Goal: Task Accomplishment & Management: Manage account settings

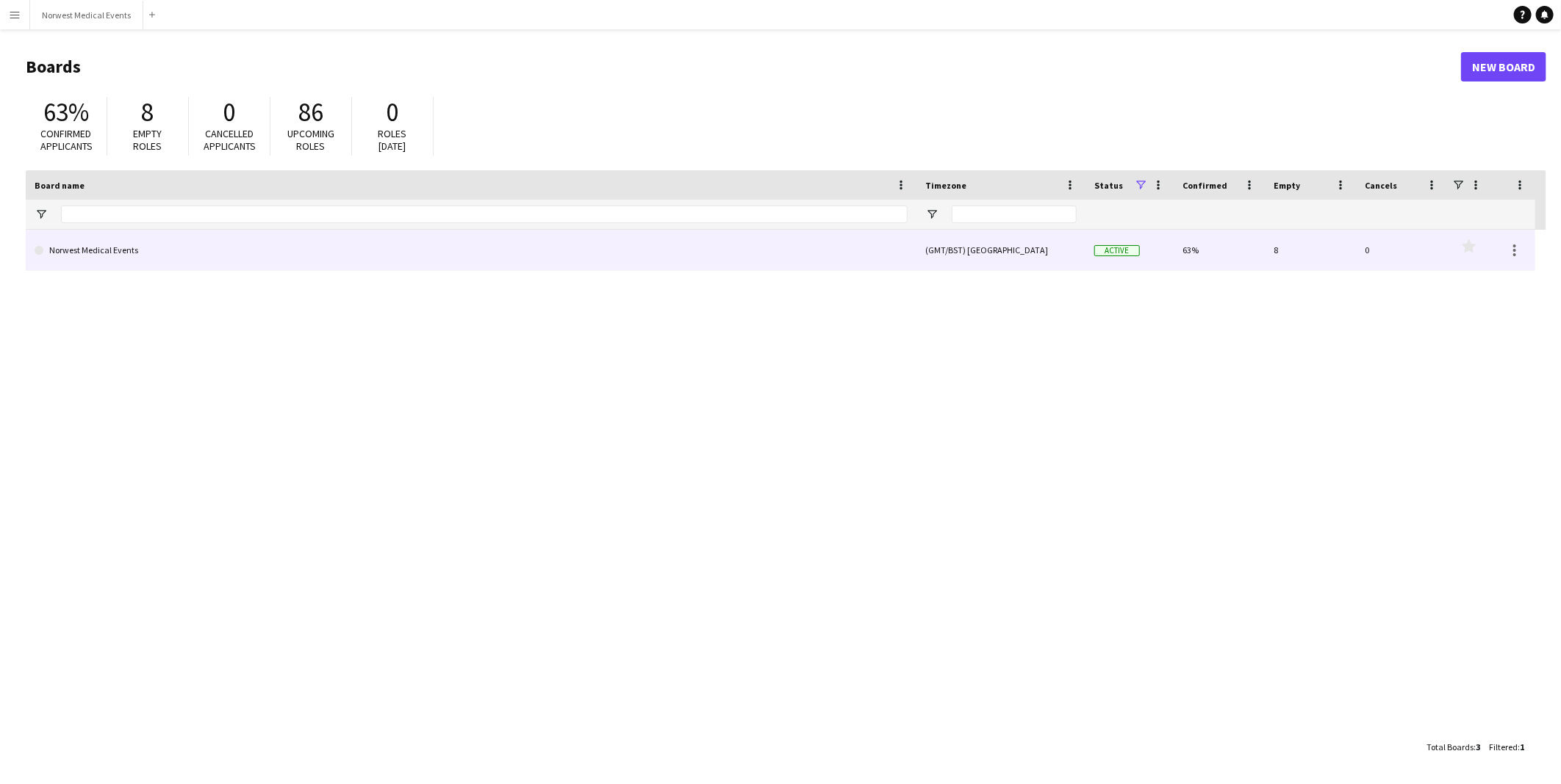
click at [579, 243] on link "Norwest Medical Events" at bounding box center [471, 250] width 873 height 41
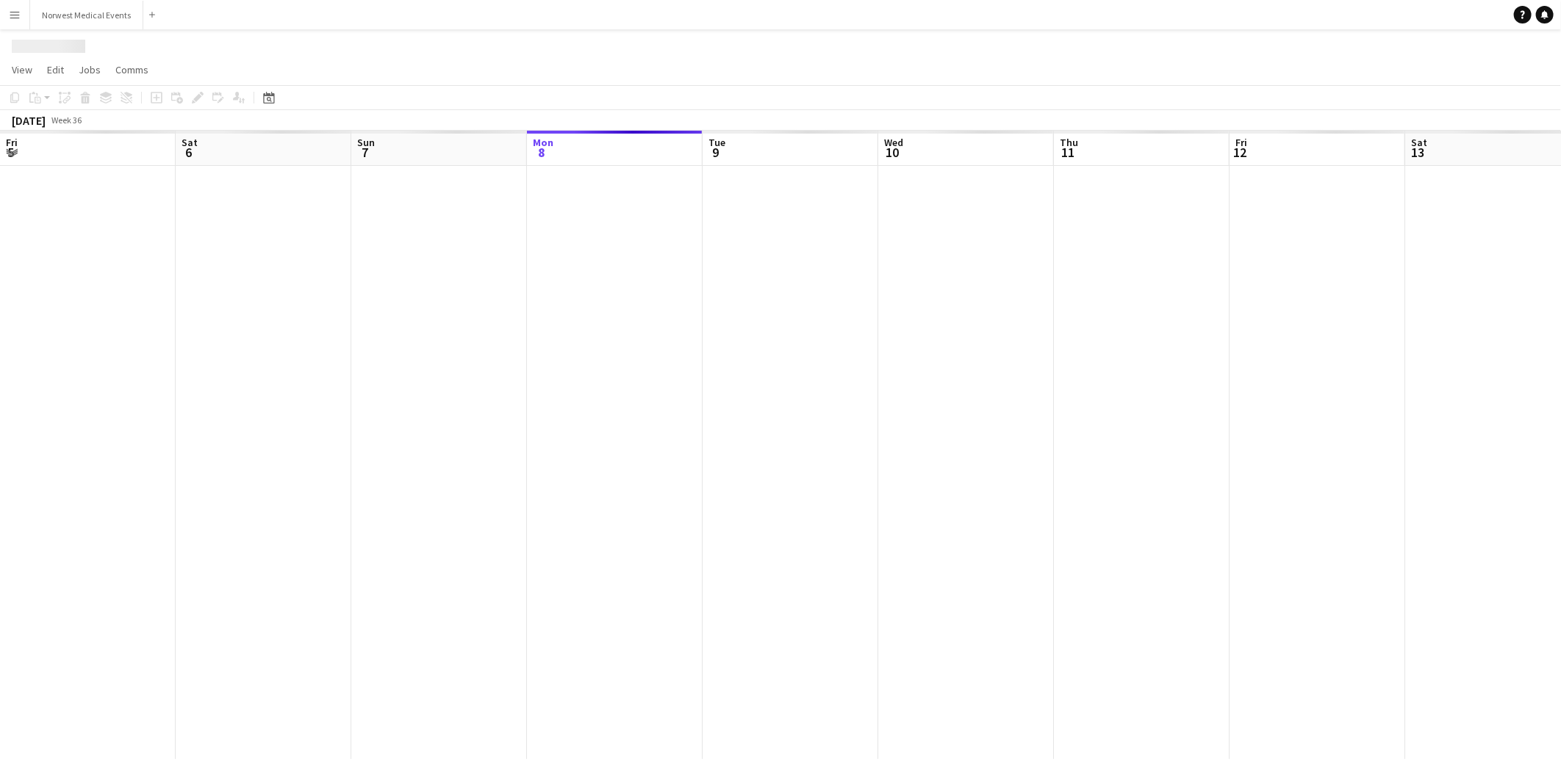
scroll to position [0, 350]
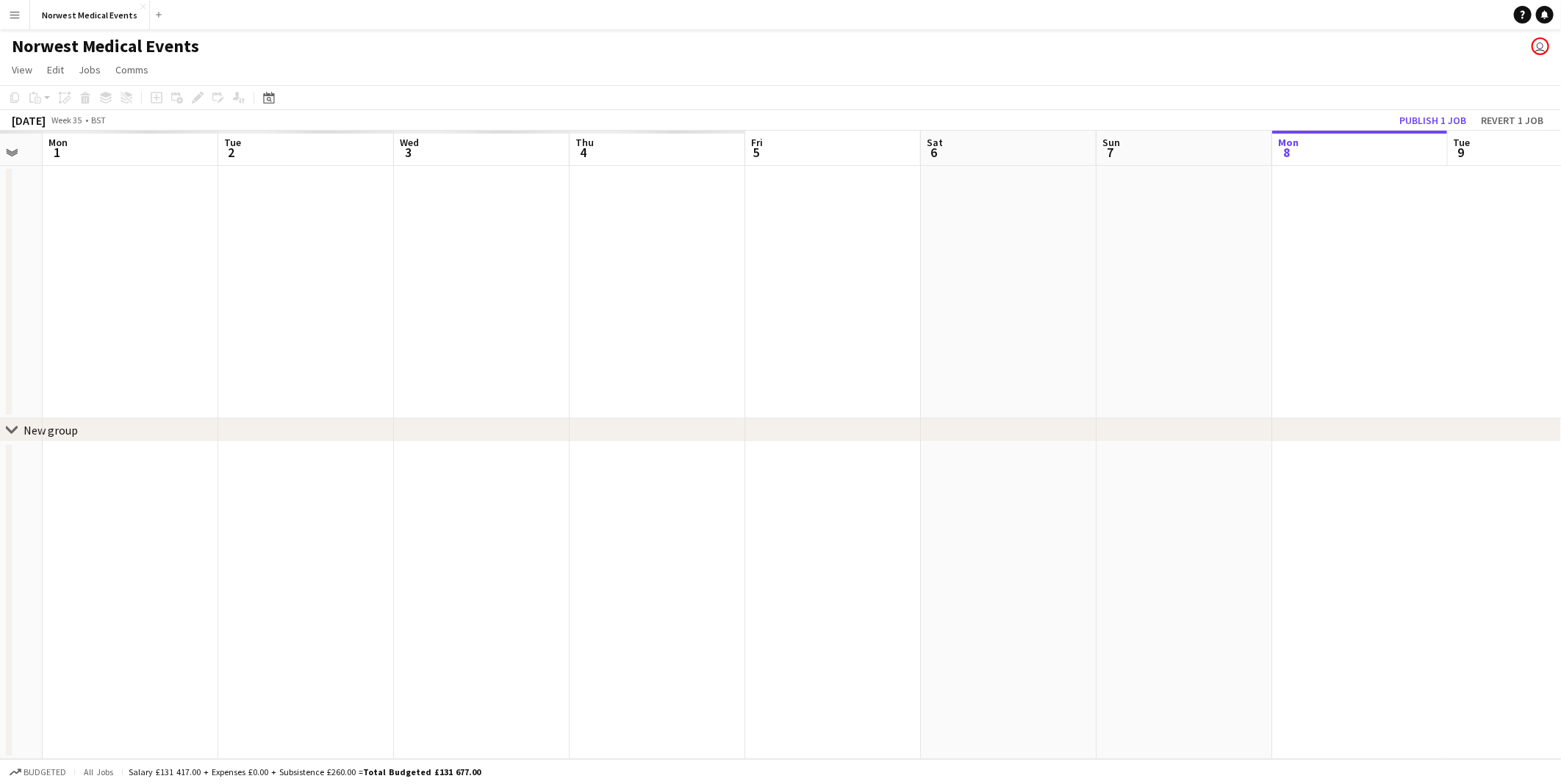
drag, startPoint x: 488, startPoint y: 254, endPoint x: 1409, endPoint y: 303, distance: 922.3
click at [1409, 303] on app-calendar-viewport "Sat 30 Sun 31 Mon 1 Tue 2 Wed 3 Thu 4 Fri 5 Sat 6 Sun 7 Mon 8 Tue 9 Wed 10 Thu …" at bounding box center [780, 445] width 1561 height 629
drag, startPoint x: 988, startPoint y: 378, endPoint x: 1471, endPoint y: 388, distance: 483.1
click at [1471, 388] on app-calendar-viewport "Sat 30 Sun 31 Mon 1 Tue 2 Wed 3 Thu 4 Fri 5 Sat 6 Sun 7 Mon 8 Tue 9 Wed 10 Thu …" at bounding box center [780, 445] width 1561 height 629
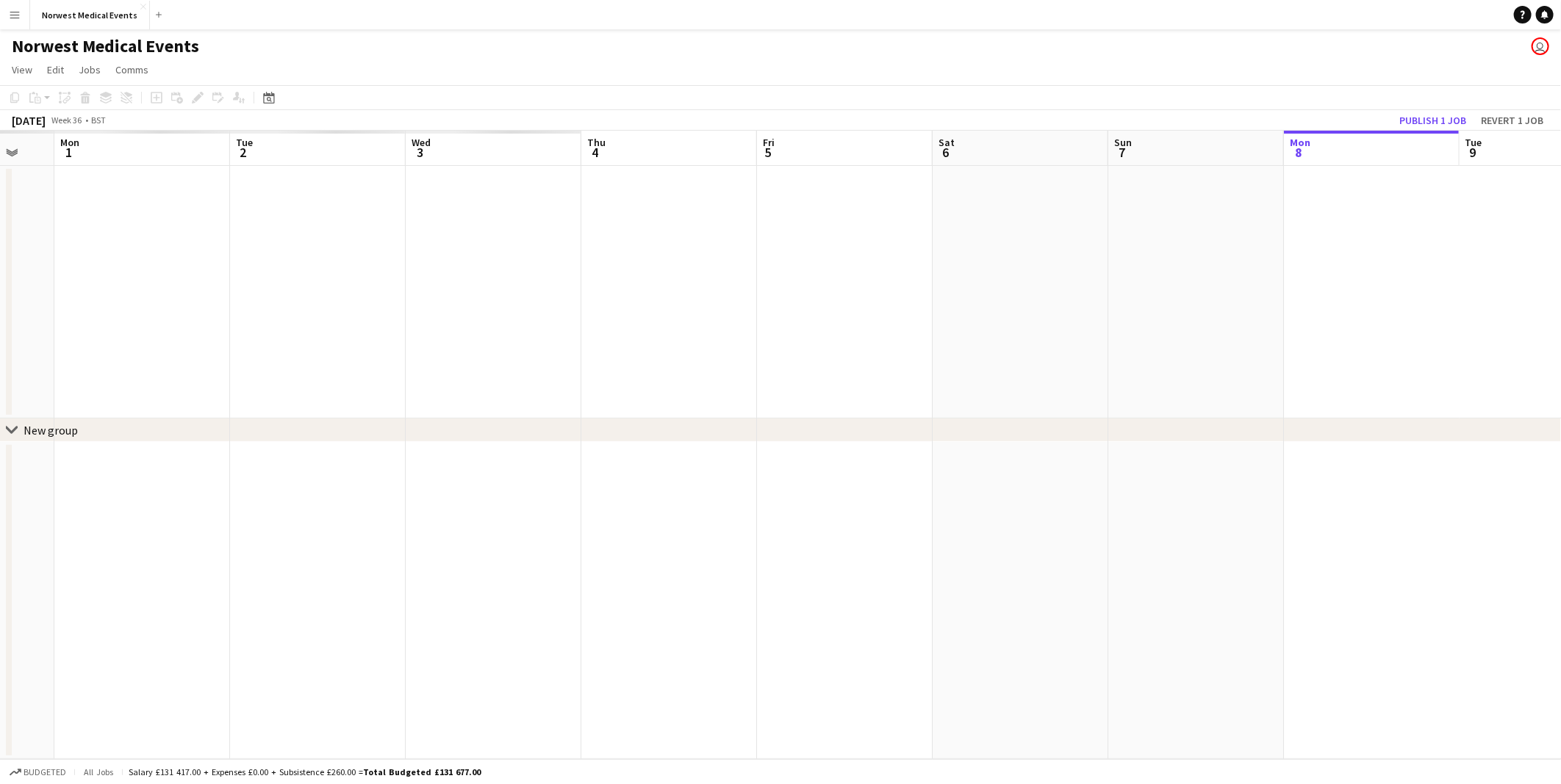
scroll to position [0, 226]
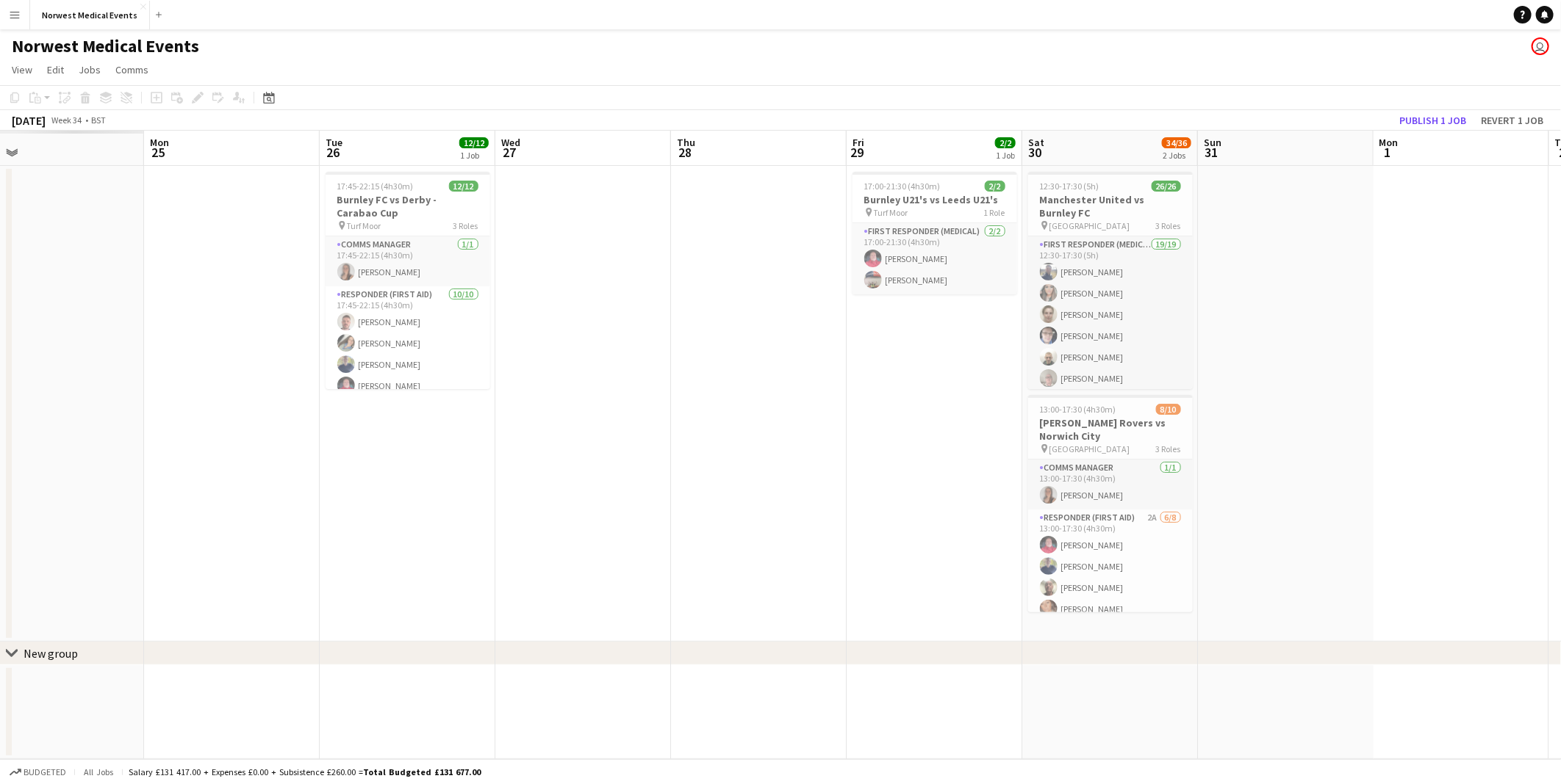
drag, startPoint x: 521, startPoint y: 398, endPoint x: 914, endPoint y: 401, distance: 393.0
click at [938, 412] on app-calendar-viewport "Fri 22 Sat 23 Sun 24 Mon 25 Tue 26 12/12 1 Job Wed 27 Thu 28 Fri 29 2/2 1 Job S…" at bounding box center [780, 445] width 1561 height 629
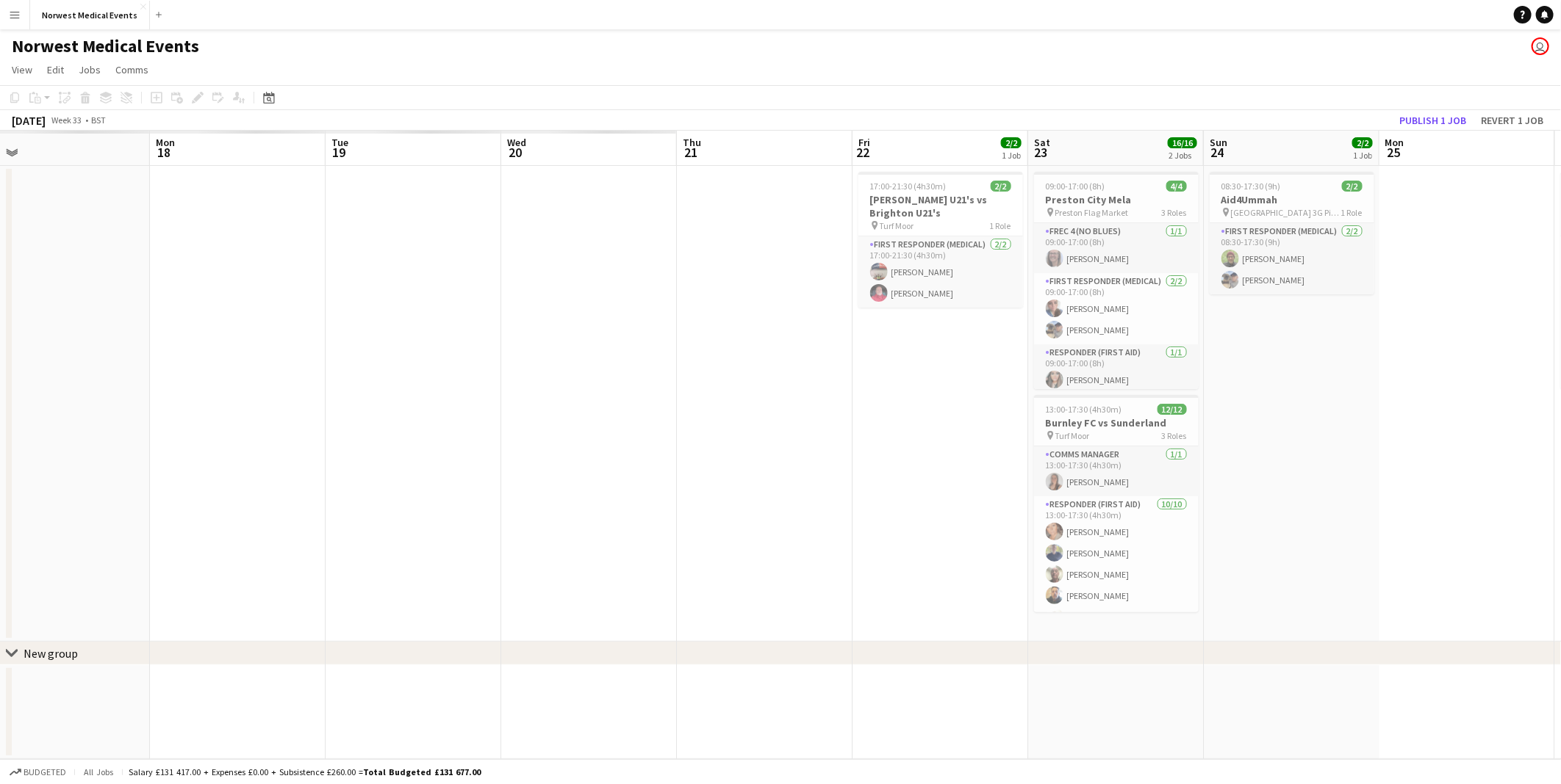
drag, startPoint x: 728, startPoint y: 376, endPoint x: 1358, endPoint y: 438, distance: 633.0
click at [1358, 438] on app-calendar-viewport "Fri 15 Sat 16 Sun 17 Mon 18 Tue 19 Wed 20 Thu 21 Fri 22 2/2 1 Job Sat 23 16/16 …" at bounding box center [780, 445] width 1561 height 629
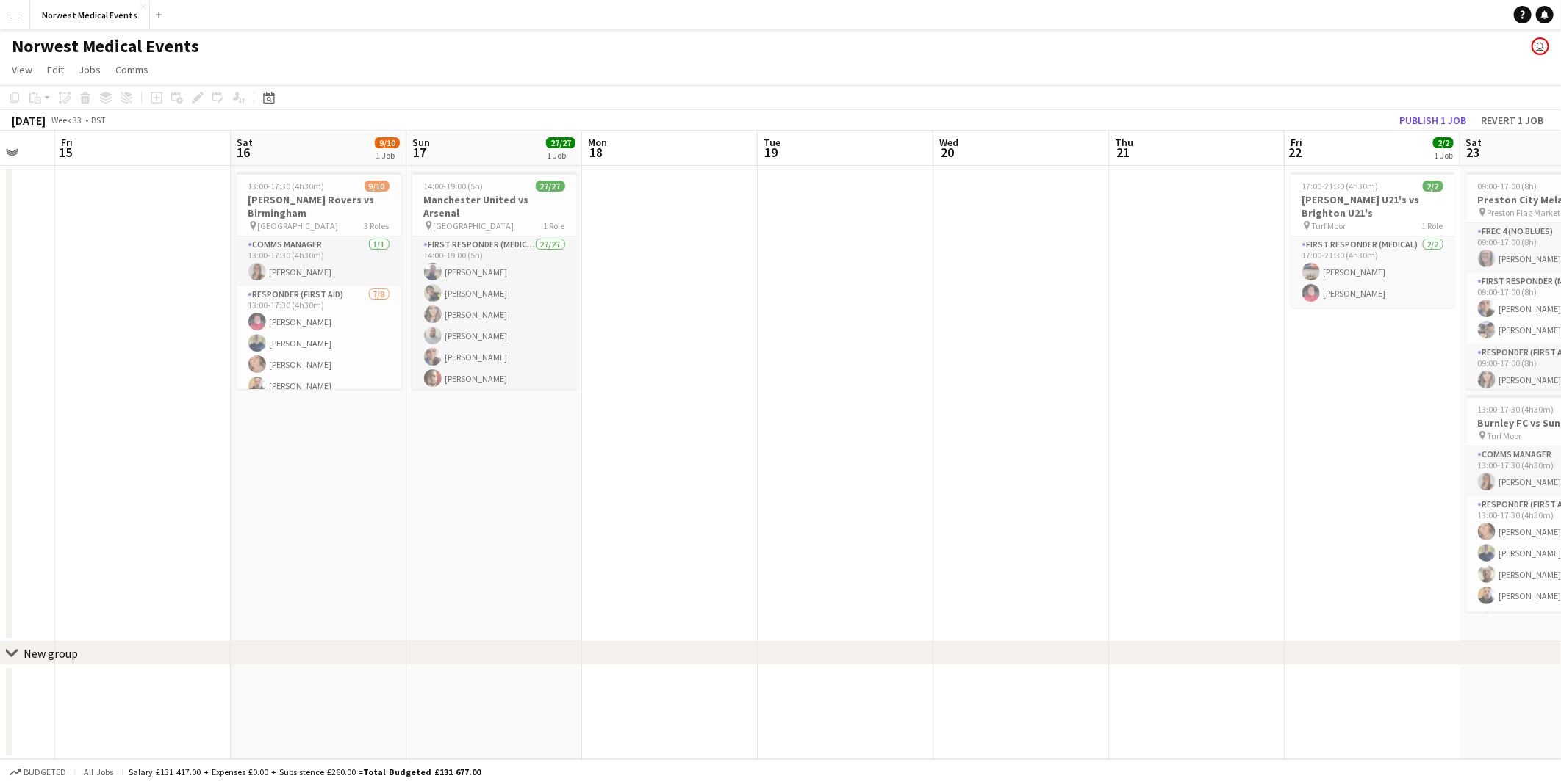
drag, startPoint x: 590, startPoint y: 392, endPoint x: 1020, endPoint y: 446, distance: 433.4
click at [1020, 446] on app-calendar-viewport "Wed 13 Thu 14 Fri 15 Sat 16 9/10 1 Job Sun 17 27/27 1 Job Mon 18 Tue 19 Wed 20 …" at bounding box center [780, 445] width 1561 height 629
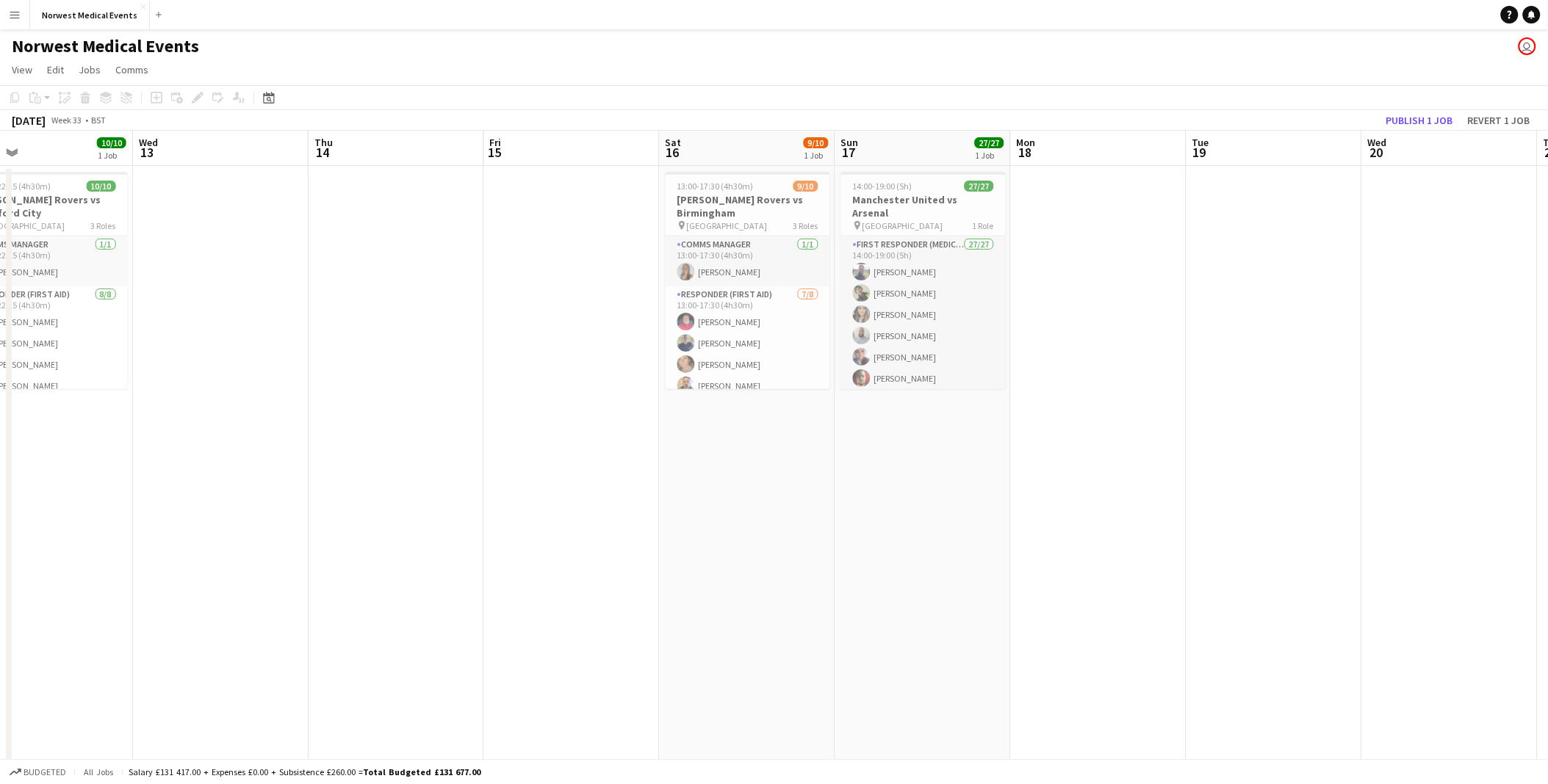
scroll to position [0, 584]
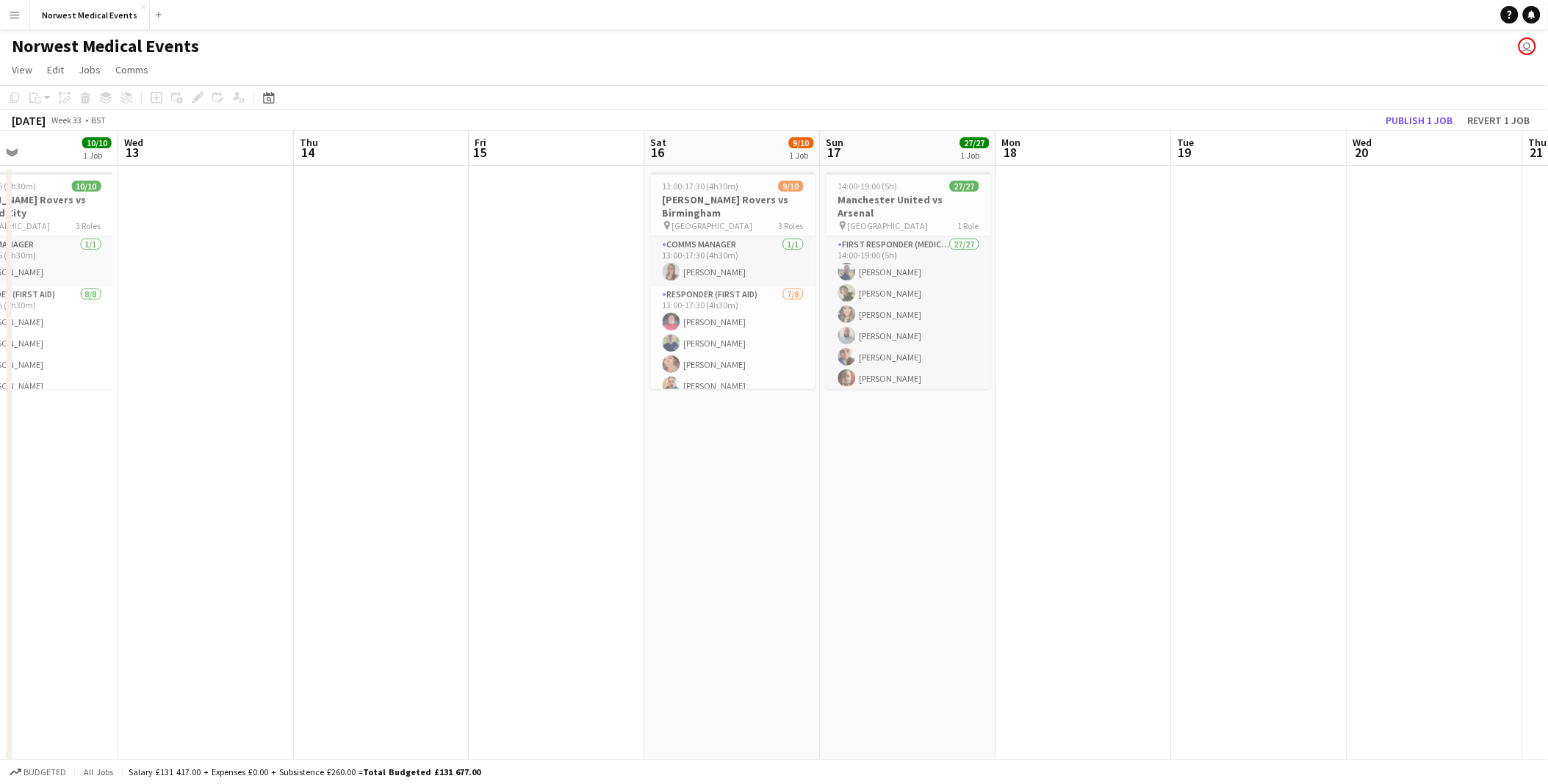
drag, startPoint x: 759, startPoint y: 542, endPoint x: 831, endPoint y: 512, distance: 78.0
click at [831, 512] on app-calendar-viewport "Sat 9 41/42 3 Jobs Sun 10 16/16 2 Jobs Mon 11 Tue 12 10/10 1 Job Wed 13 Thu 14 …" at bounding box center [774, 532] width 1548 height 802
click at [1250, 299] on app-date-cell at bounding box center [1260, 515] width 176 height 699
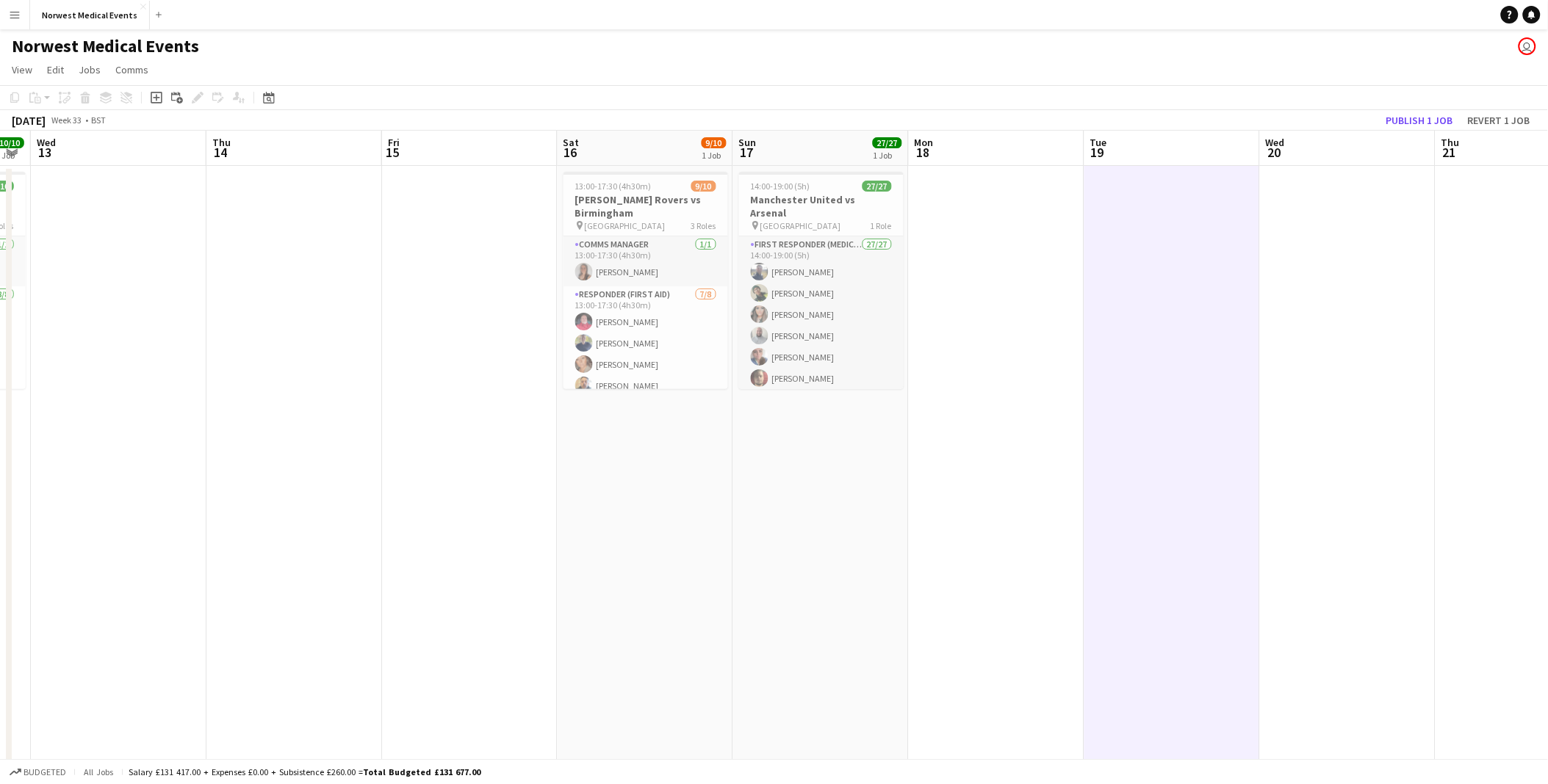
drag, startPoint x: 750, startPoint y: 426, endPoint x: 291, endPoint y: 329, distance: 469.1
click at [291, 329] on app-calendar-viewport "Sun 10 16/16 2 Jobs Mon 11 Tue 12 10/10 1 Job Wed 13 Thu 14 Fri 15 Sat 16 9/10 …" at bounding box center [774, 532] width 1548 height 802
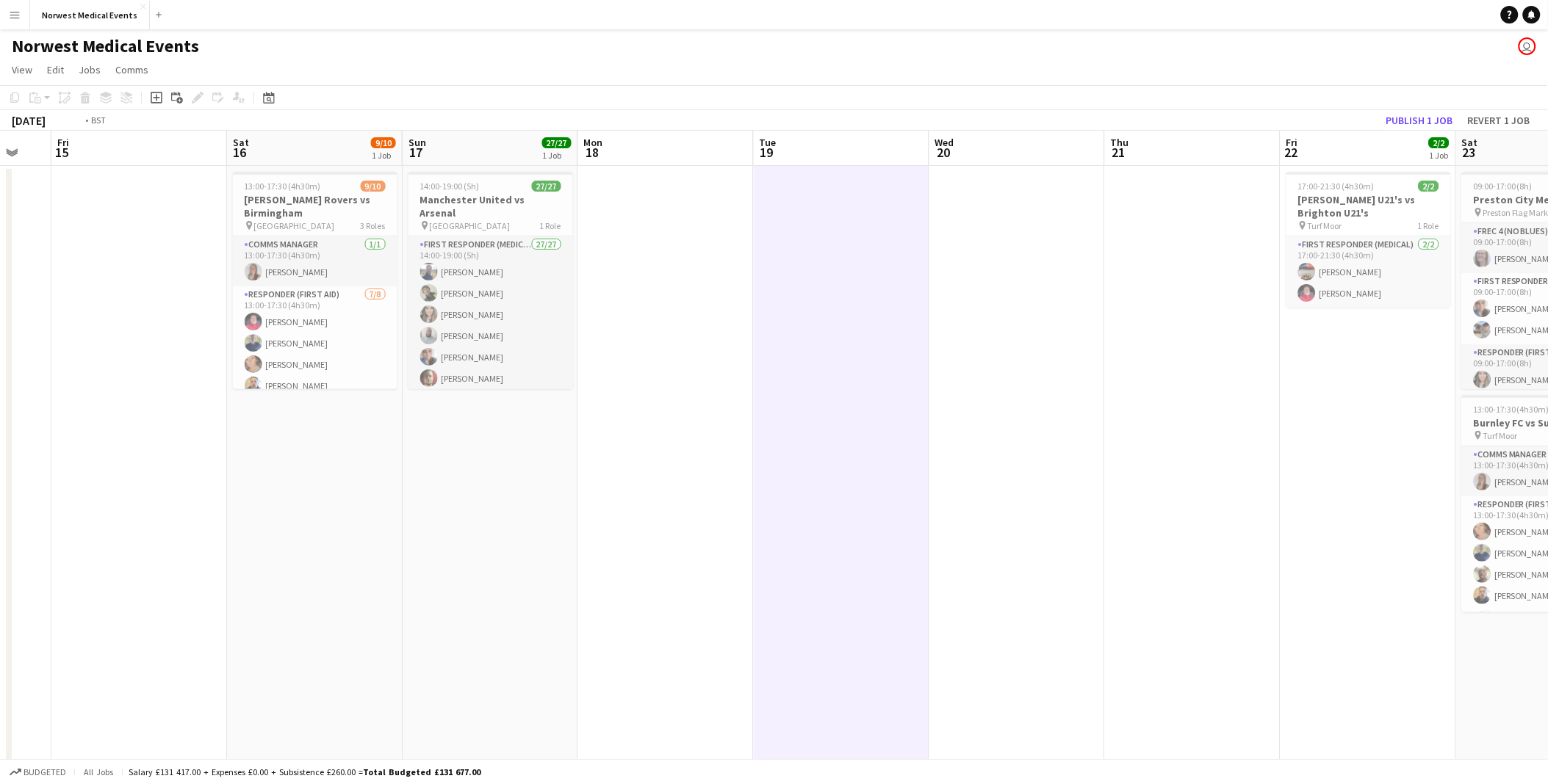
scroll to position [0, 419]
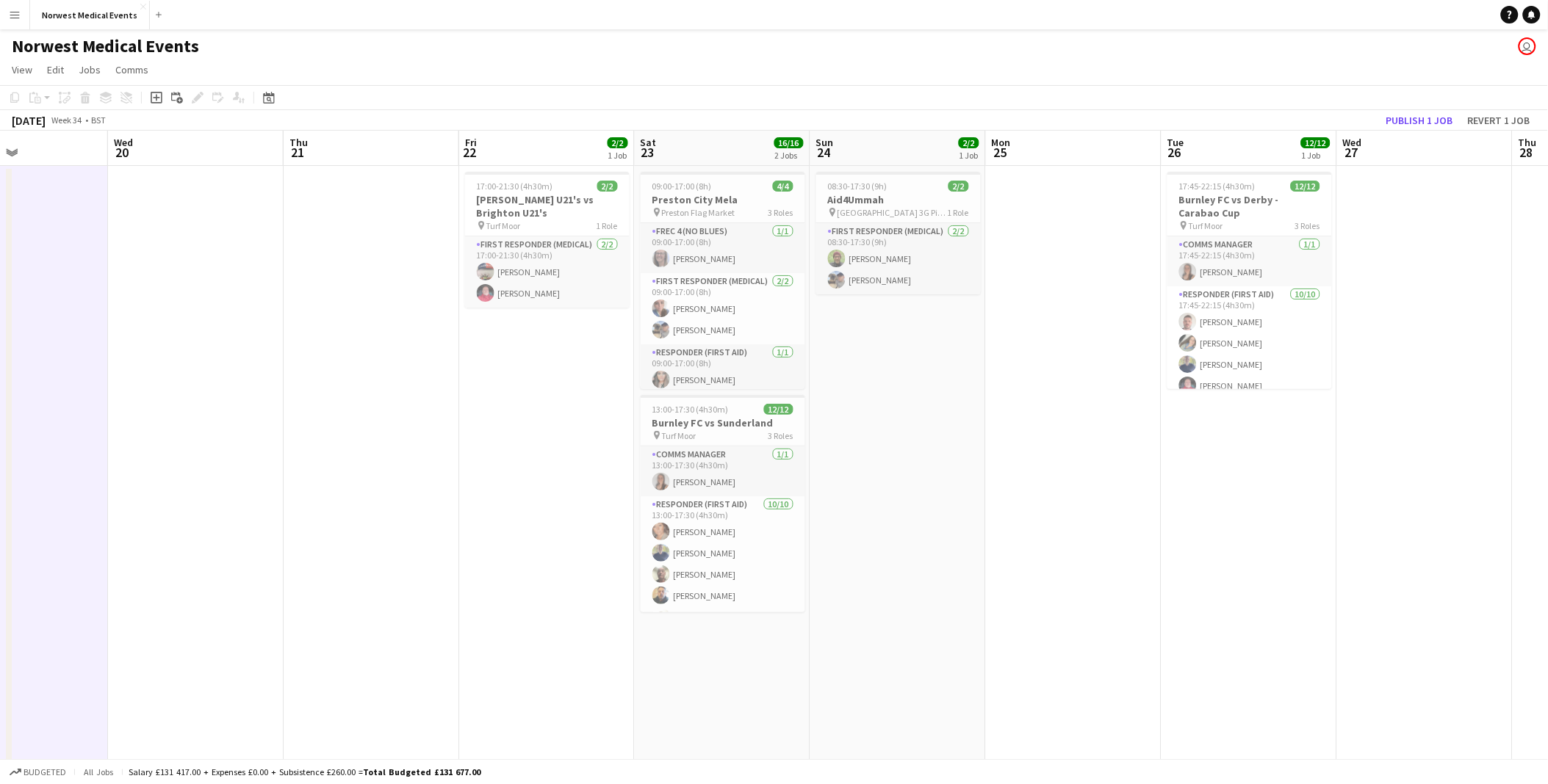
drag, startPoint x: 1275, startPoint y: 378, endPoint x: 502, endPoint y: 311, distance: 775.9
click at [502, 311] on app-calendar-viewport "Sun 17 27/27 1 Job Mon 18 Tue 19 Wed 20 Thu 21 Fri 22 2/2 1 Job Sat 23 16/16 2 …" at bounding box center [774, 532] width 1548 height 802
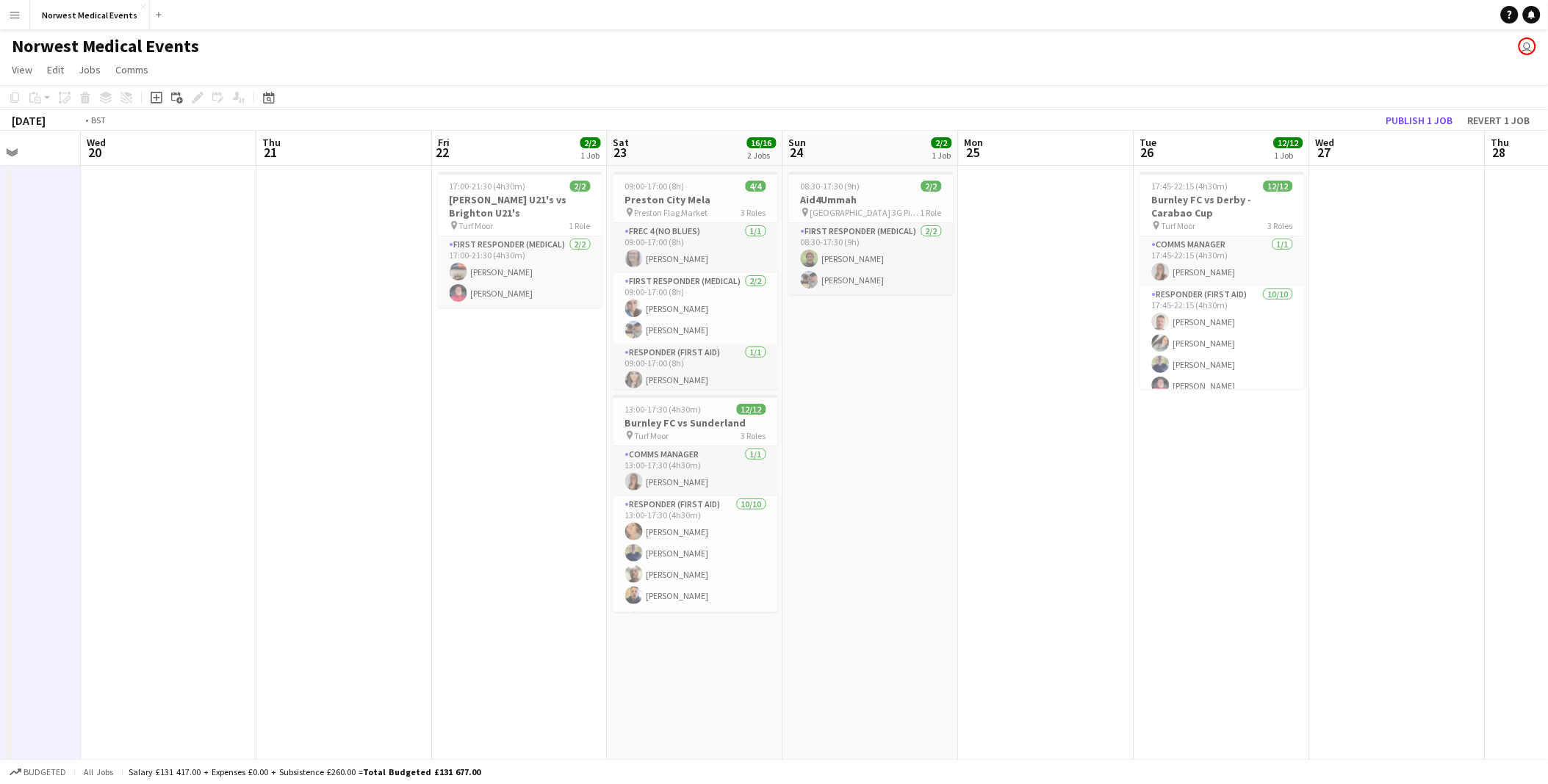
drag, startPoint x: 880, startPoint y: 348, endPoint x: 1261, endPoint y: 351, distance: 381.0
click at [1261, 351] on app-calendar-viewport "Sun 17 27/27 1 Job Mon 18 Tue 19 Wed 20 Thu 21 Fri 22 2/2 1 Job Sat 23 16/16 2 …" at bounding box center [774, 532] width 1548 height 802
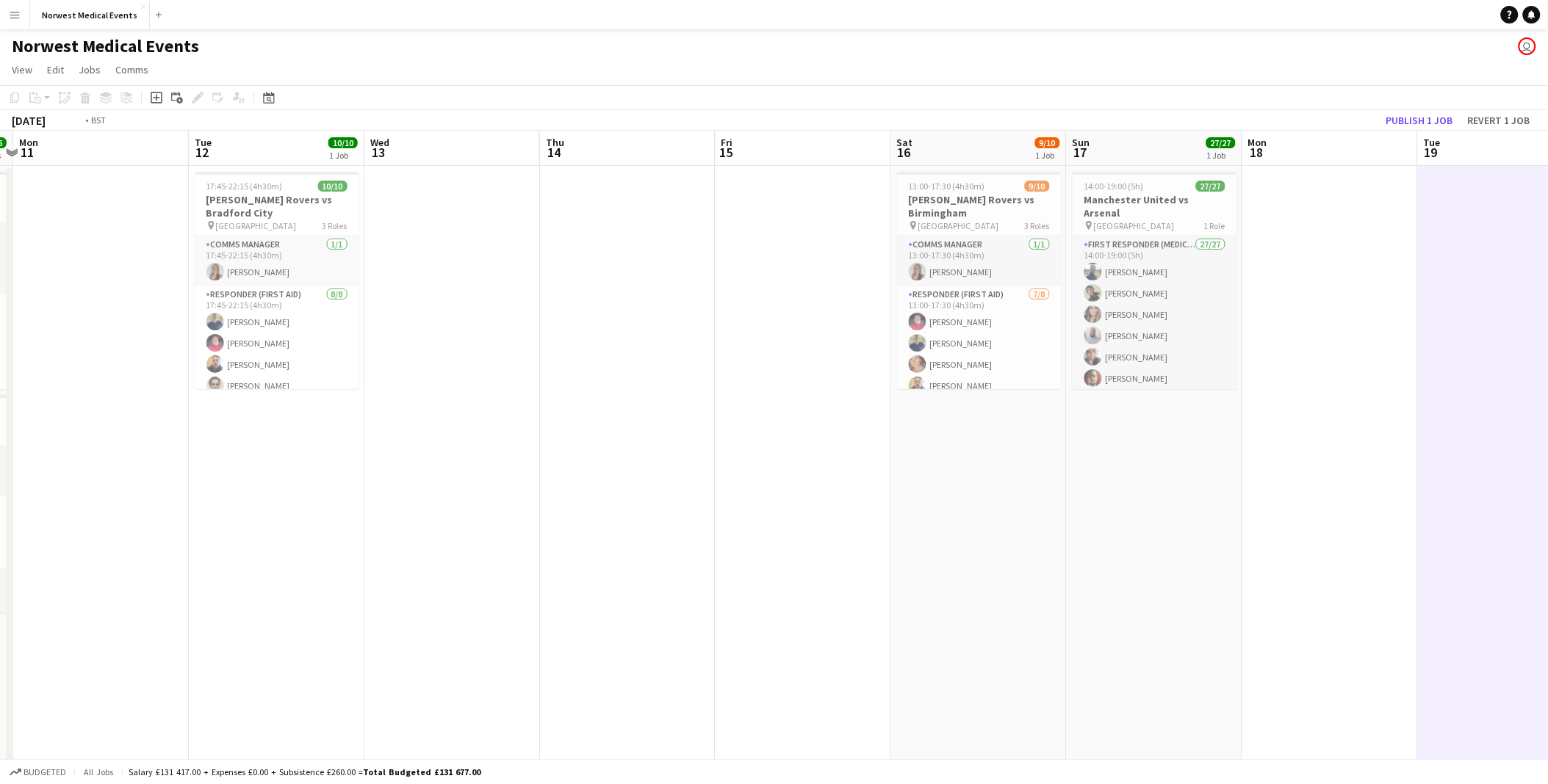
drag, startPoint x: 283, startPoint y: 385, endPoint x: 1037, endPoint y: 427, distance: 755.2
click at [1037, 427] on app-calendar-viewport "Sat 9 41/42 3 Jobs Sun 10 16/16 2 Jobs Mon 11 Tue 12 10/10 1 Job Wed 13 Thu 14 …" at bounding box center [774, 532] width 1548 height 802
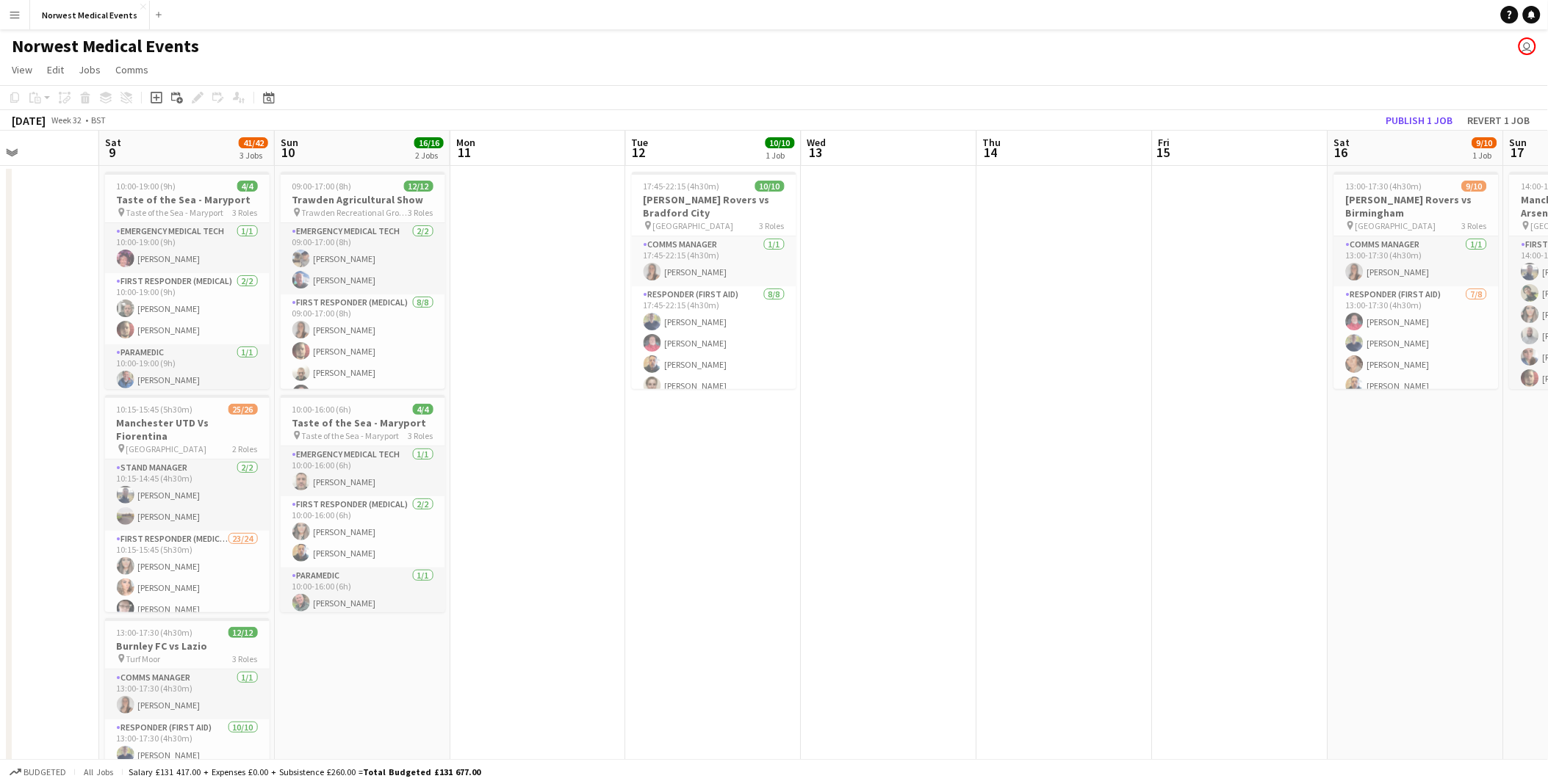
drag, startPoint x: 395, startPoint y: 427, endPoint x: 951, endPoint y: 423, distance: 556.0
click at [829, 468] on app-calendar-viewport "Wed 6 Thu 7 Fri 8 Sat 9 41/42 3 Jobs Sun 10 16/16 2 Jobs Mon 11 Tue 12 10/10 1 …" at bounding box center [774, 532] width 1548 height 802
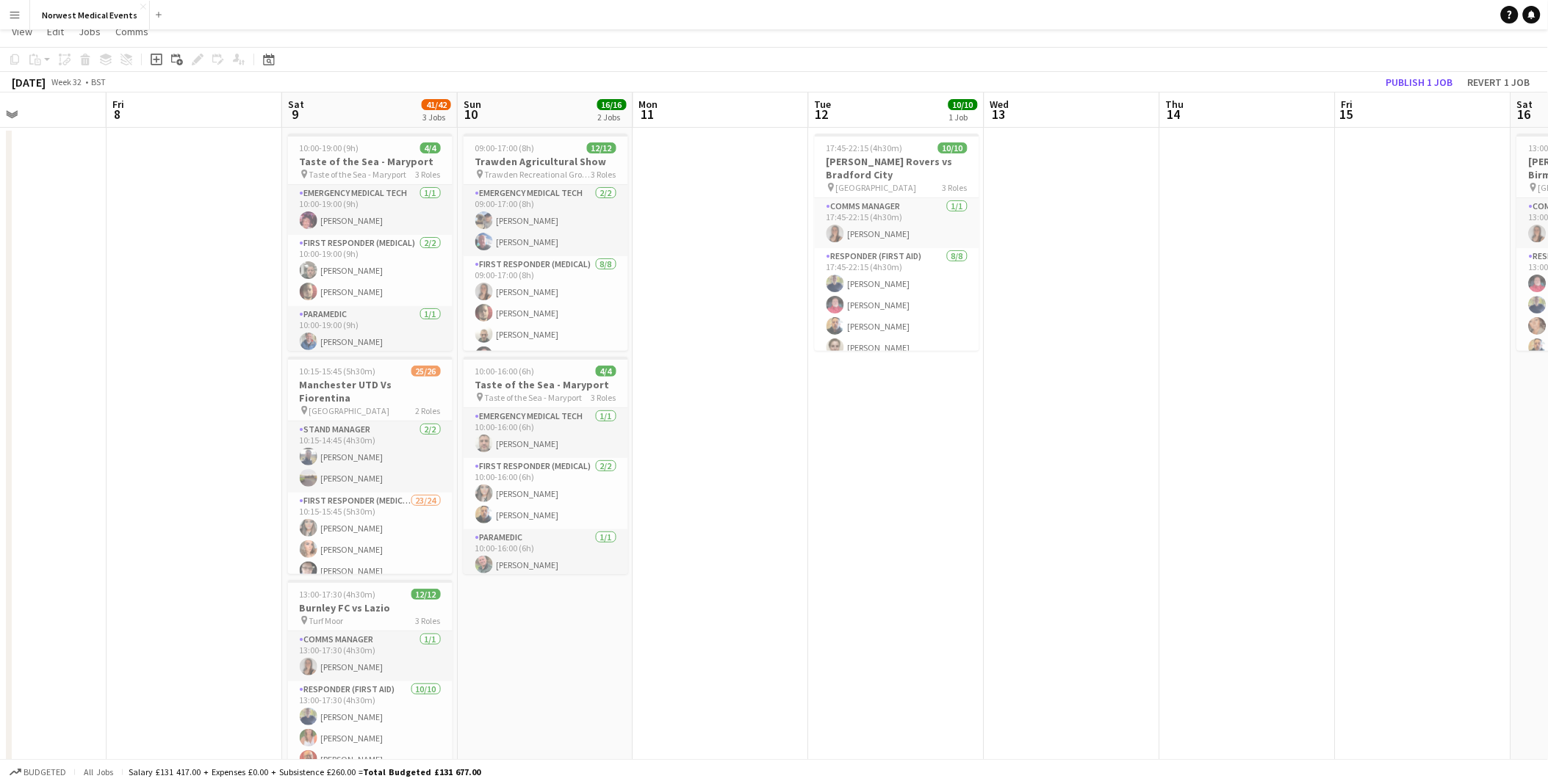
scroll to position [0, 0]
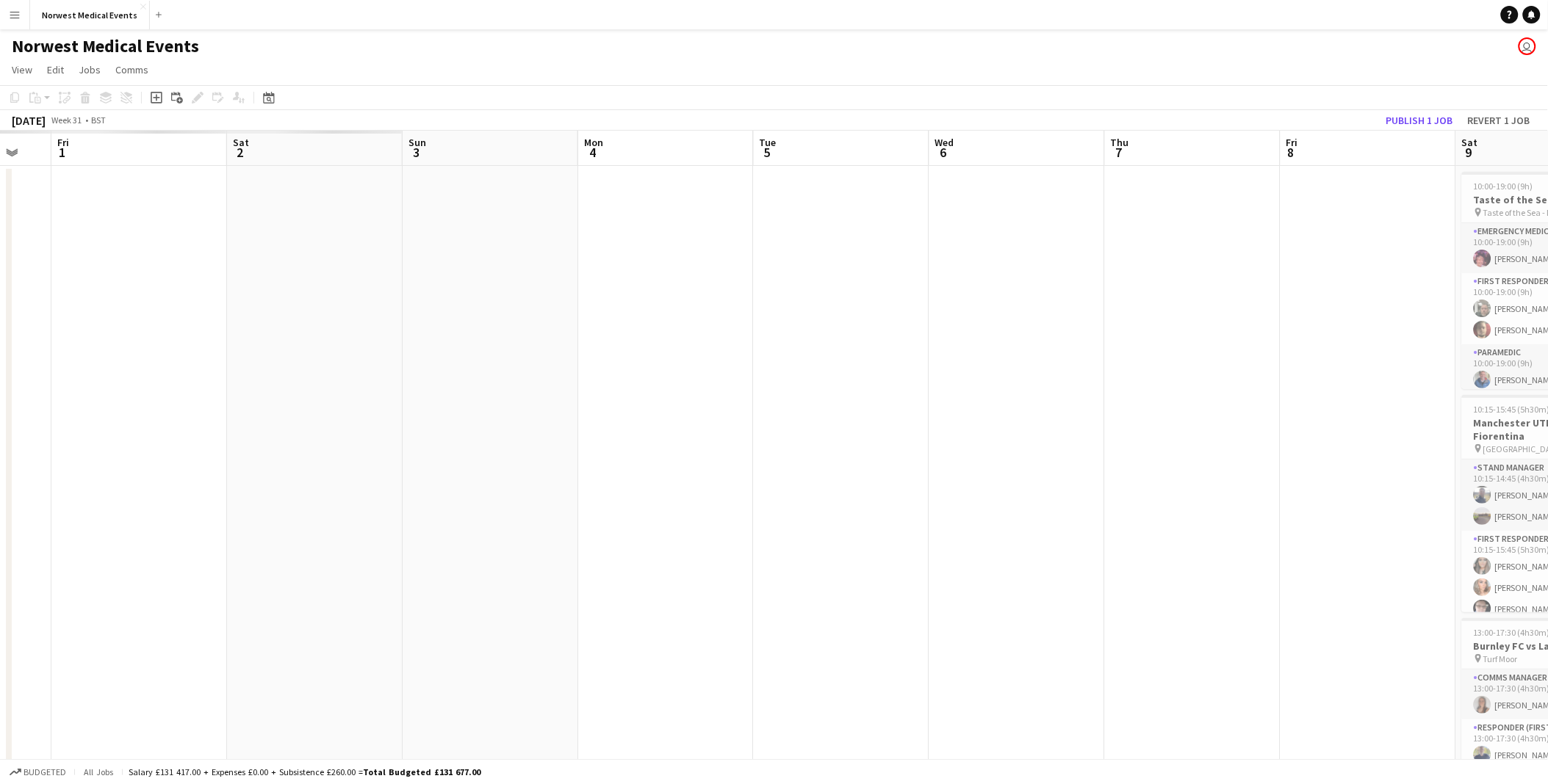
drag, startPoint x: 96, startPoint y: 310, endPoint x: 1269, endPoint y: 486, distance: 1186.1
click at [1269, 486] on app-calendar-viewport "Wed 30 Thu 31 Fri 1 Sat 2 Sun 3 Mon 4 Tue 5 Wed 6 Thu 7 Fri 8 Sat 9 41/42 3 Job…" at bounding box center [774, 532] width 1548 height 802
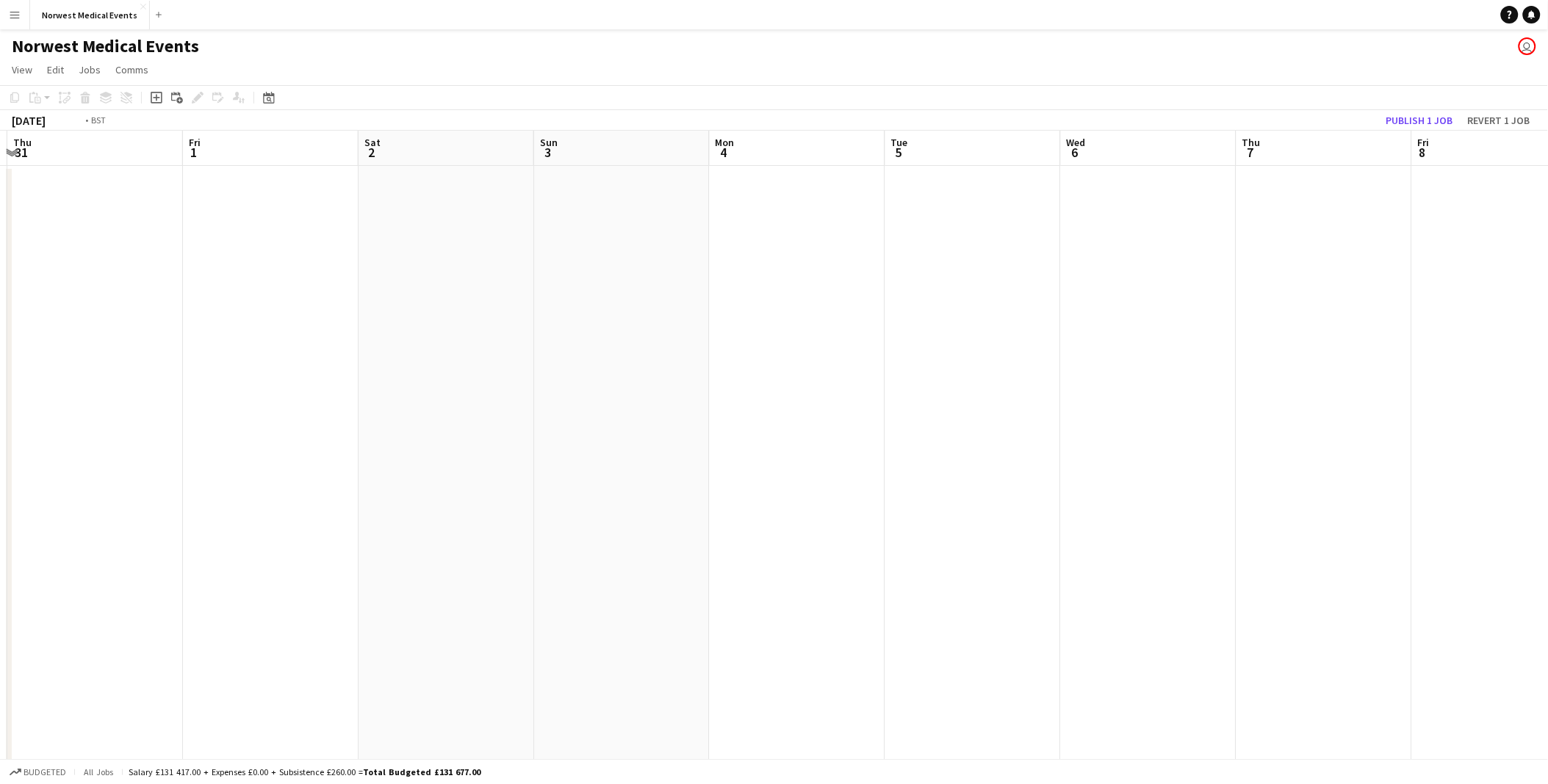
drag, startPoint x: 591, startPoint y: 488, endPoint x: 1250, endPoint y: 492, distance: 659.0
click at [1250, 492] on app-calendar-viewport "Tue 29 Wed 30 Thu 31 Fri 1 Sat 2 Sun 3 Mon 4 Tue 5 Wed 6 Thu 7 Fri 8 Sat 9 41/4…" at bounding box center [774, 532] width 1548 height 802
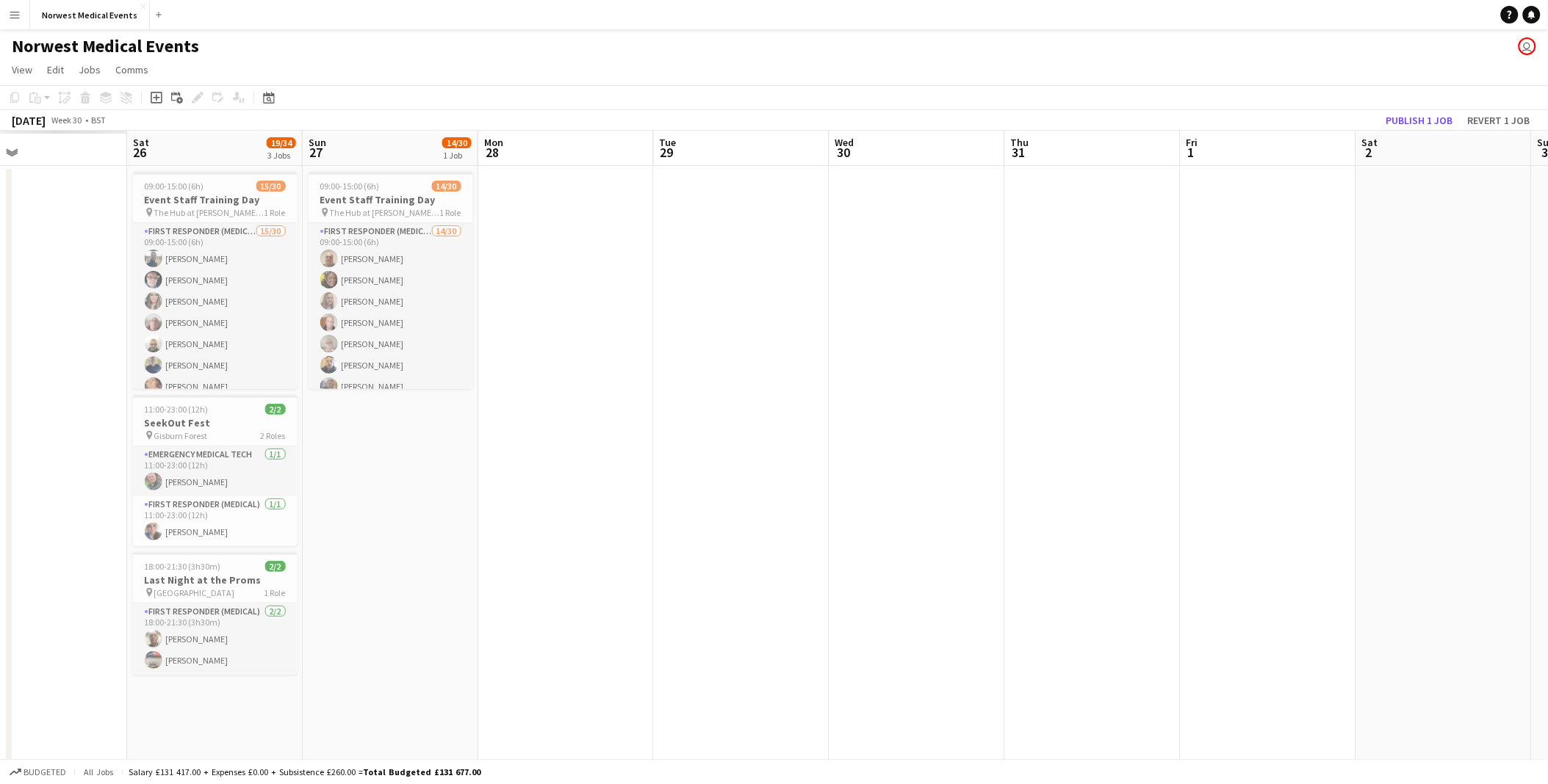
scroll to position [0, 371]
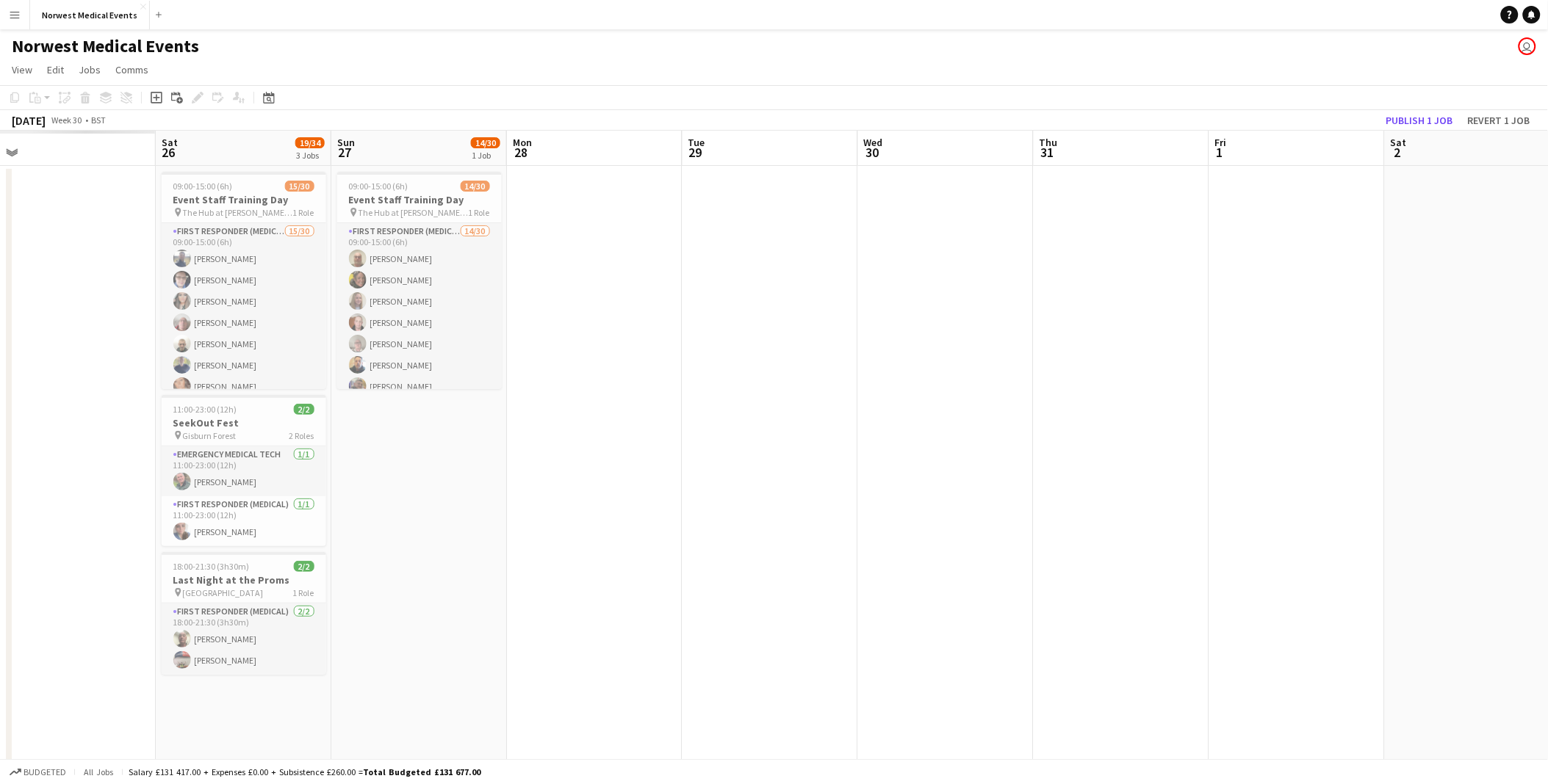
drag, startPoint x: 253, startPoint y: 372, endPoint x: 753, endPoint y: 423, distance: 502.6
click at [753, 423] on app-calendar-viewport "Wed 23 Thu 24 Fri 25 Sat 26 19/34 3 Jobs Sun 27 14/30 1 Job Mon 28 Tue 29 Wed 3…" at bounding box center [774, 532] width 1548 height 802
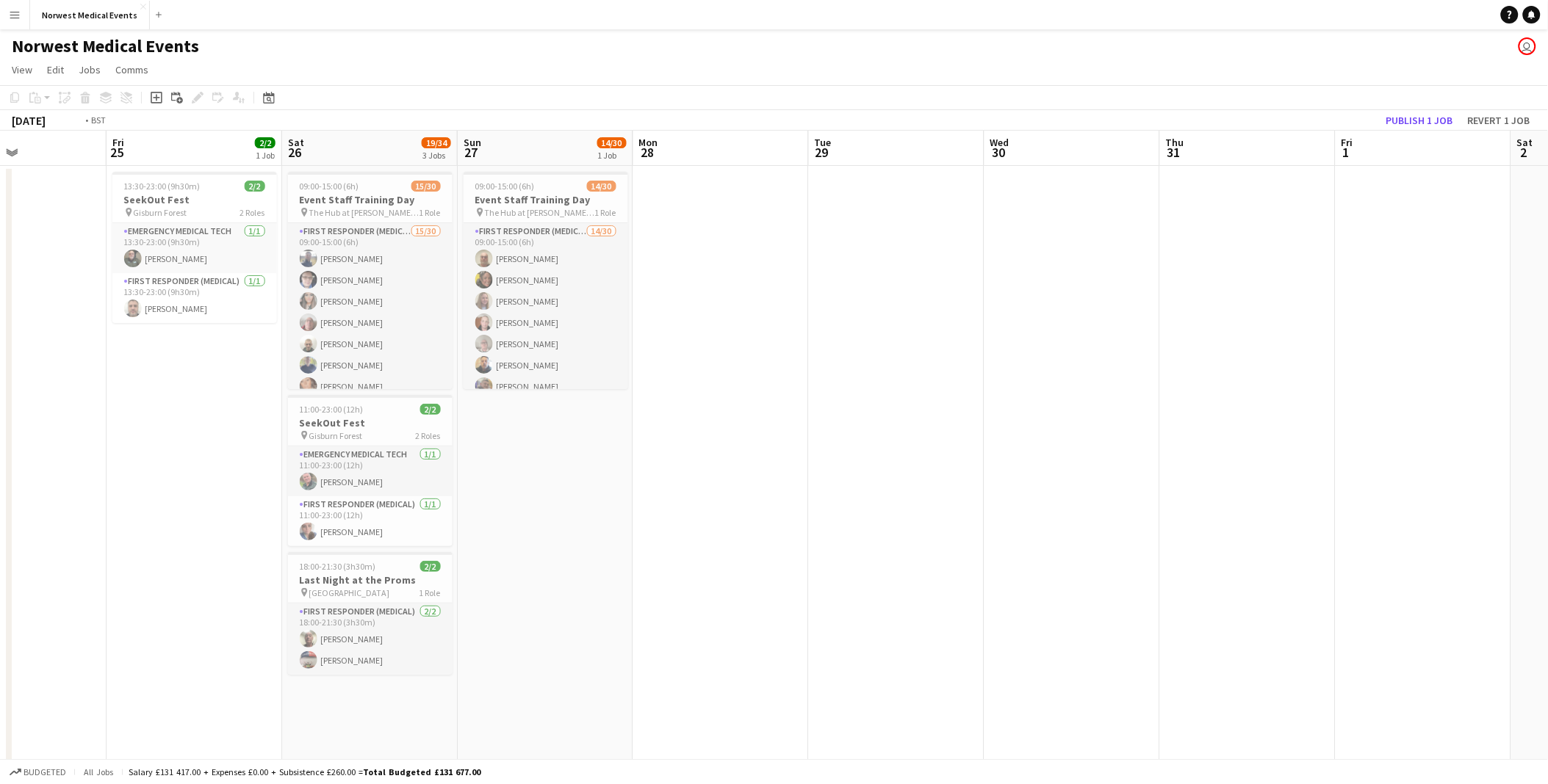
drag, startPoint x: 83, startPoint y: 434, endPoint x: 911, endPoint y: 502, distance: 830.8
click at [911, 502] on app-calendar-viewport "Tue 22 Wed 23 Thu 24 Fri 25 2/2 1 Job Sat 26 19/34 3 Jobs Sun 27 14/30 1 Job Mo…" at bounding box center [774, 532] width 1548 height 802
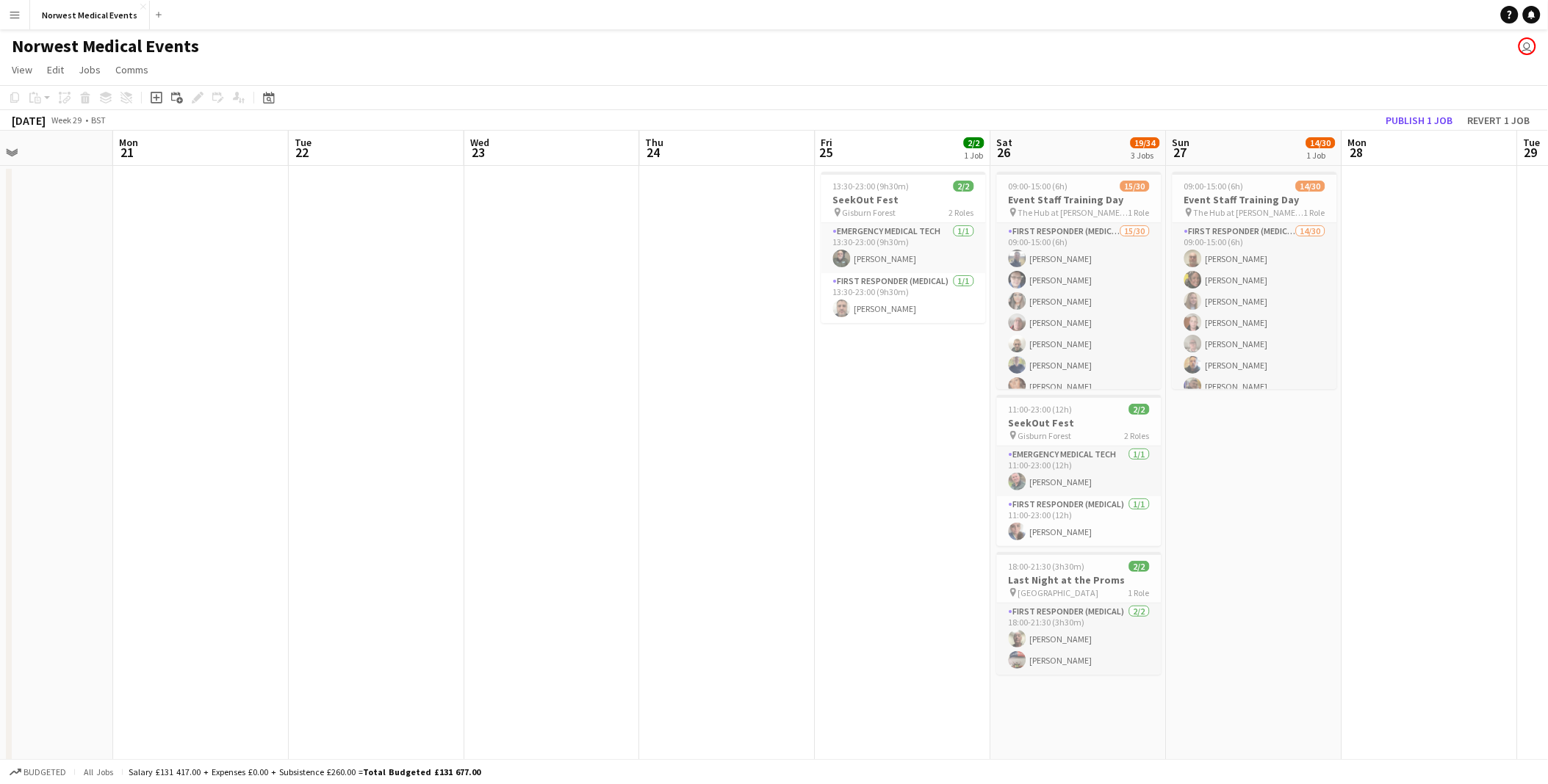
drag, startPoint x: 379, startPoint y: 502, endPoint x: 912, endPoint y: 564, distance: 536.6
click at [912, 564] on app-calendar-viewport "Fri 18 Sat 19 10/10 1 Job Sun 20 Mon 21 Tue 22 Wed 23 Thu 24 Fri 25 2/2 1 Job S…" at bounding box center [774, 532] width 1548 height 802
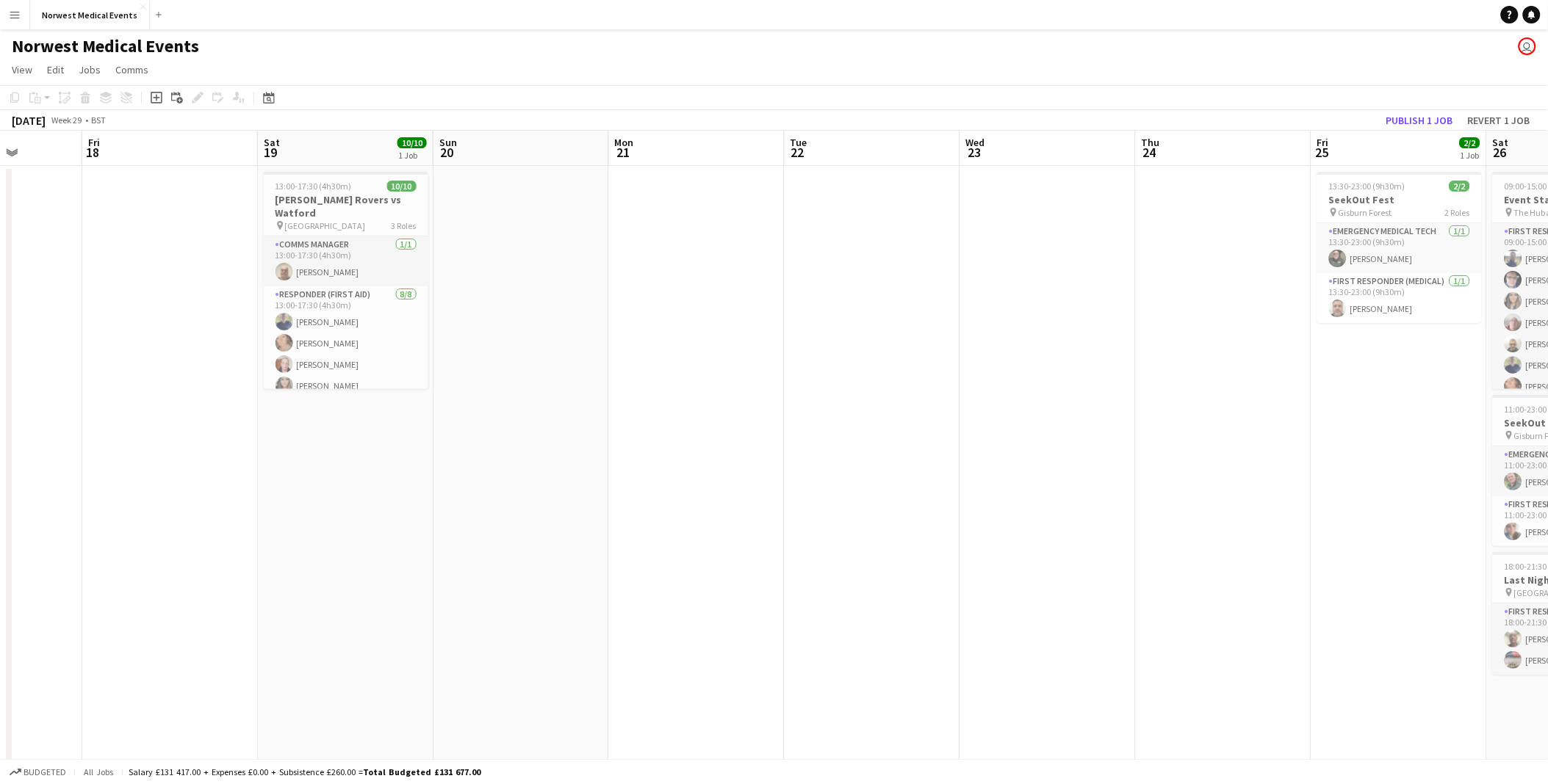
drag, startPoint x: 618, startPoint y: 564, endPoint x: 1116, endPoint y: 564, distance: 498.0
click at [1116, 564] on app-calendar-viewport "Tue 15 Wed 16 Thu 17 Fri 18 Sat 19 10/10 1 Job Sun 20 Mon 21 Tue 22 Wed 23 Thu …" at bounding box center [774, 532] width 1548 height 802
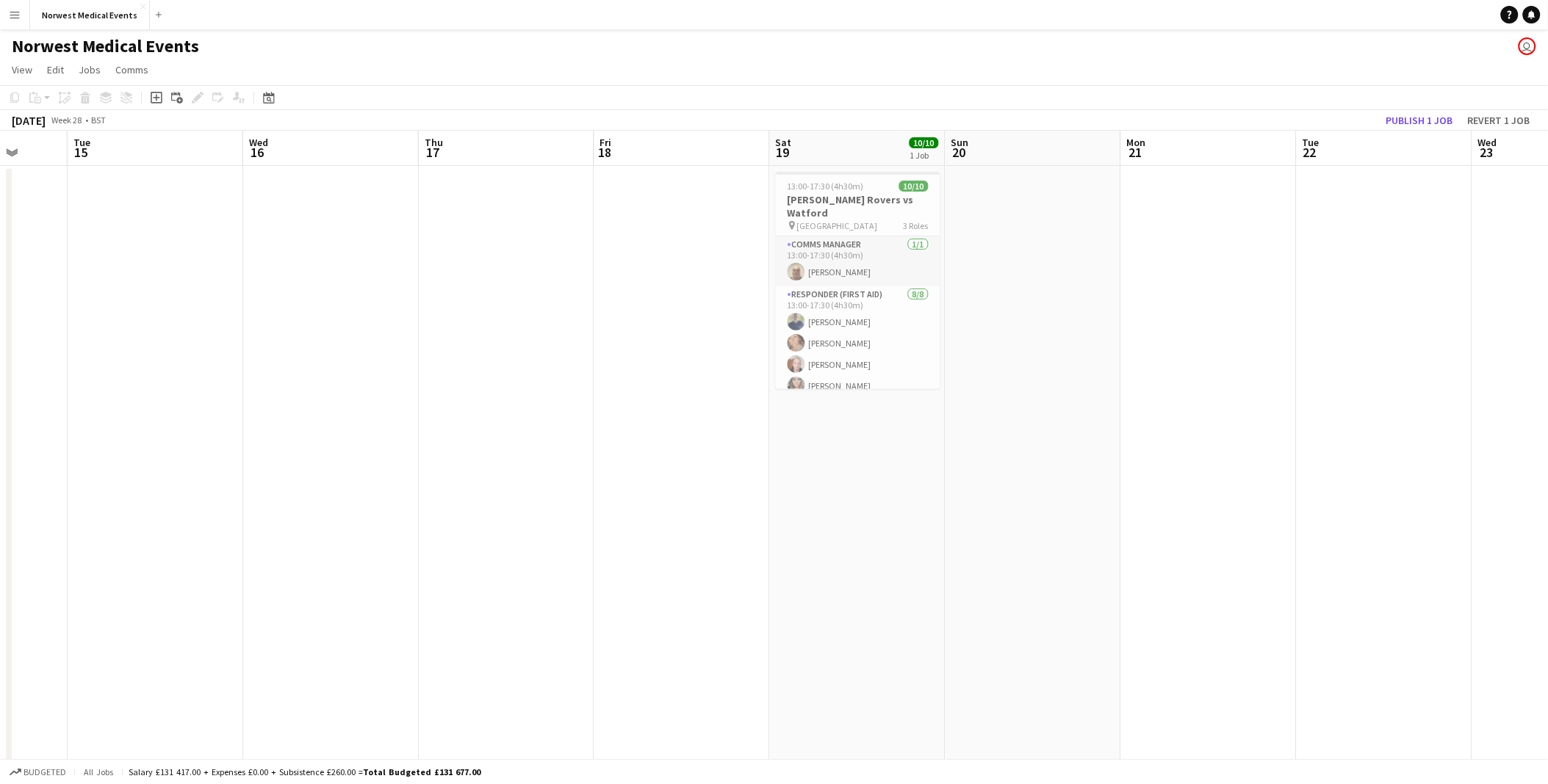
drag, startPoint x: 530, startPoint y: 506, endPoint x: 938, endPoint y: 520, distance: 408.2
click at [938, 520] on app-calendar-viewport "Sat 12 Sun 13 Mon 14 Tue 15 Wed 16 Thu 17 Fri 18 Sat 19 10/10 1 Job Sun 20 Mon …" at bounding box center [774, 532] width 1548 height 802
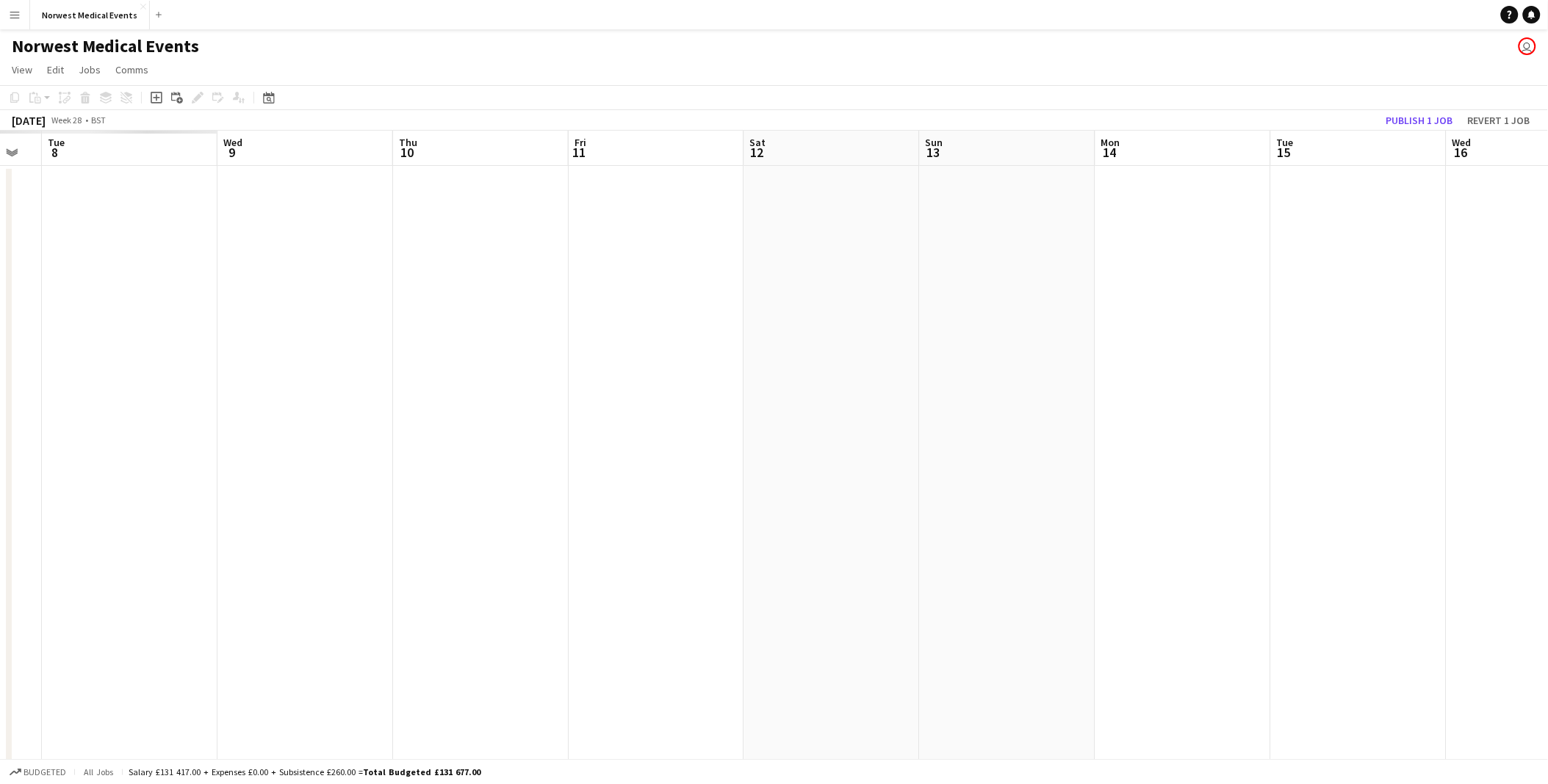
drag, startPoint x: 347, startPoint y: 439, endPoint x: 916, endPoint y: 456, distance: 569.3
click at [916, 456] on app-calendar-viewport "Sun 6 Mon 7 Tue 8 Wed 9 Thu 10 Fri 11 Sat 12 Sun 13 Mon 14 Tue 15 Wed 16 Thu 17…" at bounding box center [774, 532] width 1548 height 802
drag, startPoint x: 240, startPoint y: 377, endPoint x: -313, endPoint y: 376, distance: 553.0
click at [0, 376] on html "Menu Boards Boards Boards All jobs Status Workforce Workforce My Workforce Recr…" at bounding box center [774, 479] width 1548 height 958
drag, startPoint x: 728, startPoint y: 393, endPoint x: -204, endPoint y: 373, distance: 932.2
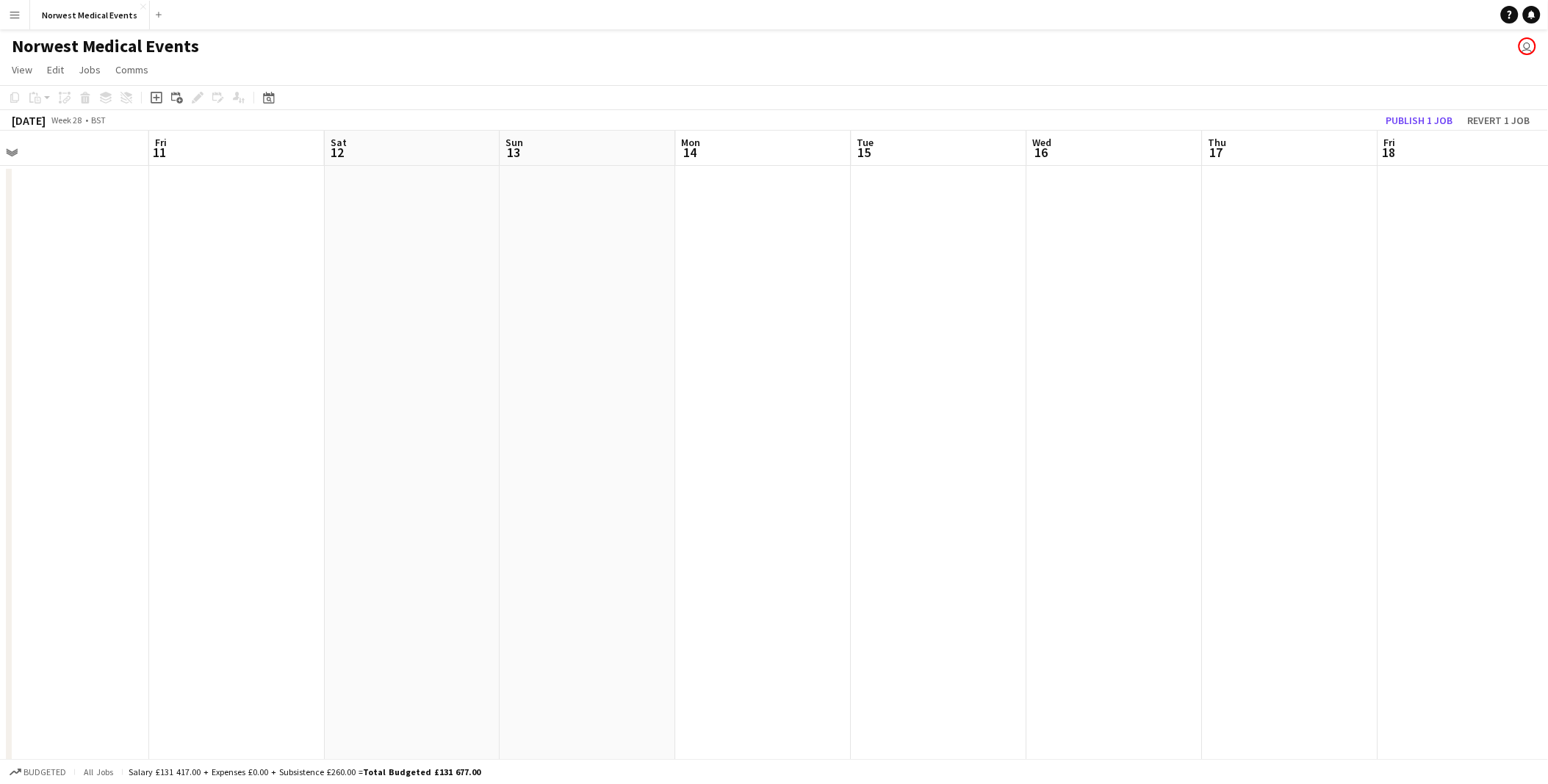
click at [0, 373] on html "Menu Boards Boards Boards All jobs Status Workforce Workforce My Workforce Recr…" at bounding box center [774, 479] width 1548 height 958
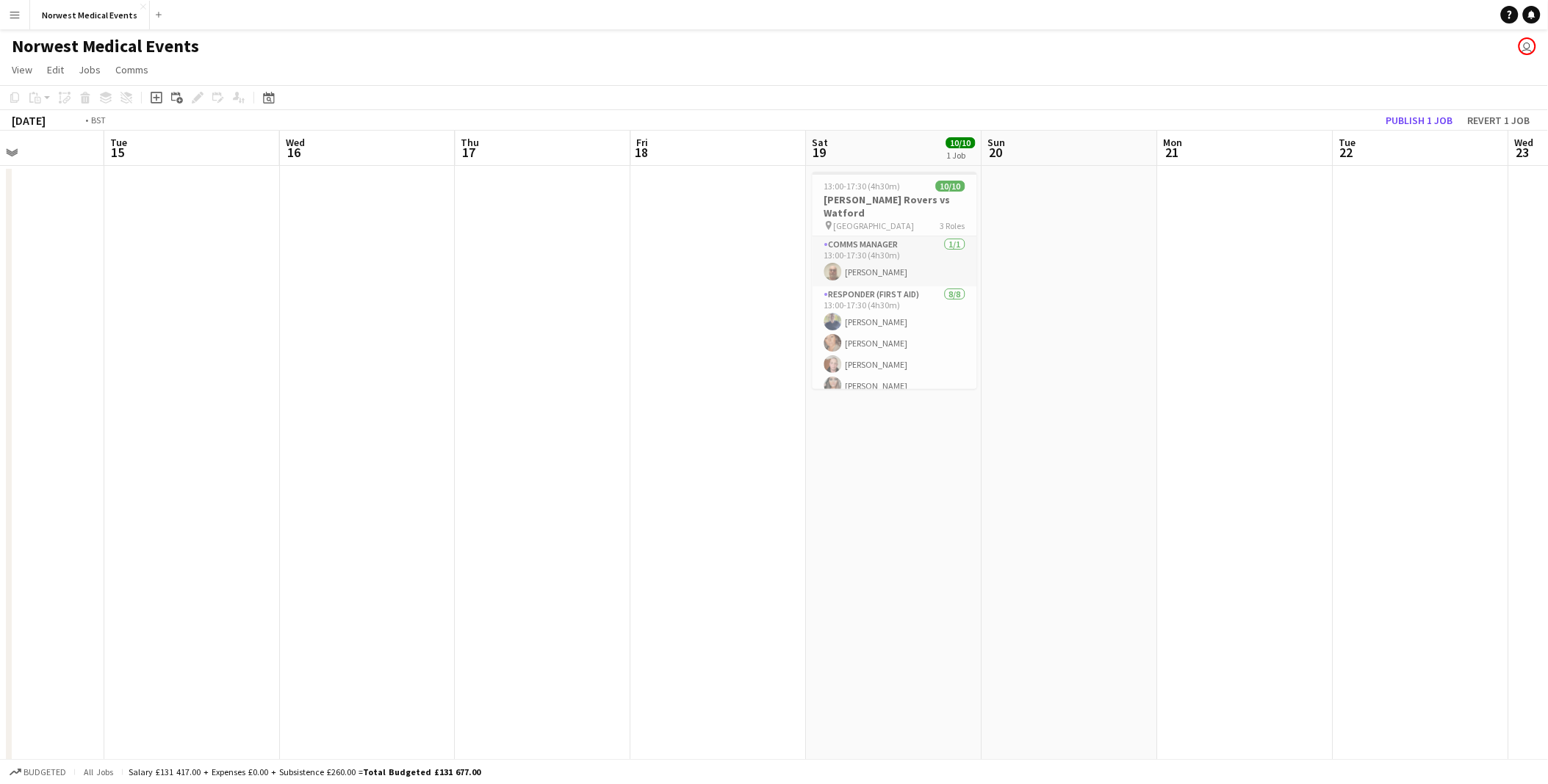
drag, startPoint x: 206, startPoint y: 370, endPoint x: 16, endPoint y: 370, distance: 190.0
click at [16, 370] on app-calendar-viewport "Fri 11 Sat 12 Sun 13 Mon 14 Tue 15 Wed 16 Thu 17 Fri 18 Sat 19 10/10 1 Job Sun …" at bounding box center [774, 532] width 1548 height 802
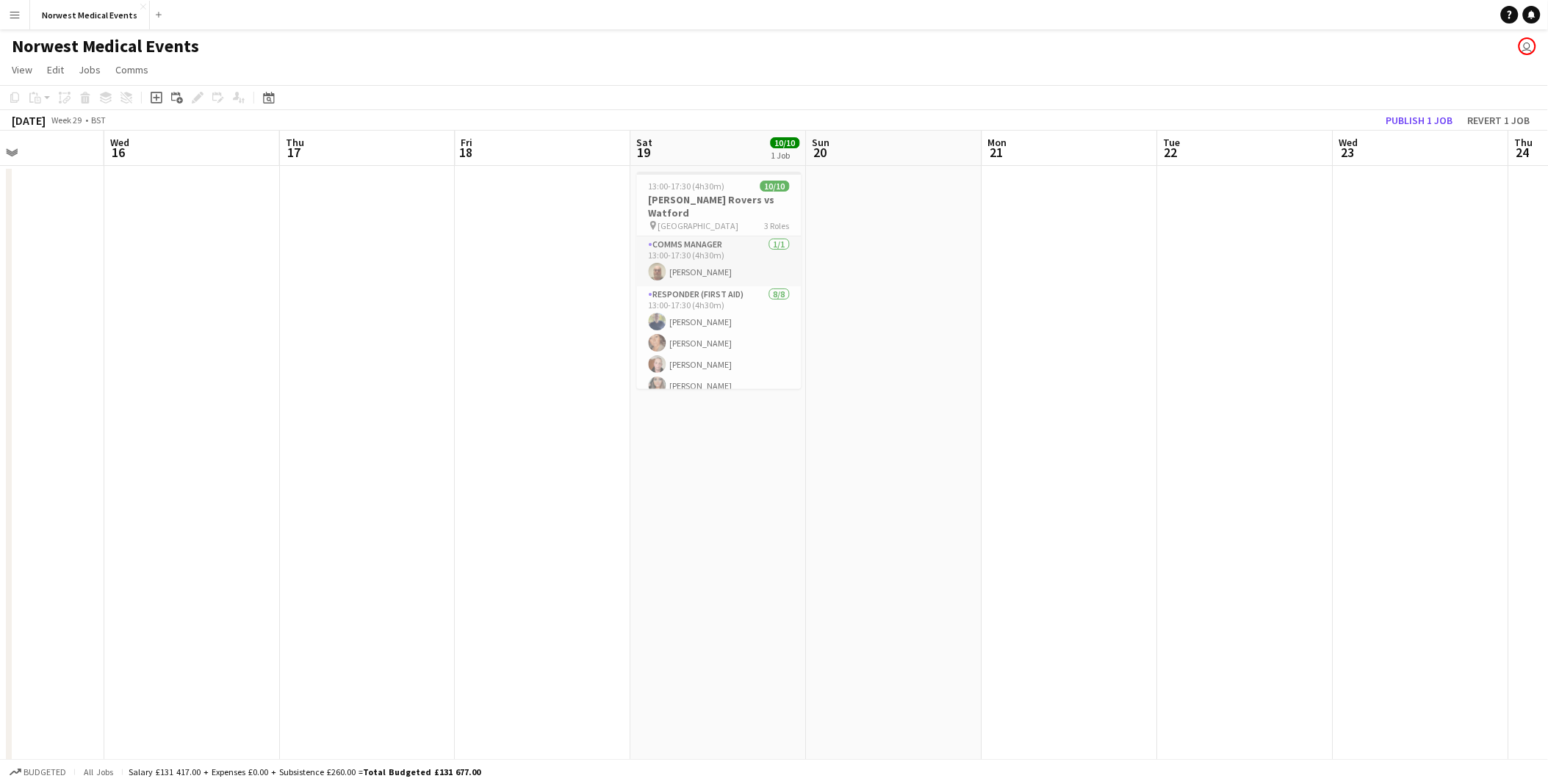
scroll to position [0, 600]
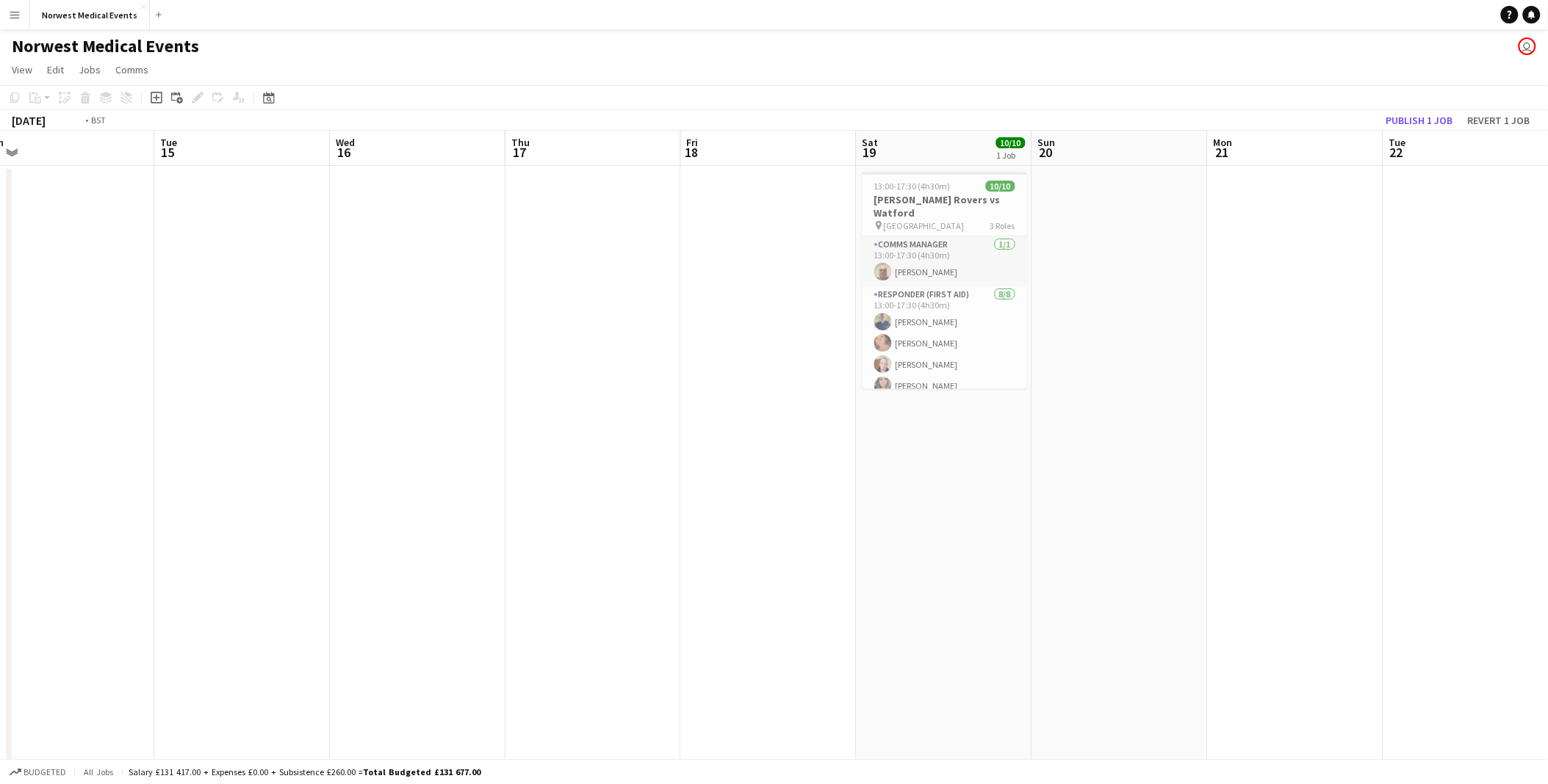
drag, startPoint x: 1159, startPoint y: 401, endPoint x: 1172, endPoint y: 395, distance: 14.3
click at [1188, 401] on app-calendar-viewport "Sat 12 Sun 13 Mon 14 Tue 15 Wed 16 Thu 17 Fri 18 Sat 19 10/10 1 Job Sun 20 Mon …" at bounding box center [774, 532] width 1548 height 802
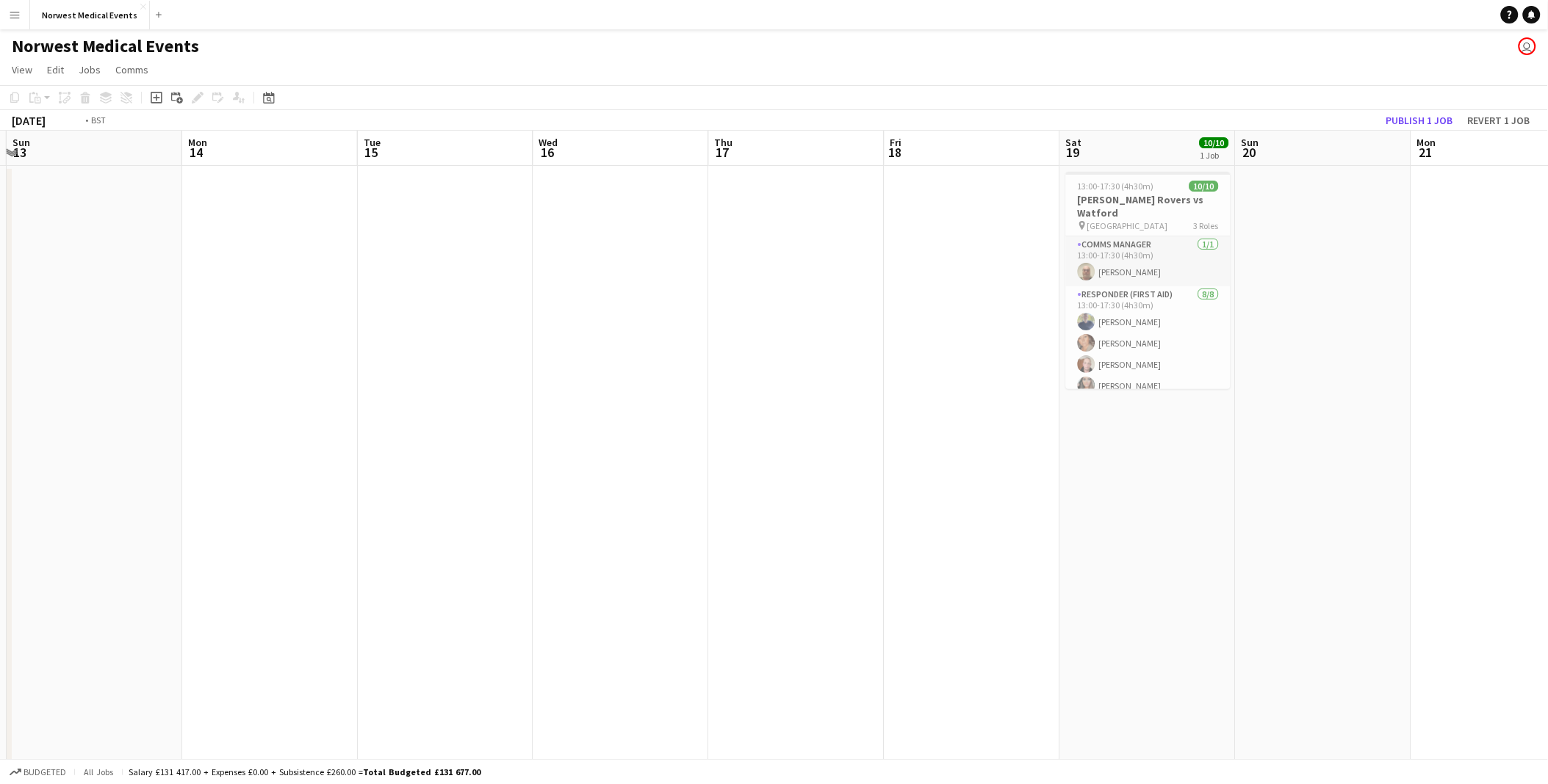
scroll to position [0, 527]
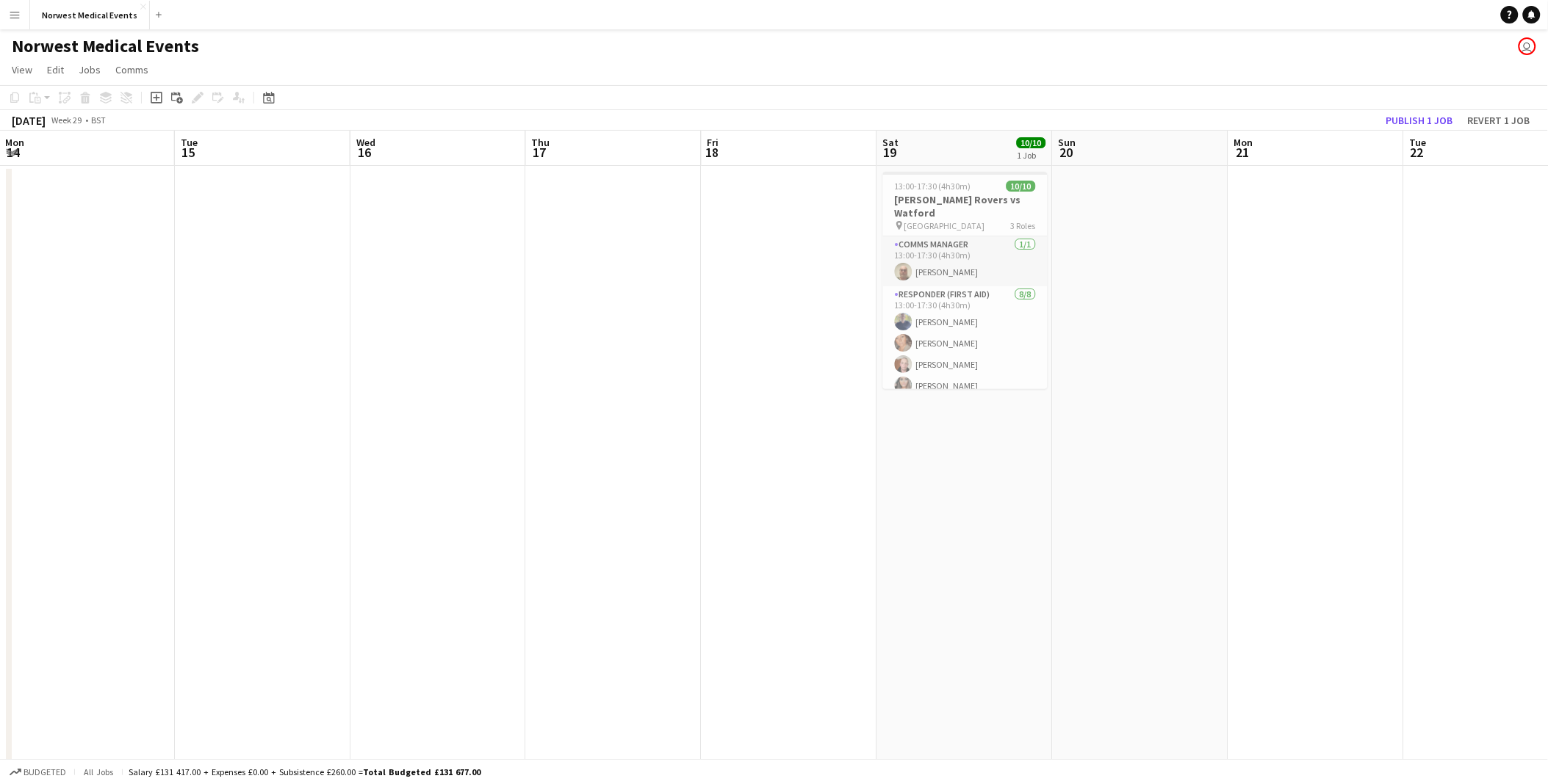
drag, startPoint x: 818, startPoint y: 384, endPoint x: 636, endPoint y: 384, distance: 182.0
click at [636, 384] on app-calendar-viewport "Fri 11 Sat 12 Sun 13 Mon 14 Tue 15 Wed 16 Thu 17 Fri 18 Sat 19 10/10 1 Job Sun …" at bounding box center [774, 532] width 1548 height 802
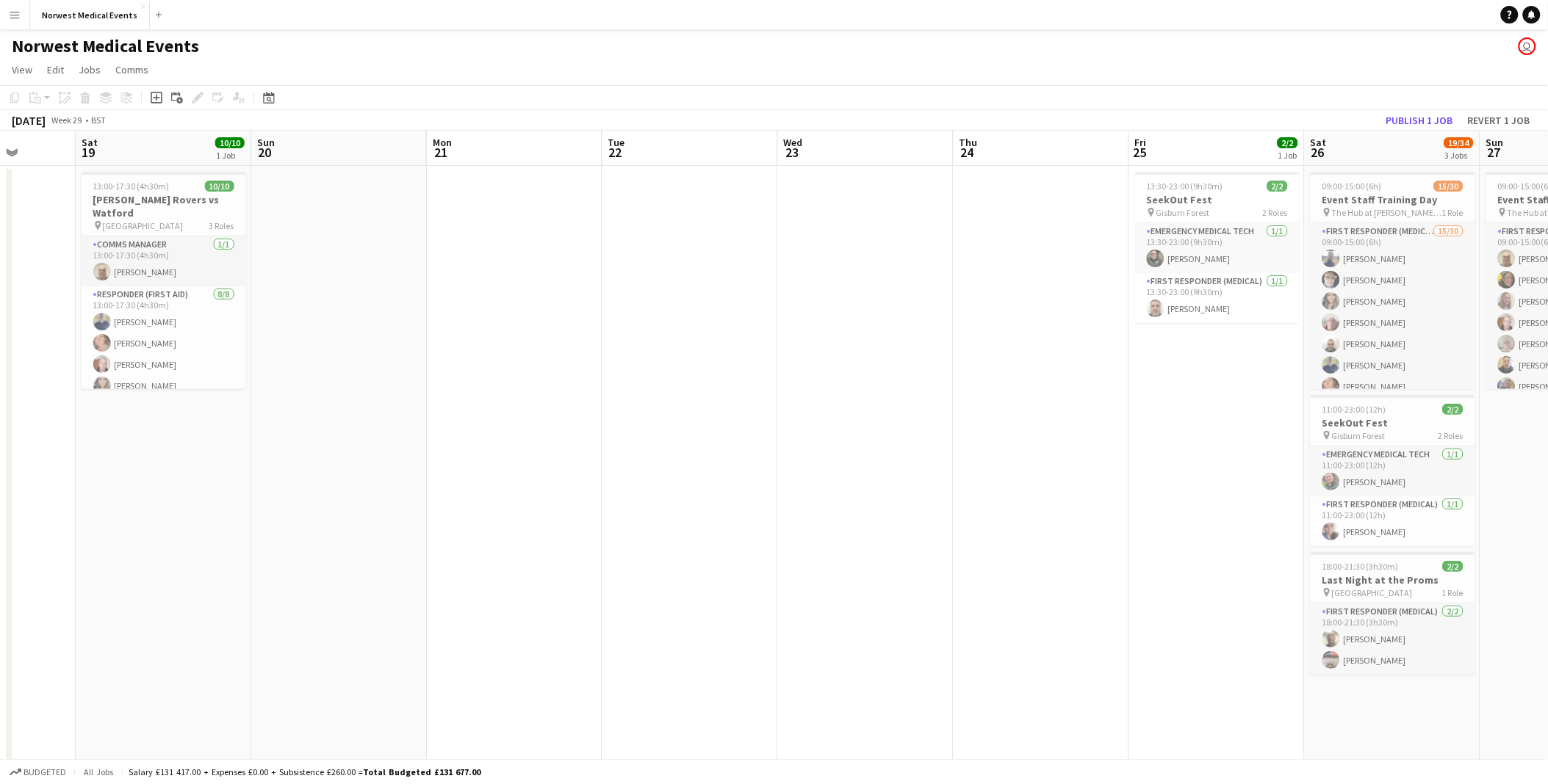
scroll to position [0, 452]
drag, startPoint x: 1189, startPoint y: 428, endPoint x: 386, endPoint y: 373, distance: 804.9
click at [386, 373] on app-calendar-viewport "Wed 16 Thu 17 Fri 18 Sat 19 10/10 1 Job Sun 20 Mon 21 Tue 22 Wed 23 Thu 24 Fri …" at bounding box center [774, 532] width 1548 height 802
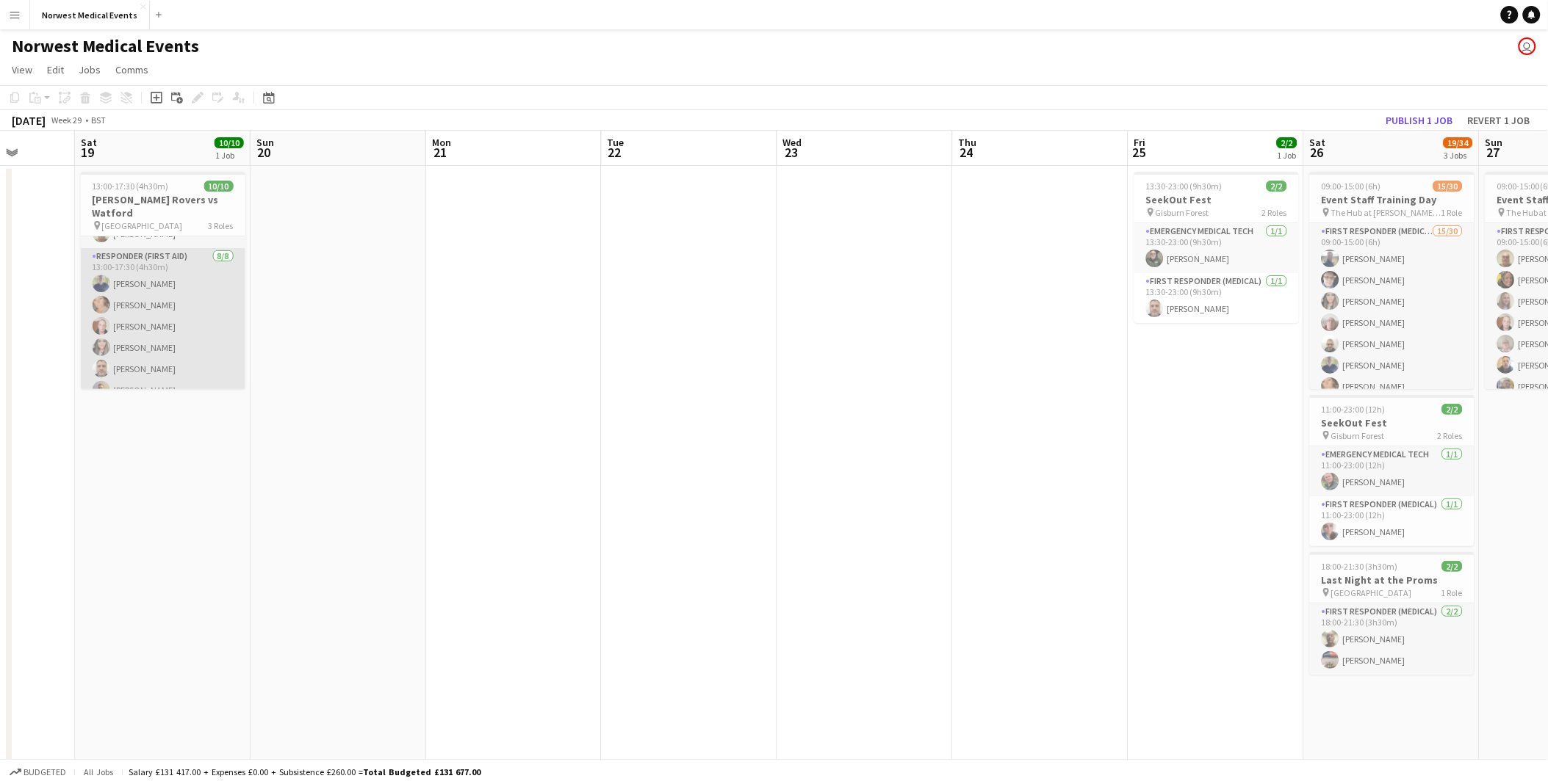
scroll to position [0, 0]
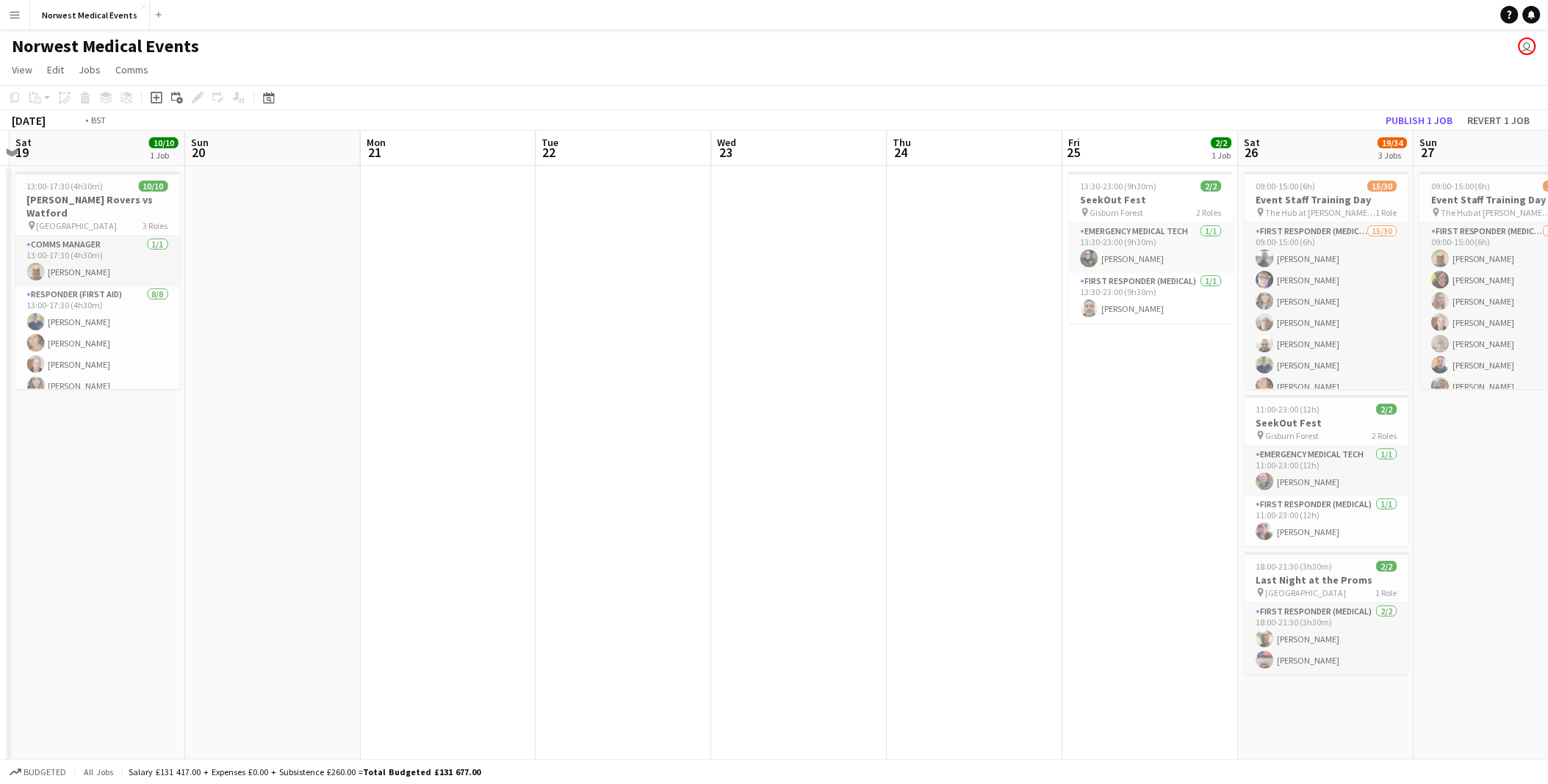
click at [423, 431] on app-calendar-viewport "Wed 16 Thu 17 Fri 18 Sat 19 10/10 1 Job Sun 20 Mon 21 Tue 22 Wed 23 Thu 24 Fri …" at bounding box center [774, 532] width 1548 height 802
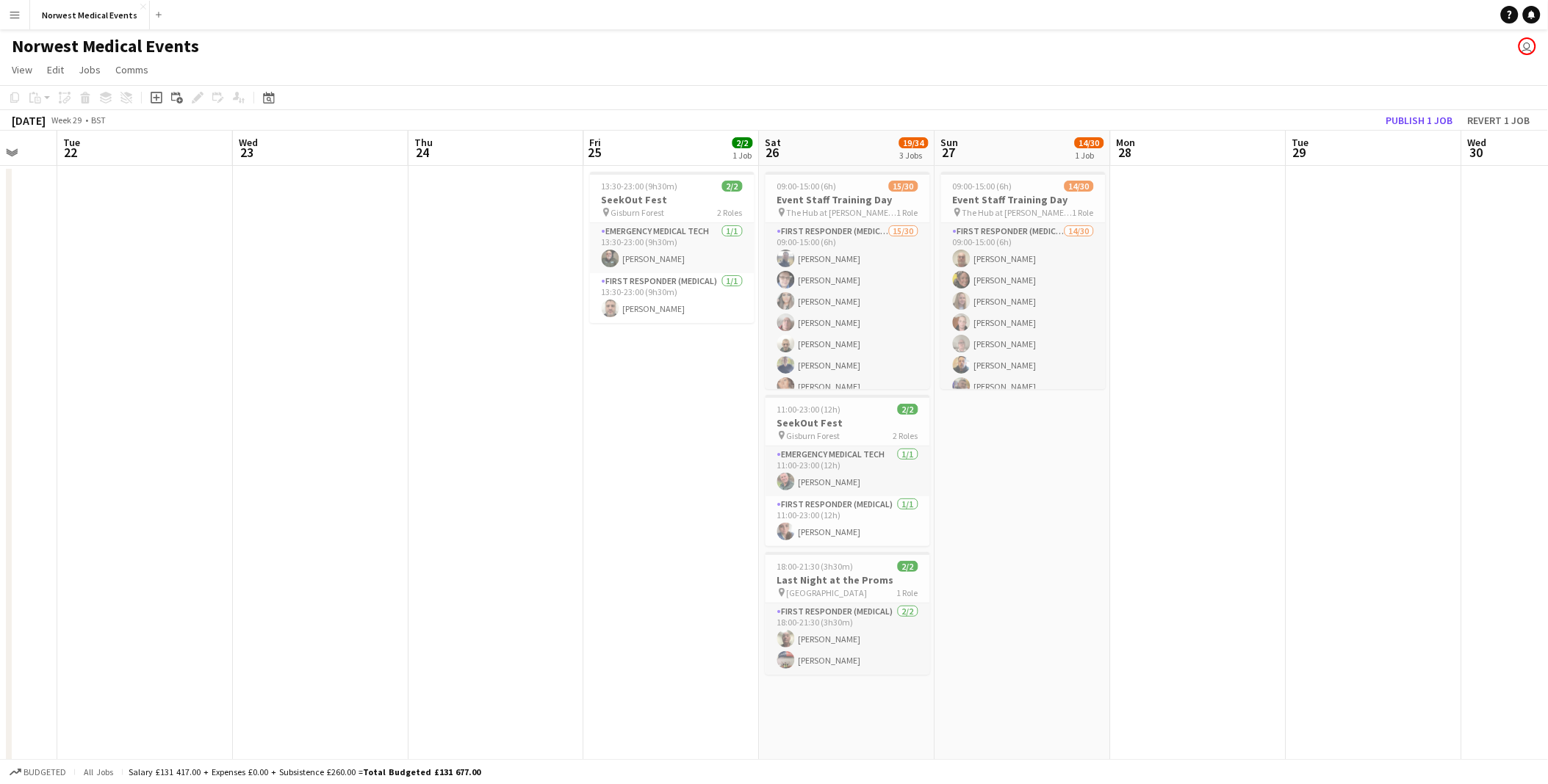
drag, startPoint x: 1377, startPoint y: 590, endPoint x: 1272, endPoint y: 493, distance: 142.9
click at [726, 489] on app-calendar-viewport "Sat 19 10/10 1 Job Sun 20 Mon 21 Tue 22 Wed 23 Thu 24 Fri 25 2/2 1 Job Sat 26 1…" at bounding box center [774, 532] width 1548 height 802
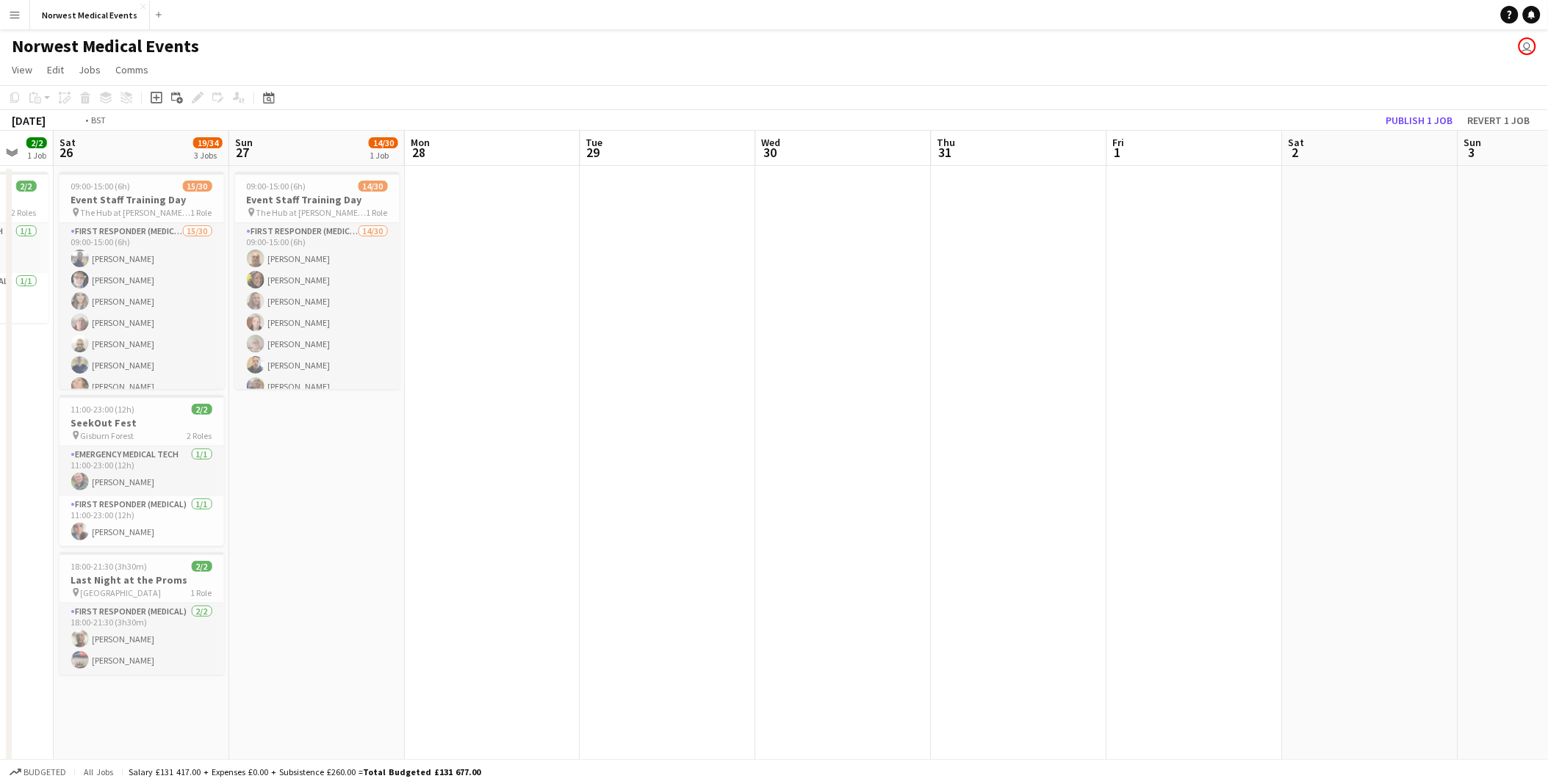
drag, startPoint x: 1289, startPoint y: 487, endPoint x: 298, endPoint y: 334, distance: 1002.7
click at [282, 334] on app-calendar-viewport "Wed 23 Thu 24 Fri 25 2/2 1 Job Sat 26 19/34 3 Jobs Sun 27 14/30 1 Job Mon 28 Tu…" at bounding box center [774, 532] width 1548 height 802
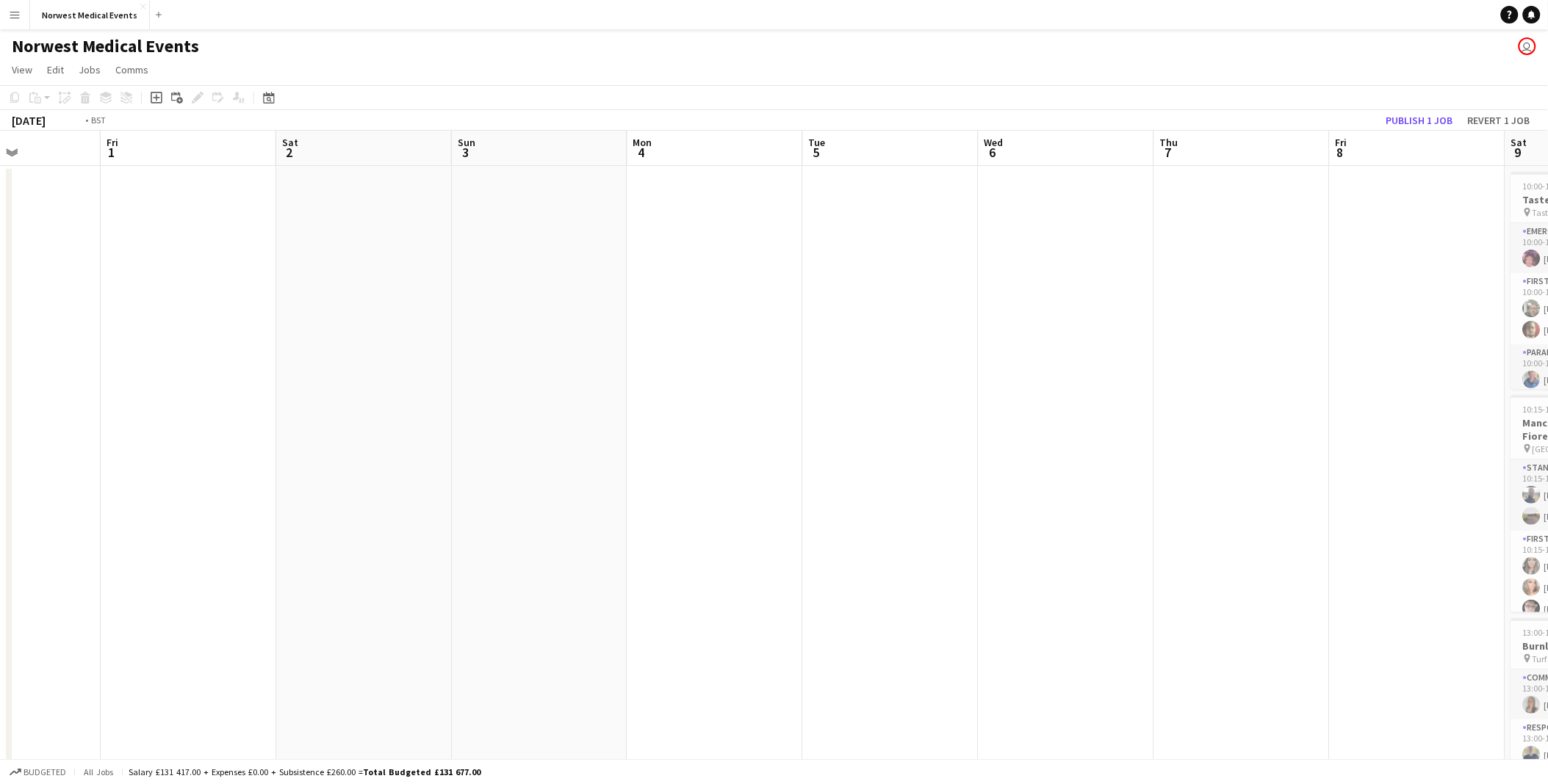
click at [111, 282] on app-calendar-viewport "Tue 29 Wed 30 Thu 31 Fri 1 Sat 2 Sun 3 Mon 4 Tue 5 Wed 6 Thu 7 Fri 8 Sat 9 41/4…" at bounding box center [774, 532] width 1548 height 802
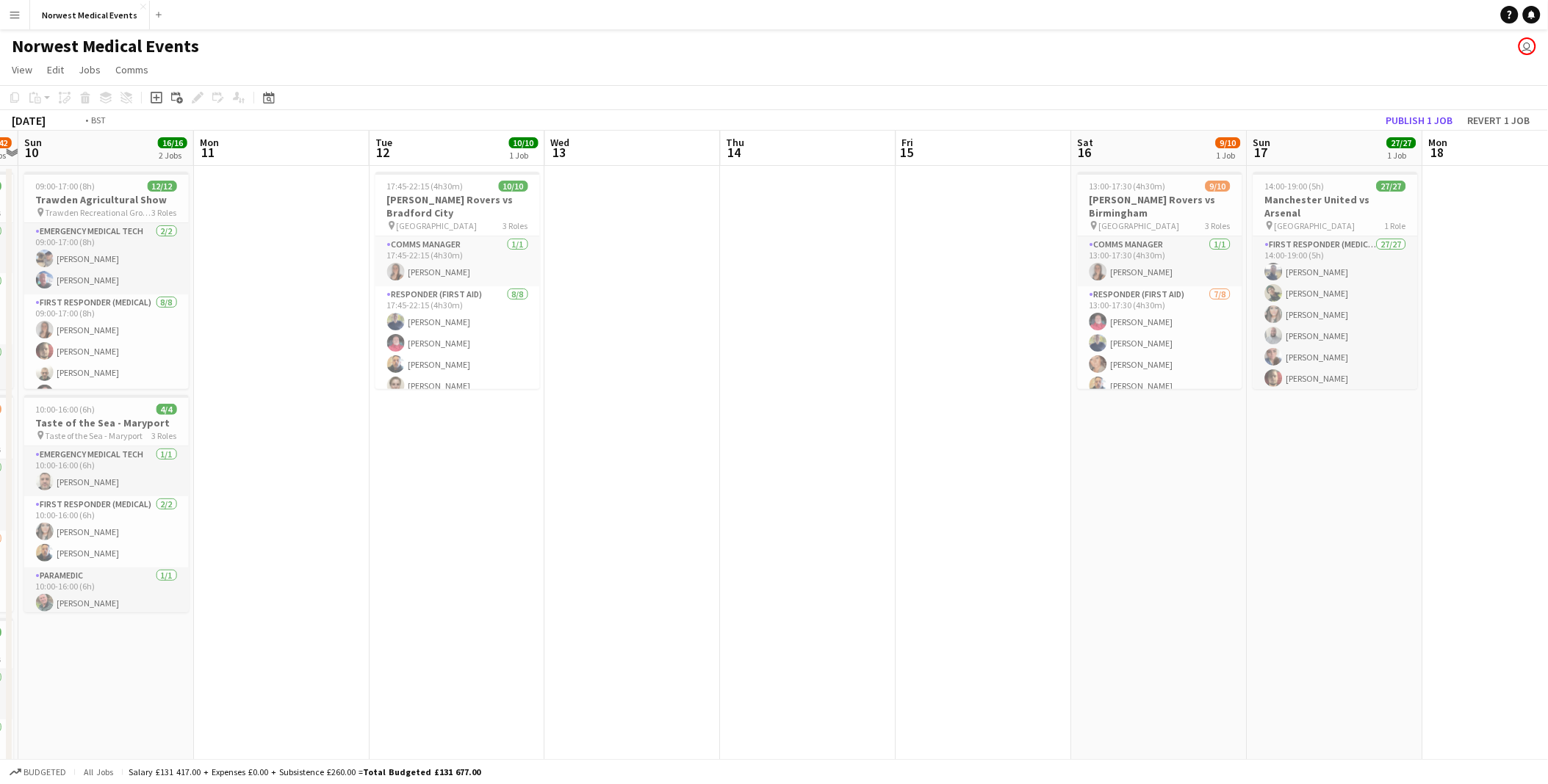
drag, startPoint x: 1400, startPoint y: 384, endPoint x: 601, endPoint y: 346, distance: 799.9
click at [601, 346] on app-calendar-viewport "Thu 7 Fri 8 Sat 9 41/42 3 Jobs Sun 10 16/16 2 Jobs Mon 11 Tue 12 10/10 1 Job We…" at bounding box center [774, 532] width 1548 height 802
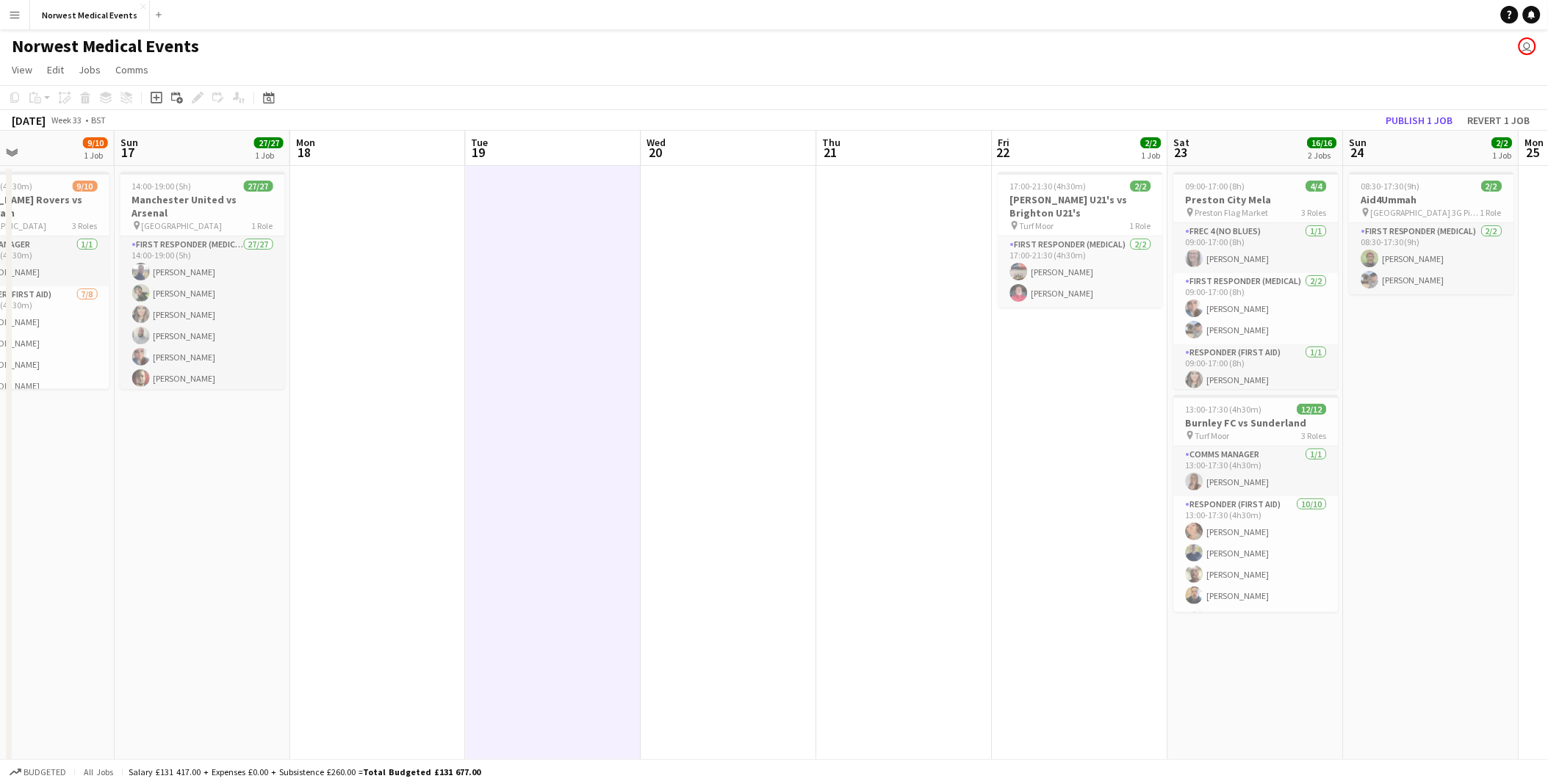
drag, startPoint x: 691, startPoint y: 423, endPoint x: 634, endPoint y: 423, distance: 57.0
click at [634, 423] on app-calendar-viewport "Wed 13 Thu 14 Fri 15 Sat 16 9/10 1 Job Sun 17 27/27 1 Job Mon 18 Tue 19 Wed 20 …" at bounding box center [774, 532] width 1548 height 802
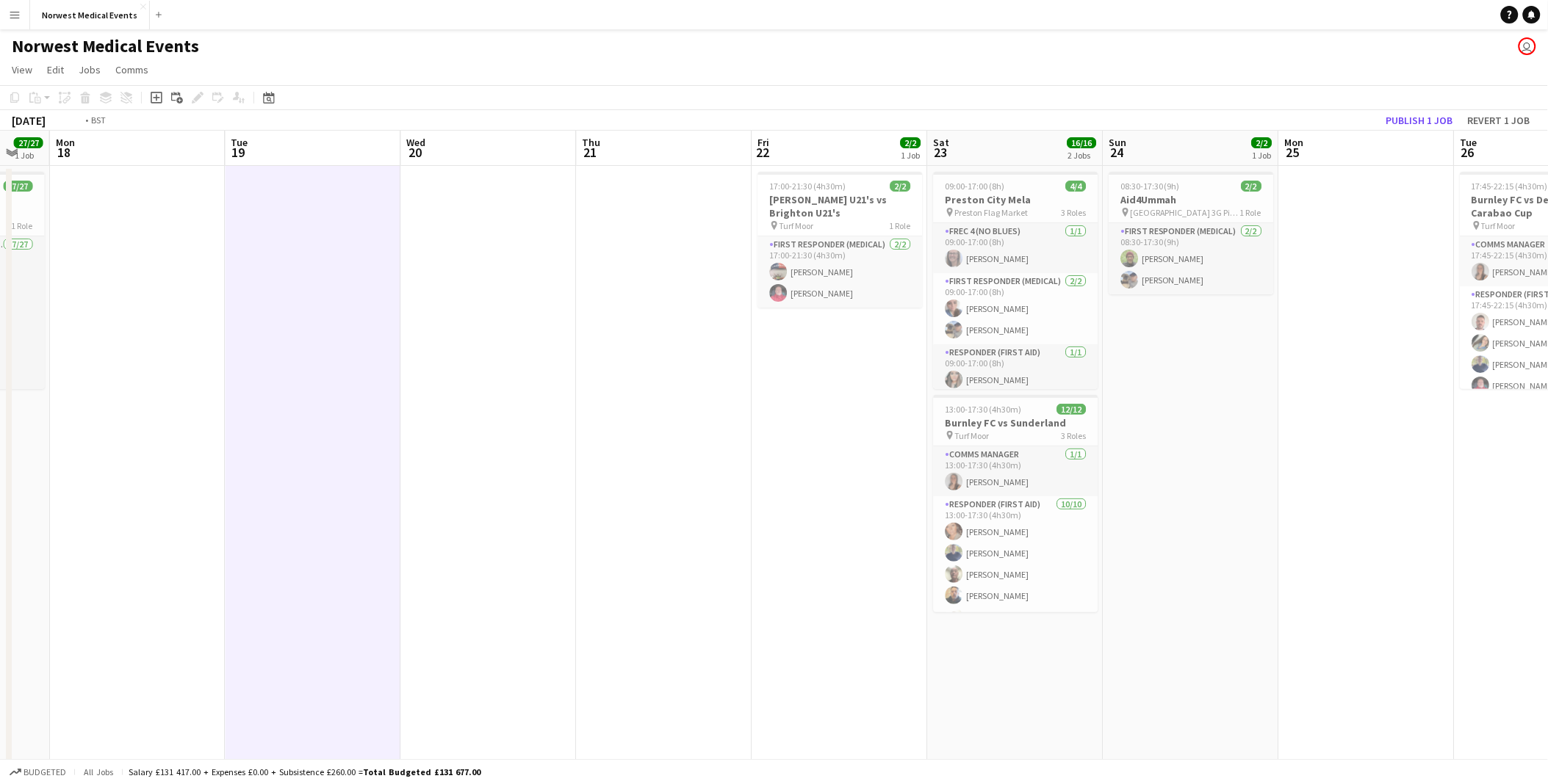
drag, startPoint x: 1524, startPoint y: 480, endPoint x: 454, endPoint y: 490, distance: 1070.0
click at [452, 493] on app-calendar-viewport "Wed 13 Thu 14 Fri 15 Sat 16 9/10 1 Job Sun 17 27/27 1 Job Mon 18 Tue 19 Wed 20 …" at bounding box center [774, 532] width 1548 height 802
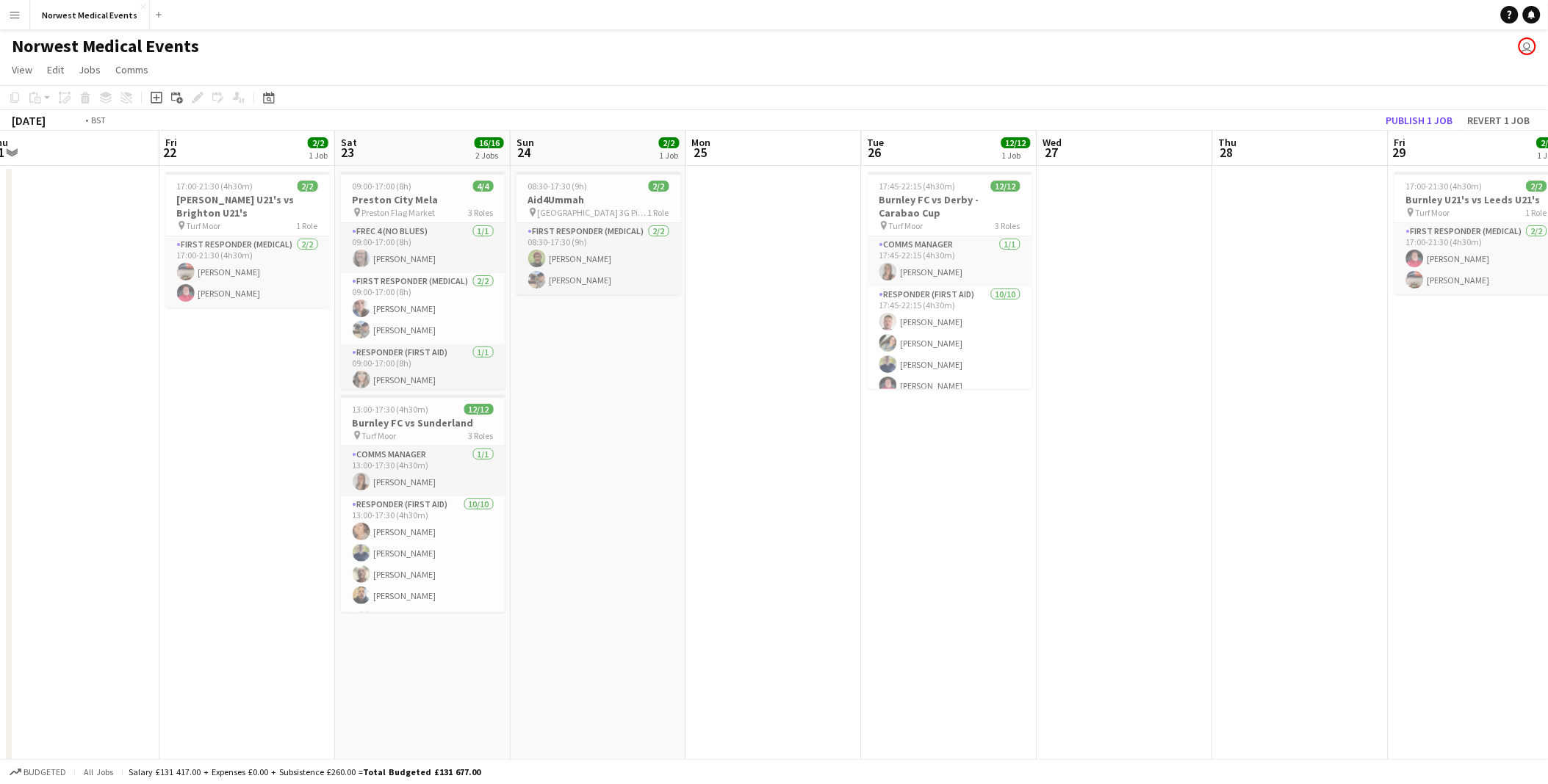
drag, startPoint x: 1300, startPoint y: 519, endPoint x: 295, endPoint y: 510, distance: 1005.0
click at [295, 510] on app-calendar-viewport "Tue 19 Wed 20 Thu 21 Fri 22 2/2 1 Job Sat 23 16/16 2 Jobs Sun 24 2/2 1 Job Mon …" at bounding box center [774, 532] width 1548 height 802
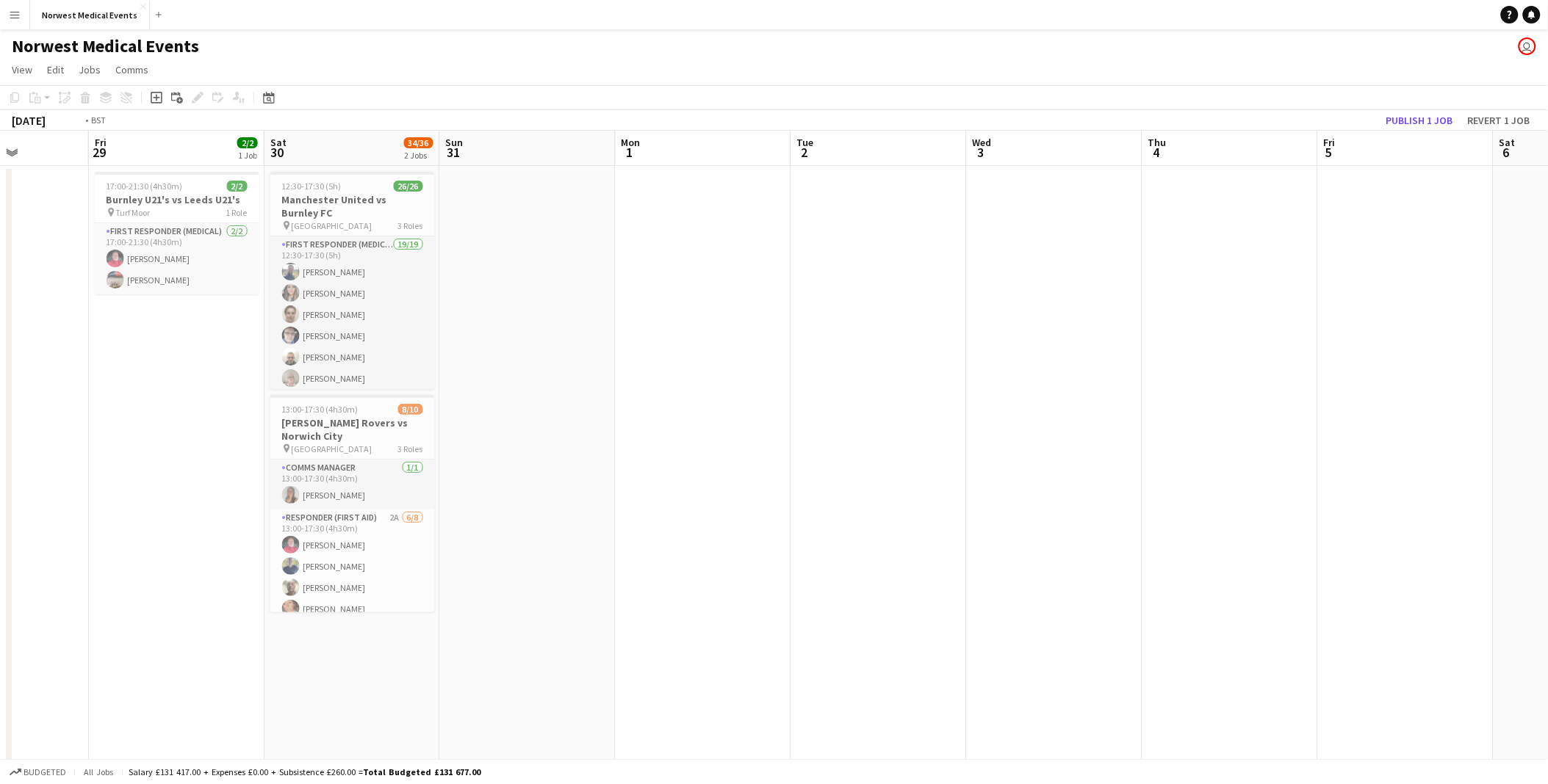
click at [296, 437] on app-calendar-viewport "Mon 25 Tue 26 12/12 1 Job Wed 27 Thu 28 Fri 29 2/2 1 Job Sat 30 34/36 2 Jobs Su…" at bounding box center [774, 532] width 1548 height 802
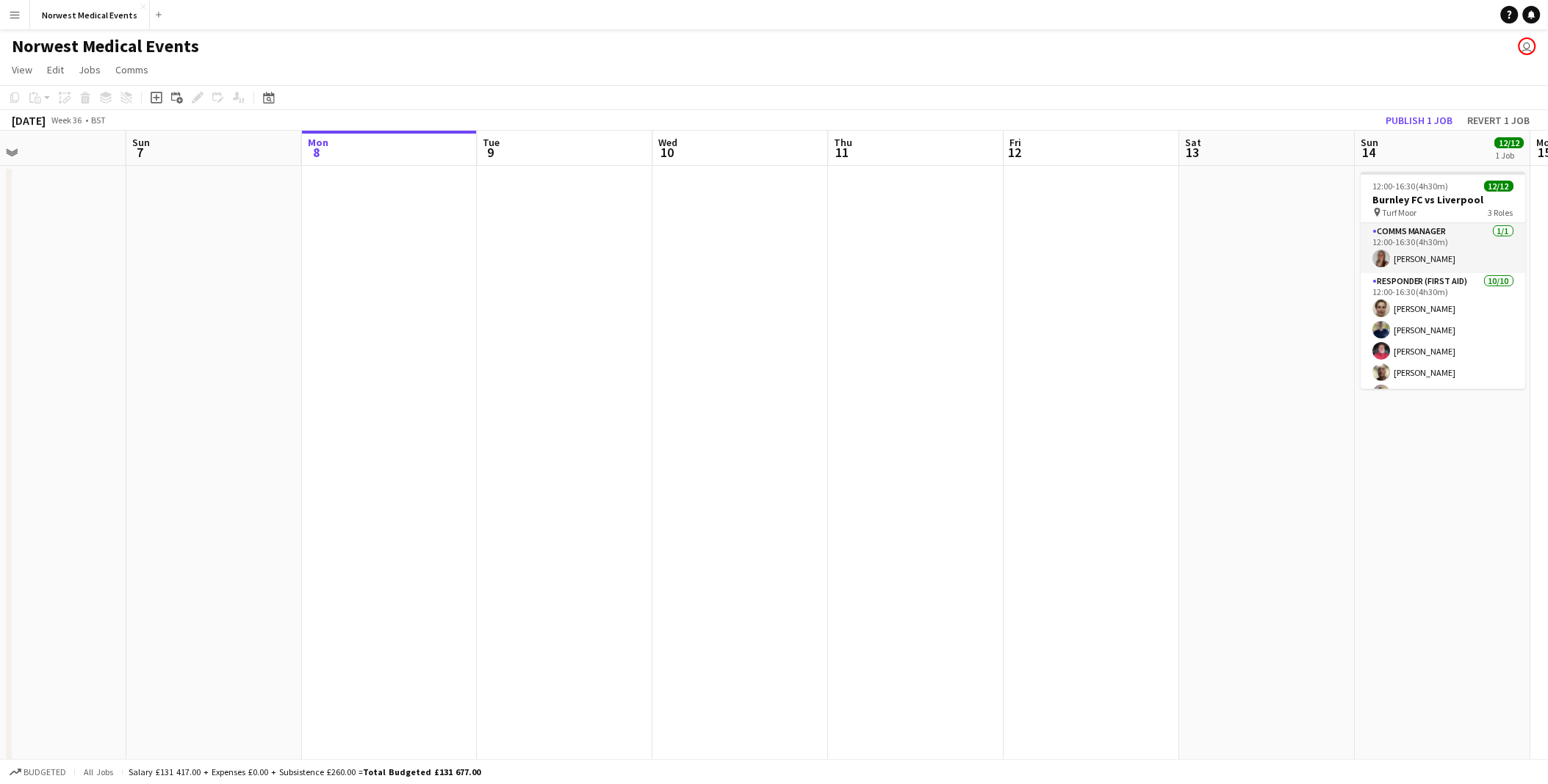
drag, startPoint x: 667, startPoint y: 497, endPoint x: 282, endPoint y: 458, distance: 387.0
click at [277, 458] on app-calendar-viewport "Wed 3 Thu 4 Fri 5 Sat 6 Sun 7 Mon 8 Tue 9 Wed 10 Thu 11 Fri 12 Sat 13 Sun 14 12…" at bounding box center [774, 532] width 1548 height 802
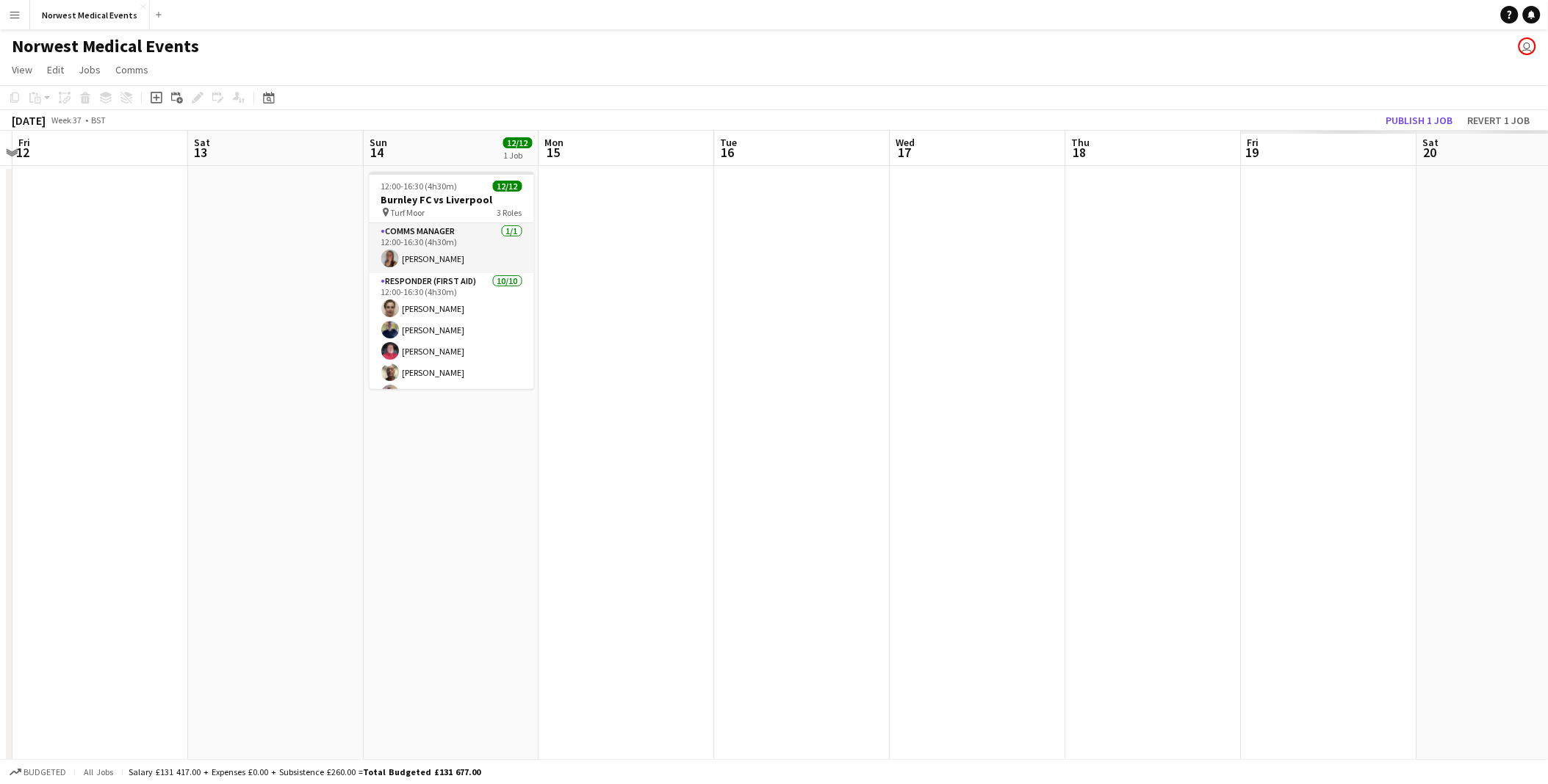
drag, startPoint x: 868, startPoint y: 517, endPoint x: 62, endPoint y: 460, distance: 808.0
click at [40, 460] on app-calendar-viewport "Tue 9 Wed 10 Thu 11 Fri 12 Sat 13 Sun 14 12/12 1 Job Mon 15 Tue 16 Wed 17 Thu 1…" at bounding box center [774, 532] width 1548 height 802
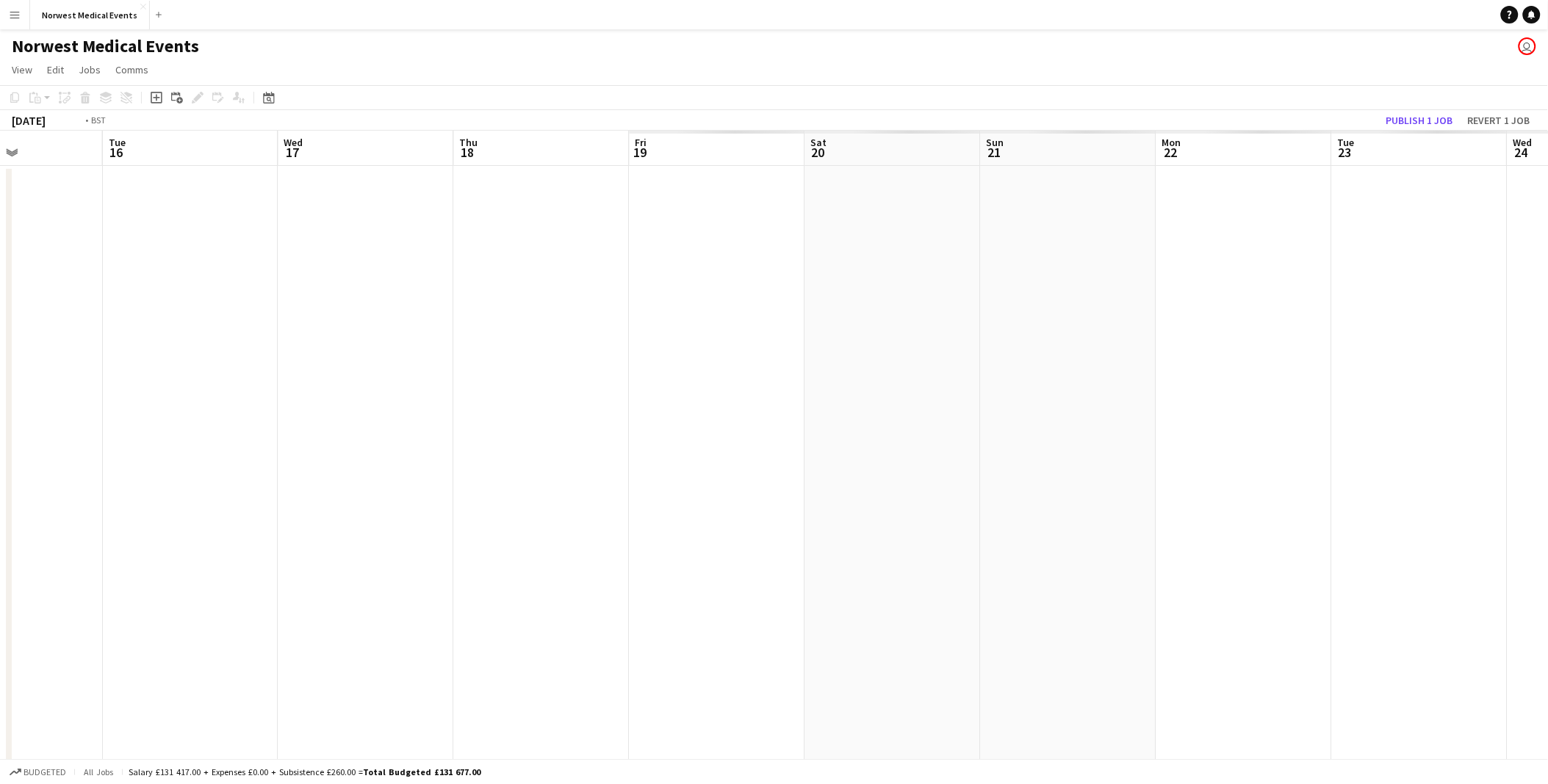
click at [0, 353] on html "Menu Boards Boards Boards All jobs Status Workforce Workforce My Workforce Recr…" at bounding box center [774, 479] width 1548 height 958
drag, startPoint x: 798, startPoint y: 325, endPoint x: -38, endPoint y: 238, distance: 840.5
click at [0, 238] on html "Menu Boards Boards Boards All jobs Status Workforce Workforce My Workforce Recr…" at bounding box center [774, 479] width 1548 height 958
click at [17, 276] on app-calendar-viewport "Wed 24 Thu 25 Fri 26 Sat 27 Sun 28 Mon 29 Tue 30 Wed 1 Thu 2 Fri 3 Sat 4 Sun 5 …" at bounding box center [774, 532] width 1548 height 802
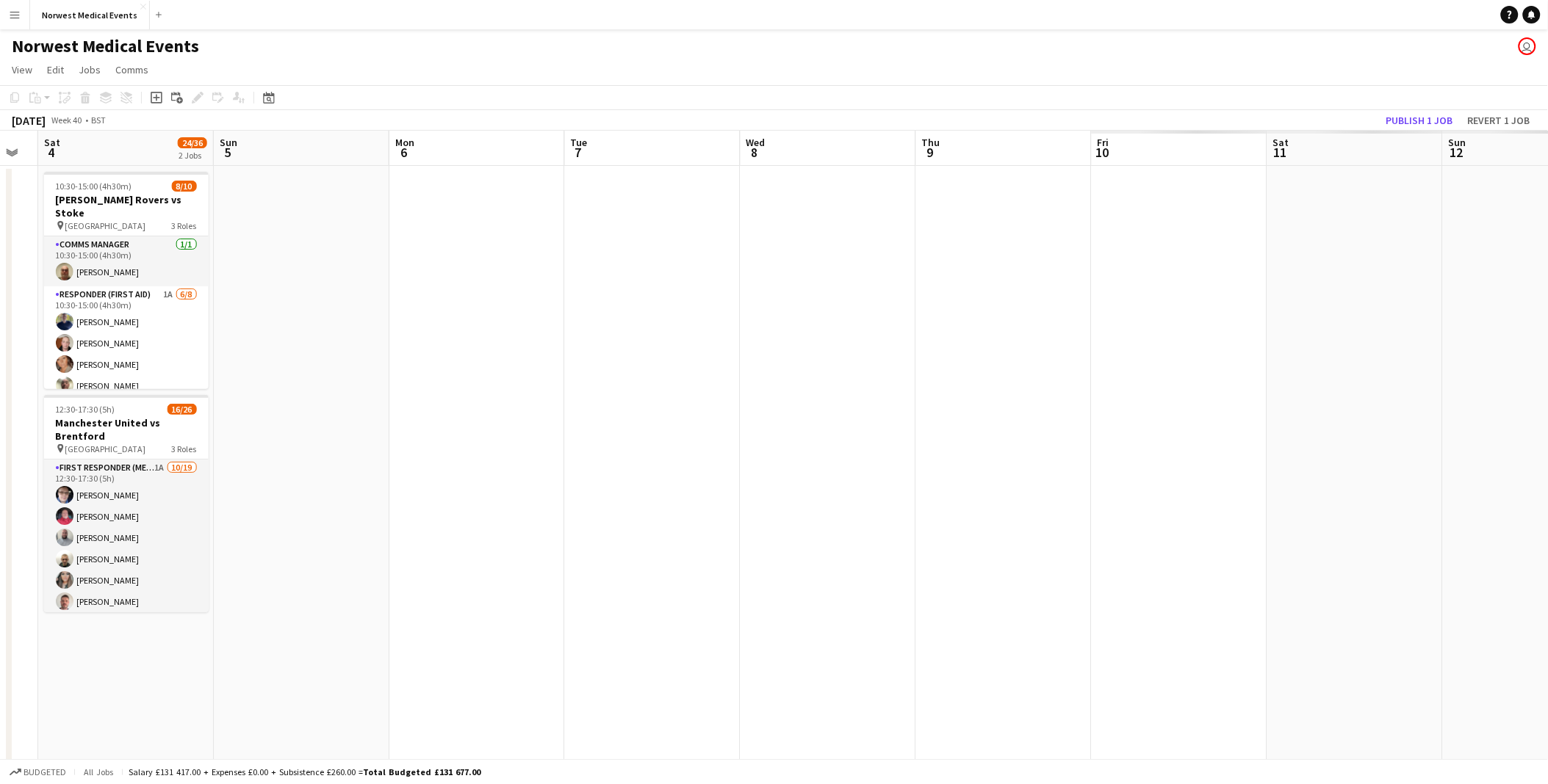
drag, startPoint x: 807, startPoint y: 415, endPoint x: 219, endPoint y: 390, distance: 588.5
click at [177, 390] on app-calendar-viewport "Wed 1 Thu 2 Fri 3 Sat 4 24/36 2 Jobs Sun 5 Mon 6 Tue 7 Wed 8 Thu 9 Fri 10 Sat 1…" at bounding box center [774, 532] width 1548 height 802
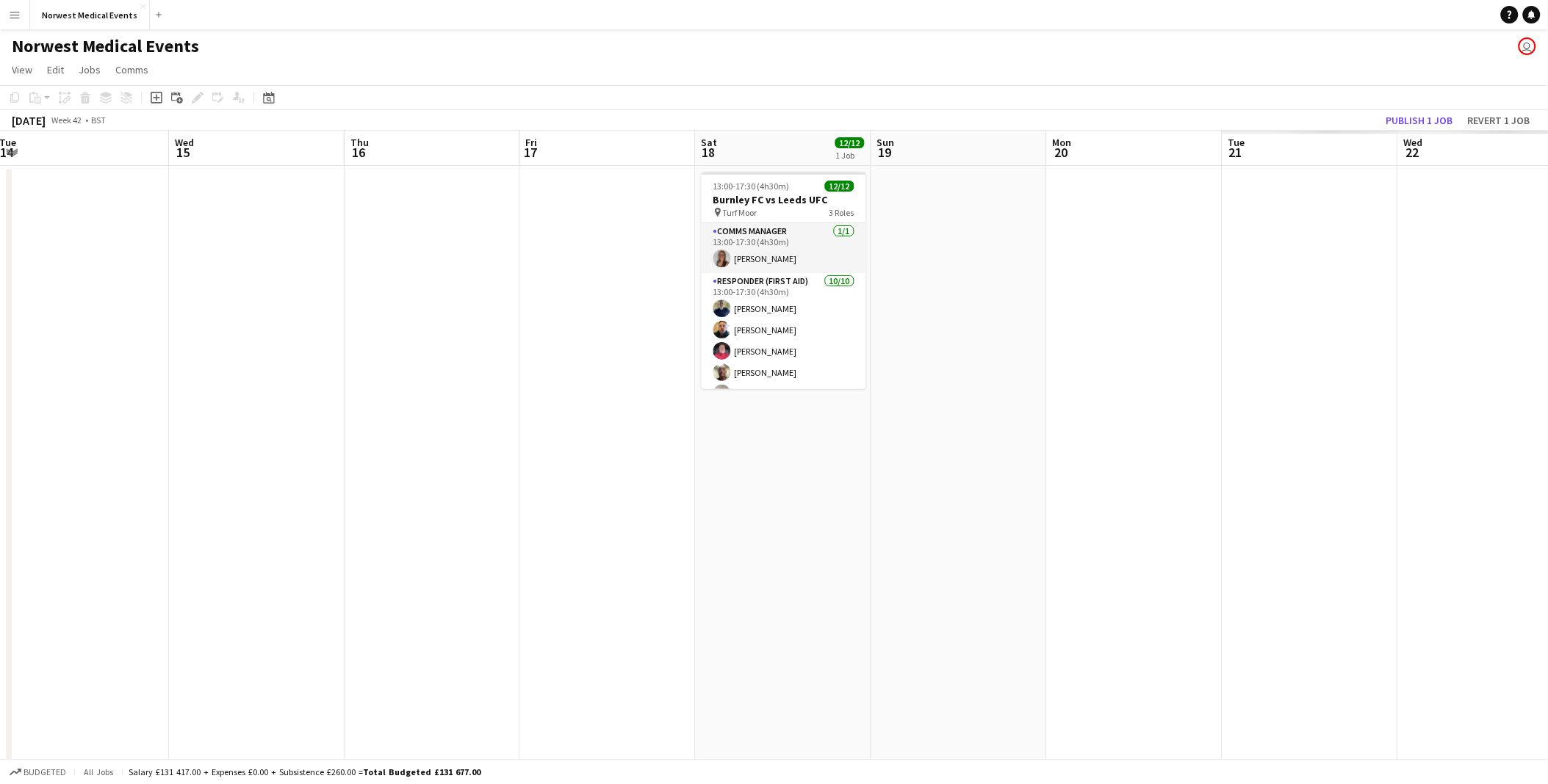
drag, startPoint x: 1277, startPoint y: 483, endPoint x: 578, endPoint y: 517, distance: 699.8
click at [15, 483] on app-calendar-viewport "Sat 11 17/26 1 Job Sun 12 Mon 13 Tue 14 Wed 15 Thu 16 Fri 17 Sat 18 12/12 1 Job…" at bounding box center [774, 532] width 1548 height 802
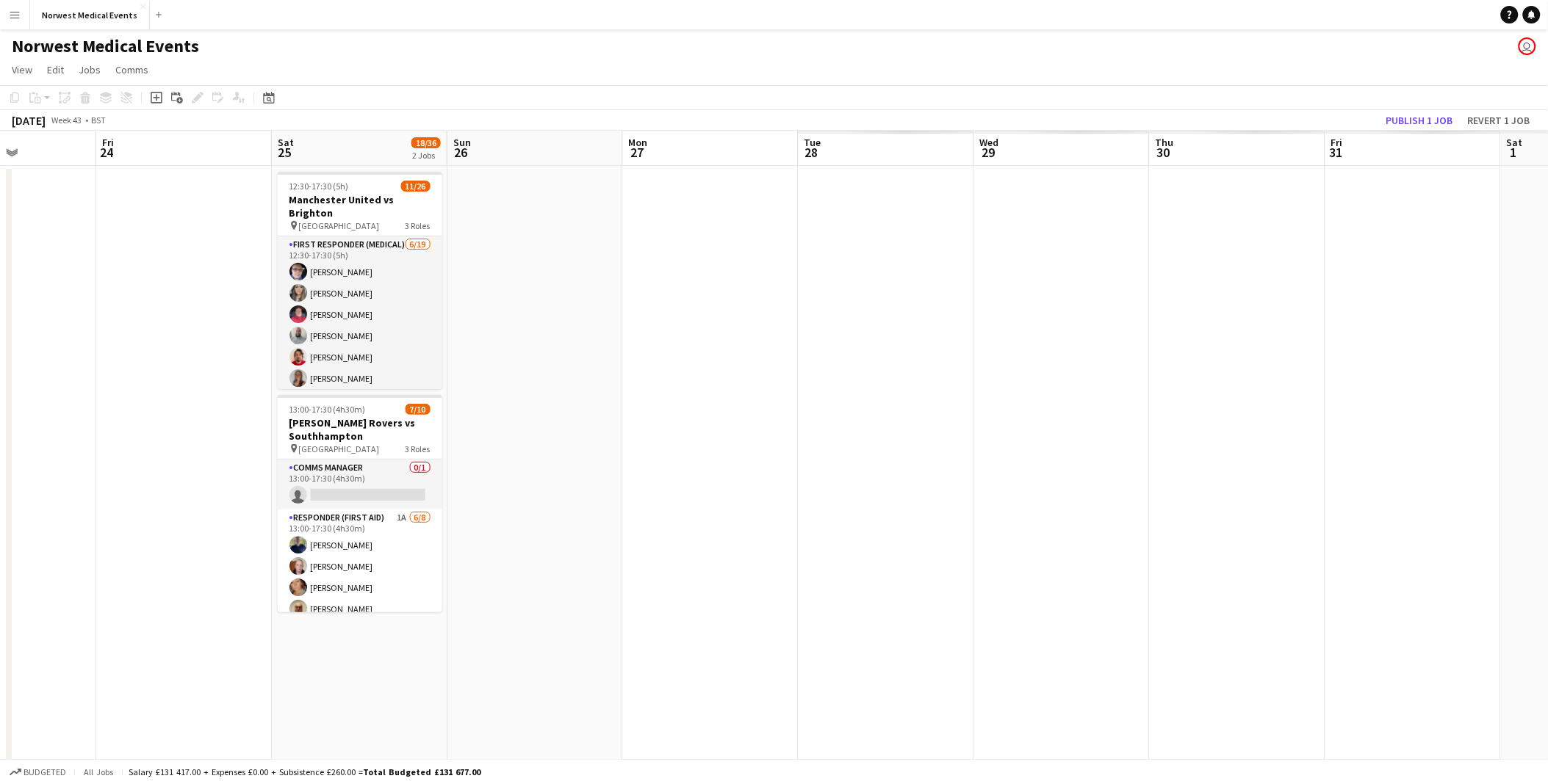
scroll to position [0, 463]
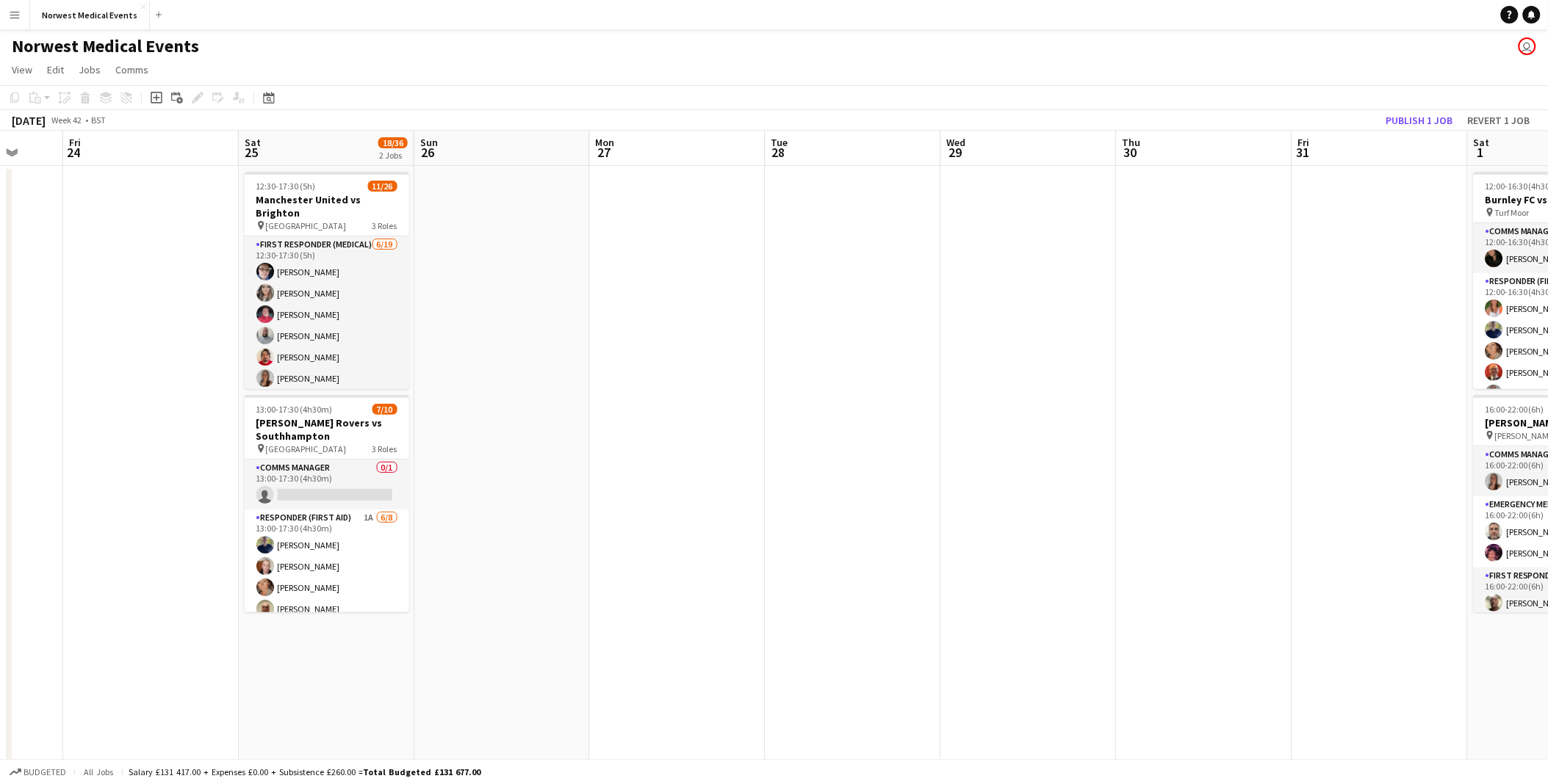
drag, startPoint x: 581, startPoint y: 545, endPoint x: 63, endPoint y: 536, distance: 518.1
click at [63, 540] on app-calendar-viewport "Tue 21 10/10 1 Job Wed 22 Thu 23 Fri 24 Sat 25 18/36 2 Jobs Sun 26 Mon 27 Tue 2…" at bounding box center [774, 532] width 1548 height 802
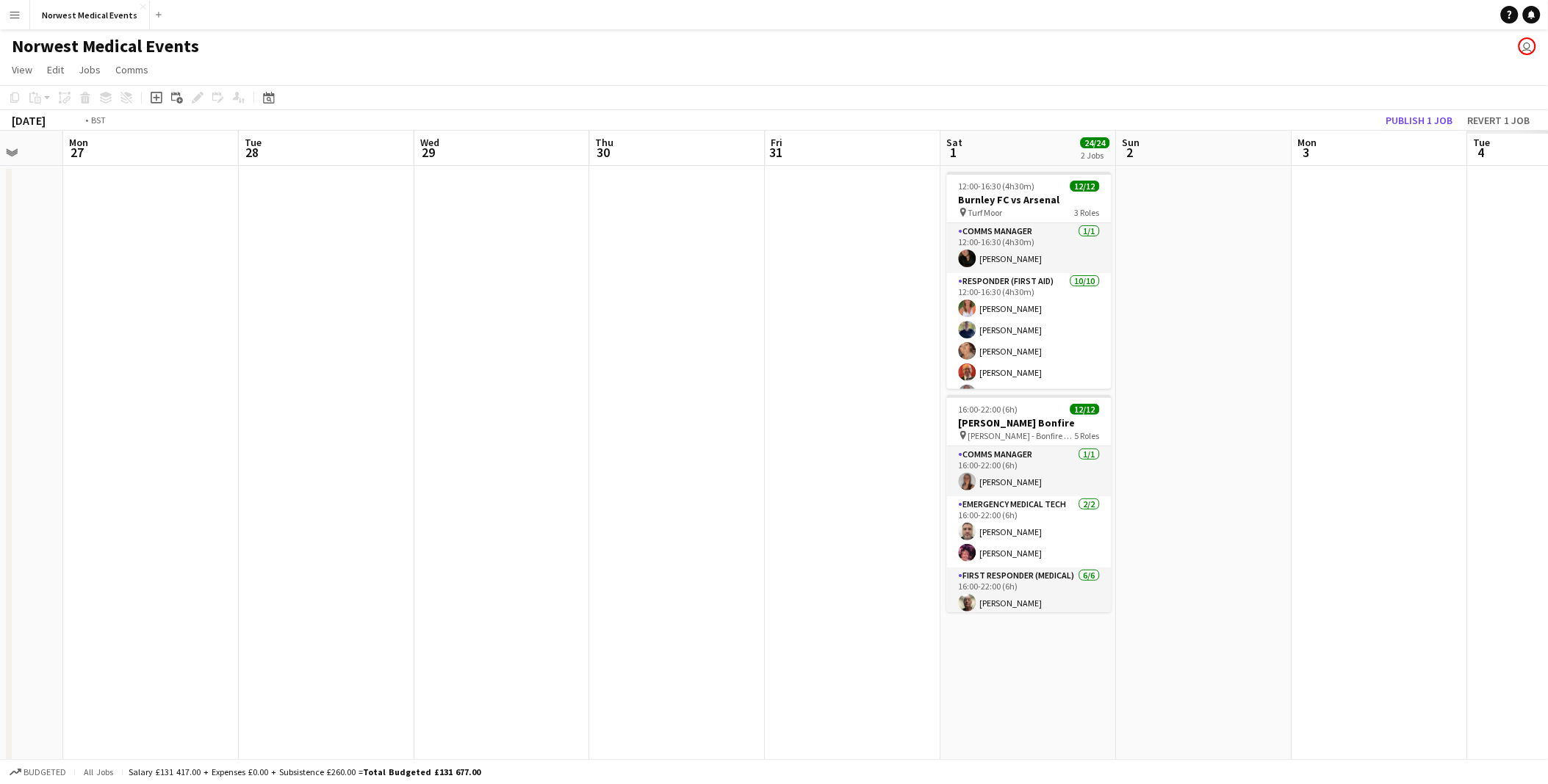
scroll to position [0, 393]
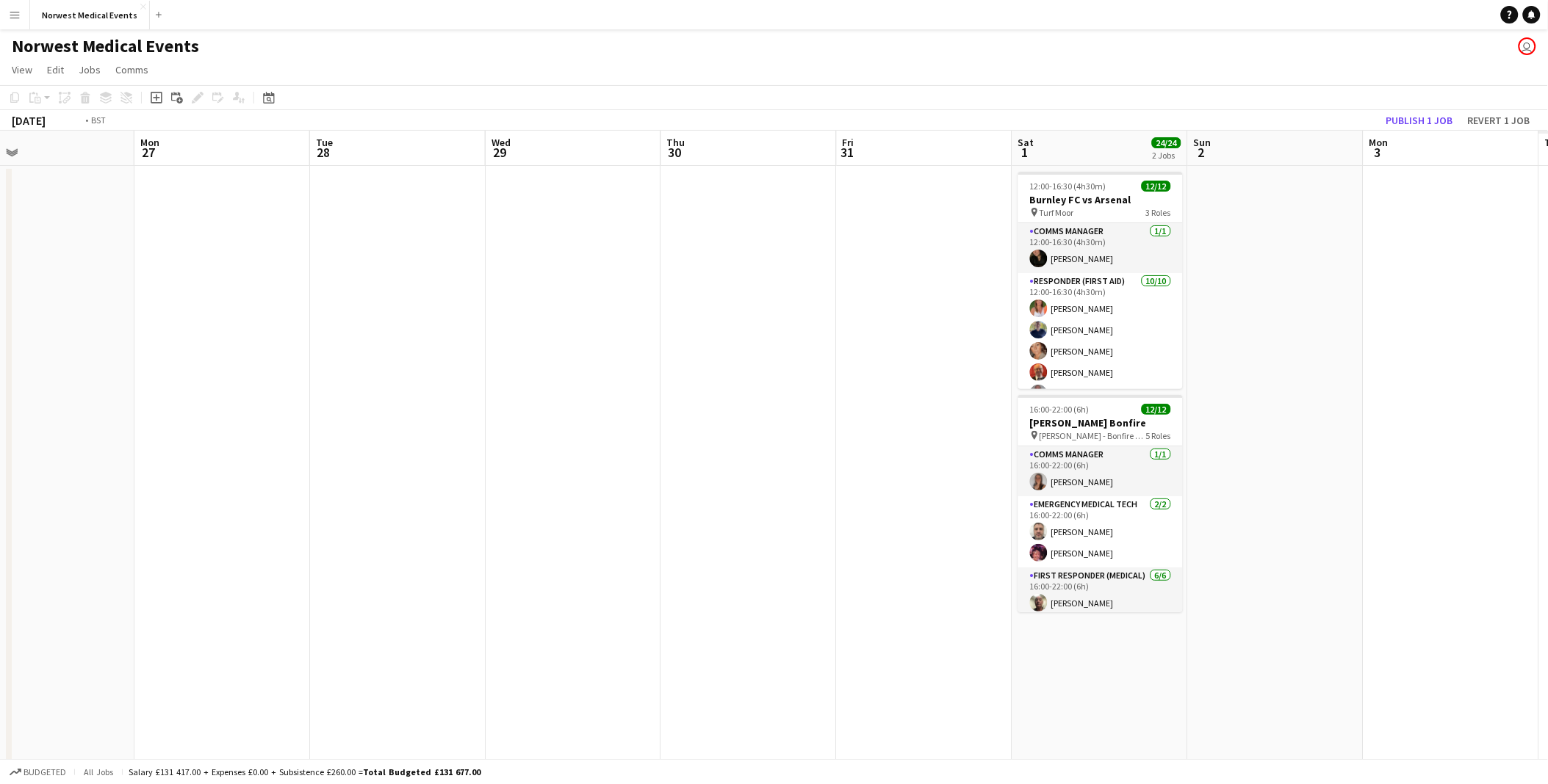
drag, startPoint x: 443, startPoint y: 520, endPoint x: 84, endPoint y: 512, distance: 359.1
click at [84, 512] on app-calendar-viewport "Fri 24 Sat 25 18/36 2 Jobs Sun 26 Mon 27 Tue 28 Wed 29 Thu 30 Fri 31 Sat 1 24/2…" at bounding box center [774, 532] width 1548 height 802
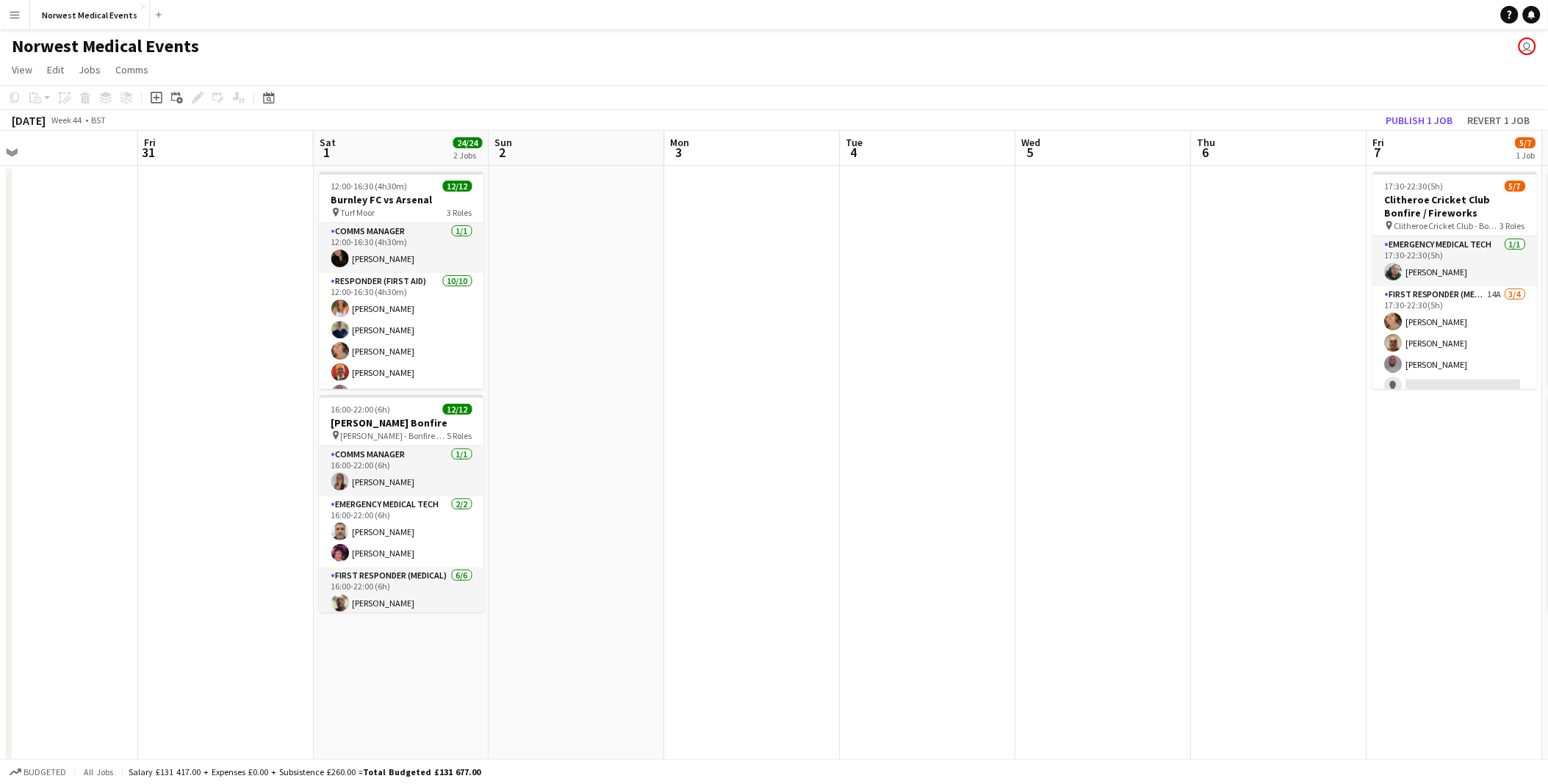
drag, startPoint x: 1023, startPoint y: 483, endPoint x: 458, endPoint y: 442, distance: 566.5
click at [458, 442] on app-calendar-viewport "Mon 27 Tue 28 Wed 29 Thu 30 Fri 31 Sat 1 24/24 2 Jobs Sun 2 Mon 3 Tue 4 Wed 5 T…" at bounding box center [774, 532] width 1548 height 802
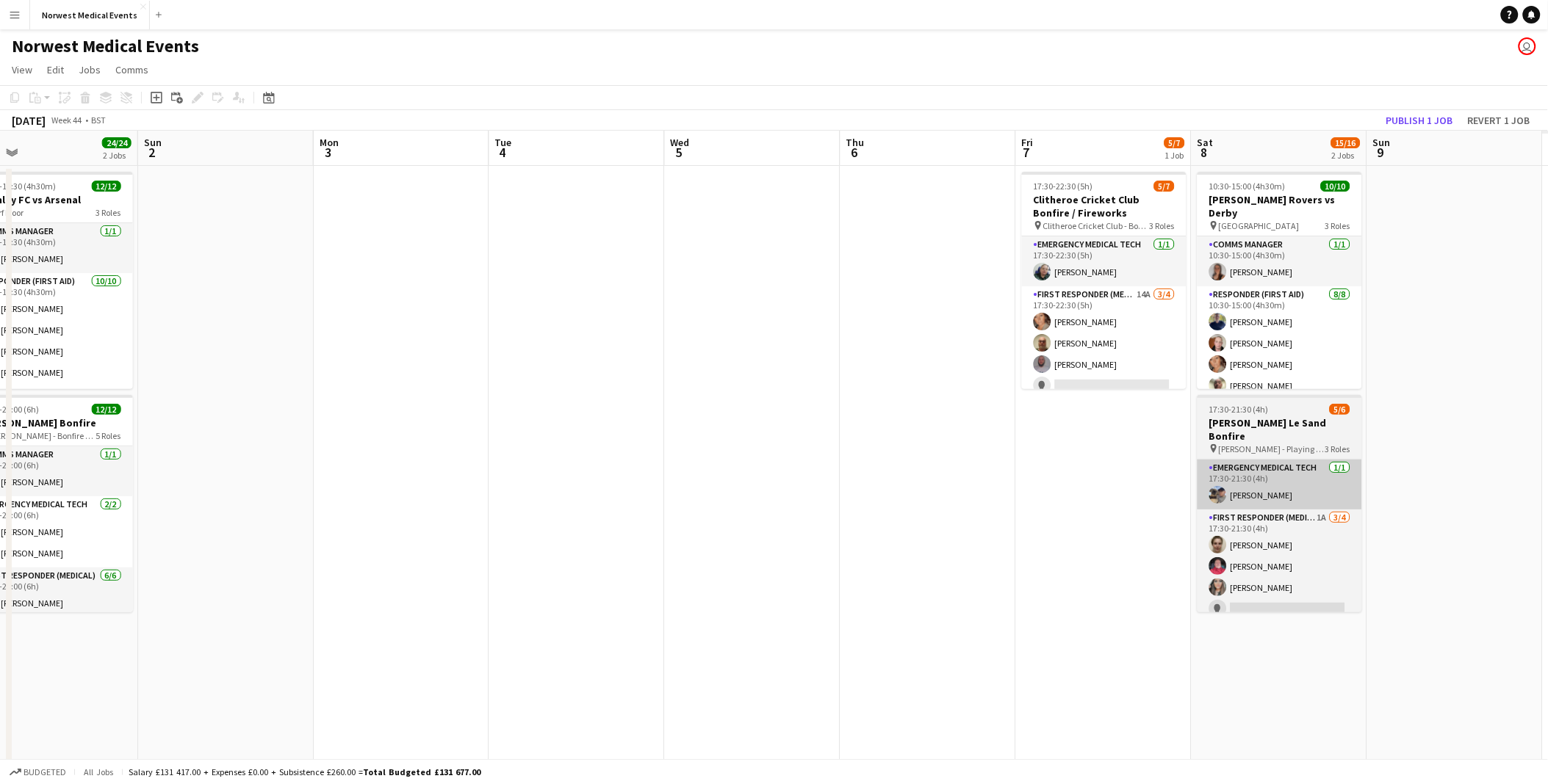
scroll to position [0, 606]
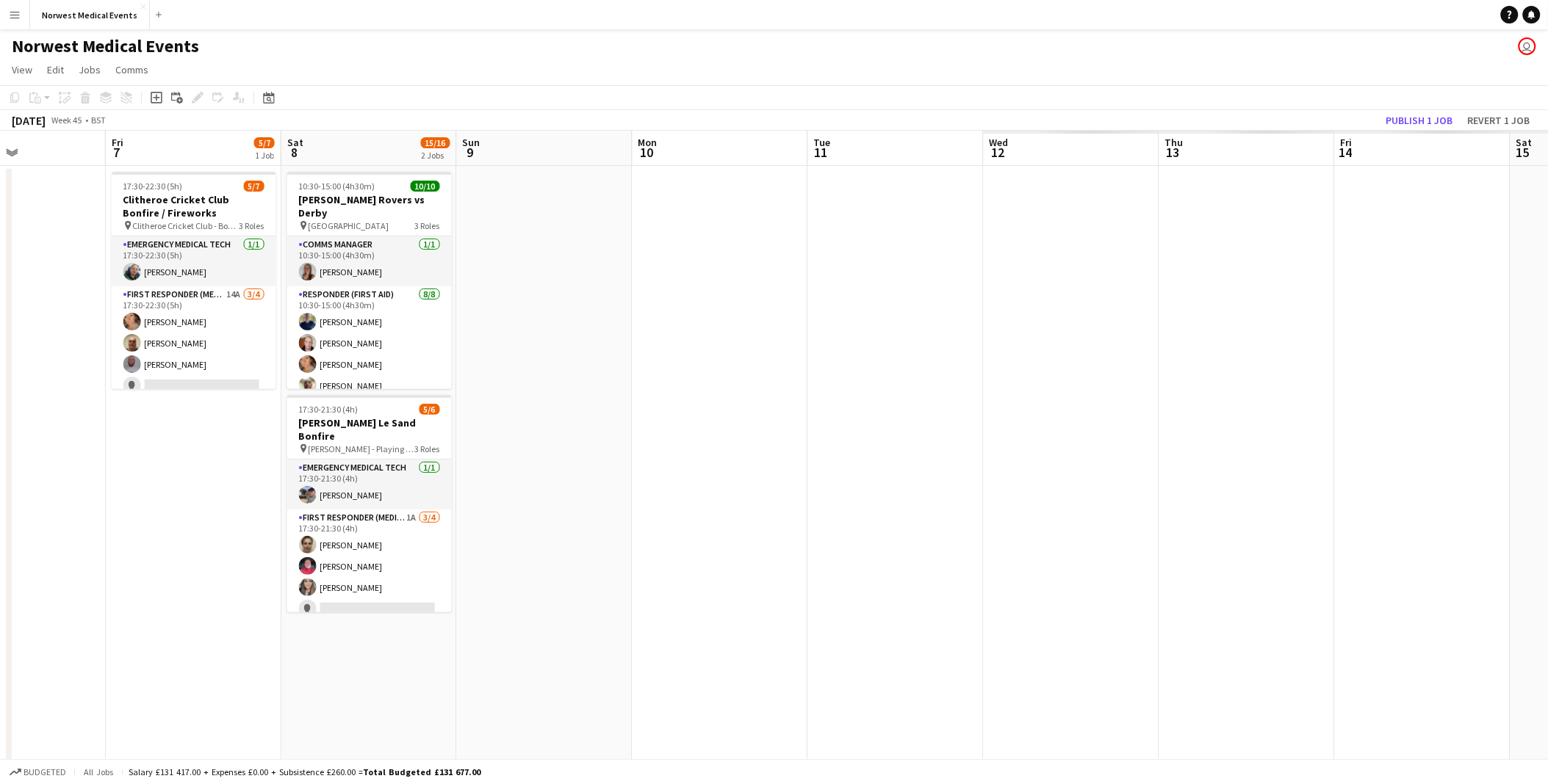
drag, startPoint x: 1071, startPoint y: 486, endPoint x: 199, endPoint y: 404, distance: 875.8
click at [199, 404] on app-calendar-viewport "Mon 3 Tue 4 Wed 5 Thu 6 Fri 7 5/7 1 Job Sat 8 15/16 2 Jobs Sun 9 Mon 10 Tue 11 …" at bounding box center [774, 532] width 1548 height 802
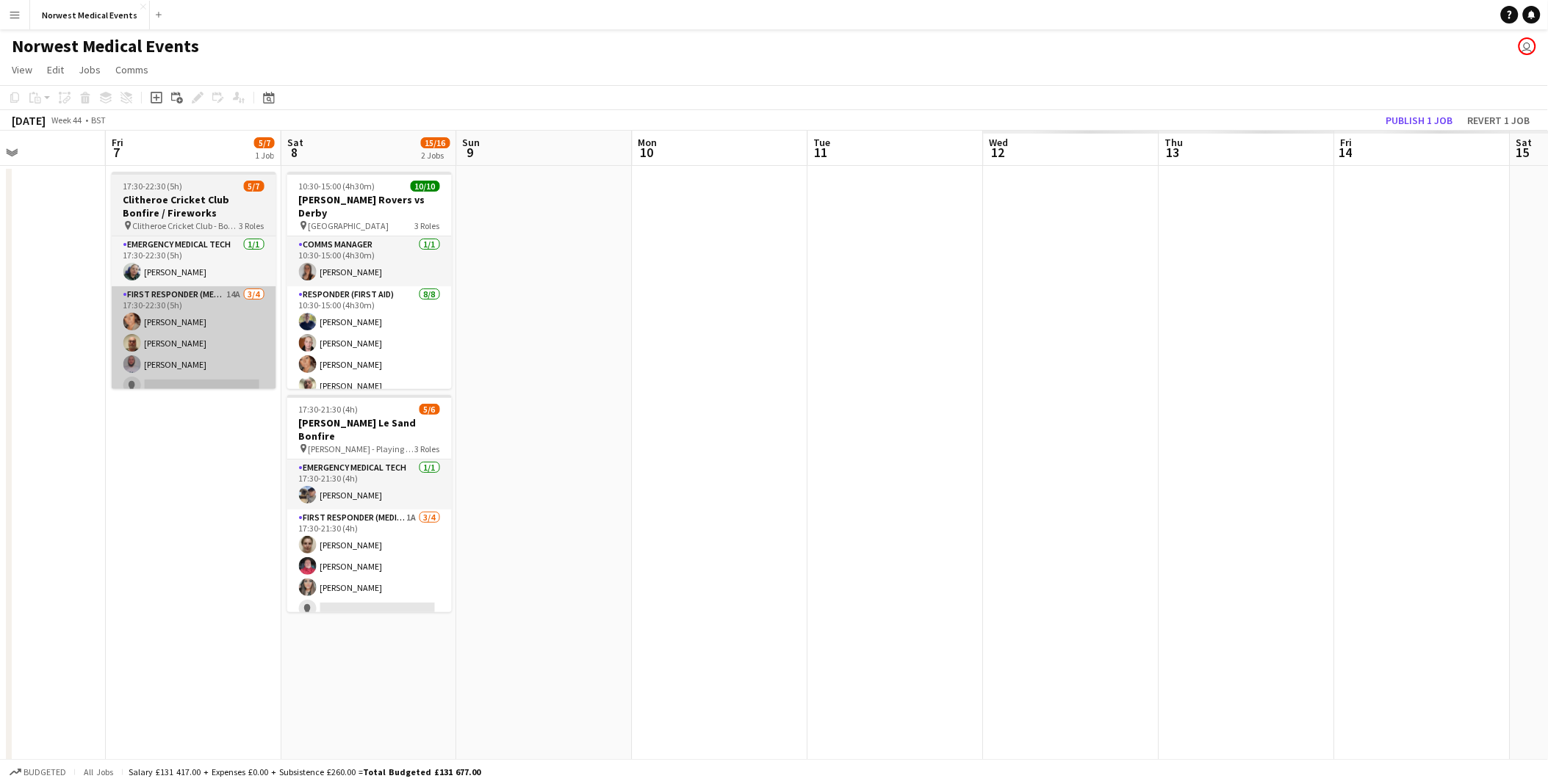
scroll to position [0, 600]
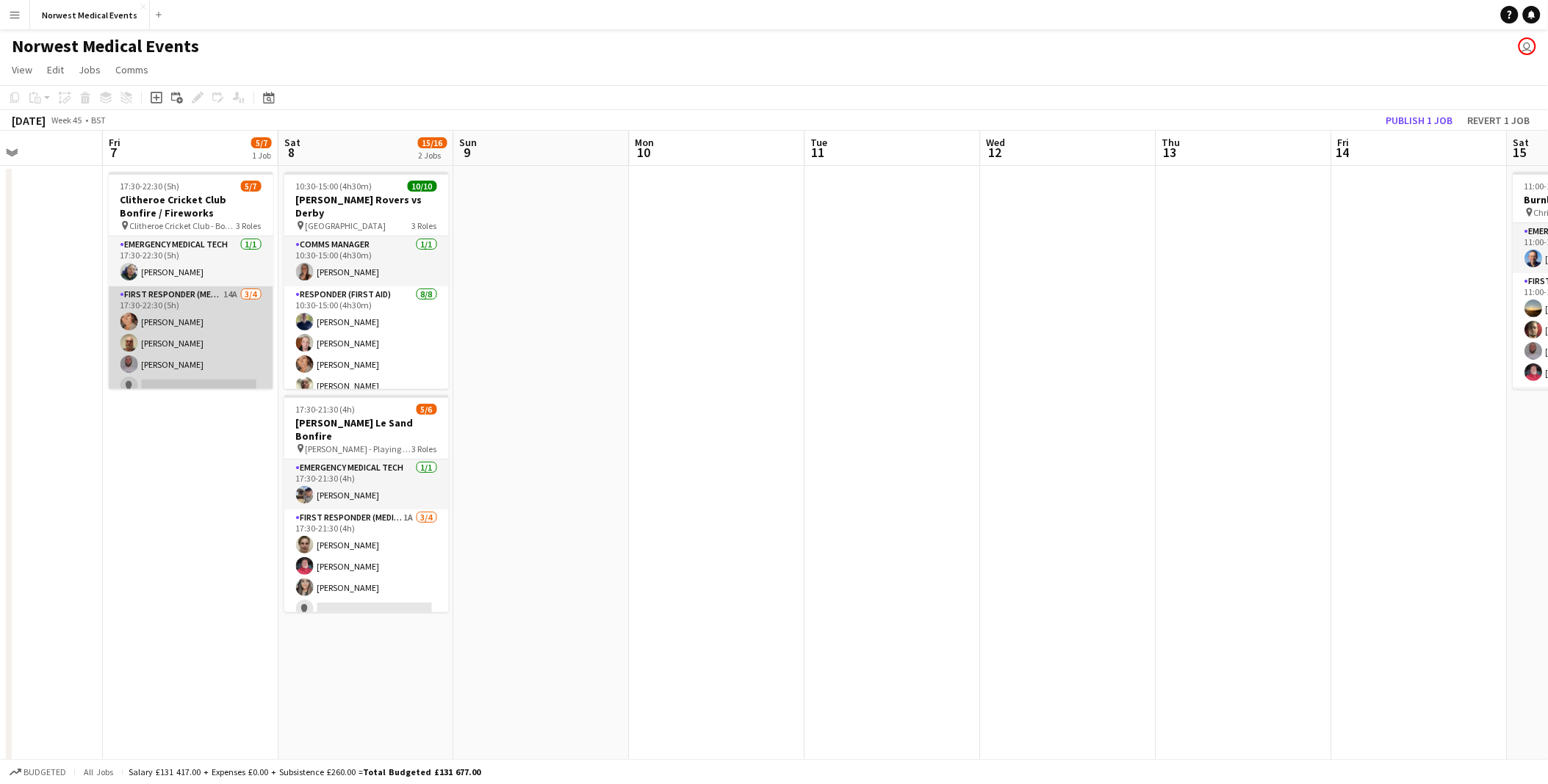
click at [195, 311] on app-card-role "First Responder (Medical) 14A [DATE] 17:30-22:30 (5h) [PERSON_NAME] [PERSON_NAM…" at bounding box center [190, 343] width 165 height 114
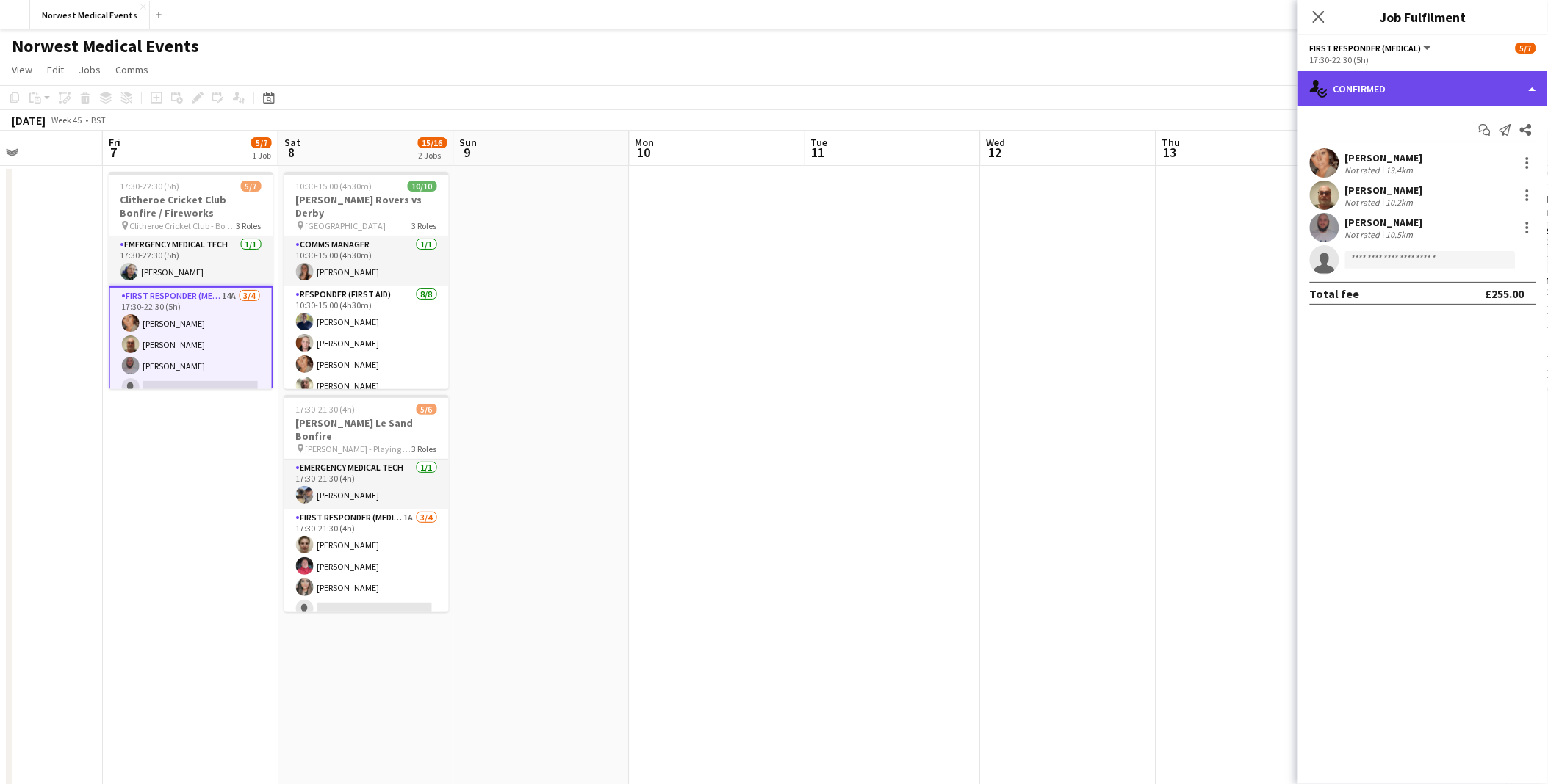
click at [1394, 94] on div "single-neutral-actions-check-2 Confirmed" at bounding box center [1423, 88] width 250 height 35
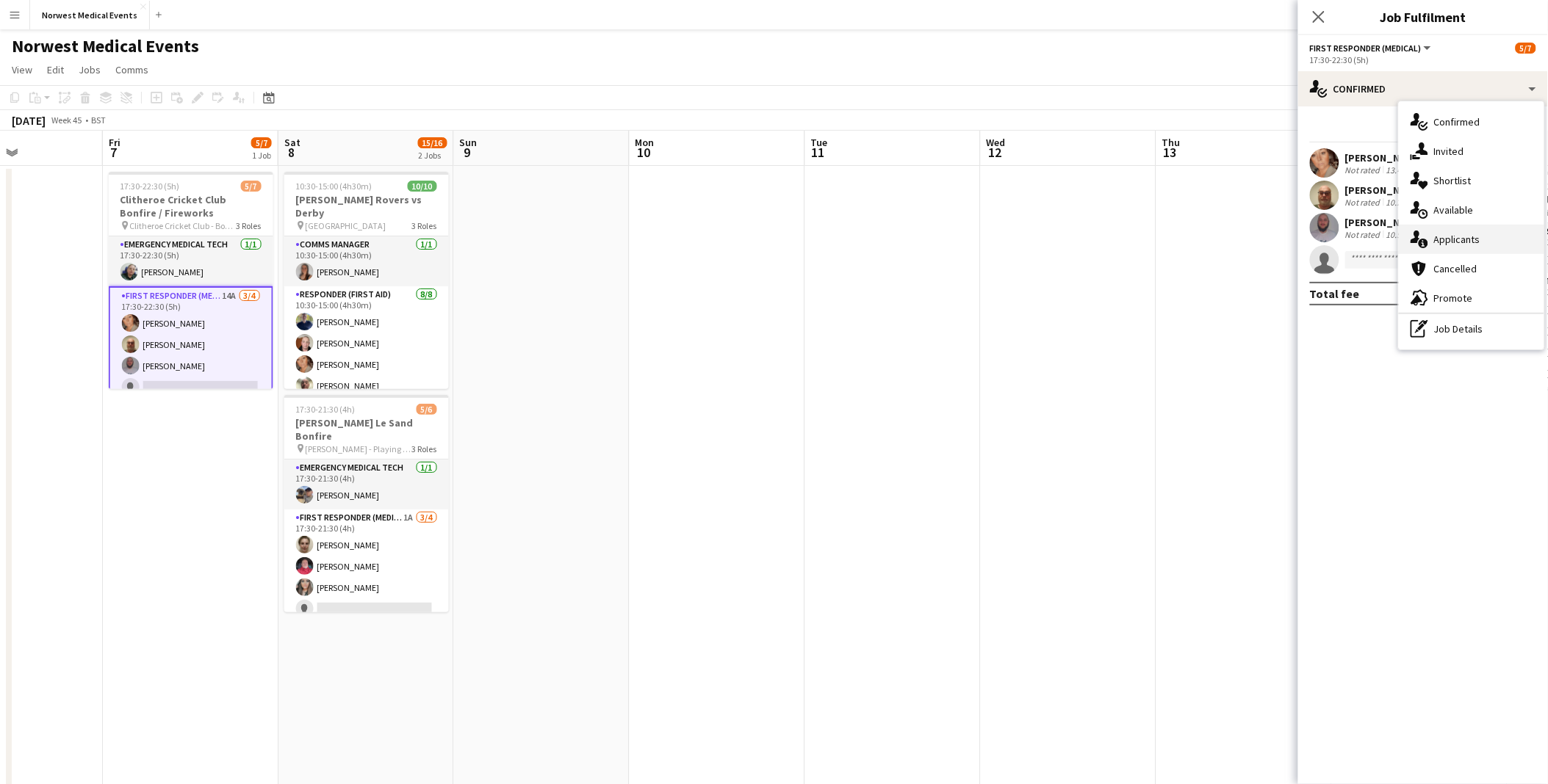
click at [1454, 249] on div "single-neutral-actions-information Applicants" at bounding box center [1472, 239] width 146 height 29
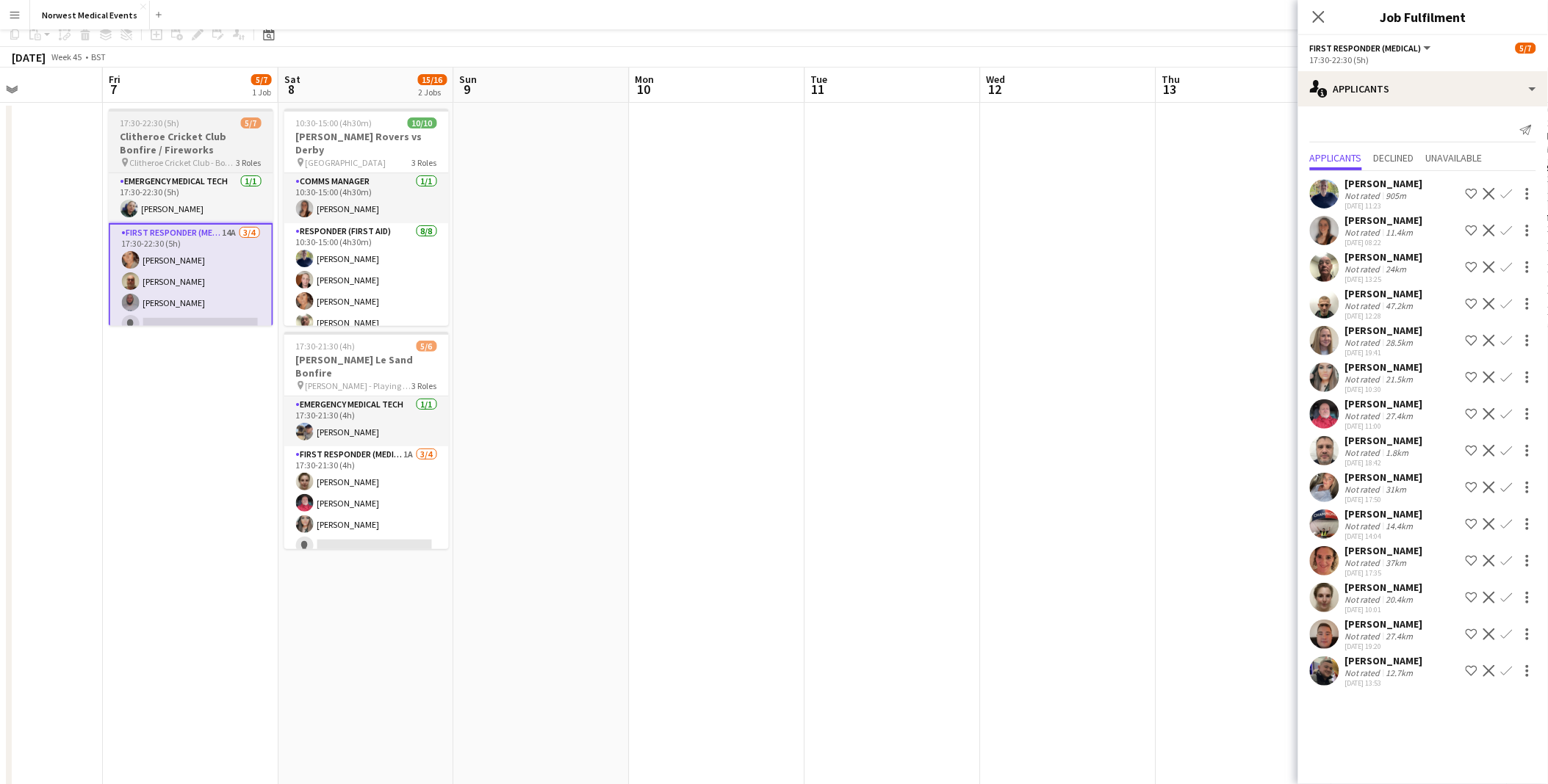
scroll to position [0, 0]
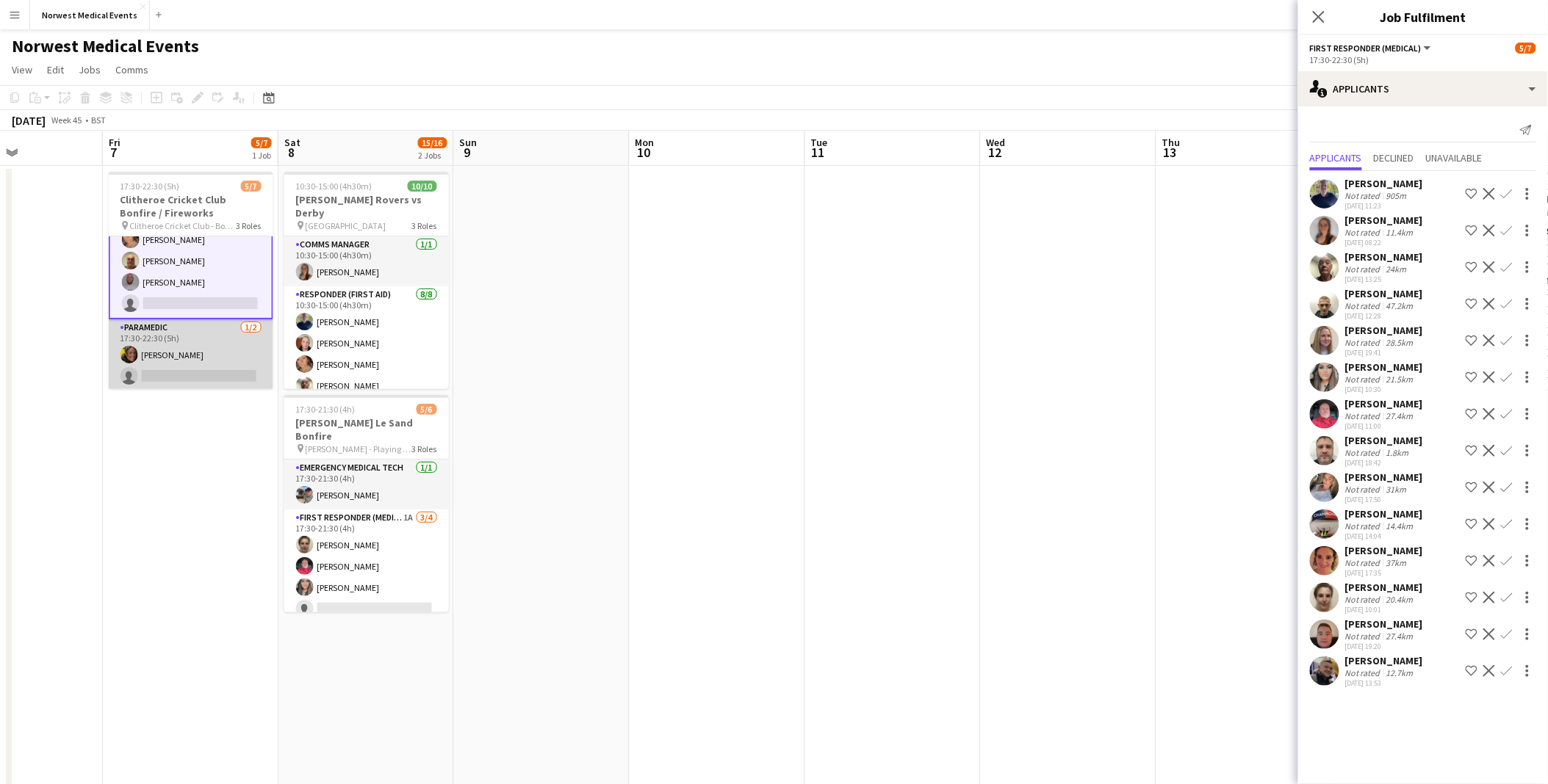
click at [149, 356] on app-card-role "Paramedic [DATE] 17:30-22:30 (5h) [PERSON_NAME] single-neutral-actions" at bounding box center [190, 355] width 165 height 72
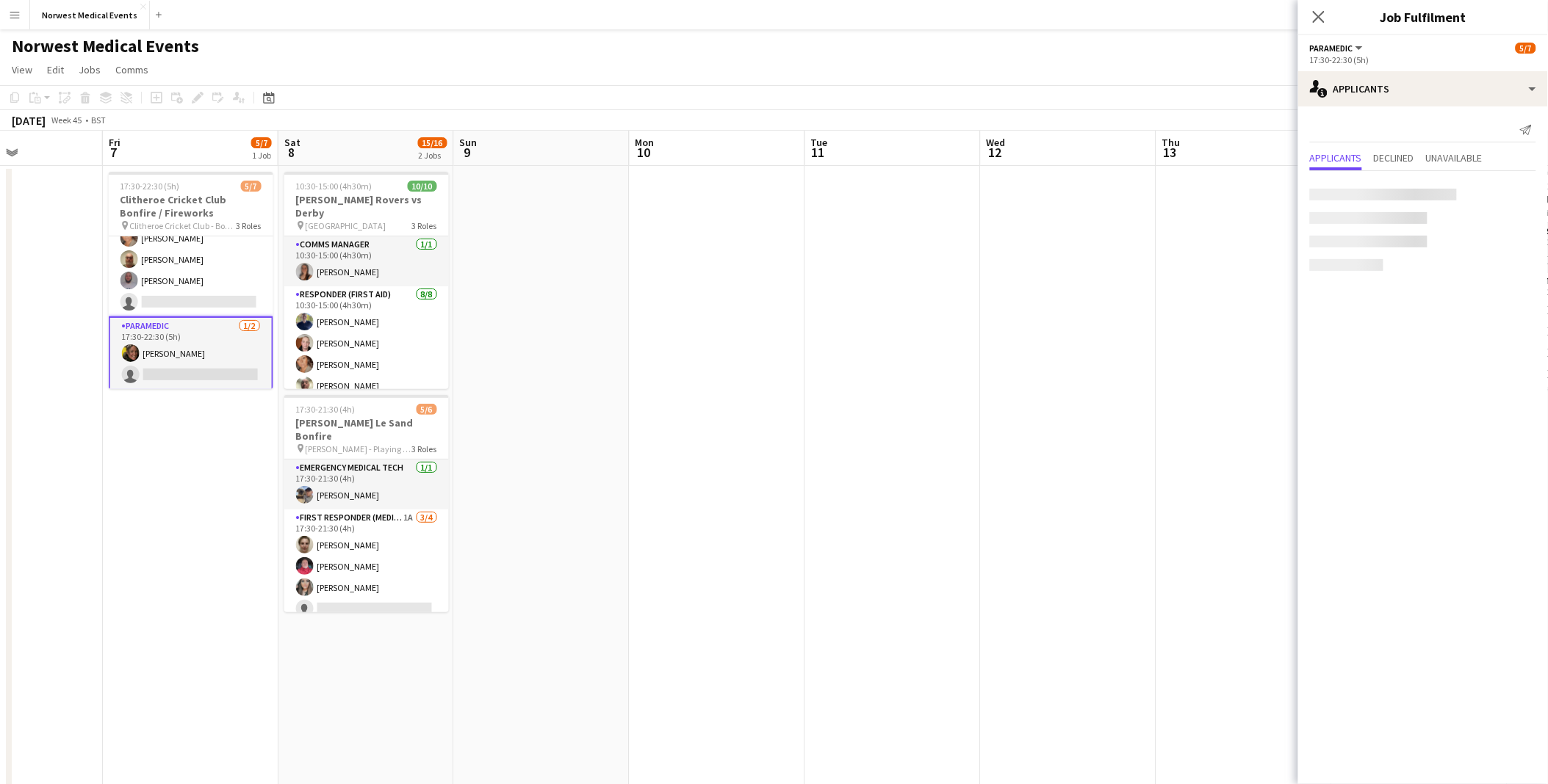
scroll to position [83, 0]
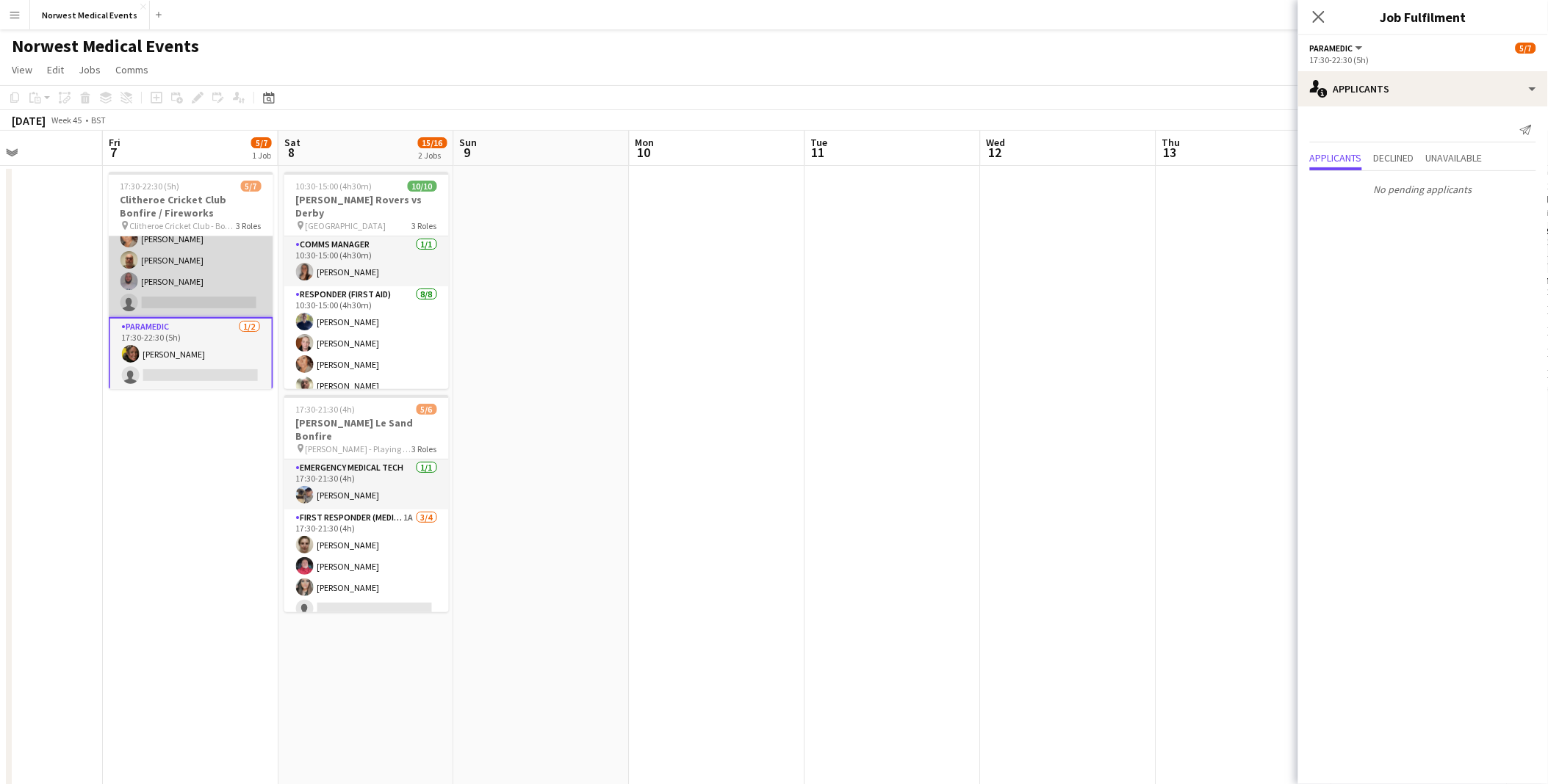
click at [181, 285] on app-card-role "First Responder (Medical) 14A [DATE] 17:30-22:30 (5h) [PERSON_NAME] [PERSON_NAM…" at bounding box center [190, 260] width 165 height 114
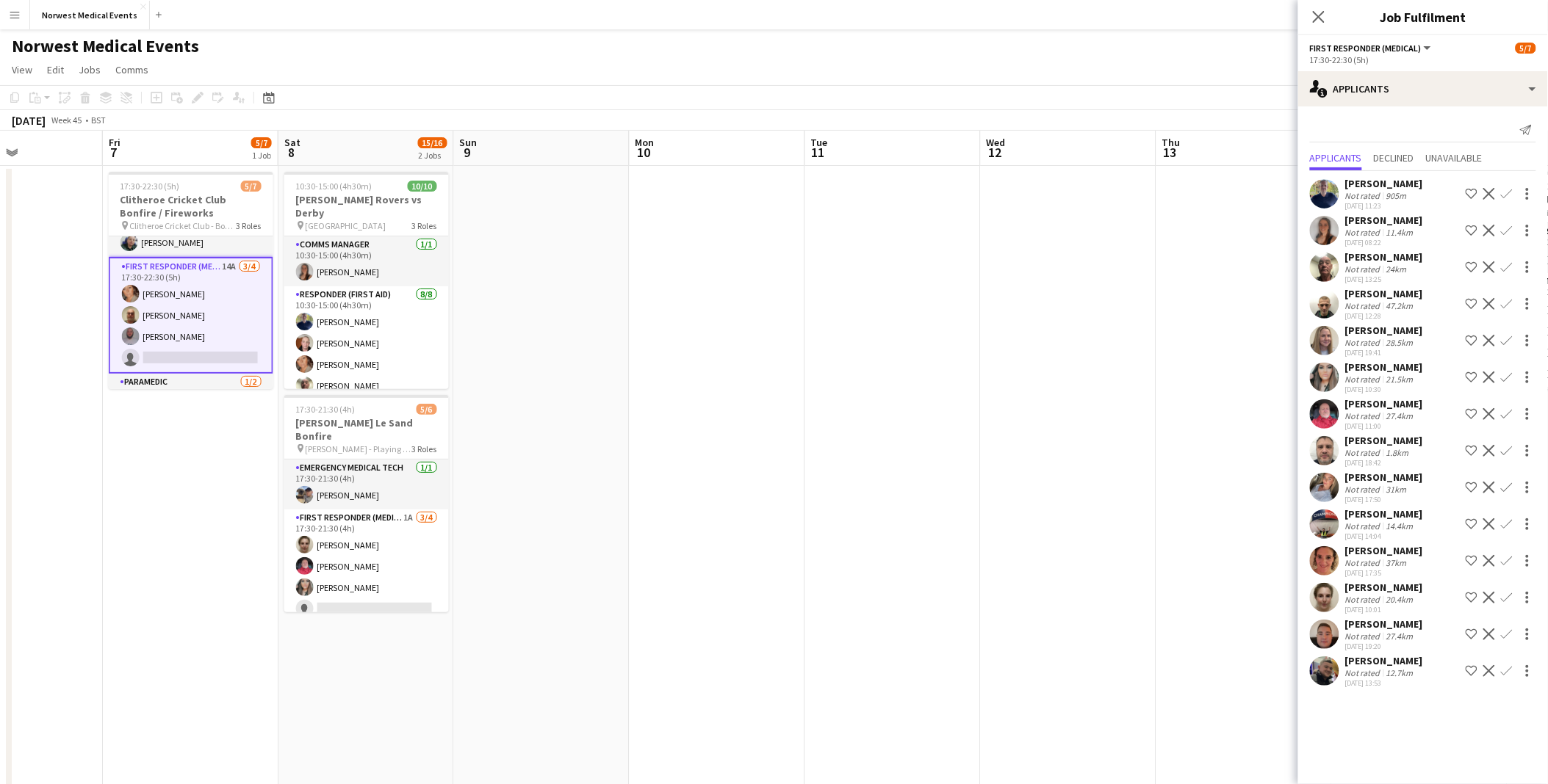
scroll to position [0, 0]
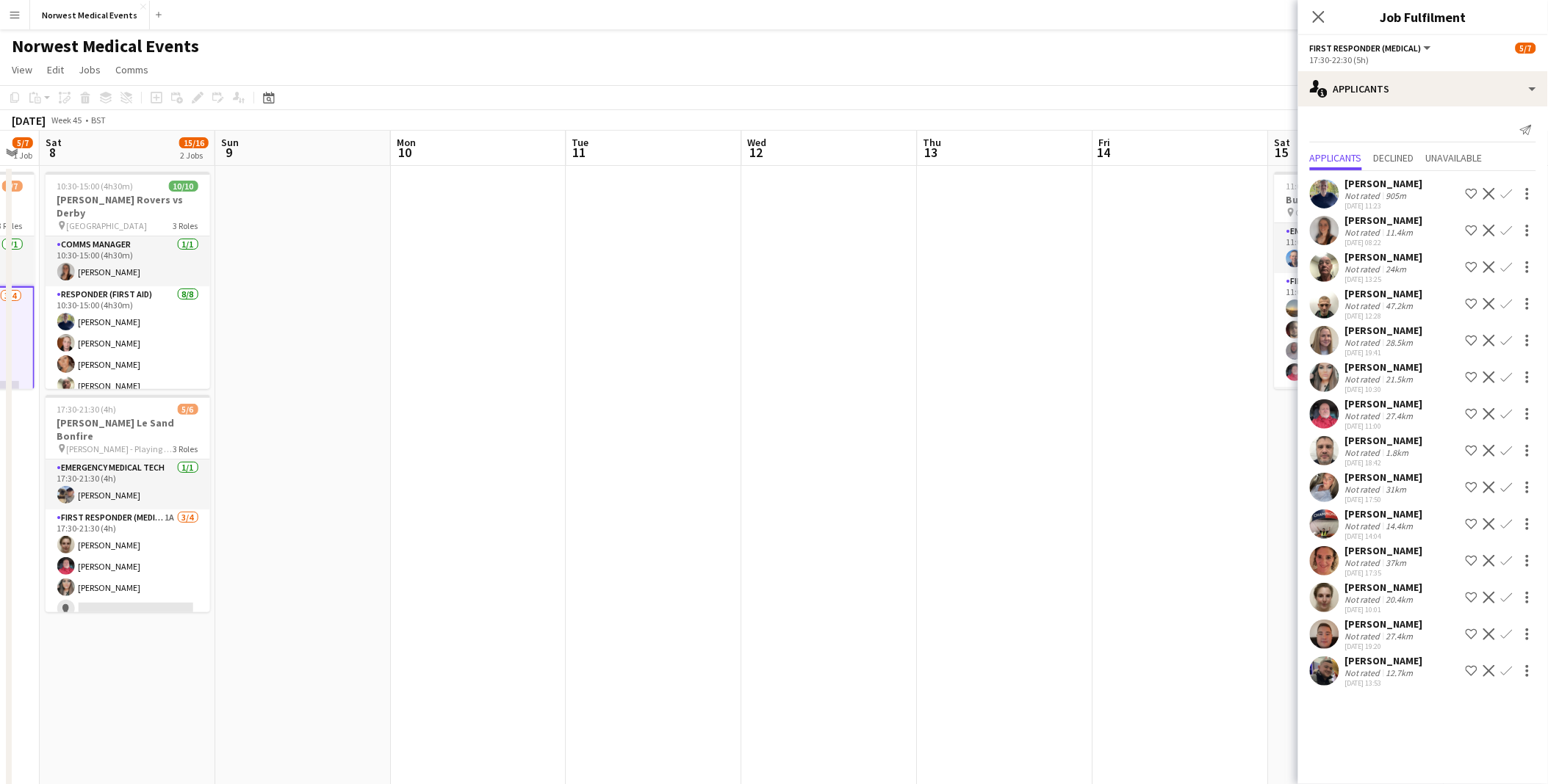
drag, startPoint x: 724, startPoint y: 452, endPoint x: 620, endPoint y: 429, distance: 106.5
click at [481, 429] on app-calendar-viewport "Wed 5 Thu 6 Fri 7 5/7 1 Job Sat 8 15/16 2 Jobs Sun 9 Mon 10 Tue 11 Wed 12 Thu 1…" at bounding box center [774, 532] width 1548 height 802
drag, startPoint x: 705, startPoint y: 438, endPoint x: 907, endPoint y: 442, distance: 202.0
click at [907, 442] on app-calendar-viewport "Thu 6 Fri 7 5/7 1 Job Sat 8 15/16 2 Jobs Sun 9 Mon 10 Tue 11 Wed 12 Thu 13 Fri …" at bounding box center [774, 532] width 1548 height 802
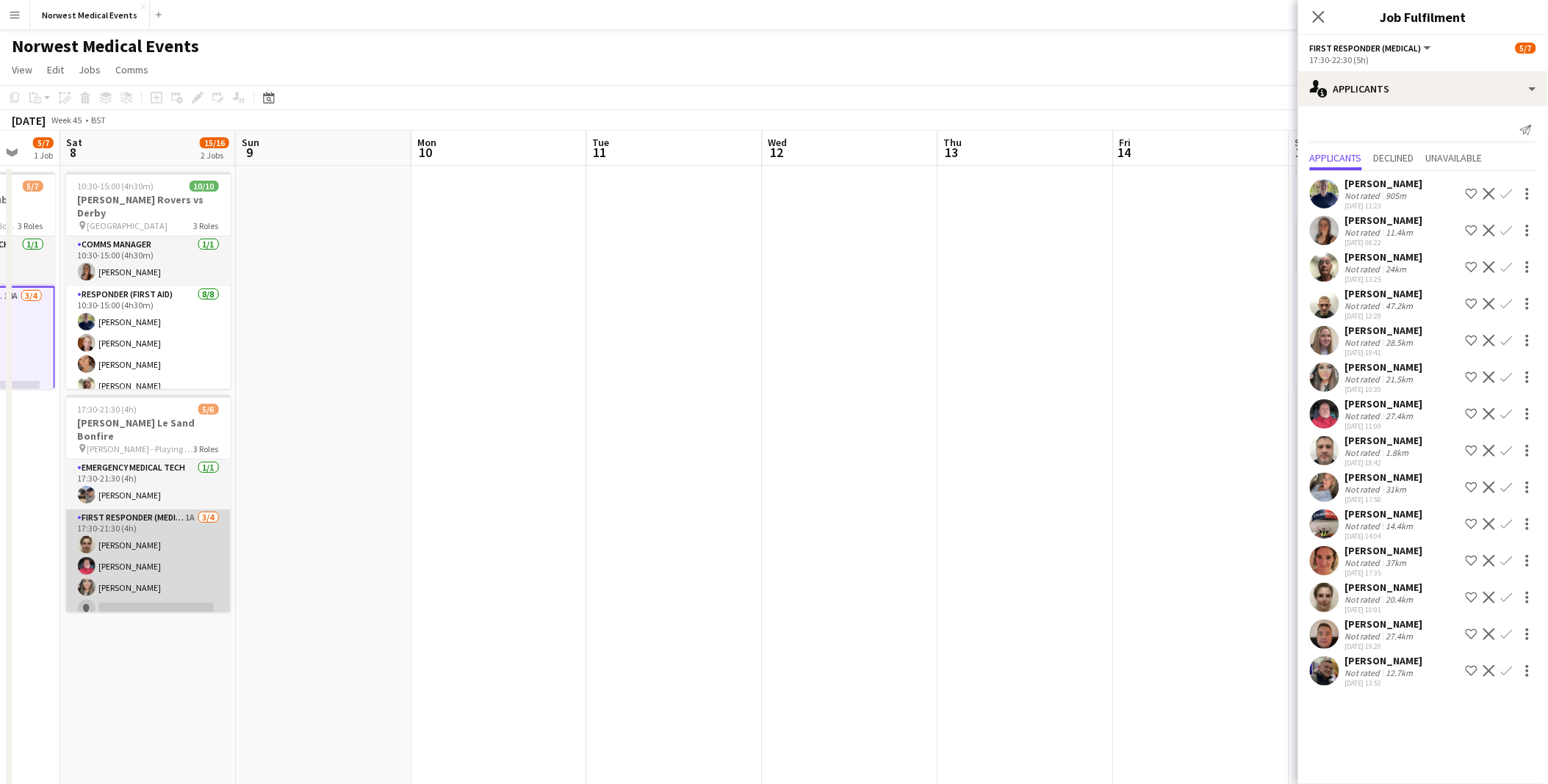
drag, startPoint x: 144, startPoint y: 536, endPoint x: 123, endPoint y: 544, distance: 22.5
click at [144, 540] on app-card-role "First Responder (Medical) 1A [DATE] 17:30-21:30 (4h) [PERSON_NAME] [PERSON_NAME…" at bounding box center [148, 567] width 165 height 114
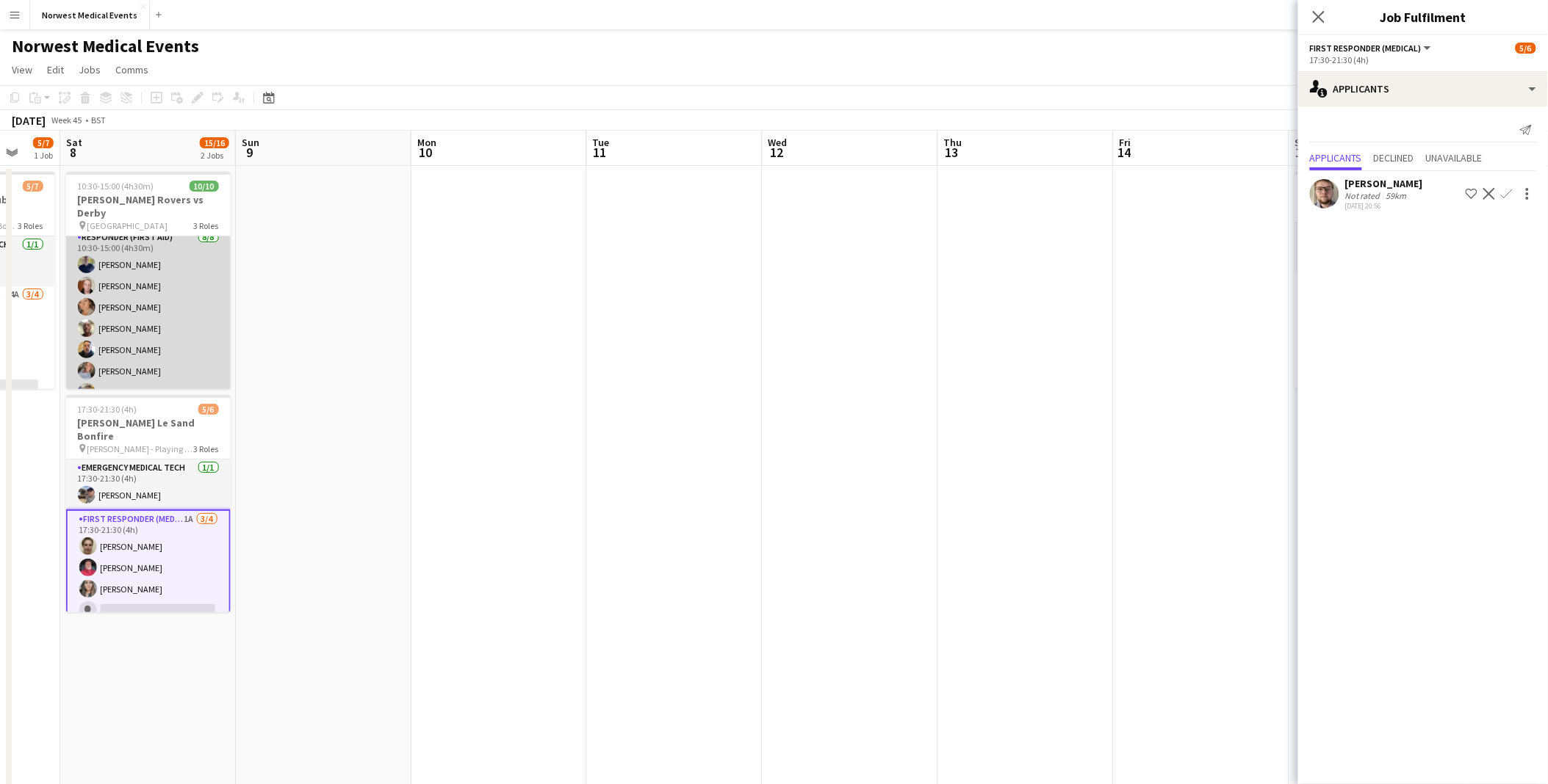
scroll to position [133, 0]
click at [118, 290] on app-card-role "Responder (First Aid) [DATE] 10:30-15:00 (4h30m) [PERSON_NAME] [PERSON_NAME] [P…" at bounding box center [148, 252] width 165 height 199
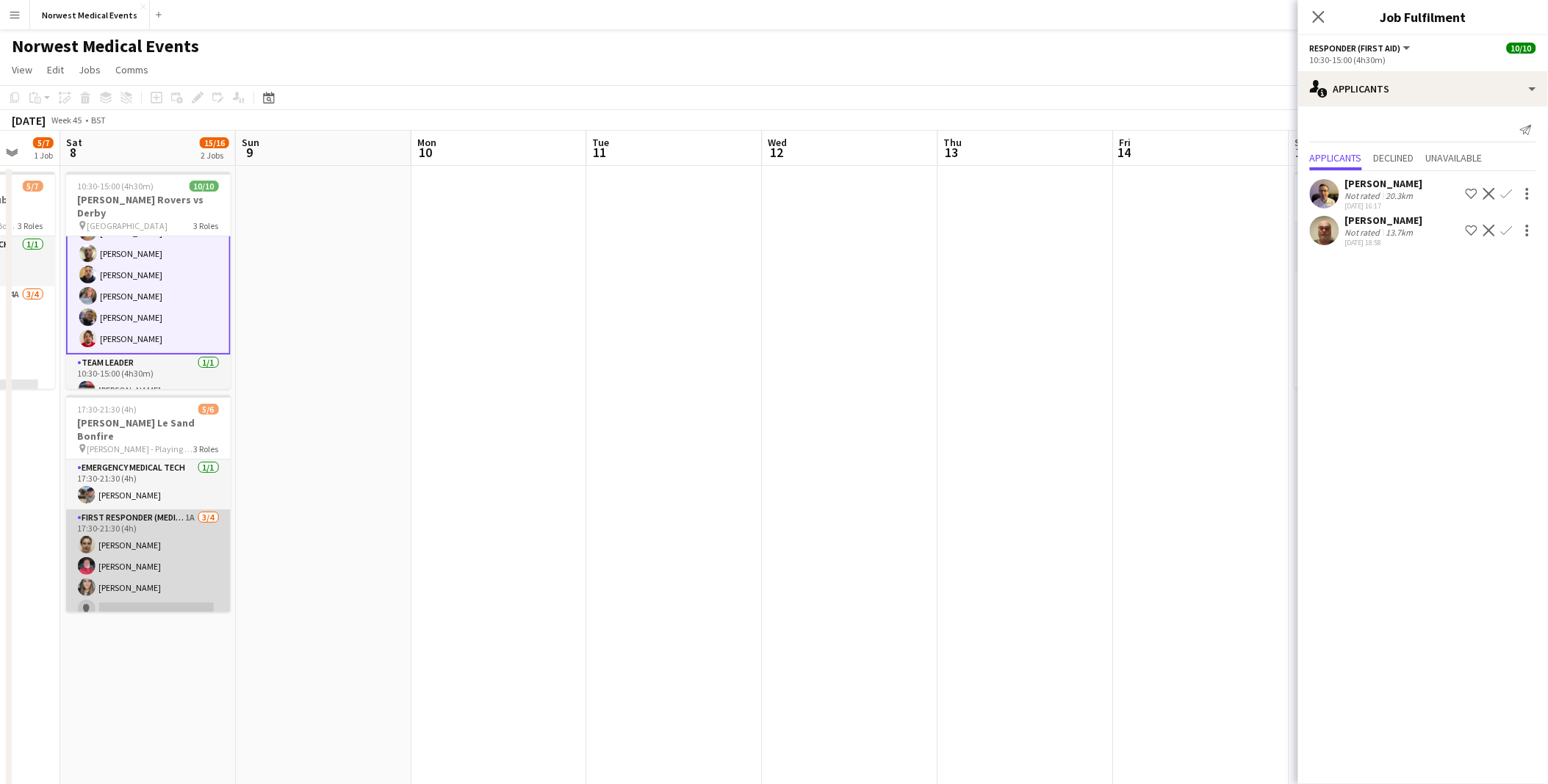
click at [162, 534] on app-card-role "First Responder (Medical) 1A [DATE] 17:30-21:30 (4h) [PERSON_NAME] [PERSON_NAME…" at bounding box center [148, 567] width 165 height 114
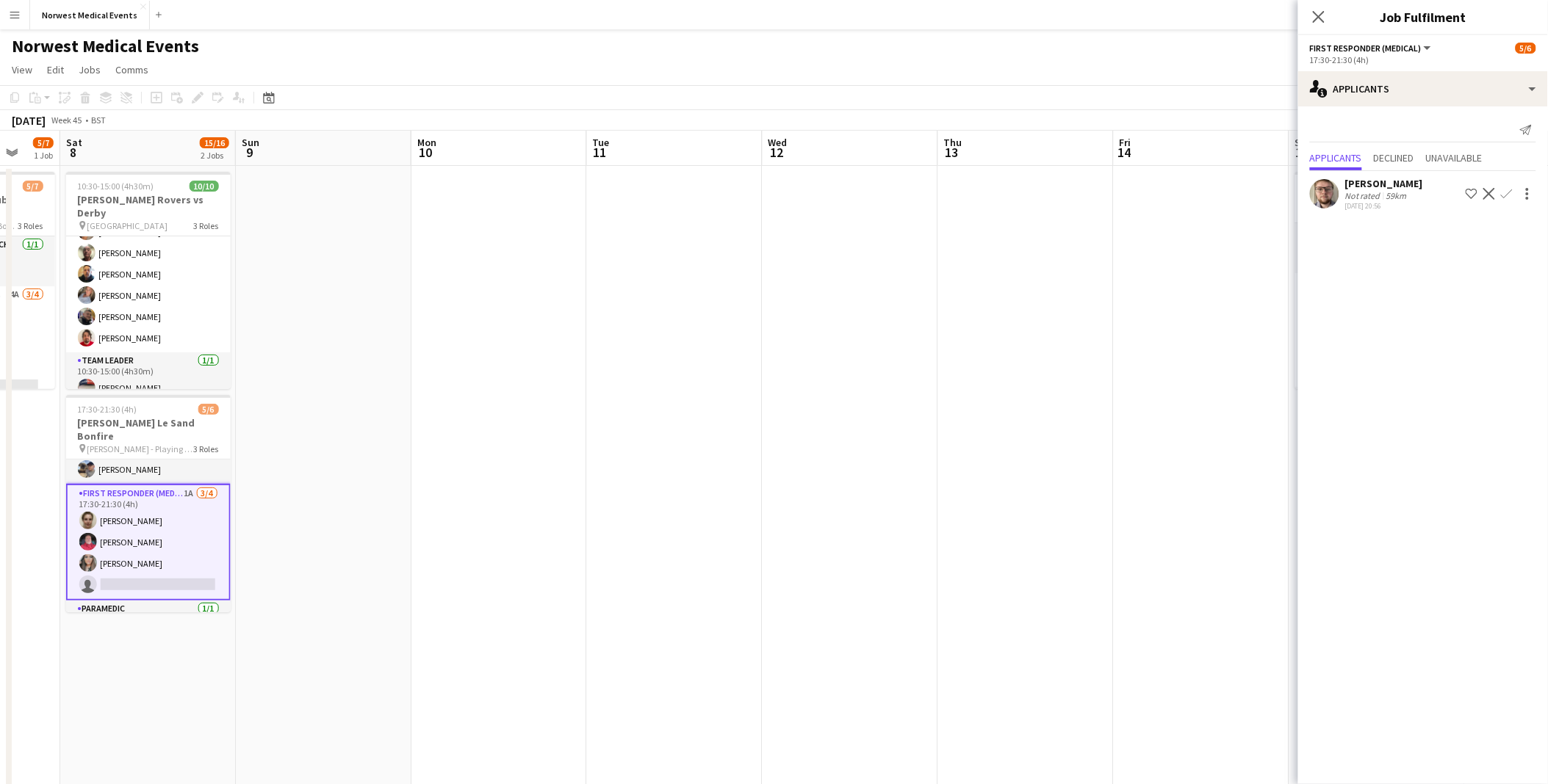
scroll to position [49, 0]
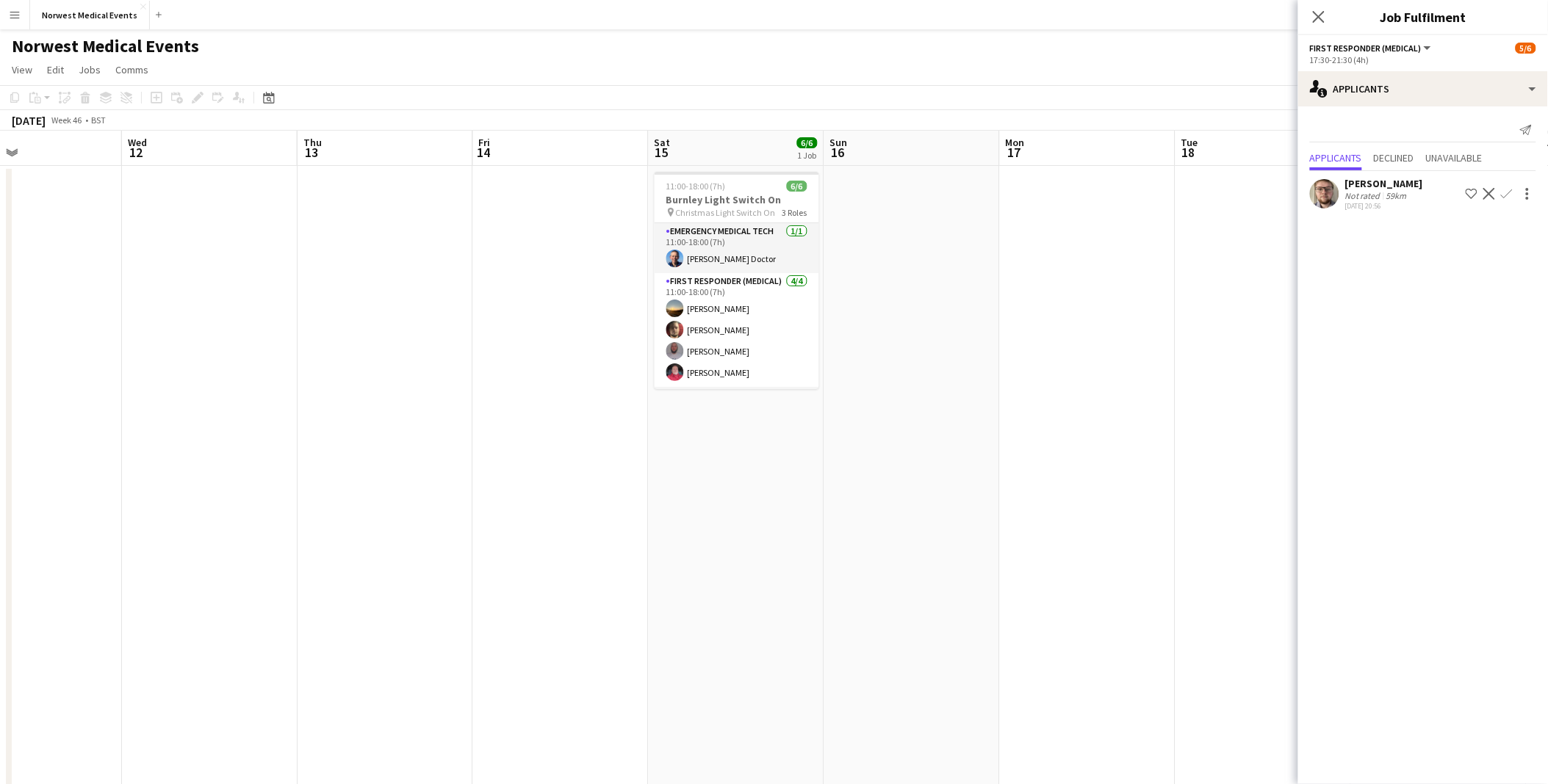
drag, startPoint x: 1201, startPoint y: 413, endPoint x: 560, endPoint y: 364, distance: 642.9
click at [560, 364] on app-calendar-viewport "Sat 8 15/16 2 Jobs Sun 9 Mon 10 Tue 11 Wed 12 Thu 13 Fri 14 Sat 15 6/6 1 Job Su…" at bounding box center [774, 532] width 1548 height 802
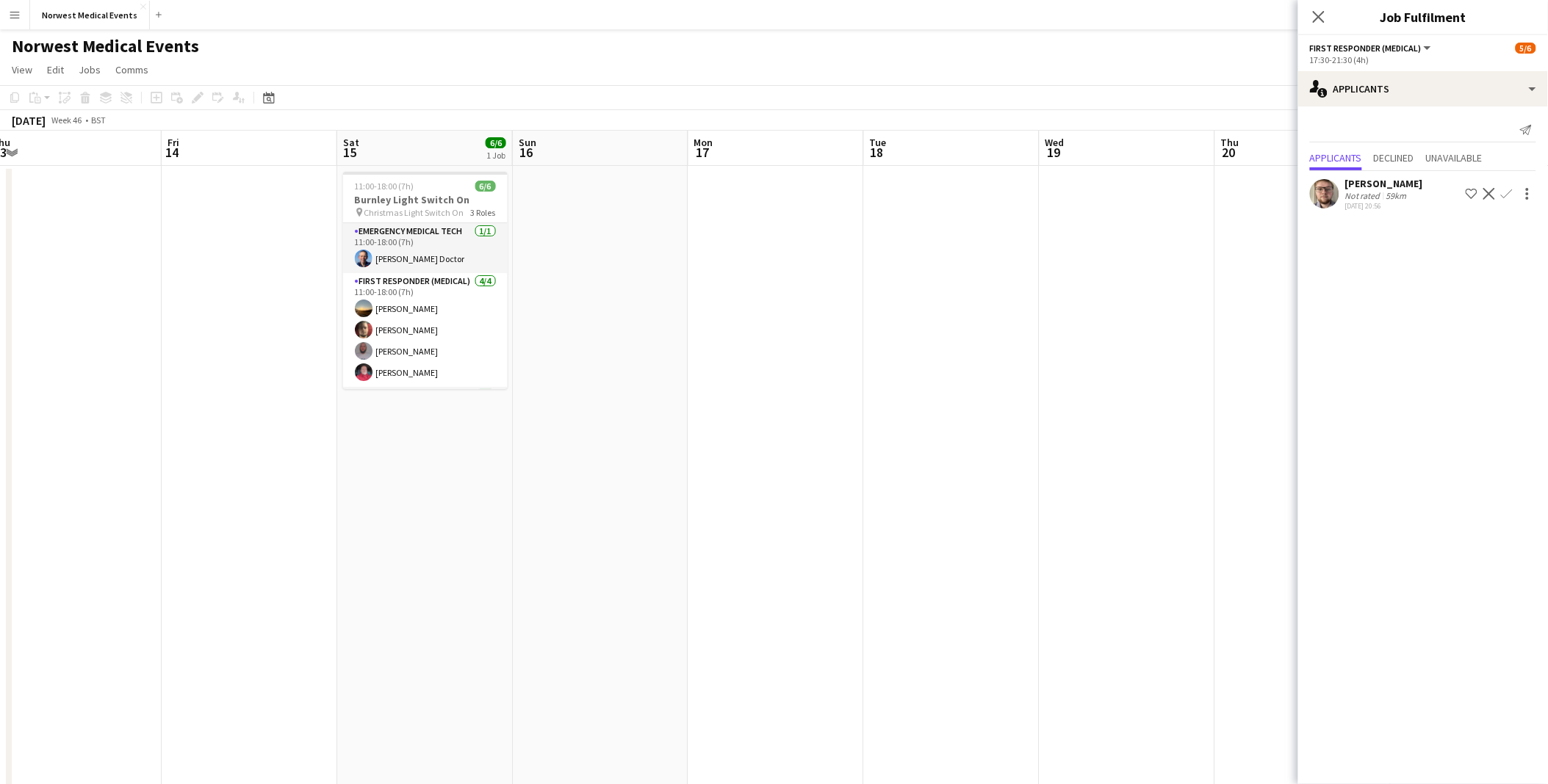
drag, startPoint x: 1007, startPoint y: 368, endPoint x: 858, endPoint y: 353, distance: 149.8
click at [437, 357] on app-calendar-viewport "Tue 11 Wed 12 Thu 13 Fri 14 Sat 15 6/6 1 Job Sun 16 Mon 17 Tue 18 Wed 19 Thu 20…" at bounding box center [774, 532] width 1548 height 802
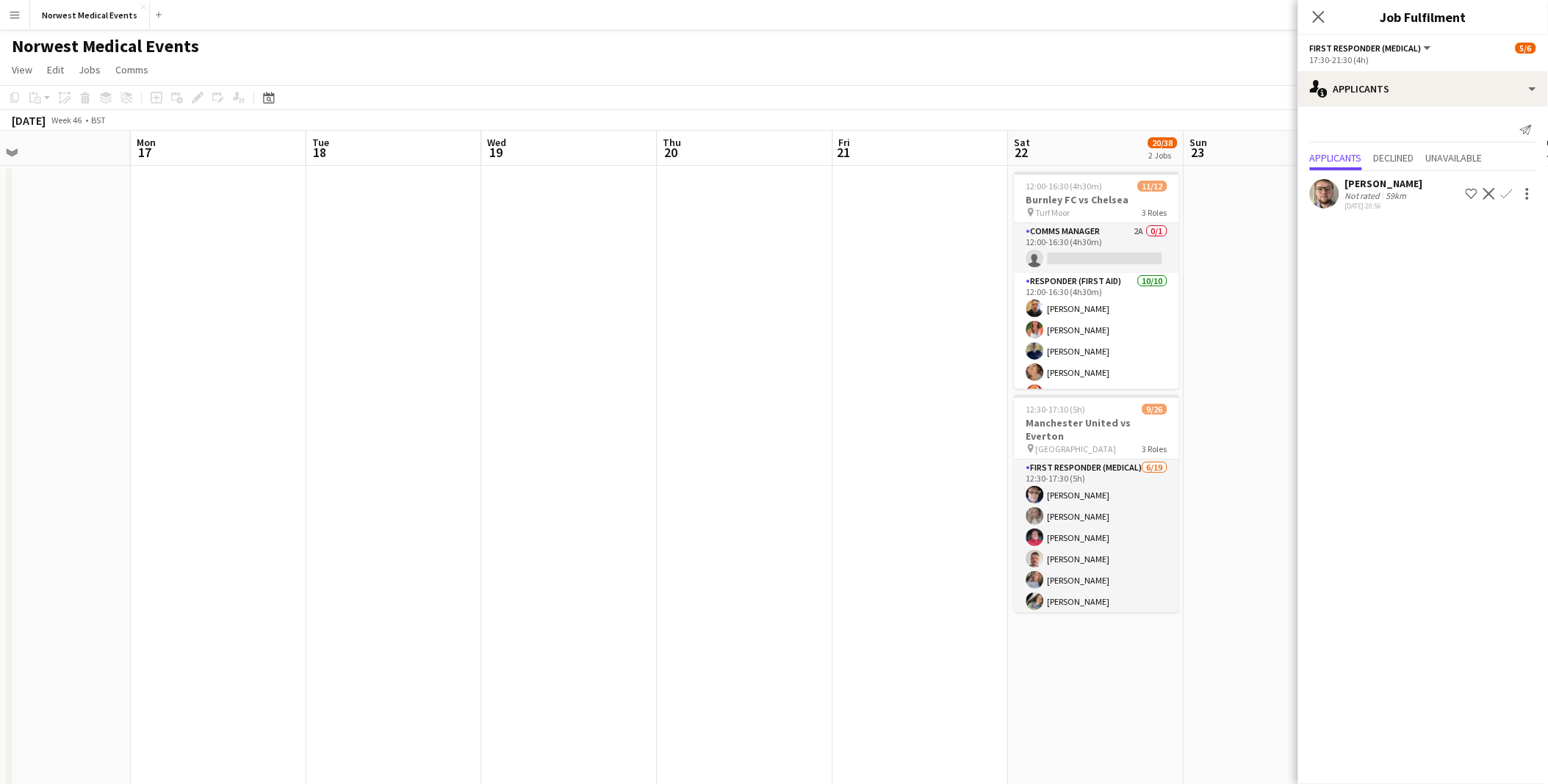
drag, startPoint x: 923, startPoint y: 351, endPoint x: 708, endPoint y: 351, distance: 215.0
click at [708, 351] on app-calendar-viewport "Thu 13 Fri 14 Sat 15 6/6 1 Job Sun 16 Mon 17 Tue 18 Wed 19 Thu 20 Fri 21 Sat 22…" at bounding box center [774, 532] width 1548 height 802
click at [1126, 232] on app-card-role "Comms Manager 2A 0/1 12:00-16:30 (4h30m) single-neutral-actions" at bounding box center [1095, 248] width 165 height 50
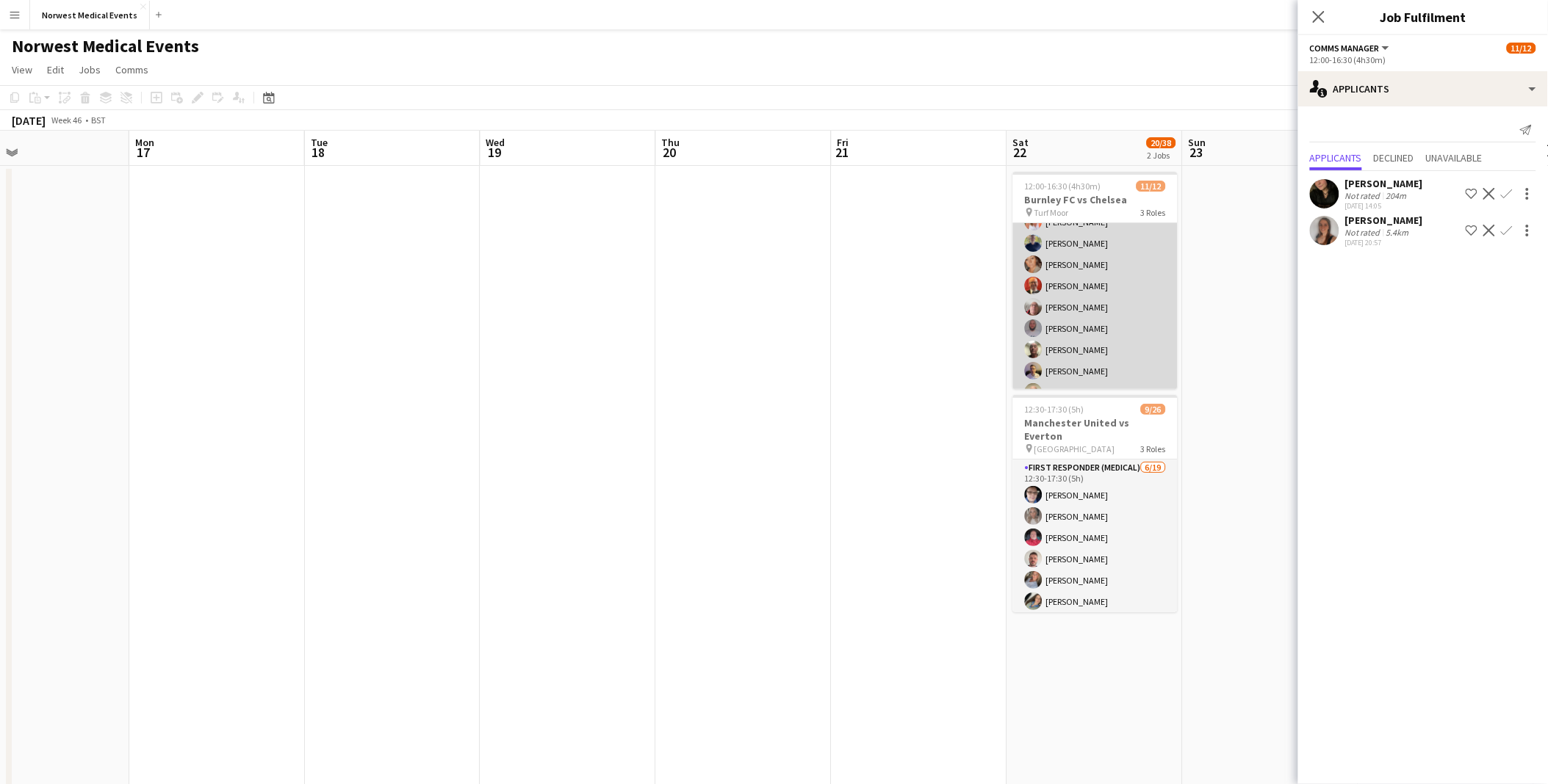
scroll to position [177, 0]
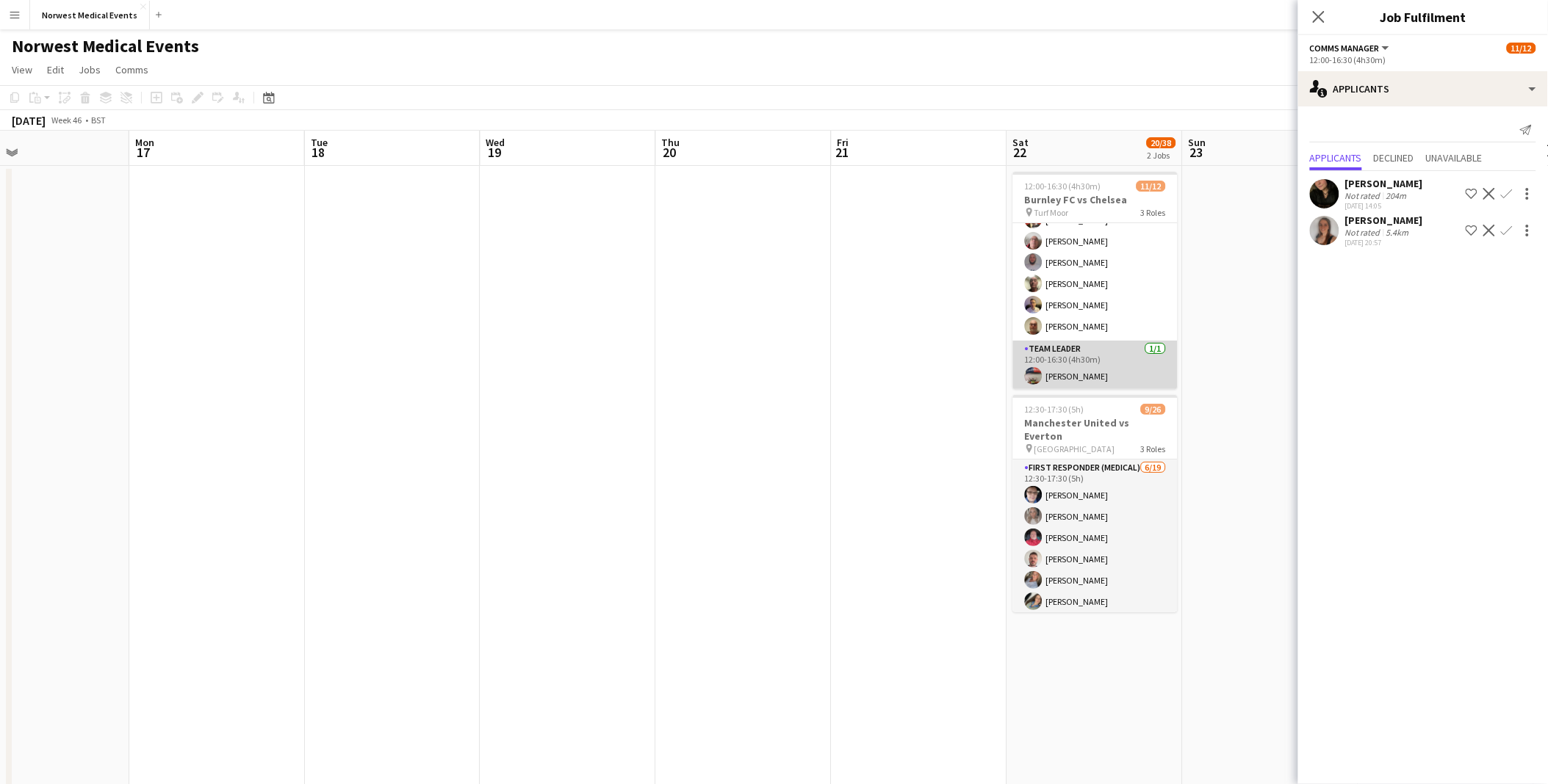
click at [1069, 373] on app-card-role "Team Leader [DATE] 12:00-16:30 (4h30m) [PERSON_NAME]" at bounding box center [1095, 365] width 165 height 50
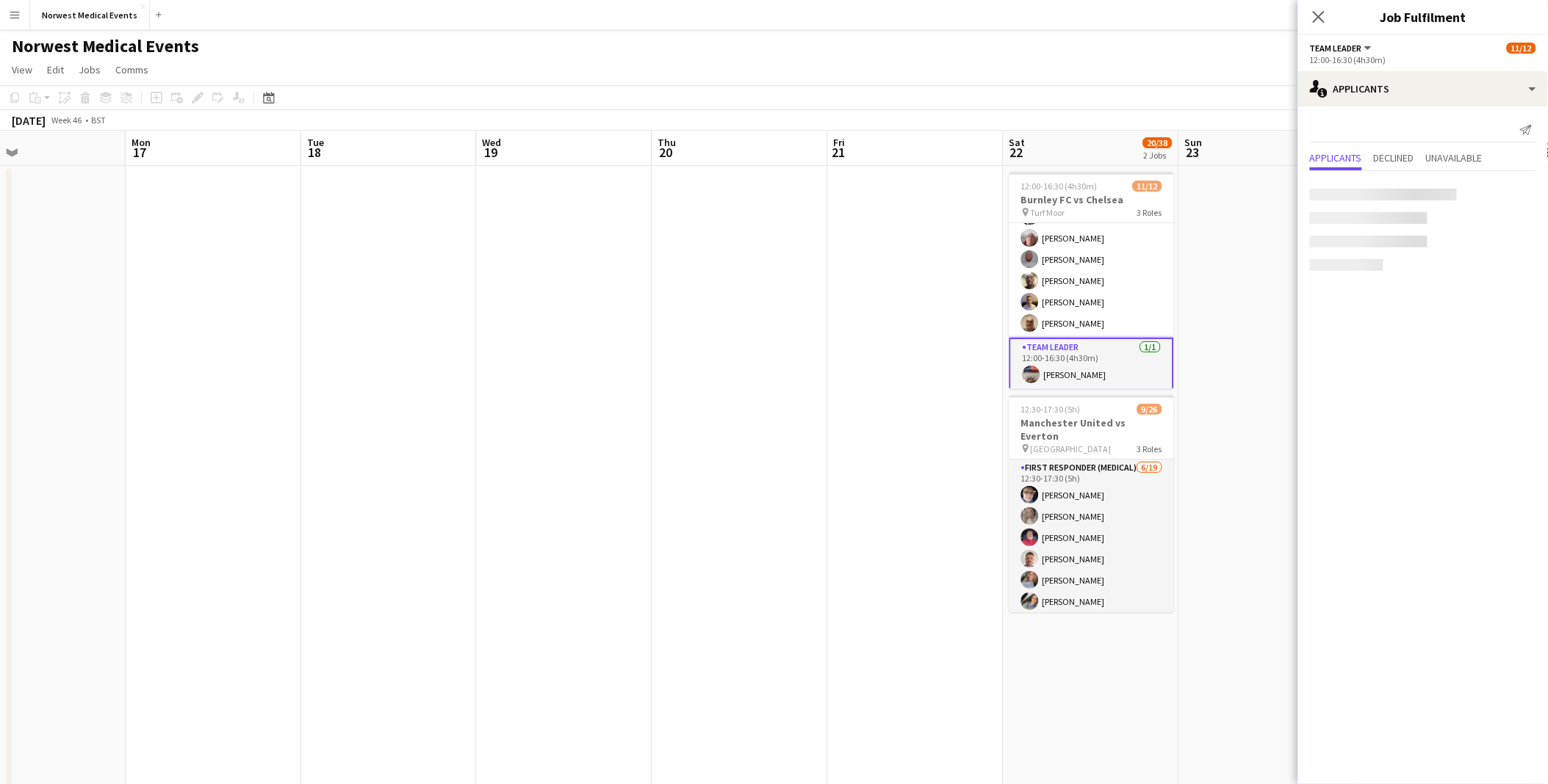
scroll to position [175, 0]
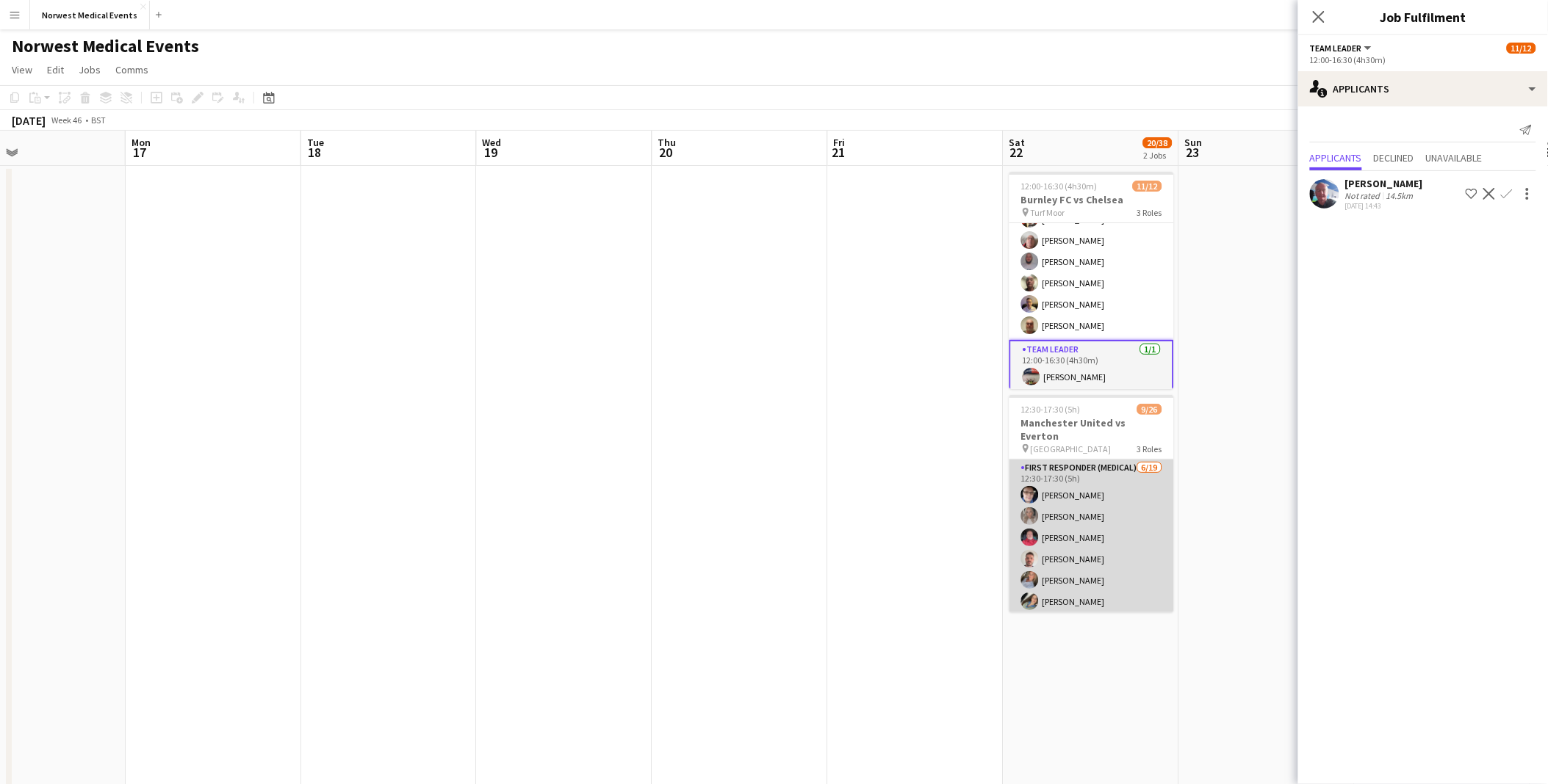
click at [1059, 552] on app-card-role "First Responder (Medical) [DATE] 12:30-17:30 (5h) [PERSON_NAME] [PERSON_NAME] […" at bounding box center [1091, 677] width 165 height 433
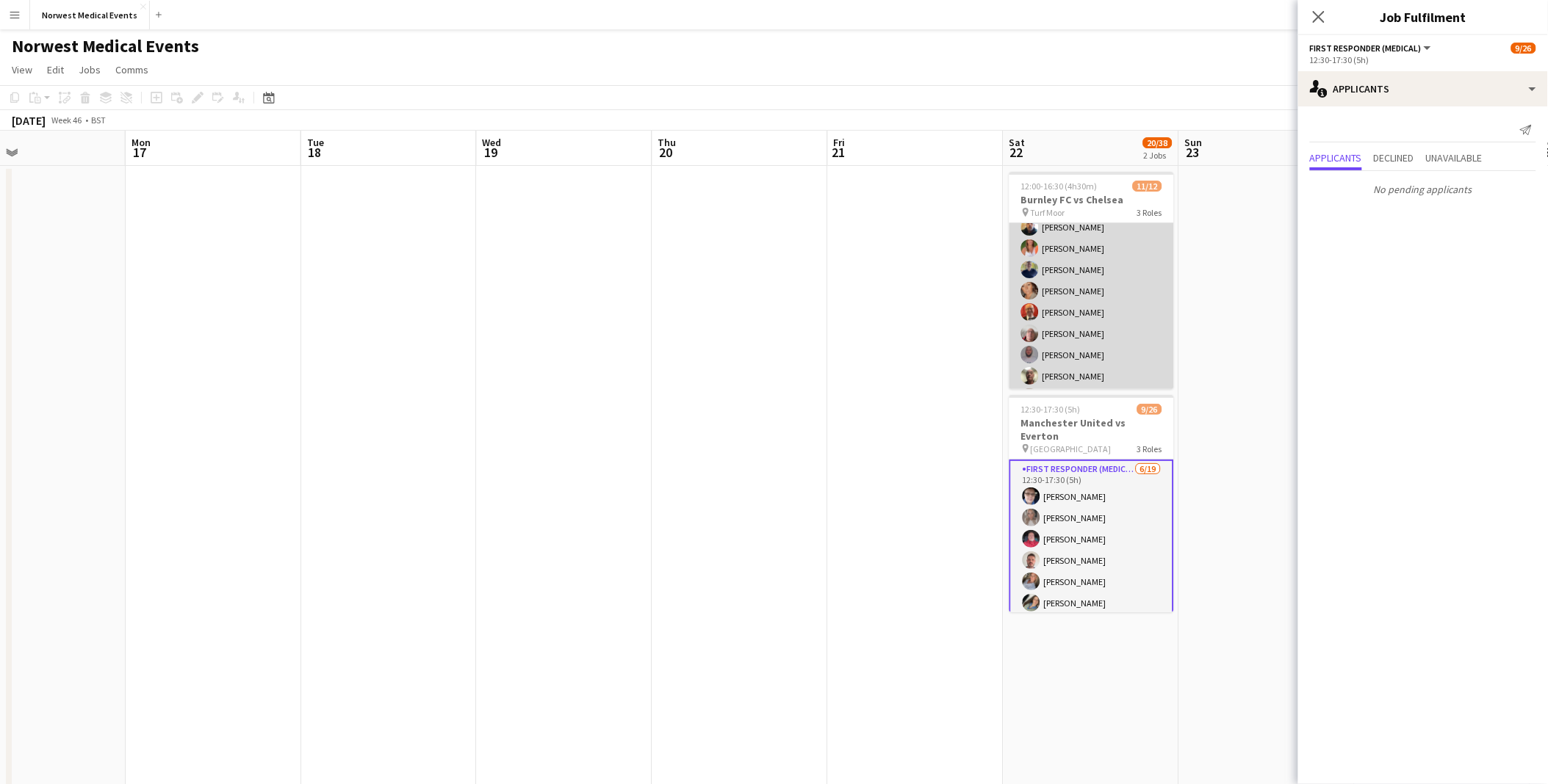
scroll to position [0, 0]
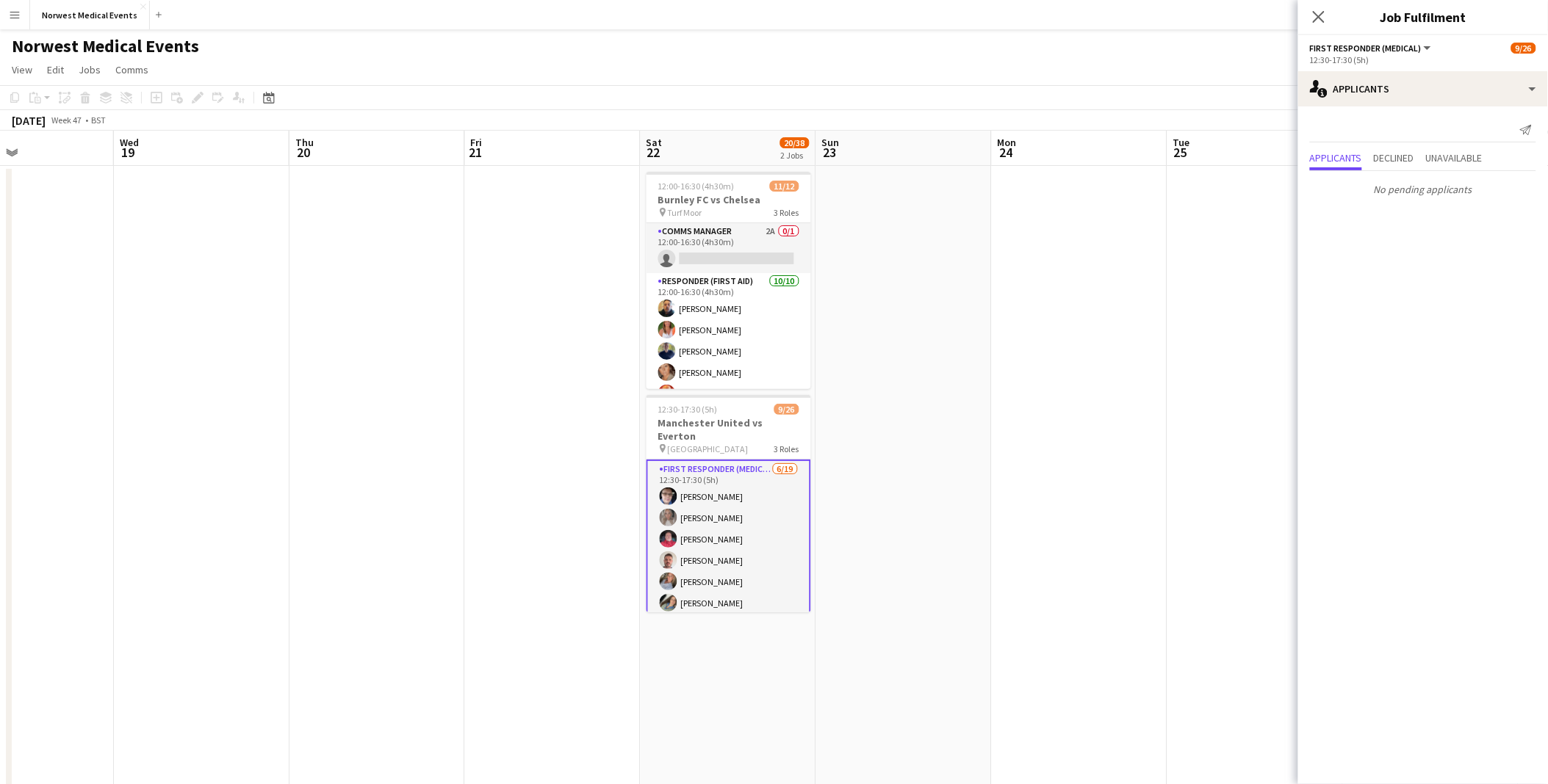
drag, startPoint x: 1247, startPoint y: 342, endPoint x: 401, endPoint y: 289, distance: 847.7
click at [330, 294] on app-calendar-viewport "Sat 15 6/6 1 Job Sun 16 Mon 17 Tue 18 Wed 19 Thu 20 Fri 21 Sat 22 20/38 2 Jobs …" at bounding box center [774, 532] width 1548 height 802
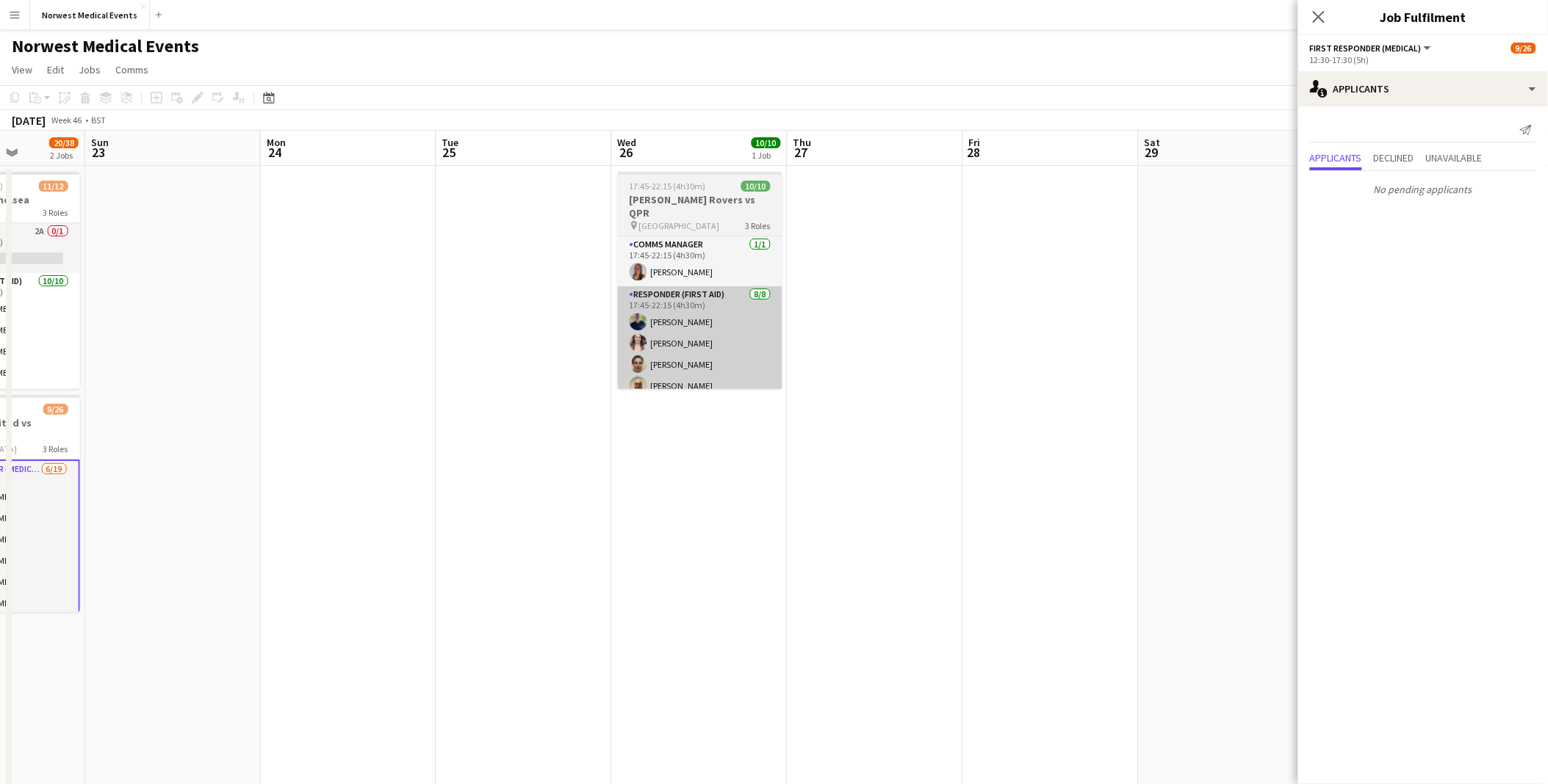
scroll to position [0, 442]
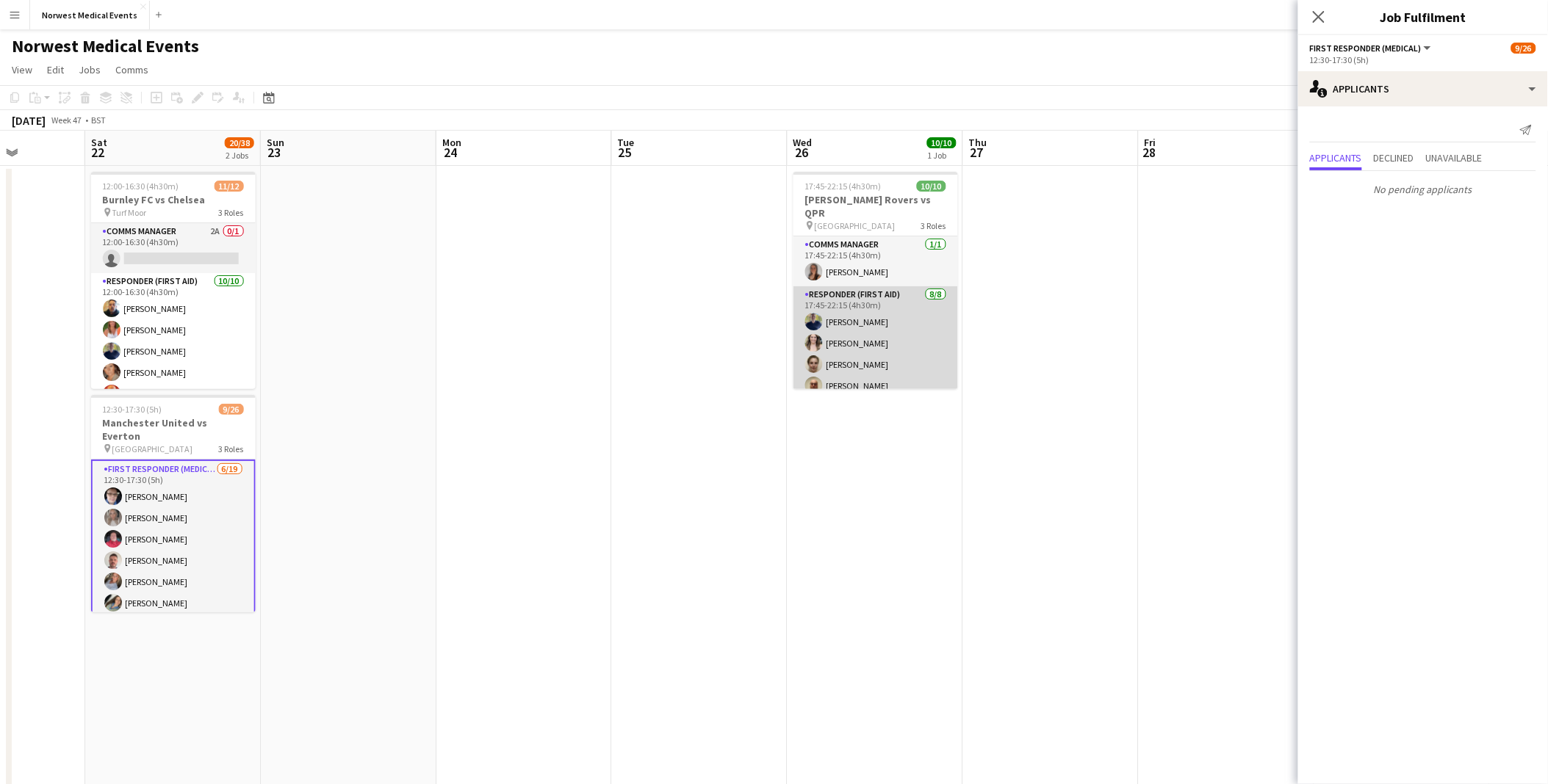
click at [850, 296] on app-card-role "Responder (First Aid) [DATE] 17:45-22:15 (4h30m) [PERSON_NAME] [PERSON_NAME] [P…" at bounding box center [876, 385] width 165 height 199
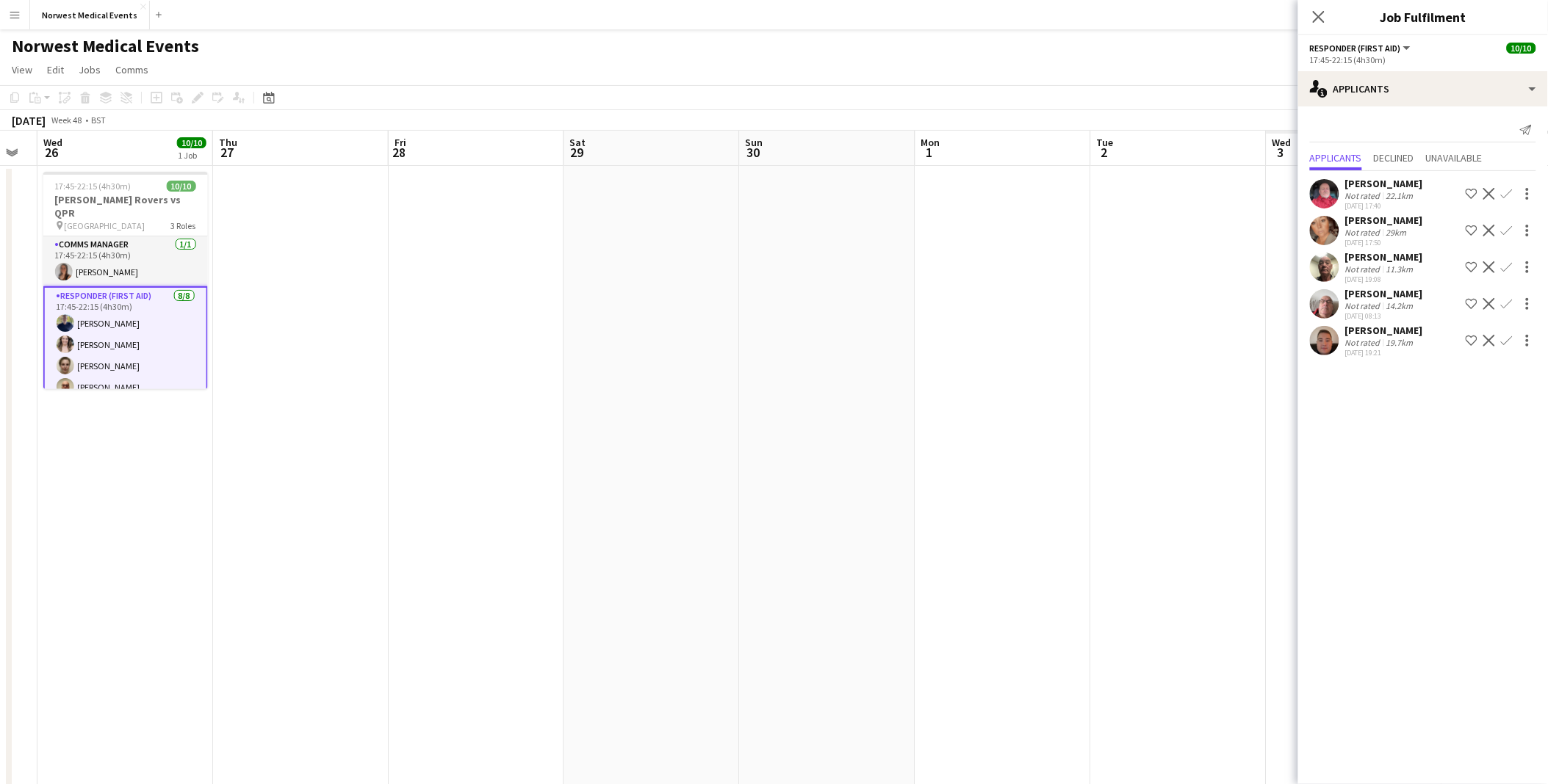
drag, startPoint x: 410, startPoint y: 321, endPoint x: 603, endPoint y: 311, distance: 193.3
click at [318, 313] on app-calendar-viewport "Sun 23 Mon 24 Tue 25 Wed 26 10/10 1 Job Thu 27 Fri 28 Sat 29 Sun 30 Mon 1 Tue 2…" at bounding box center [774, 532] width 1548 height 802
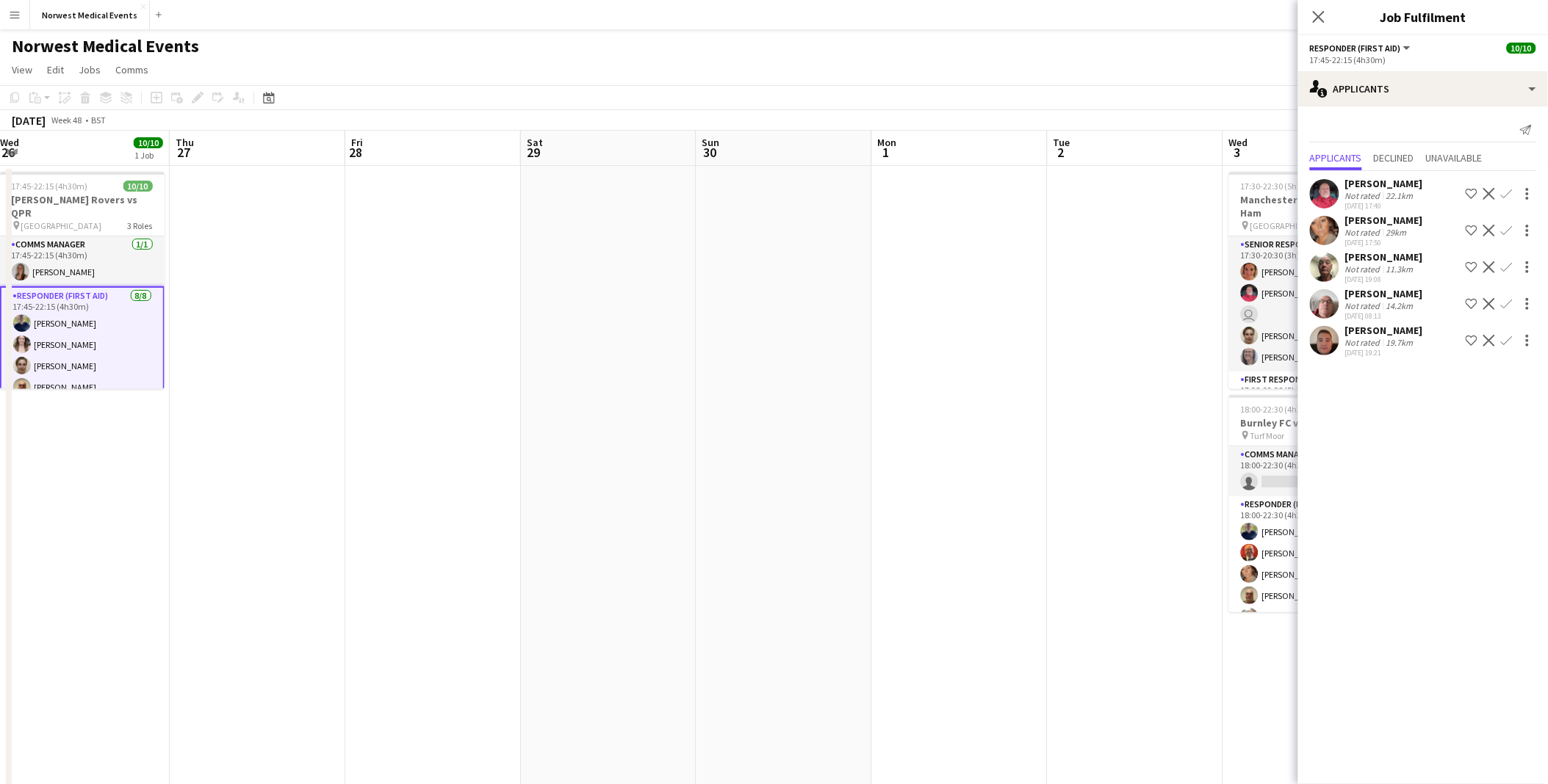
drag, startPoint x: 576, startPoint y: 321, endPoint x: 543, endPoint y: 321, distance: 33.0
click at [543, 321] on app-calendar-viewport "Mon 24 Tue 25 Wed 26 10/10 1 Job Thu 27 Fri 28 Sat 29 Sun 30 Mon 1 Tue 2 Wed 3 …" at bounding box center [774, 532] width 1548 height 802
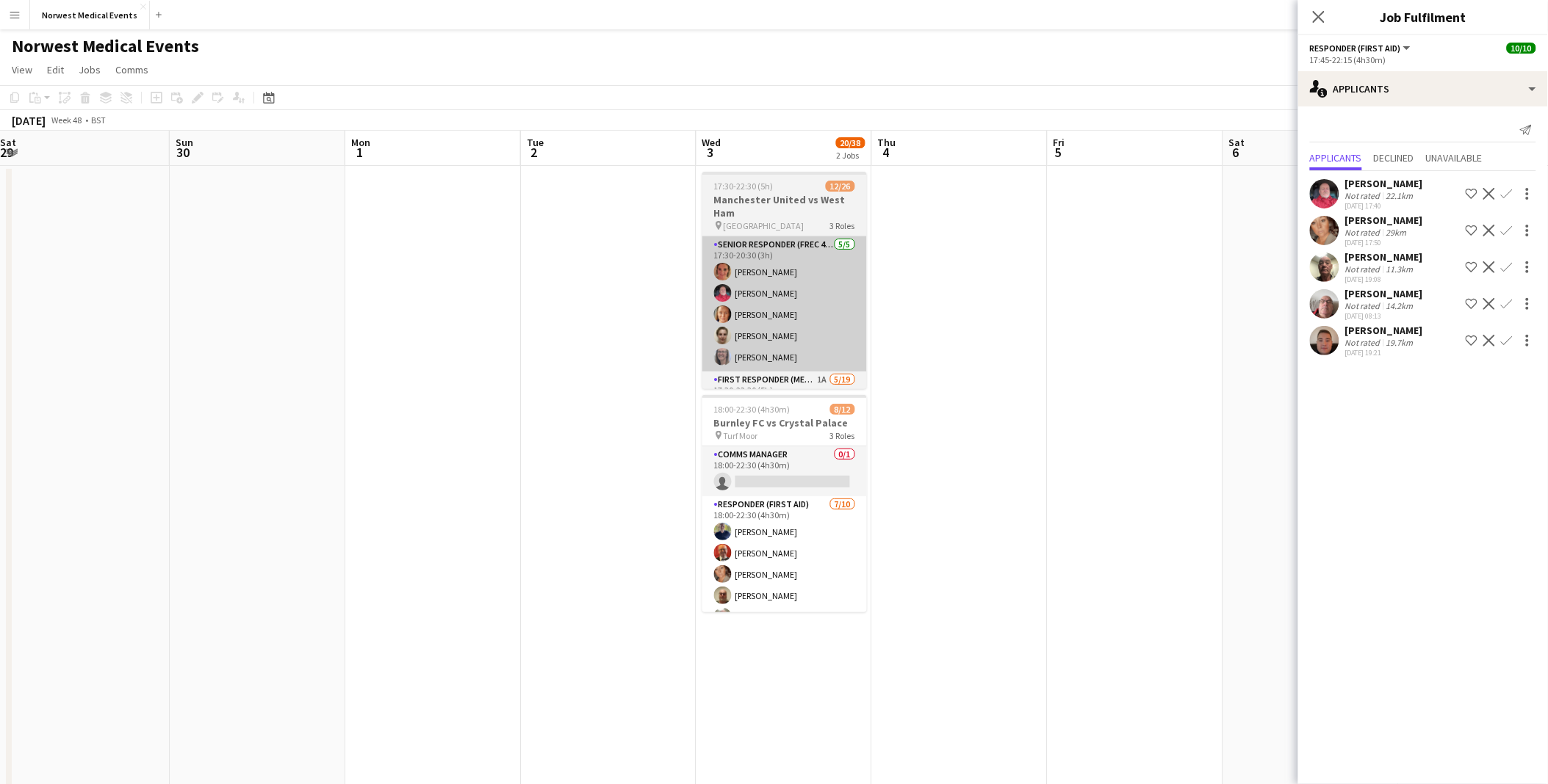
scroll to position [0, 443]
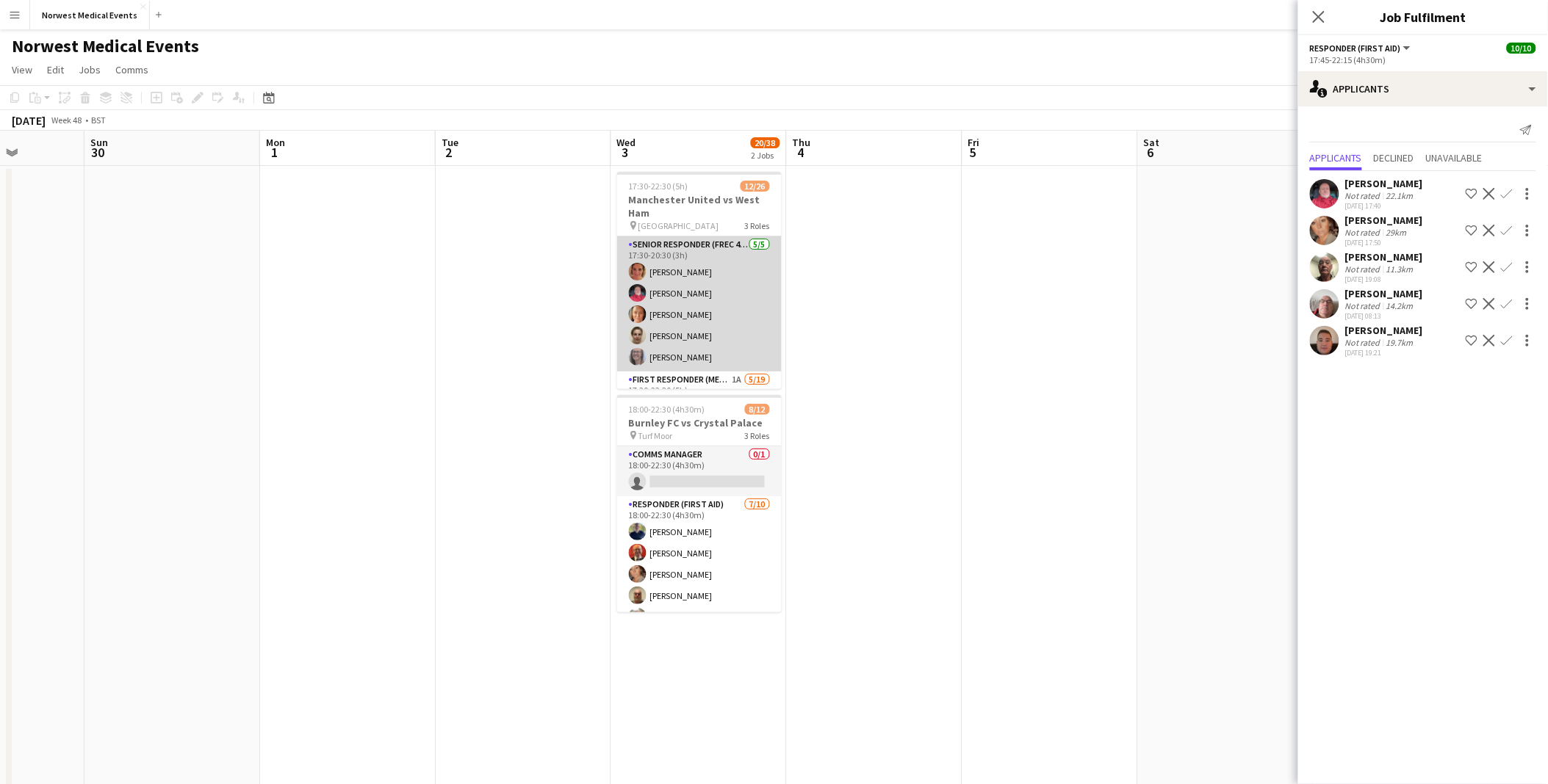
click at [722, 339] on app-card-role "Senior Responder (FREC 4 or Above) [DATE] 17:30-20:30 (3h) [PERSON_NAME] [PERSO…" at bounding box center [700, 304] width 165 height 136
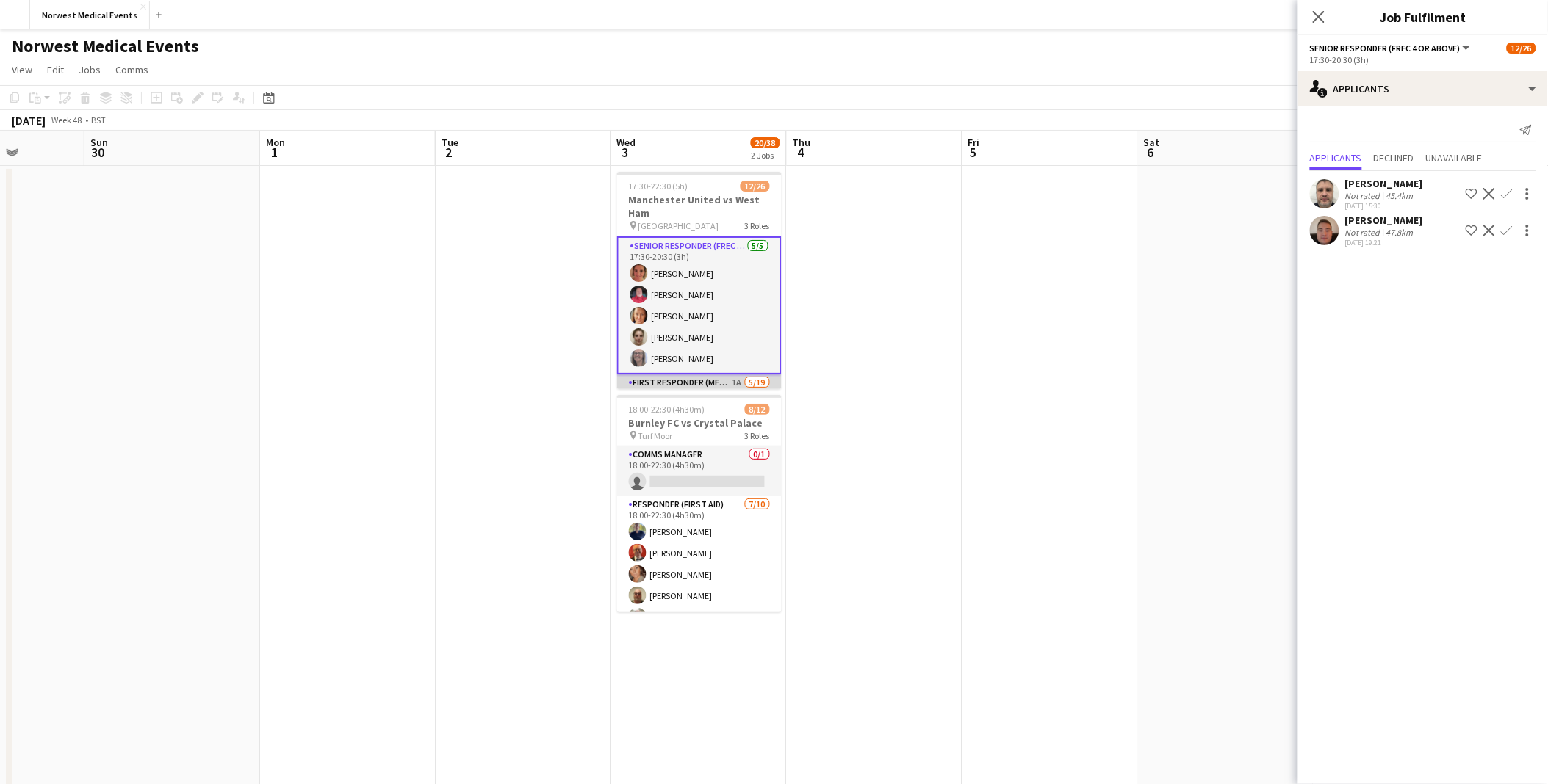
click at [687, 387] on app-card-role "First Responder (Medical) 1A [DATE] 17:30-22:30 (5h) [PERSON_NAME] [PERSON_NAME…" at bounding box center [700, 591] width 165 height 433
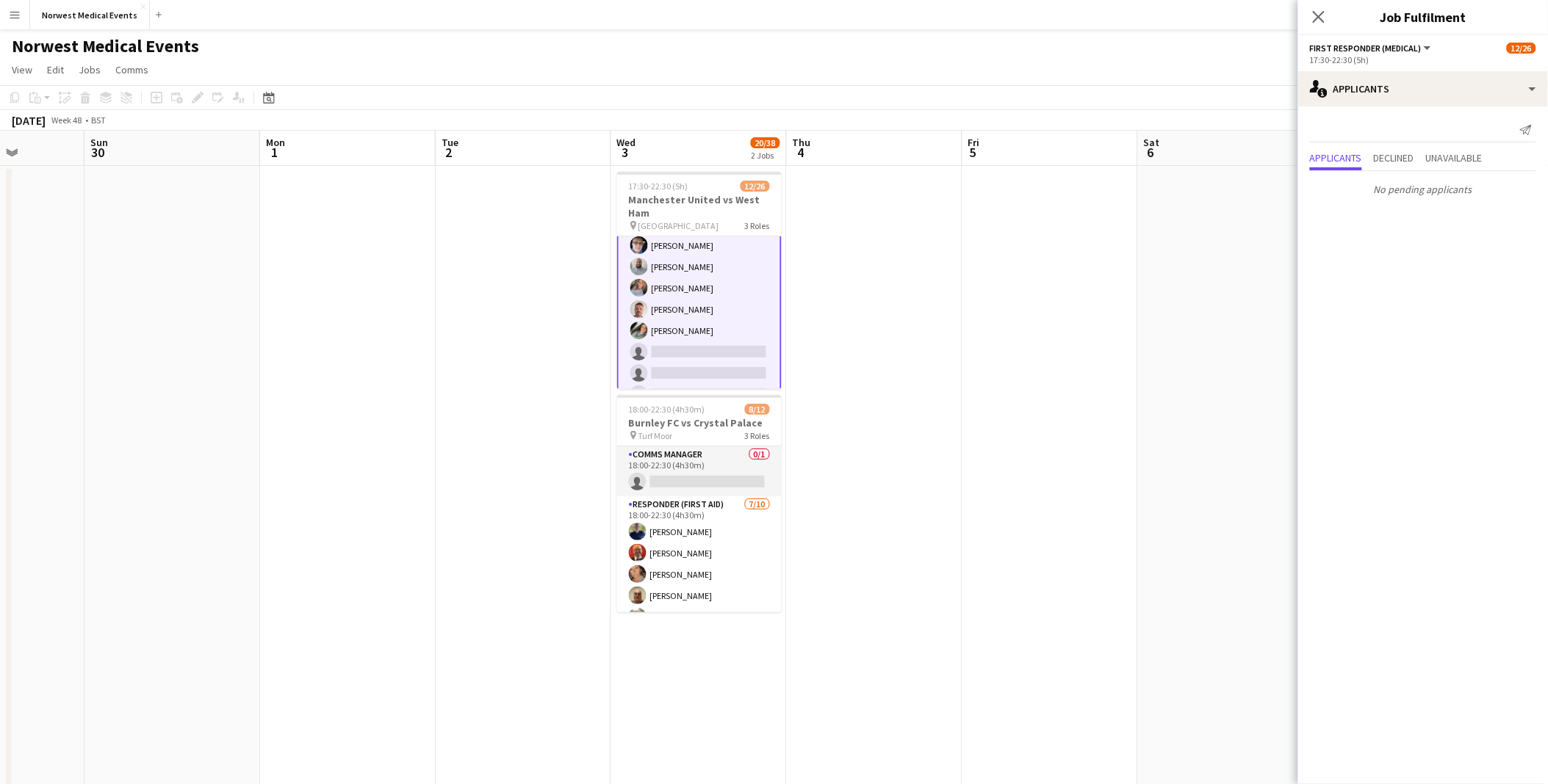
click at [746, 326] on app-card-role "First Responder (Medical) 1A [DATE] 17:30-22:30 (5h) [PERSON_NAME] [PERSON_NAME…" at bounding box center [700, 427] width 165 height 437
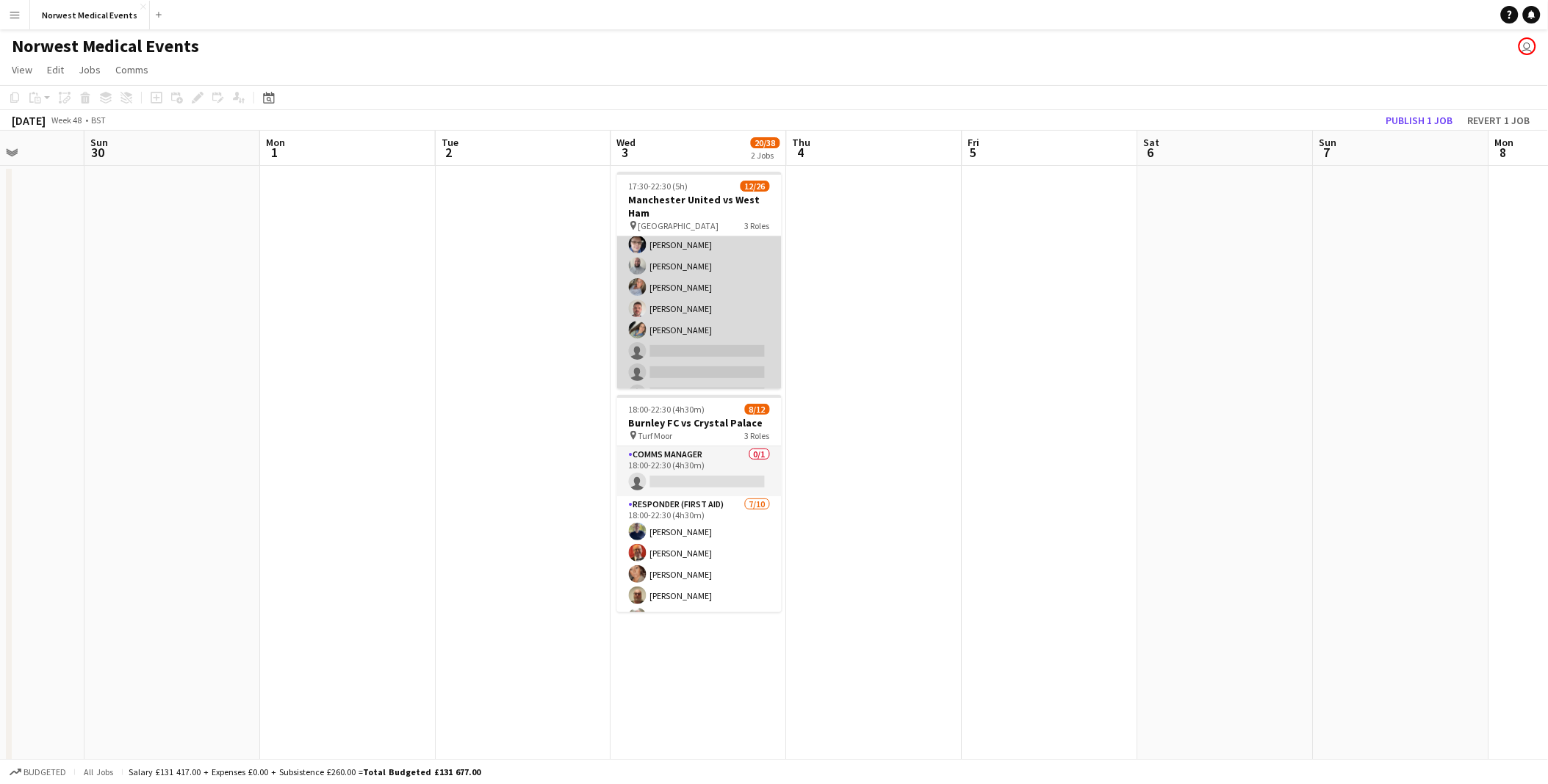
click at [703, 326] on app-card-role "First Responder (Medical) 1A [DATE] 17:30-22:30 (5h) [PERSON_NAME] [PERSON_NAME…" at bounding box center [700, 425] width 165 height 433
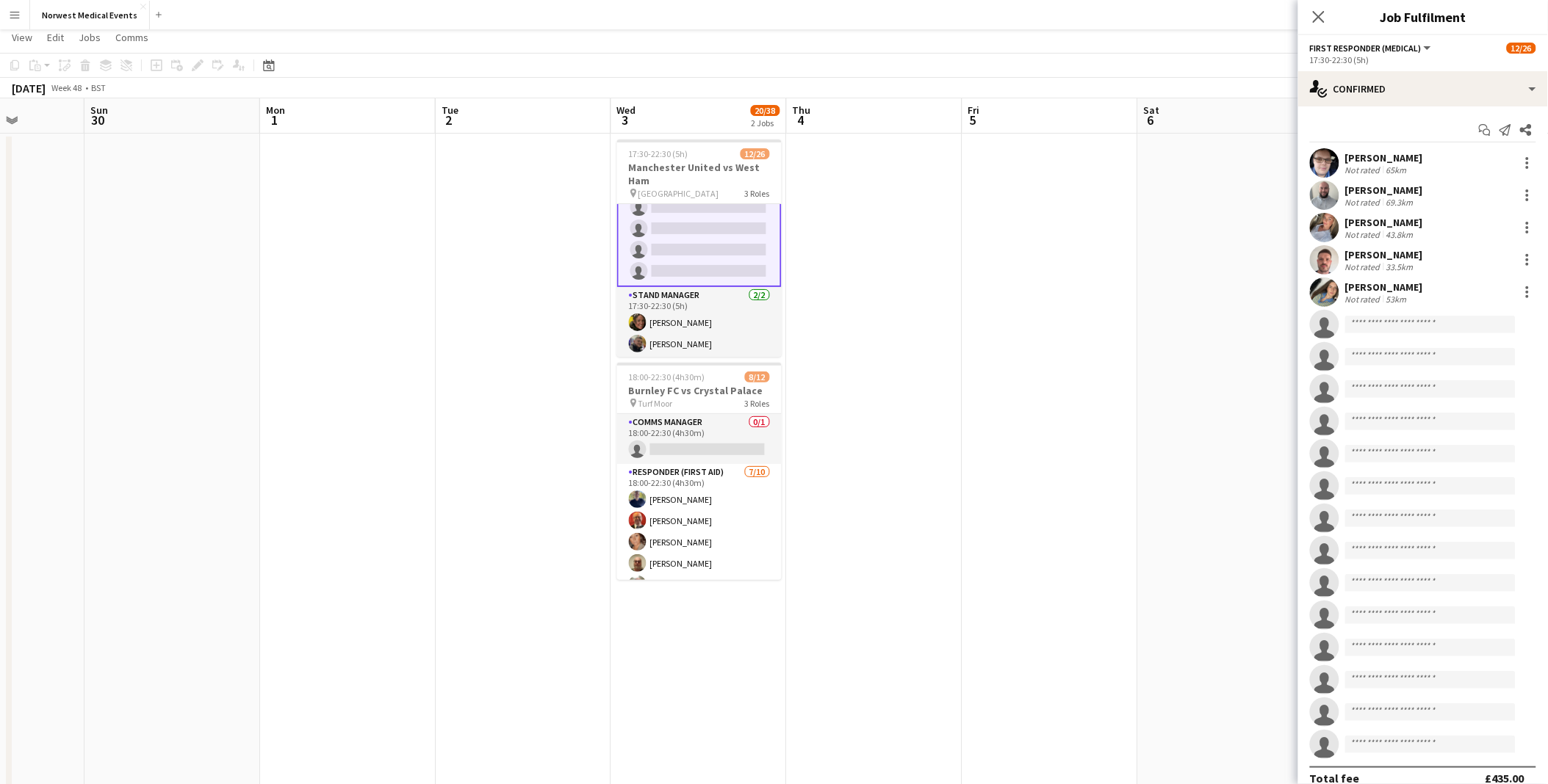
scroll to position [0, 0]
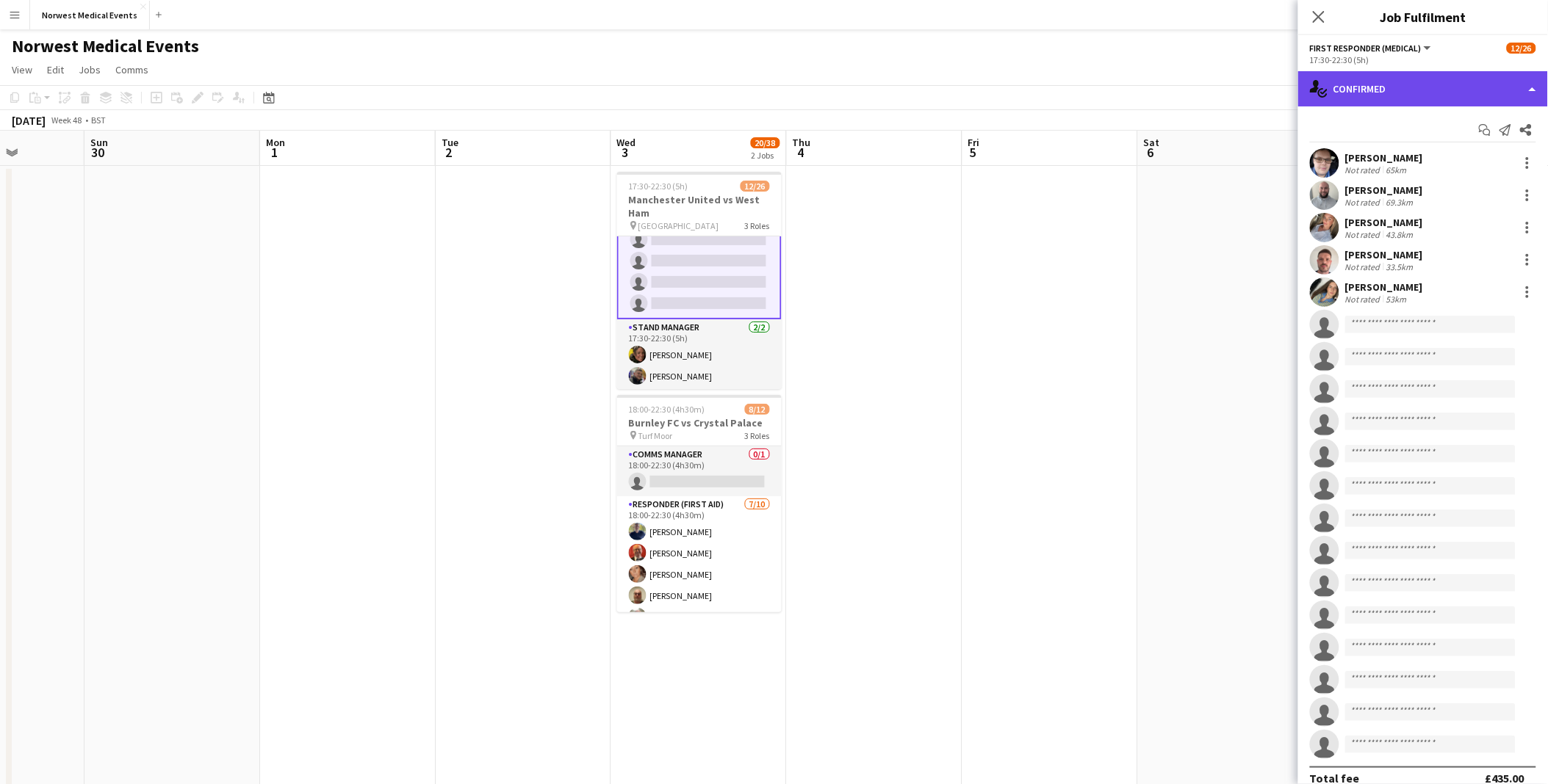
click at [1357, 89] on div "single-neutral-actions-check-2 Confirmed" at bounding box center [1423, 88] width 250 height 35
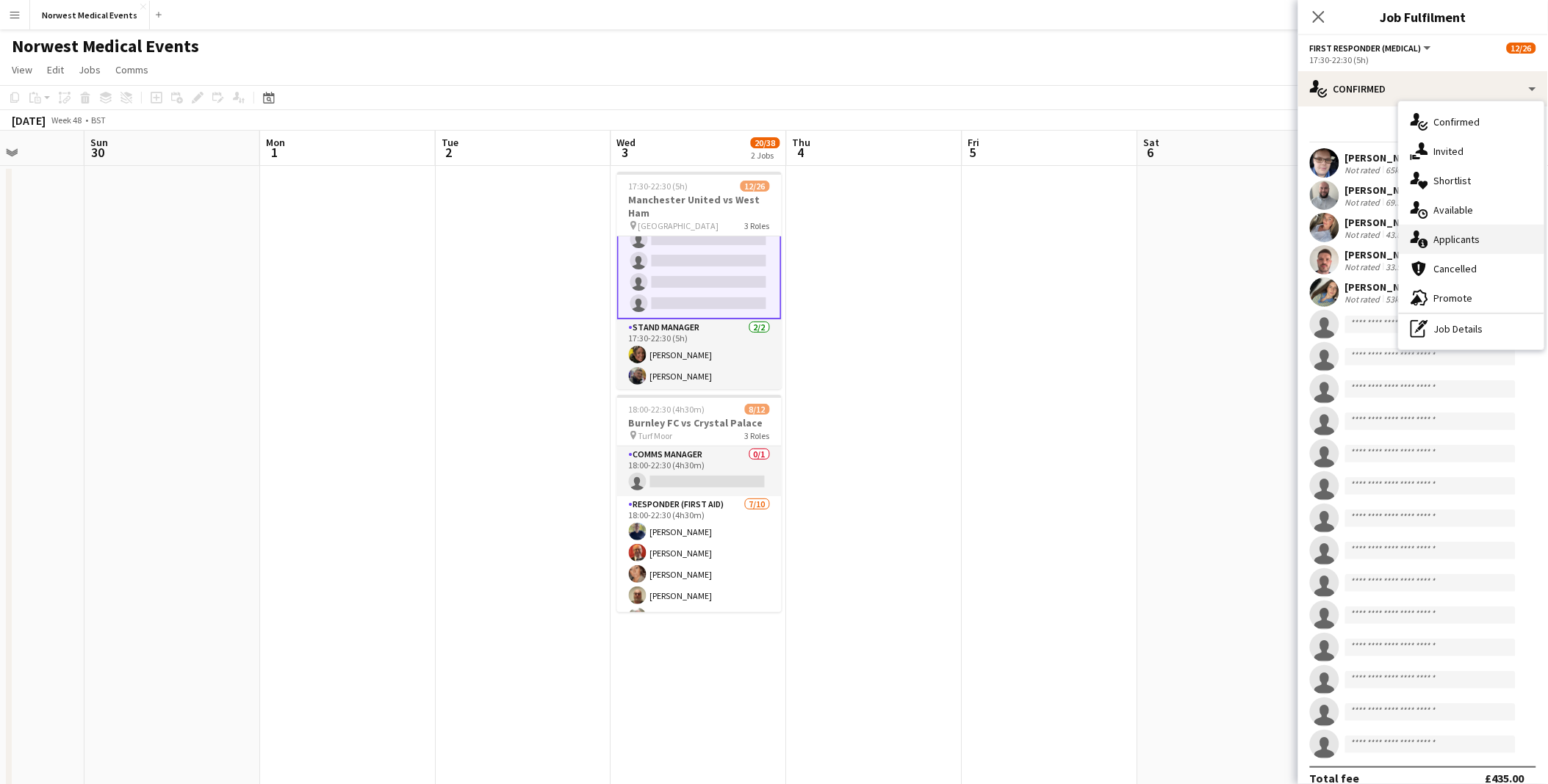
click at [1448, 236] on span "Applicants" at bounding box center [1457, 239] width 46 height 13
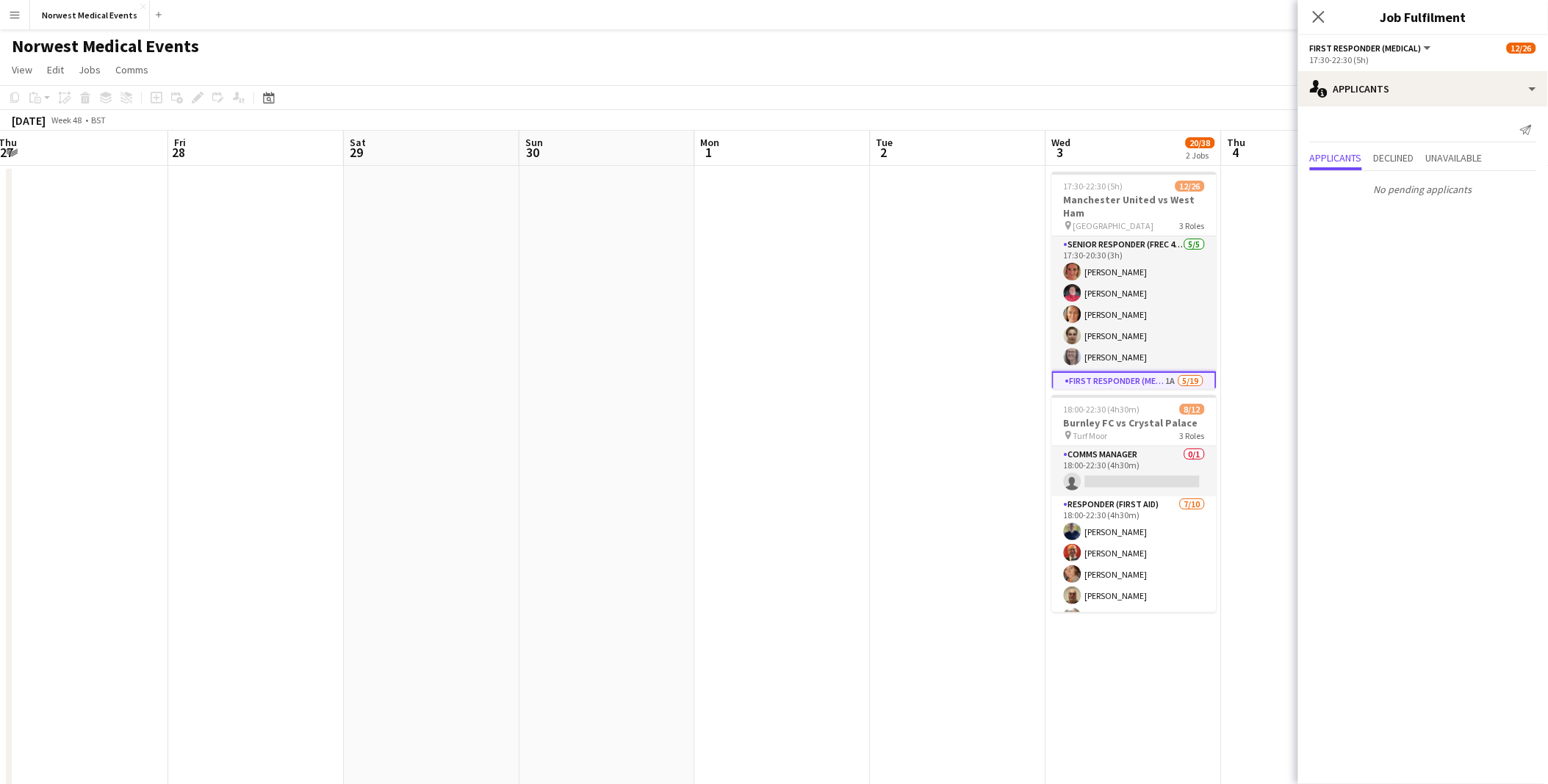
drag, startPoint x: 435, startPoint y: 266, endPoint x: 869, endPoint y: 286, distance: 434.5
click at [869, 286] on app-calendar-viewport "Tue 25 Wed 26 10/10 1 Job Thu 27 Fri 28 Sat 29 Sun 30 Mon 1 Tue 2 Wed 3 20/38 2…" at bounding box center [774, 532] width 1548 height 802
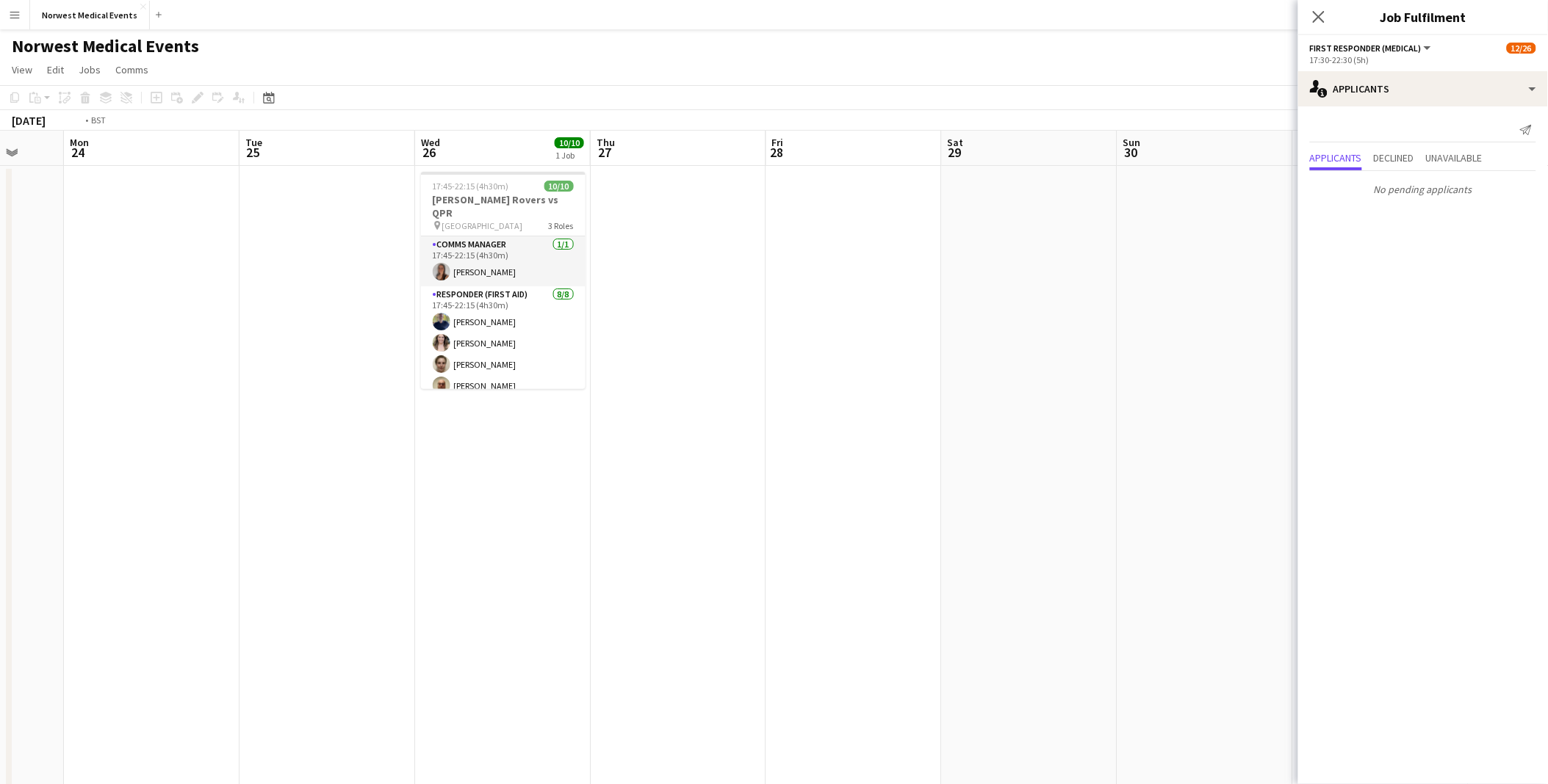
scroll to position [0, 397]
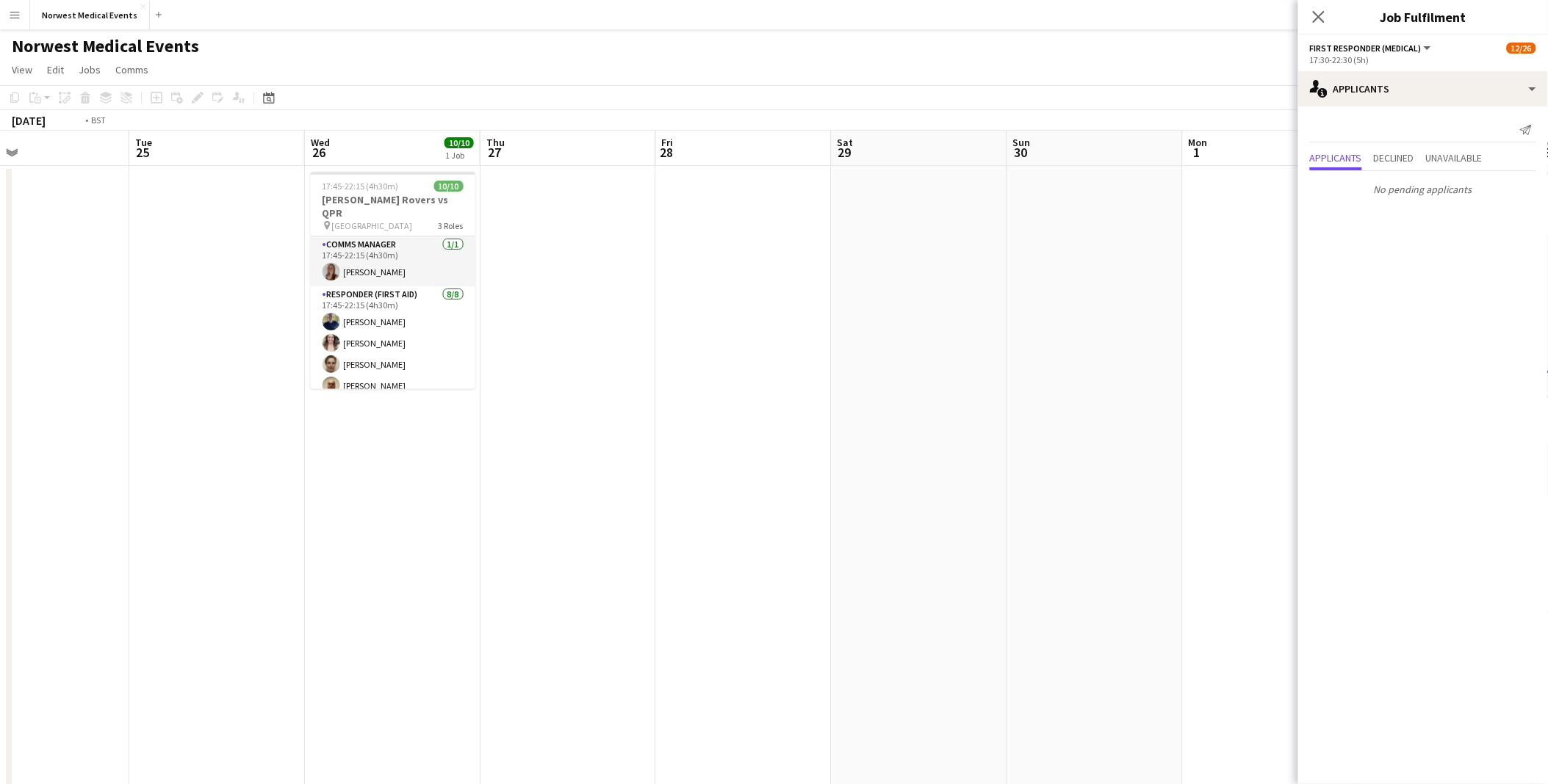
drag, startPoint x: 510, startPoint y: 327, endPoint x: 1095, endPoint y: 369, distance: 586.5
click at [1095, 369] on app-calendar-viewport "Sat 22 20/38 2 Jobs Sun 23 Mon 24 Tue 25 Wed 26 10/10 1 Job Thu 27 Fri 28 Sat 2…" at bounding box center [774, 532] width 1548 height 802
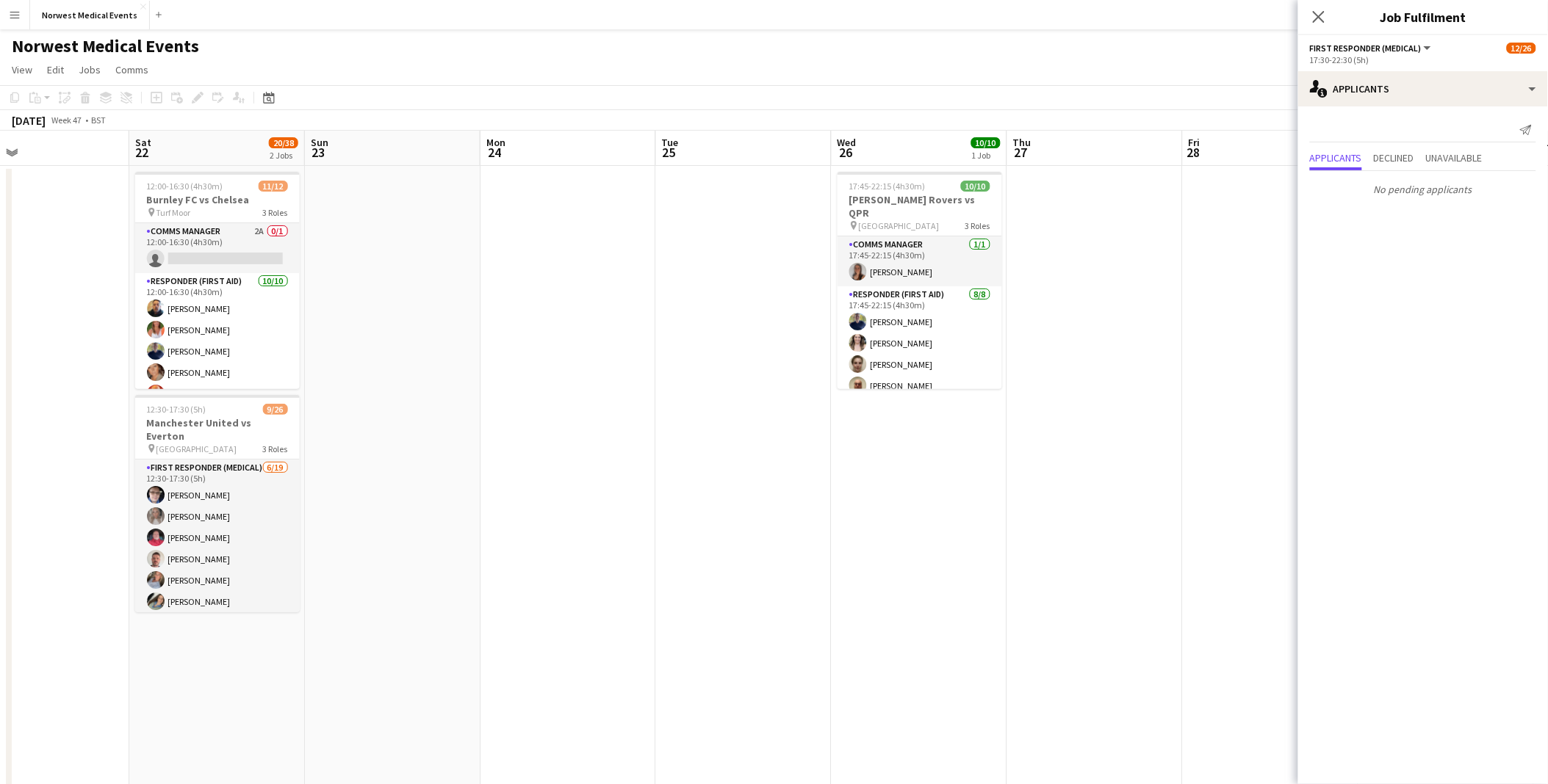
scroll to position [0, 394]
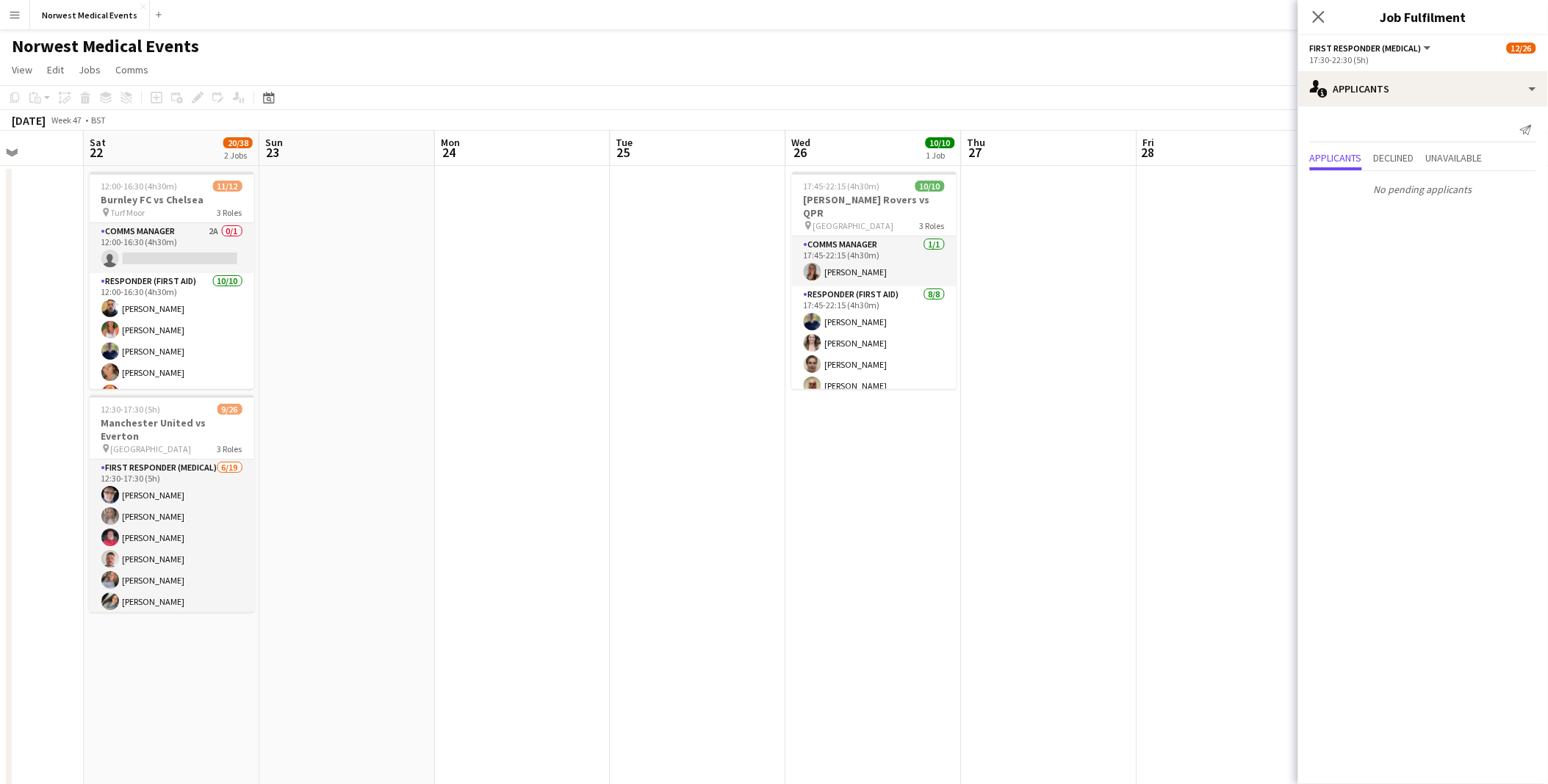
drag, startPoint x: 556, startPoint y: 372, endPoint x: 1076, endPoint y: 391, distance: 520.3
click at [1076, 393] on app-calendar-viewport "Wed 19 Thu 20 Fri 21 Sat 22 20/38 2 Jobs Sun 23 Mon 24 Tue 25 Wed 26 10/10 1 Jo…" at bounding box center [774, 532] width 1548 height 802
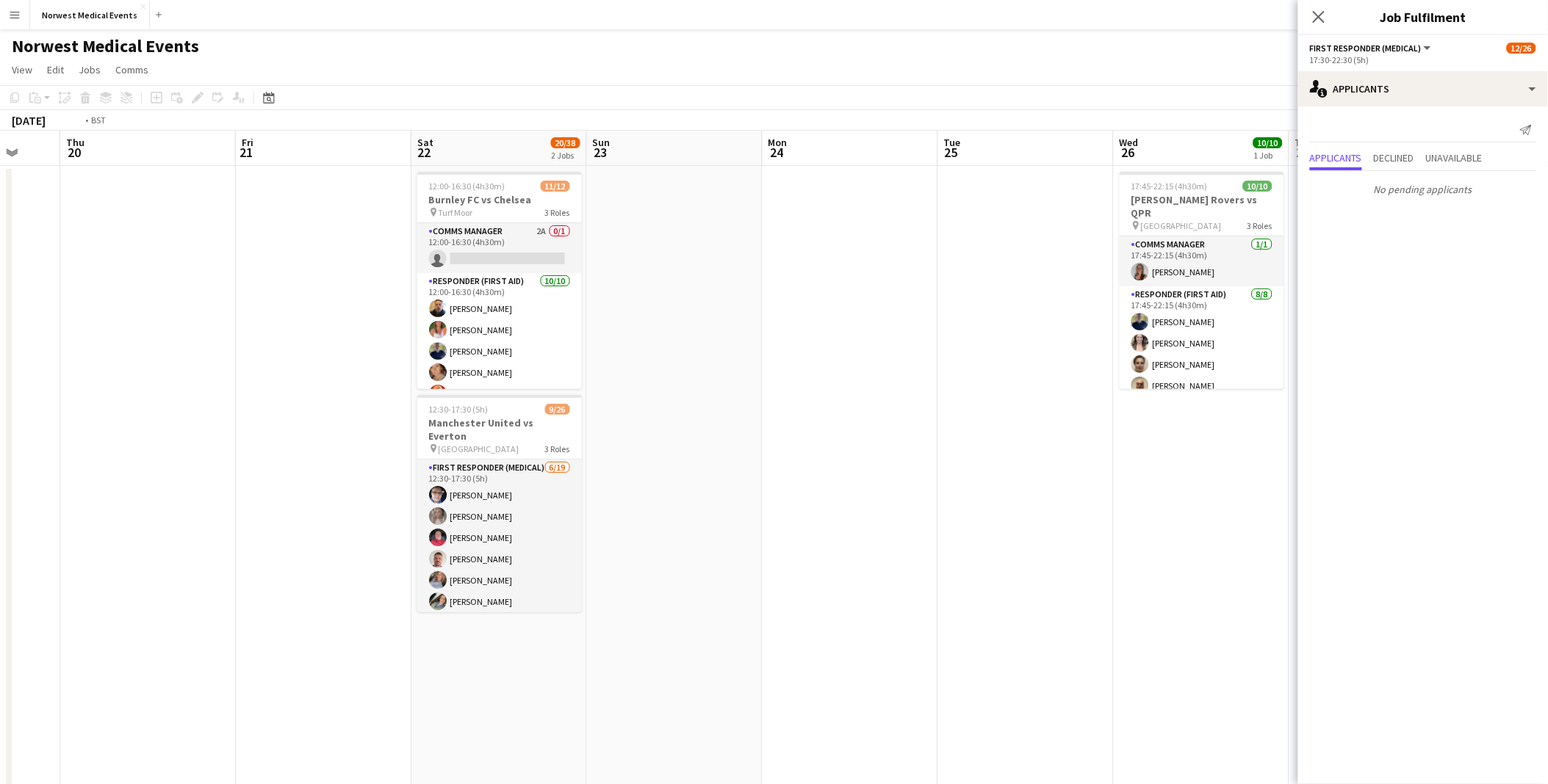
drag, startPoint x: 798, startPoint y: 450, endPoint x: 654, endPoint y: 454, distance: 144.1
click at [196, 423] on app-calendar-viewport "Mon 17 Tue 18 Wed 19 Thu 20 Fri 21 Sat 22 20/38 2 Jobs Sun 23 Mon 24 Tue 25 Wed…" at bounding box center [774, 532] width 1548 height 802
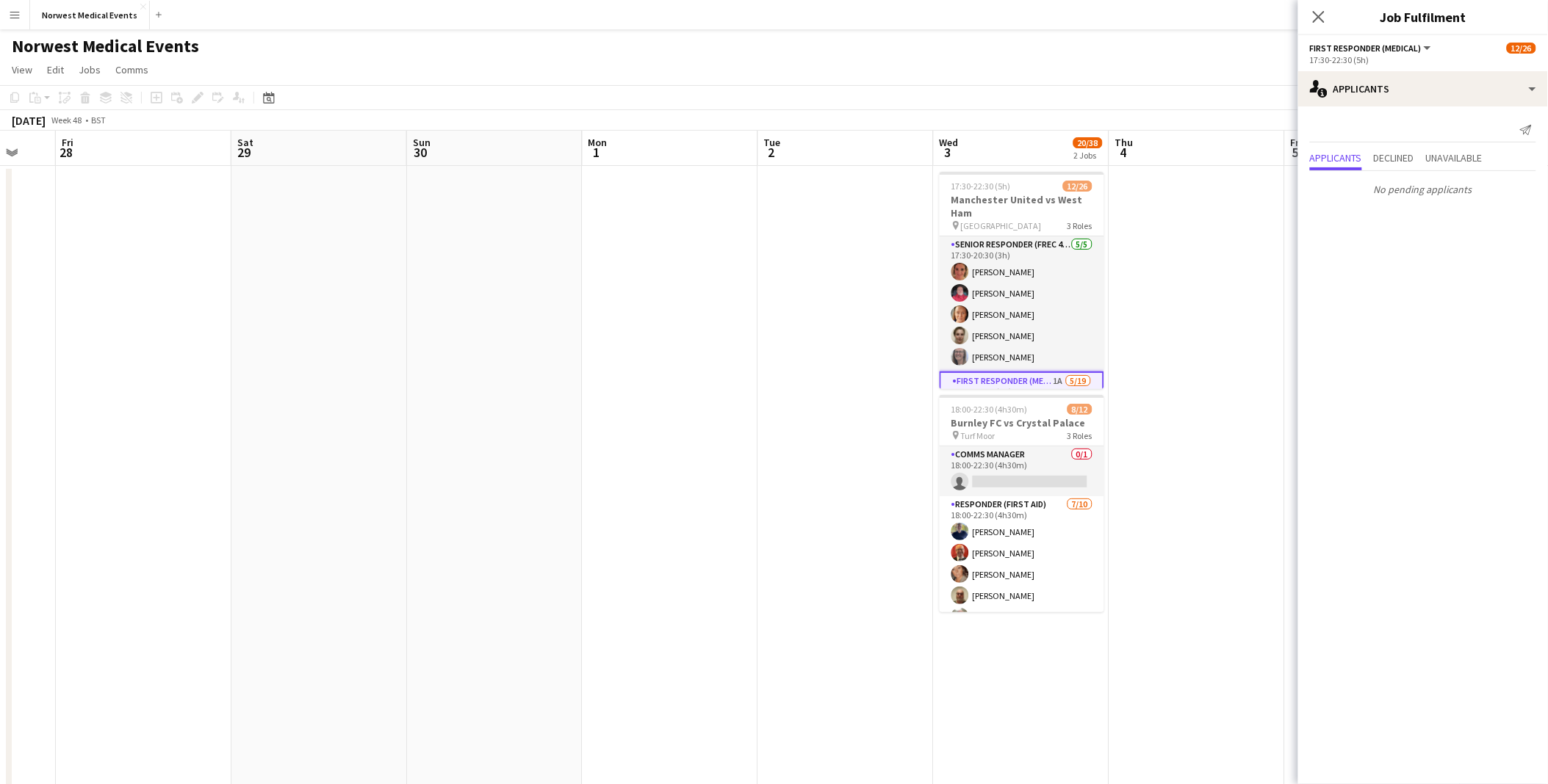
scroll to position [0, 614]
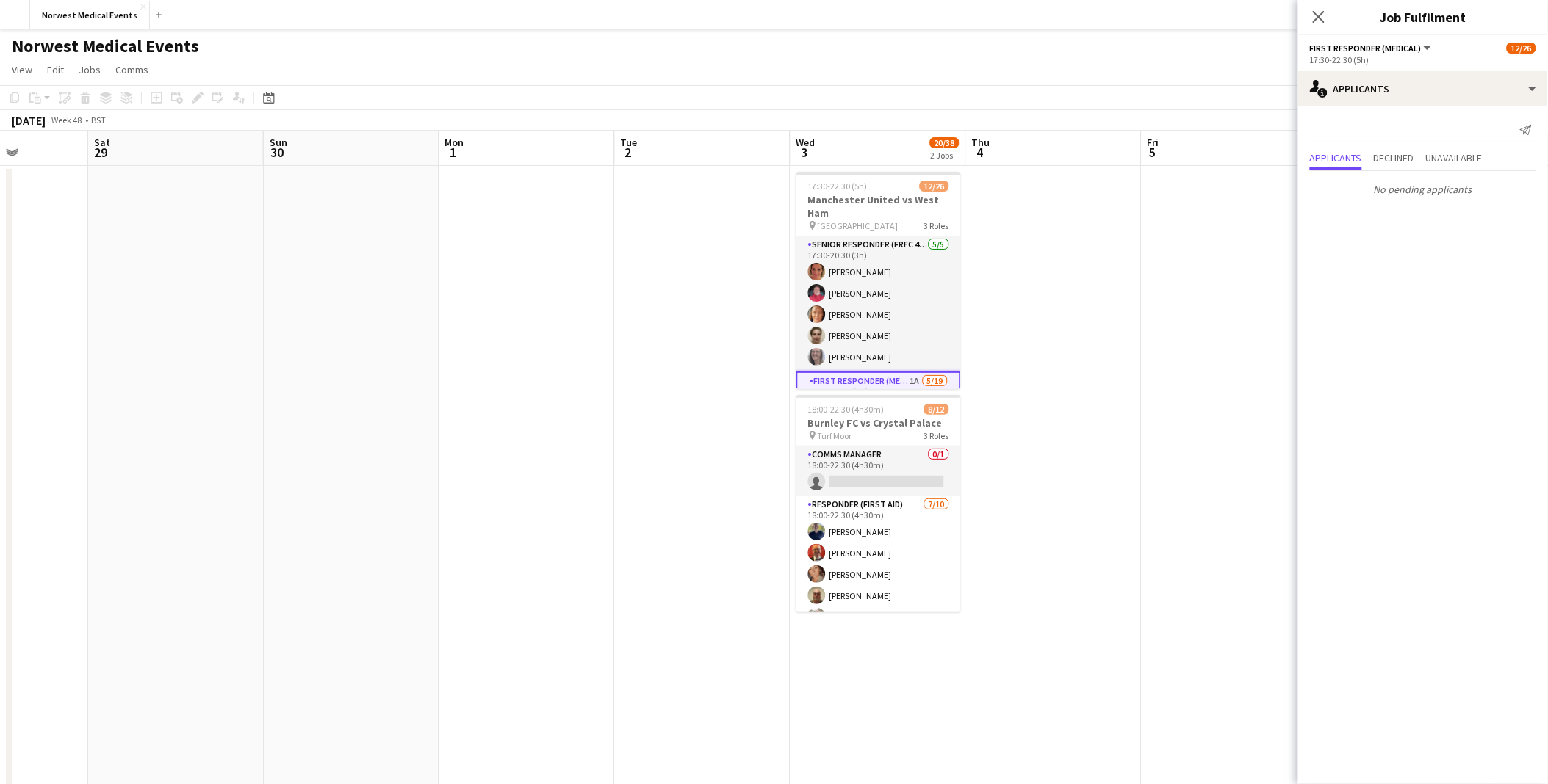
click at [192, 398] on app-calendar-viewport "Tue 25 Wed 26 10/10 1 Job Thu 27 Fri 28 Sat 29 Sun 30 Mon 1 Tue 2 Wed 3 20/38 2…" at bounding box center [774, 532] width 1548 height 802
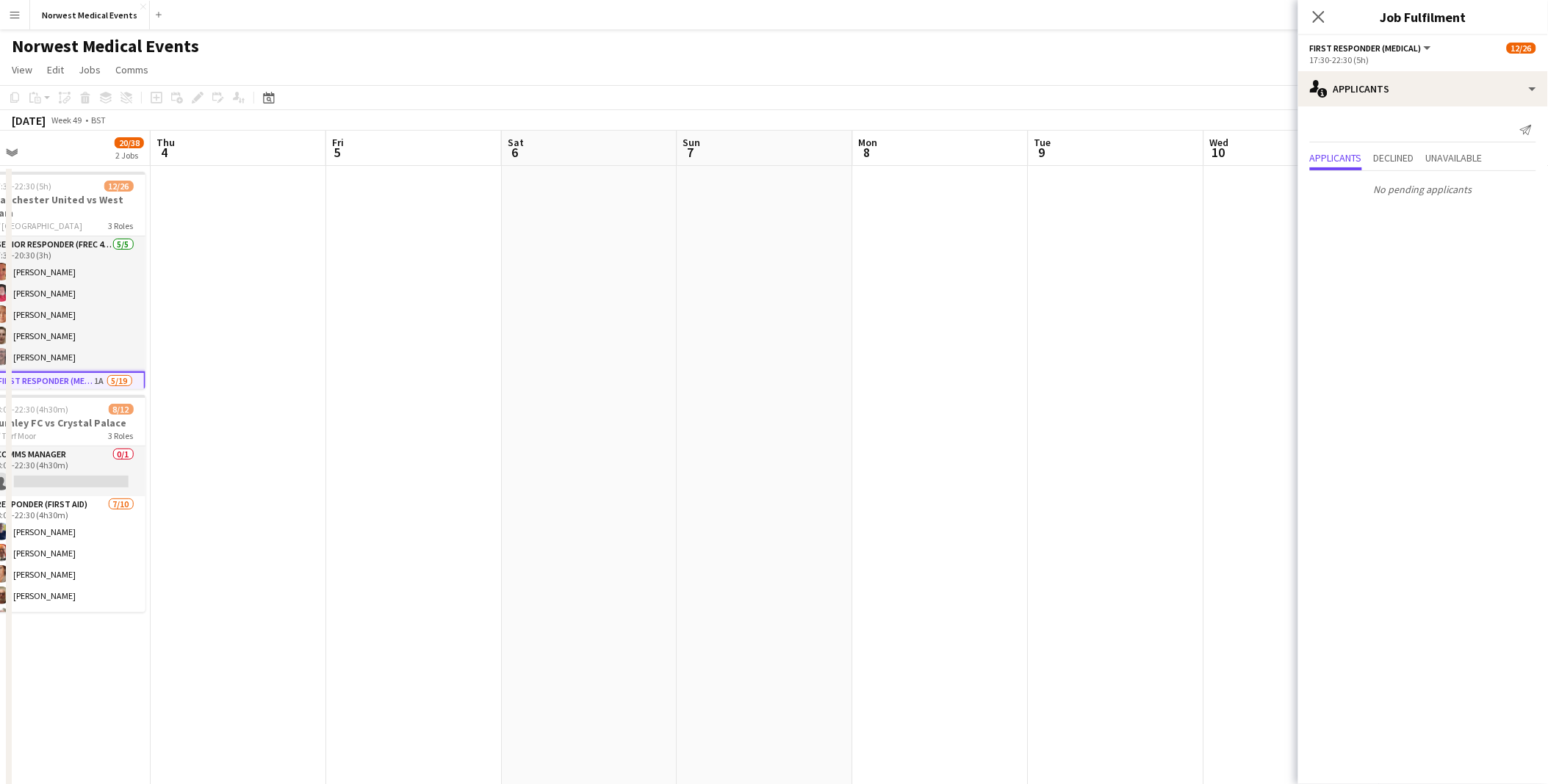
drag, startPoint x: 763, startPoint y: 343, endPoint x: -8, endPoint y: 375, distance: 771.7
click at [0, 375] on html "Menu Boards Boards Boards All jobs Status Workforce Workforce My Workforce Recr…" at bounding box center [774, 479] width 1548 height 958
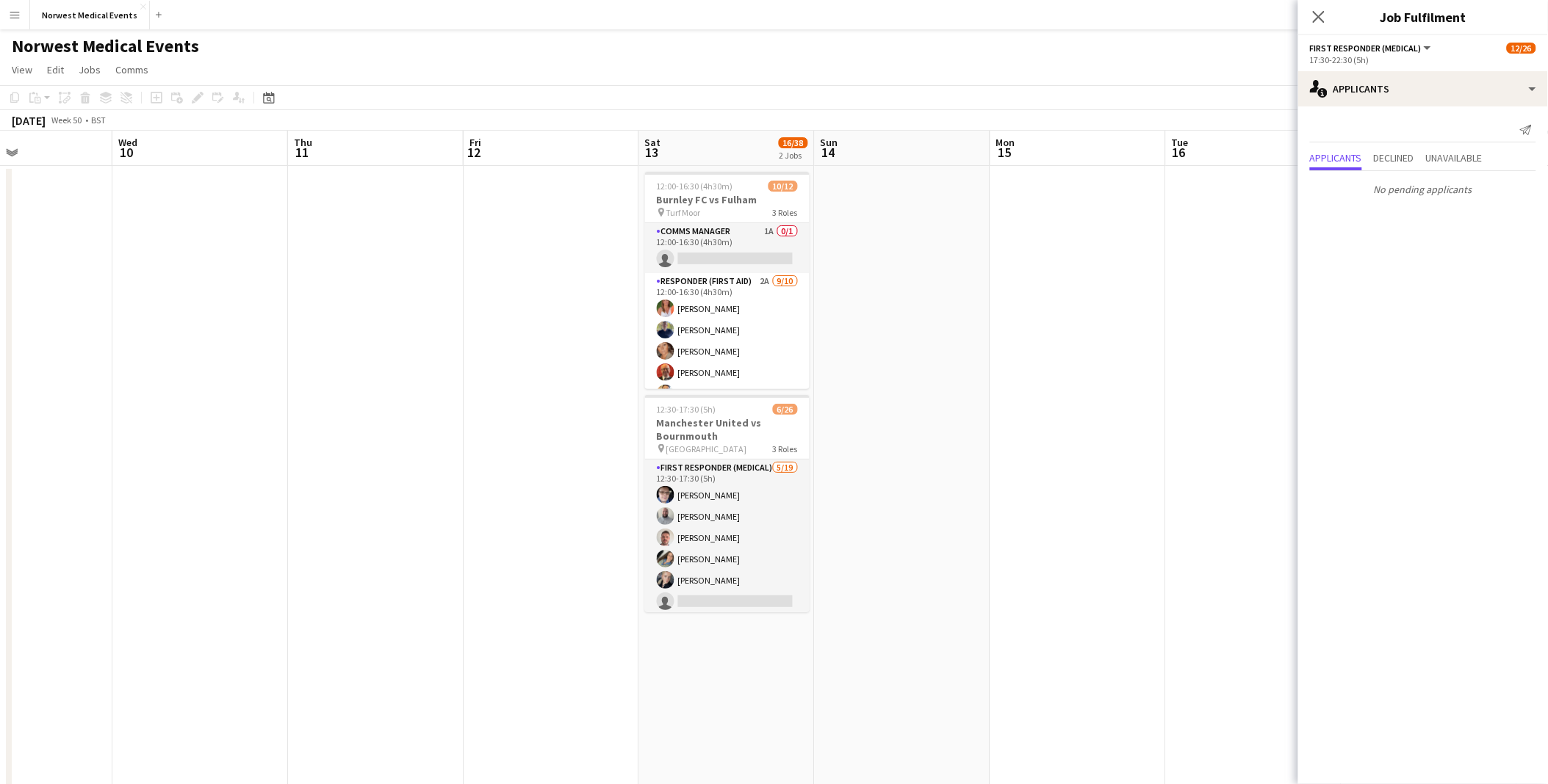
drag, startPoint x: 1029, startPoint y: 369, endPoint x: 125, endPoint y: 340, distance: 904.5
click at [67, 343] on app-calendar-viewport "Sun 7 Mon 8 Tue 9 Wed 10 Thu 11 Fri 12 Sat 13 16/38 2 Jobs Sun 14 Mon 15 Tue 16…" at bounding box center [774, 532] width 1548 height 802
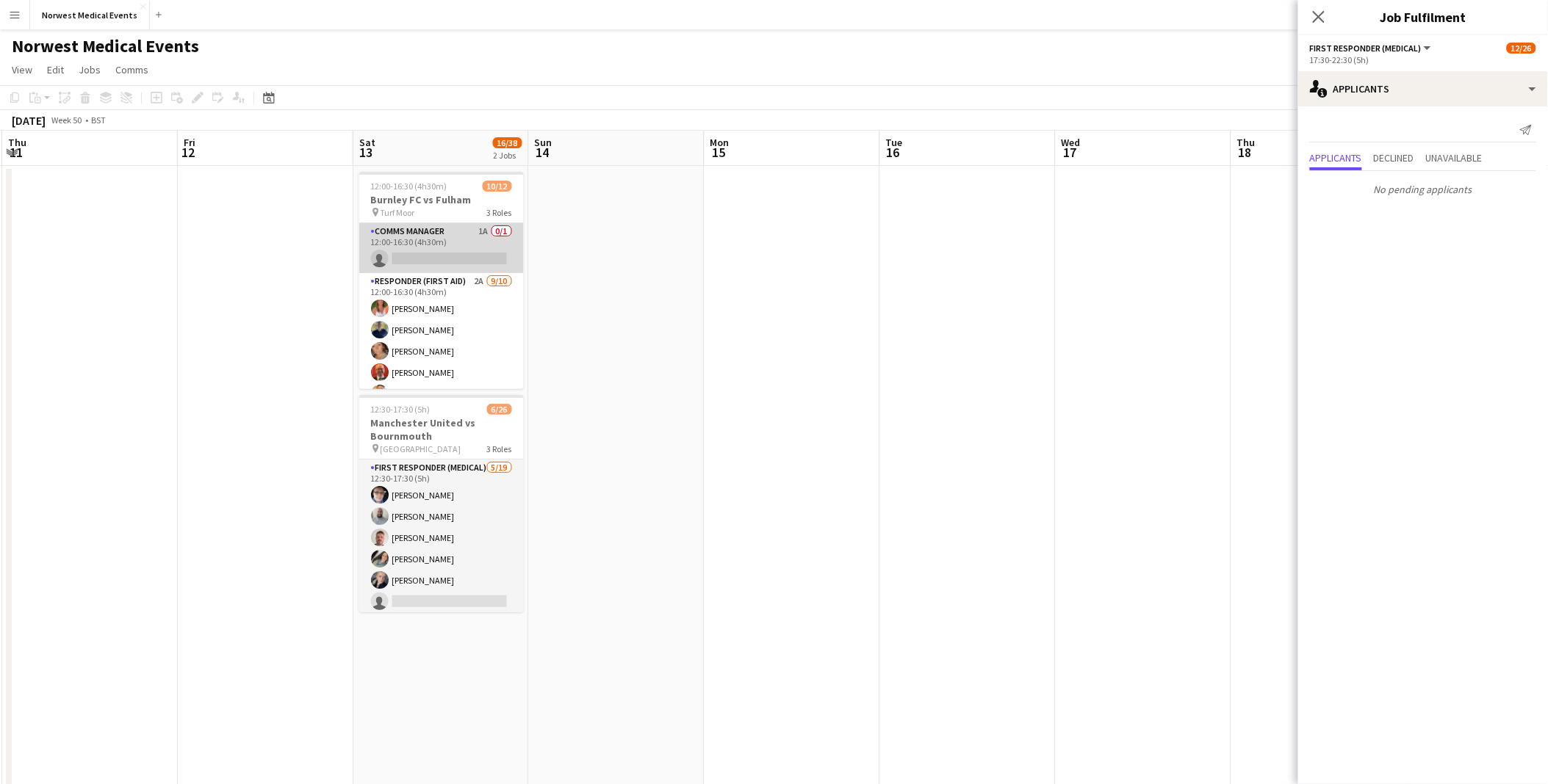
scroll to position [0, 525]
click at [457, 256] on app-card-role "Comms Manager 1A 0/1 12:00-16:30 (4h30m) single-neutral-actions" at bounding box center [441, 248] width 165 height 50
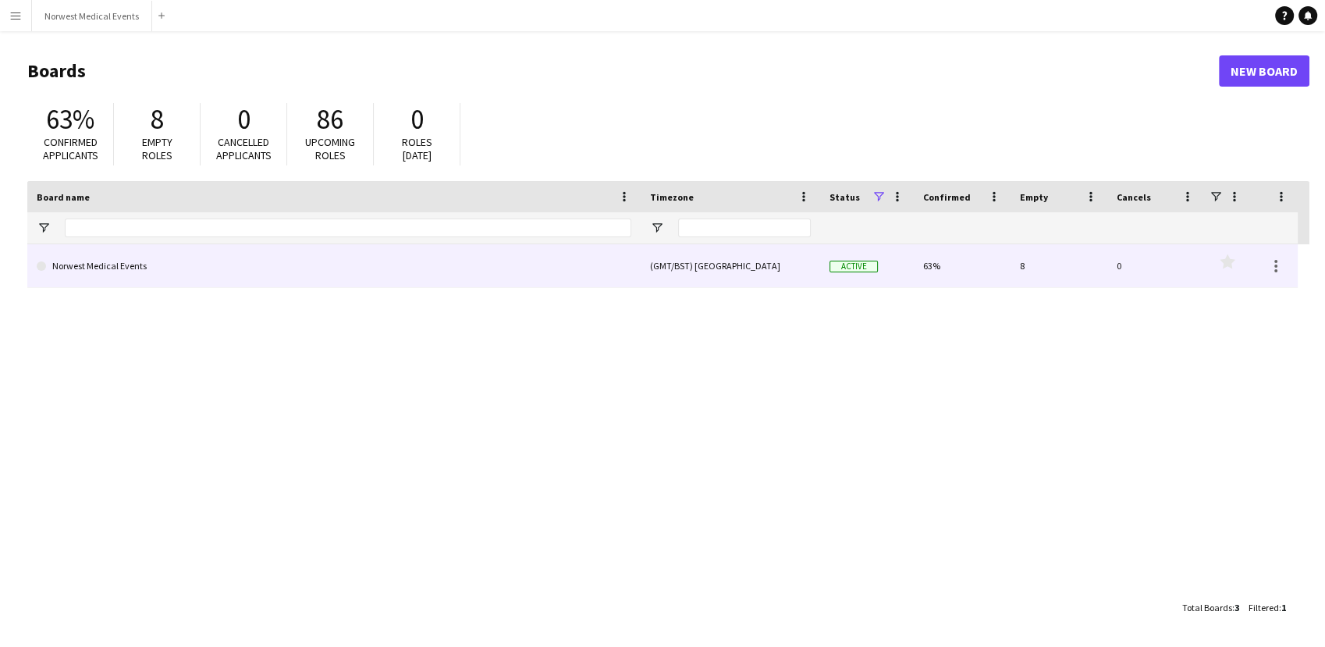
click at [422, 272] on link "Norwest Medical Events" at bounding box center [334, 266] width 595 height 44
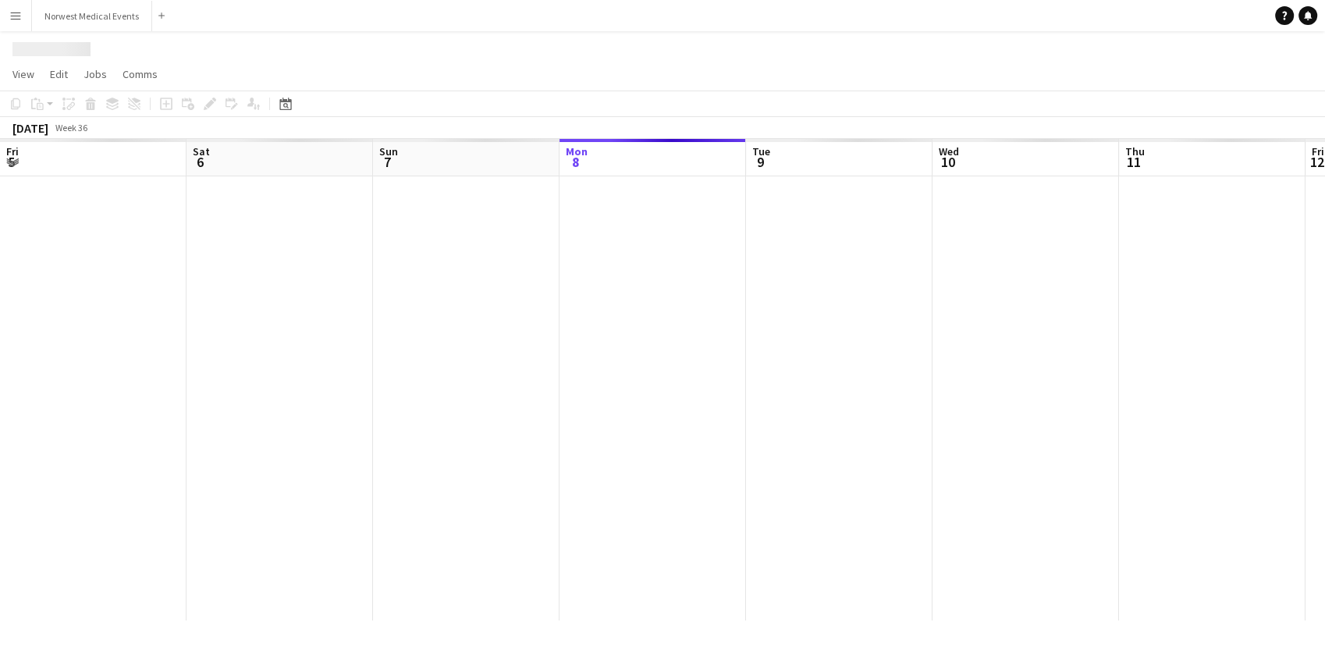
scroll to position [0, 373]
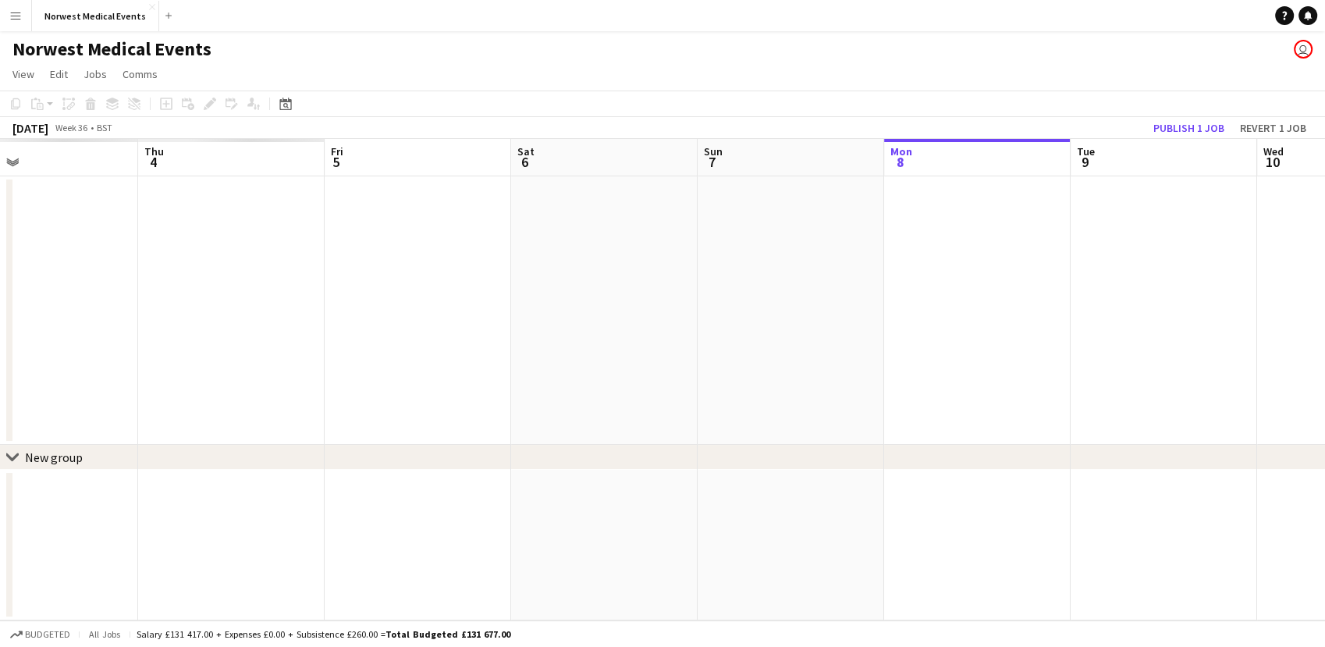
drag, startPoint x: 233, startPoint y: 299, endPoint x: 1122, endPoint y: 396, distance: 894.2
click at [1122, 396] on app-calendar-viewport "Mon 1 Tue 2 Wed 3 Thu 4 Fri 5 Sat 6 Sun 7 Mon 8 Tue 9 Wed 10 Thu 11 Fri 12 Sat …" at bounding box center [662, 379] width 1325 height 481
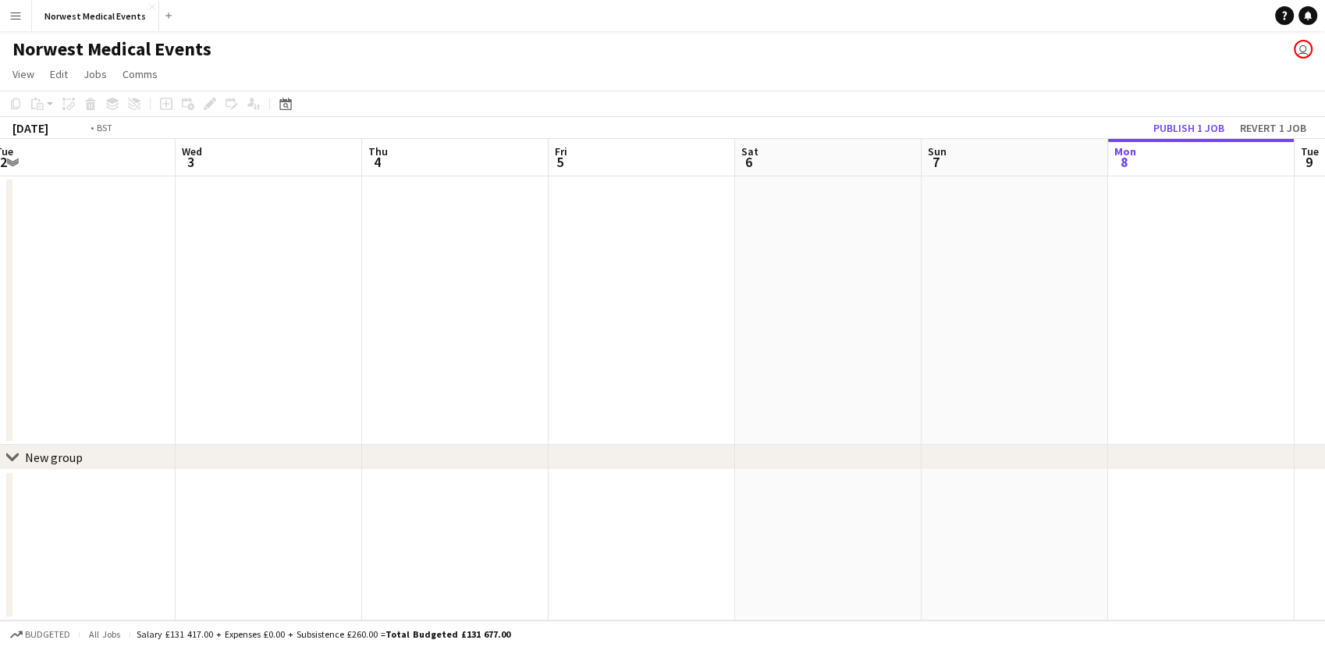
drag, startPoint x: 585, startPoint y: 338, endPoint x: 1160, endPoint y: 311, distance: 575.7
click at [1160, 311] on app-calendar-viewport "Sun 31 Mon 1 Tue 2 Wed 3 Thu 4 Fri 5 Sat 6 Sun 7 Mon 8 Tue 9 Wed 10 Thu 11 Fri …" at bounding box center [662, 379] width 1325 height 481
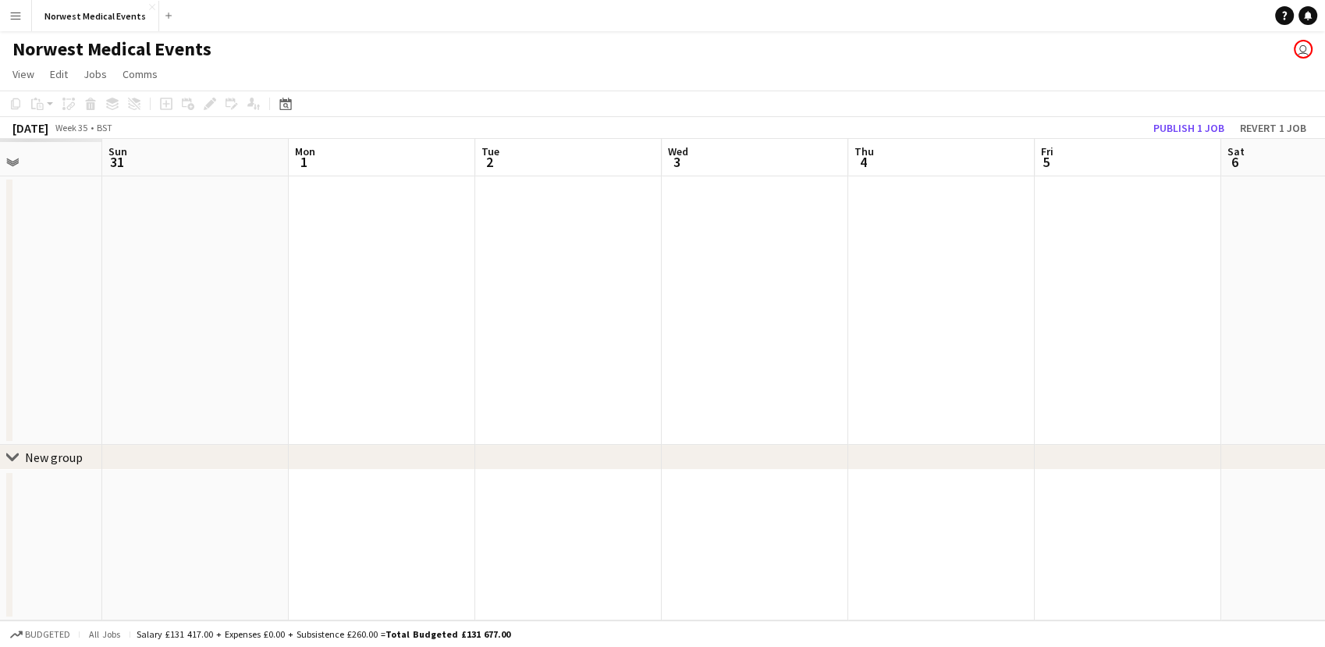
drag, startPoint x: 553, startPoint y: 334, endPoint x: 1036, endPoint y: 357, distance: 483.6
click at [1143, 352] on app-calendar-viewport "Thu 28 Fri 29 Sat 30 Sun 31 Mon 1 Tue 2 Wed 3 Thu 4 Fri 5 Sat 6 Sun 7 Mon 8 Tue…" at bounding box center [662, 379] width 1325 height 481
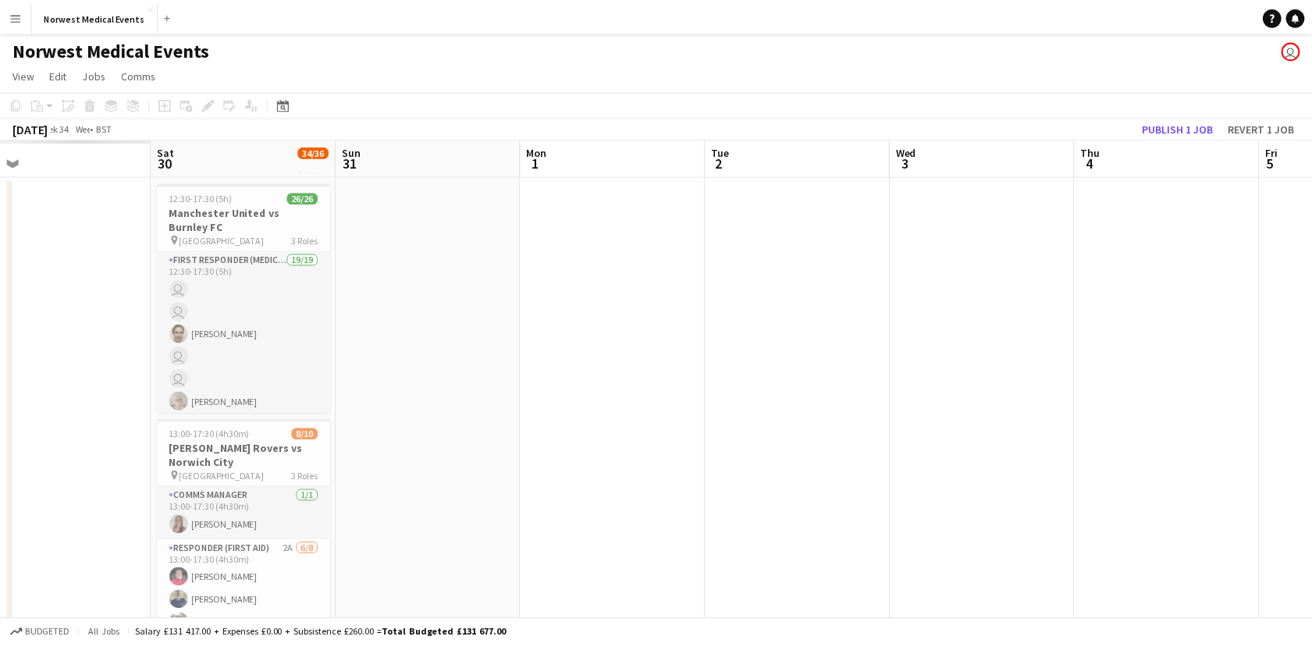
scroll to position [0, 581]
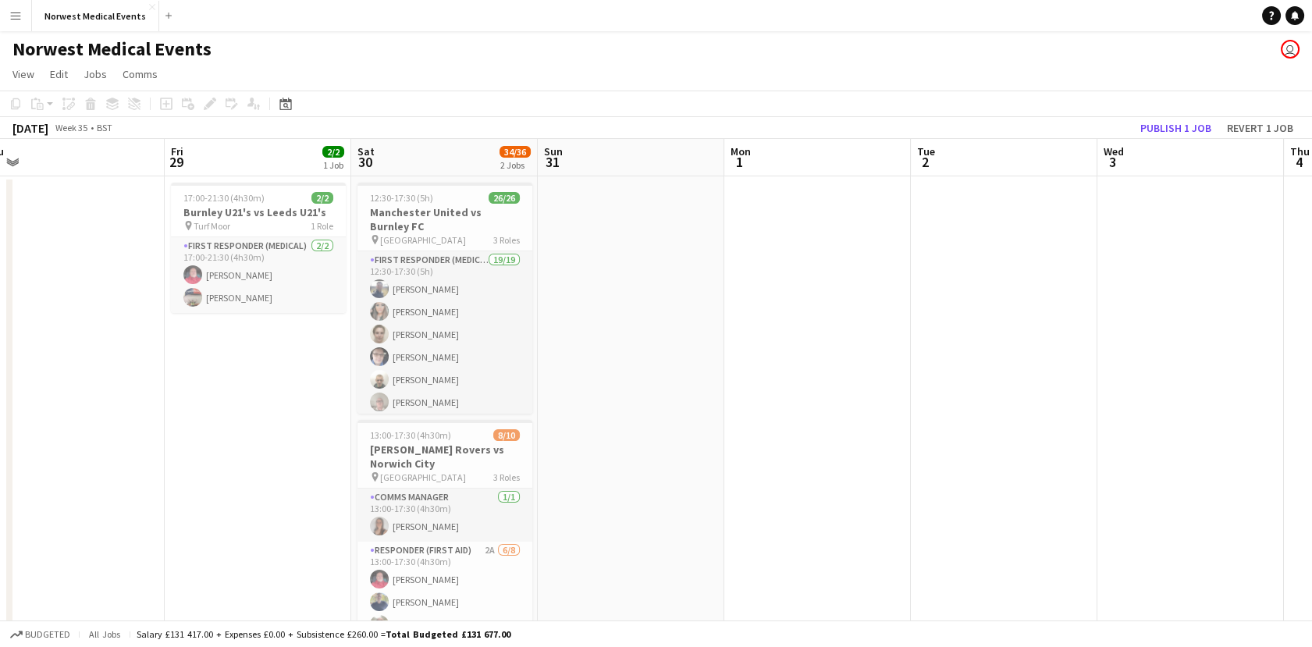
drag, startPoint x: 488, startPoint y: 353, endPoint x: 277, endPoint y: 355, distance: 210.7
click at [277, 355] on app-calendar-viewport "Mon 25 Tue 26 12/12 1 Job Wed 27 Thu 28 Fri 29 2/2 1 Job Sat 30 34/36 2 Jobs Su…" at bounding box center [656, 446] width 1312 height 615
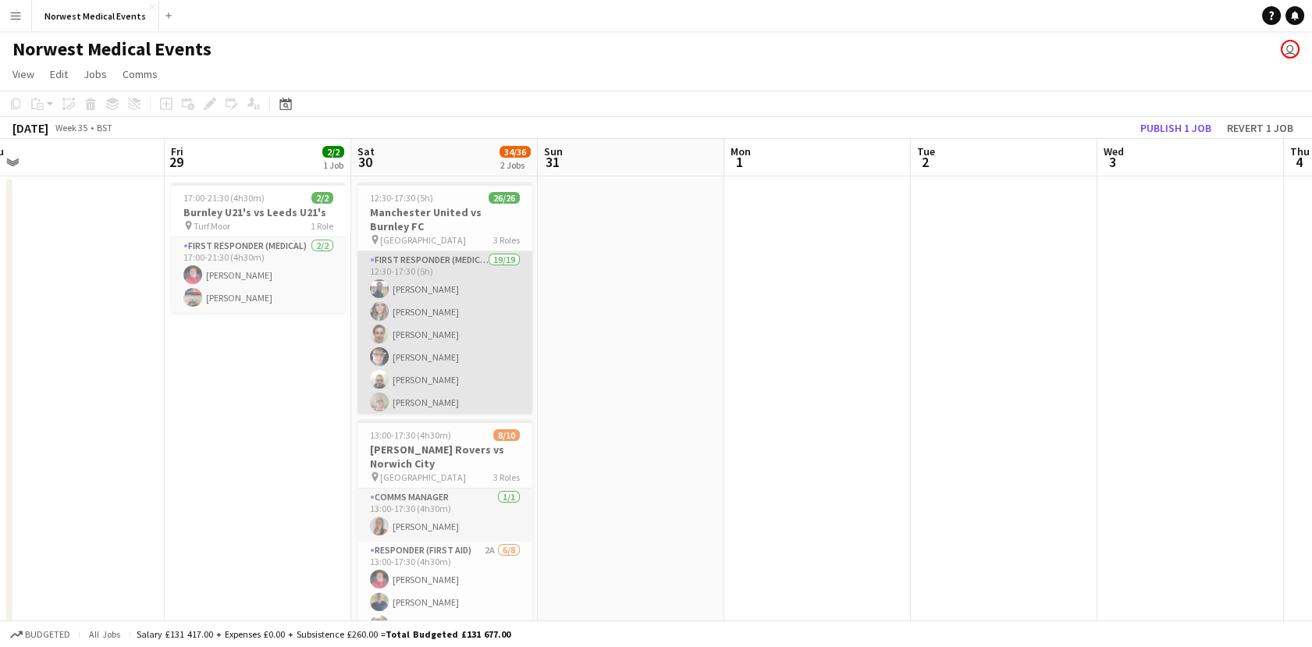
click at [418, 304] on app-card-role "First Responder (Medical) 19/19 12:30-17:30 (5h) Rory Murphy Kayleigh O'Donnell…" at bounding box center [444, 481] width 175 height 460
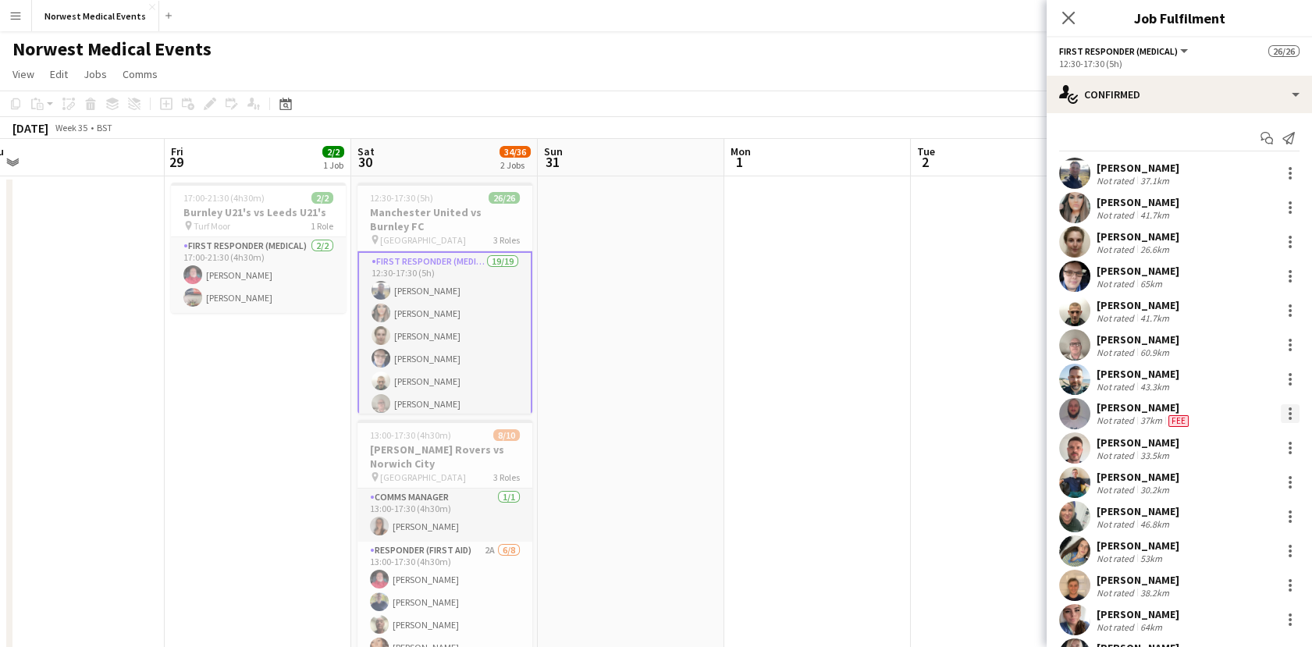
click at [1281, 410] on div at bounding box center [1290, 413] width 19 height 19
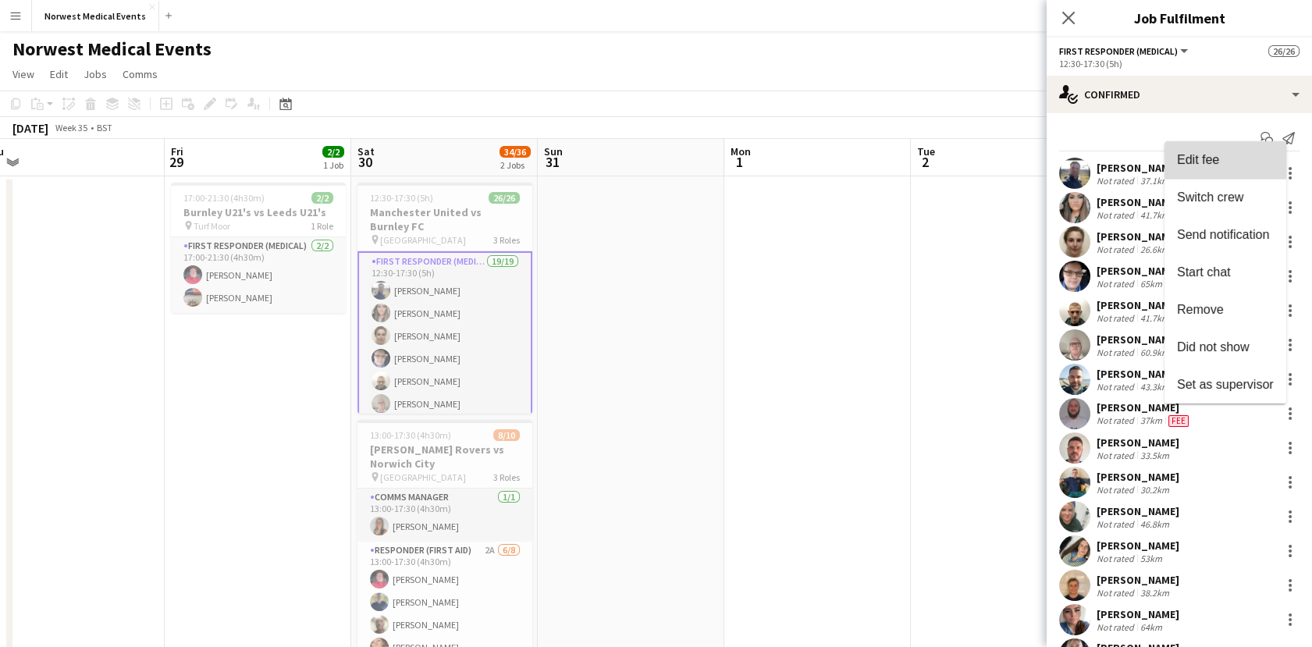
click at [1167, 162] on button "Edit fee" at bounding box center [1225, 159] width 122 height 37
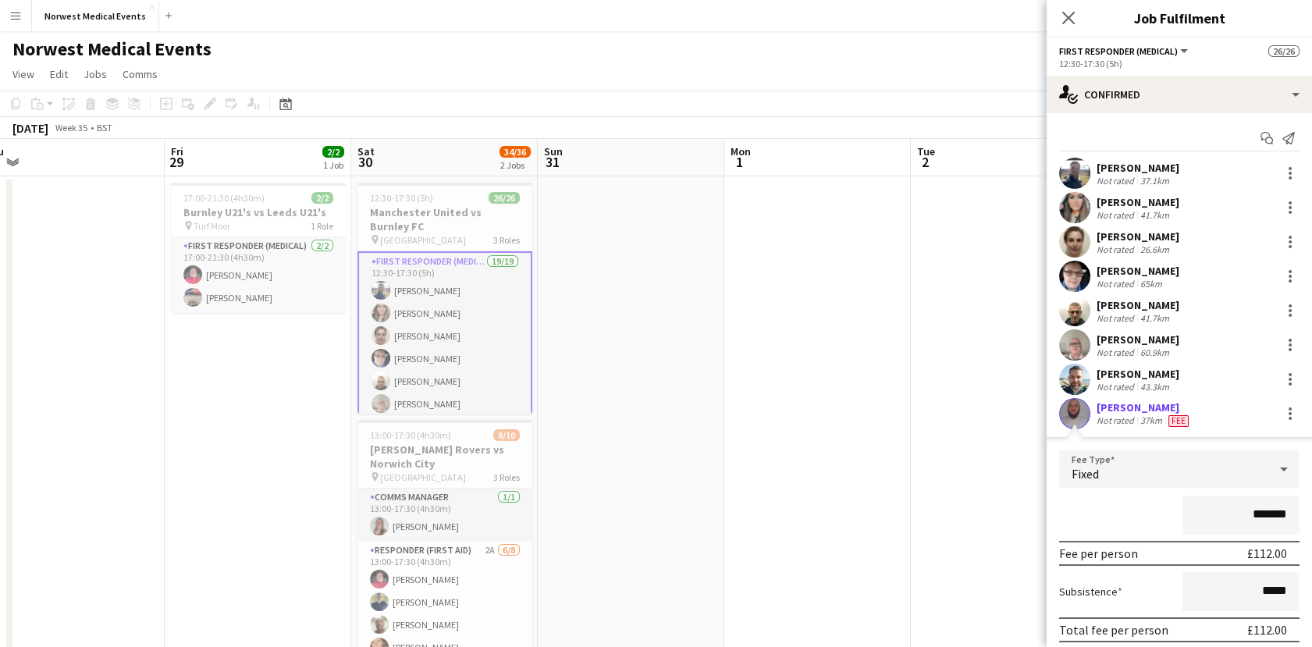
type input "*******"
click at [1209, 414] on div "Andrew Ingram Not rated 37km Fee" at bounding box center [1178, 413] width 265 height 31
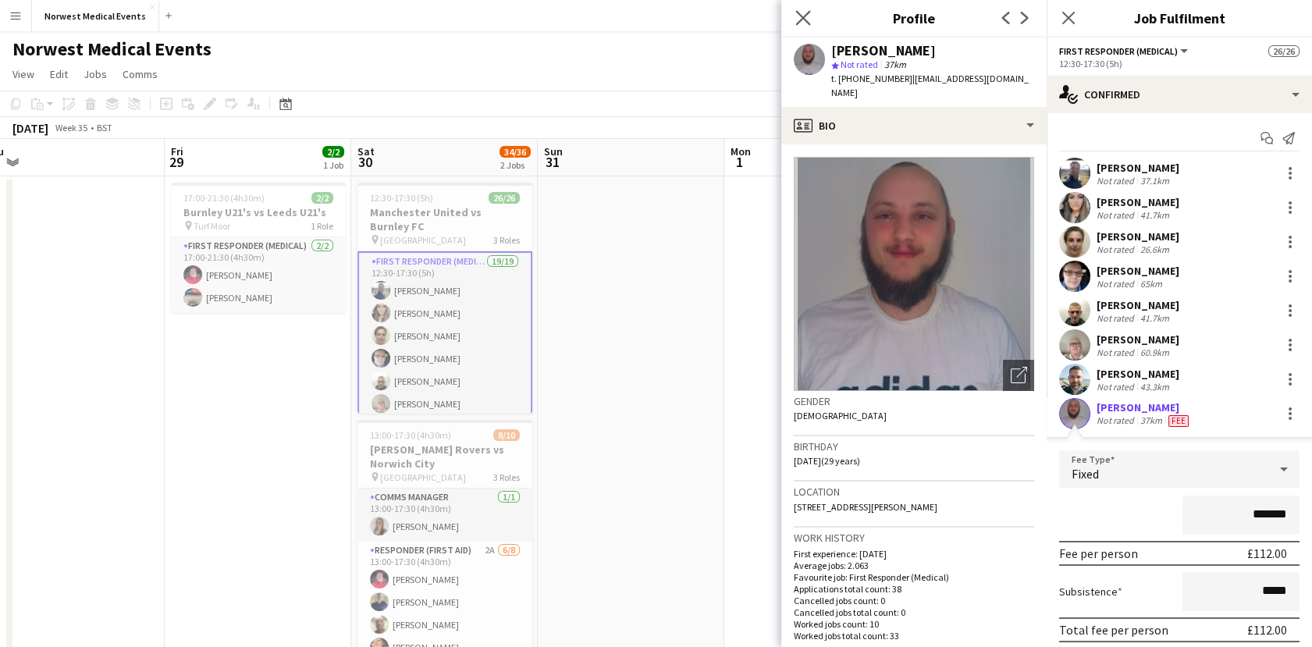
click at [811, 20] on app-icon "Close pop-in" at bounding box center [803, 18] width 23 height 23
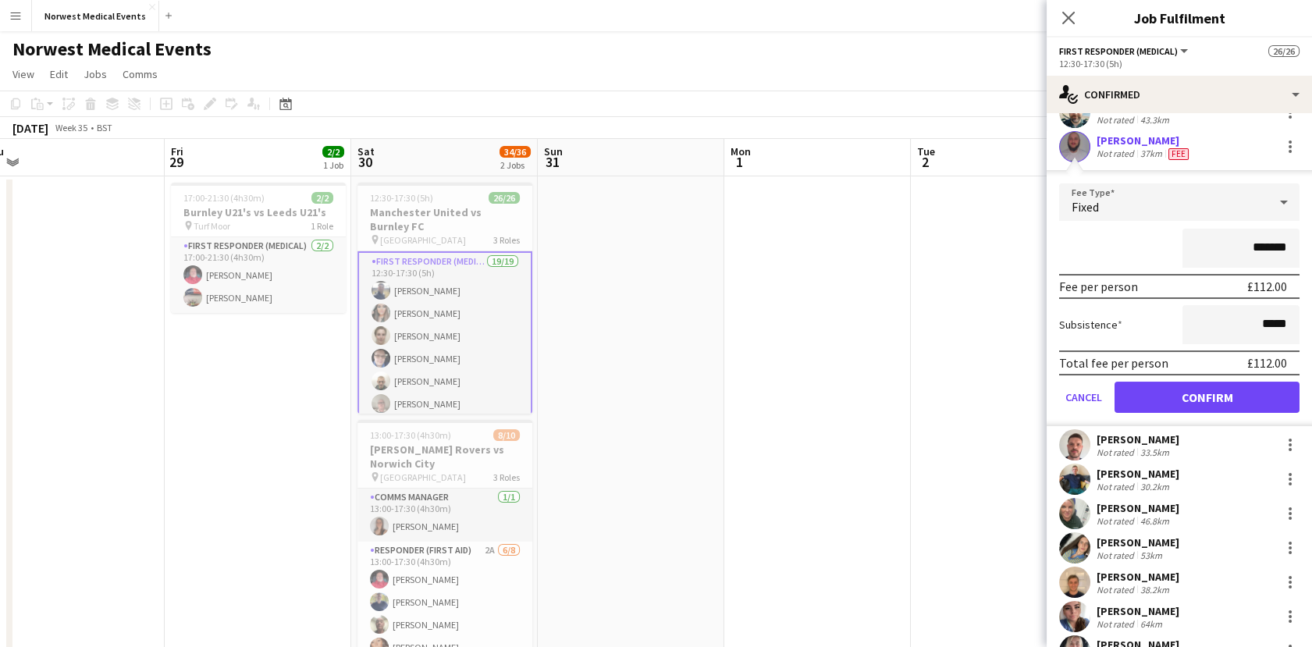
scroll to position [467, 0]
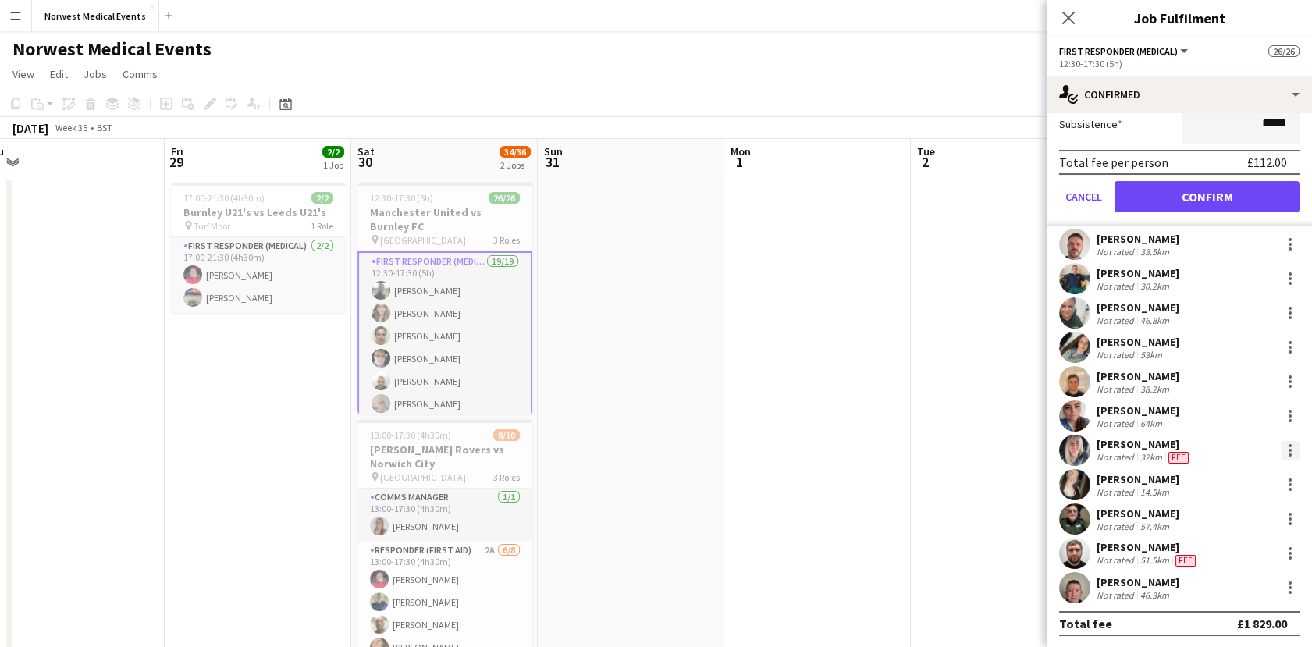
click at [1283, 453] on div at bounding box center [1290, 450] width 19 height 19
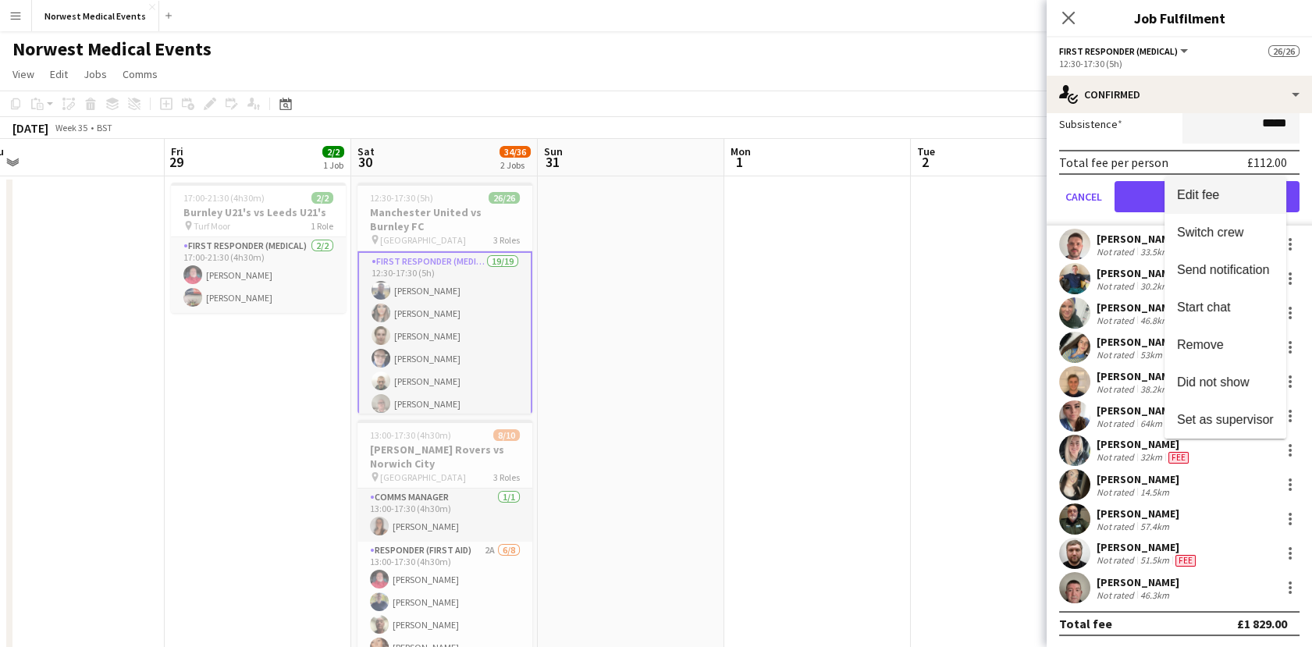
click at [1217, 209] on button "Edit fee" at bounding box center [1225, 194] width 122 height 37
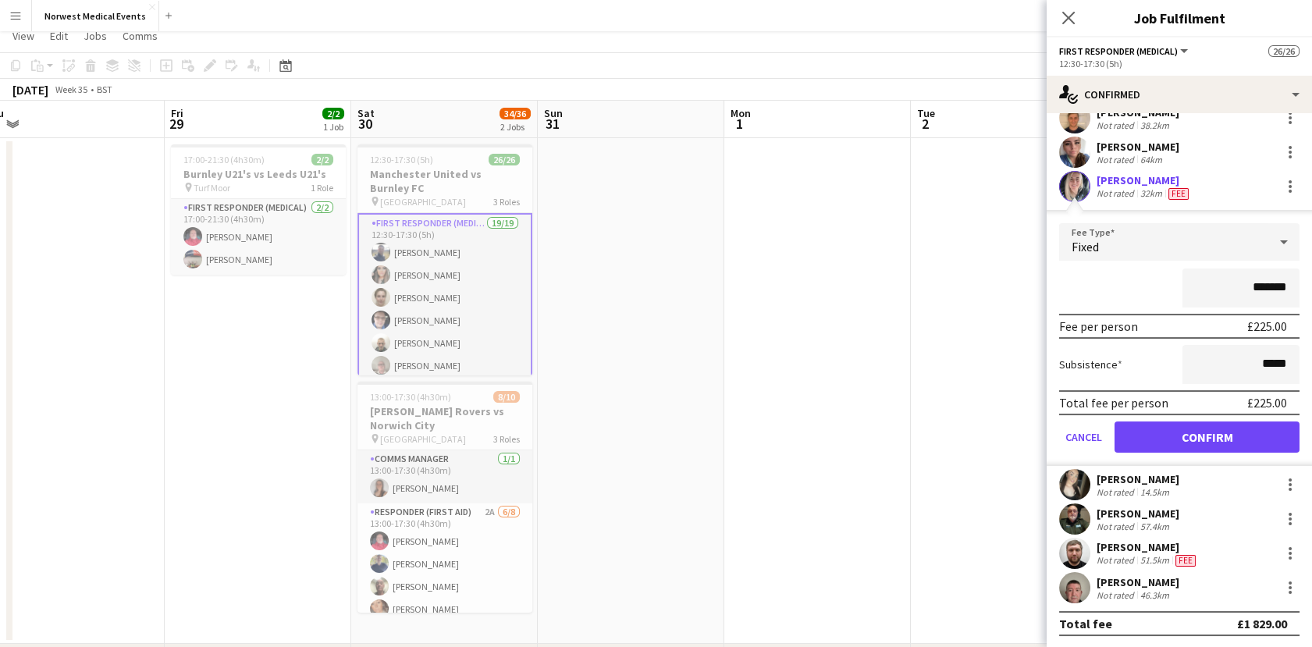
scroll to position [131, 0]
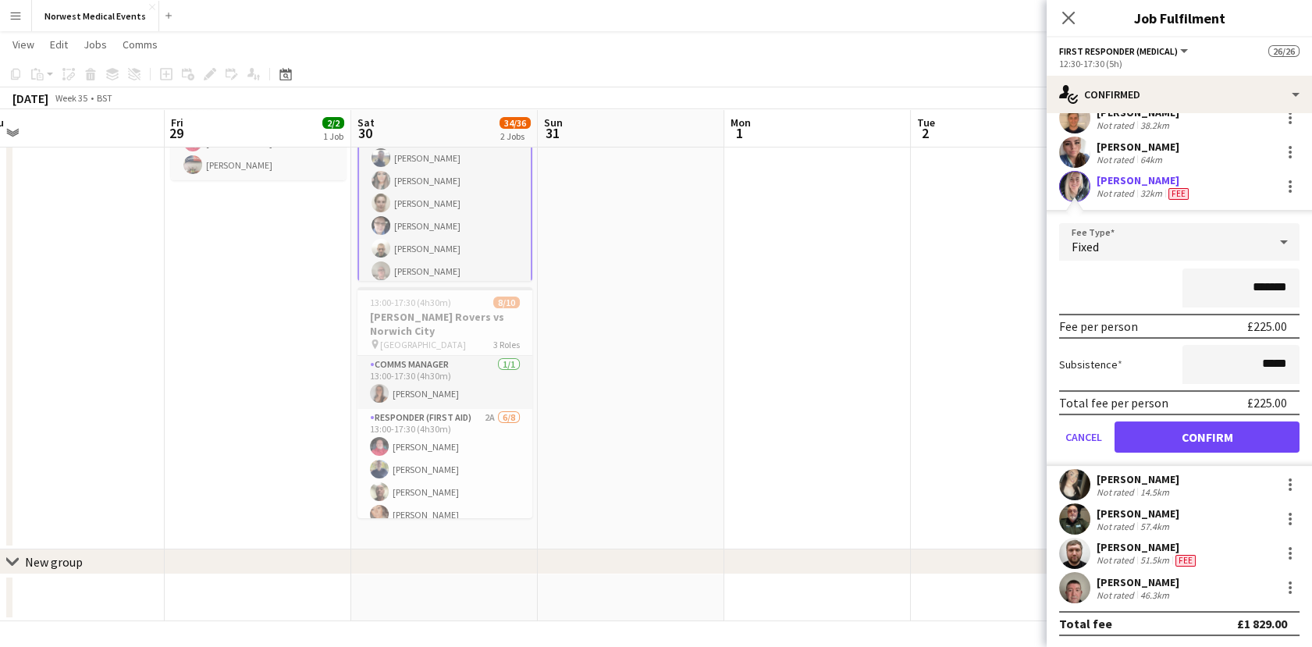
drag, startPoint x: 1074, startPoint y: 20, endPoint x: 1029, endPoint y: 31, distance: 45.8
click at [1074, 20] on icon "Close pop-in" at bounding box center [1068, 18] width 12 height 12
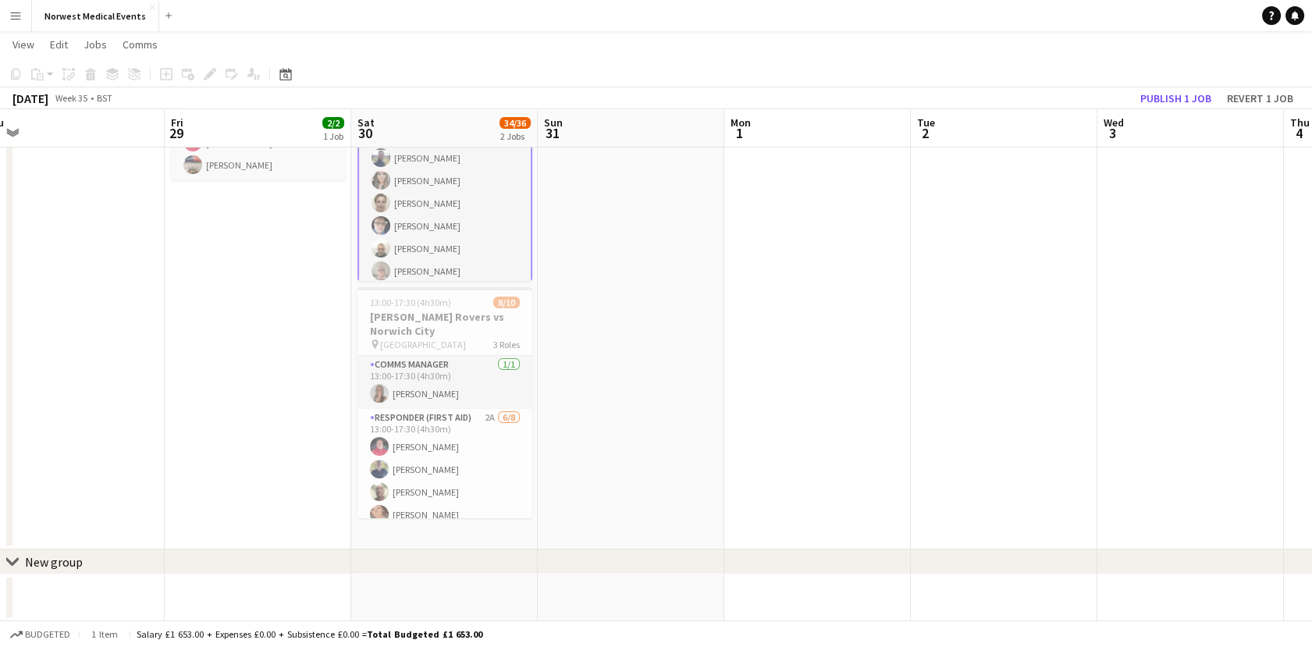
click at [485, 165] on app-card-role "First Responder (Medical) 19/19 12:30-17:30 (5h) Rory Murphy Kayleigh O'Donnell…" at bounding box center [444, 351] width 175 height 464
click at [453, 178] on app-card-role "First Responder (Medical) 19/19 12:30-17:30 (5h) Rory Murphy Kayleigh O'Donnell…" at bounding box center [444, 349] width 175 height 460
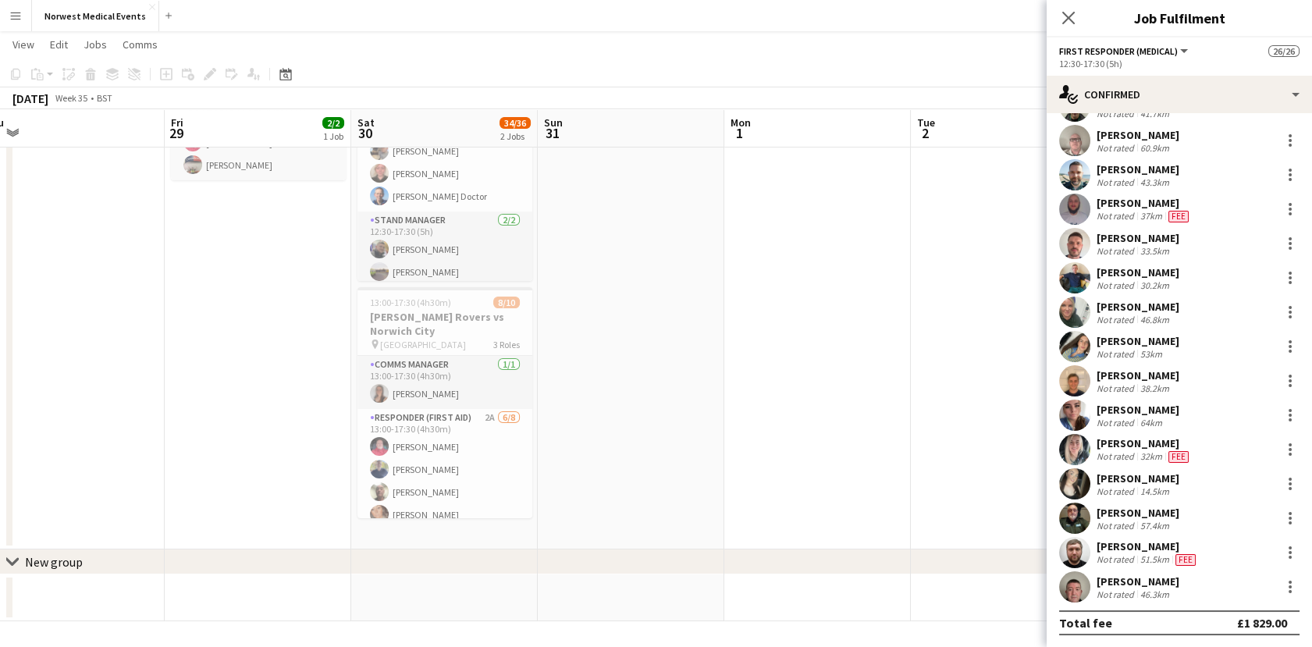
scroll to position [520, 0]
click at [481, 174] on app-card-role "Senior Responder (FREC 4 or Above) 5/5 12:30-17:30 (5h) Andrea Cooper Chloe Web…" at bounding box center [444, 134] width 175 height 144
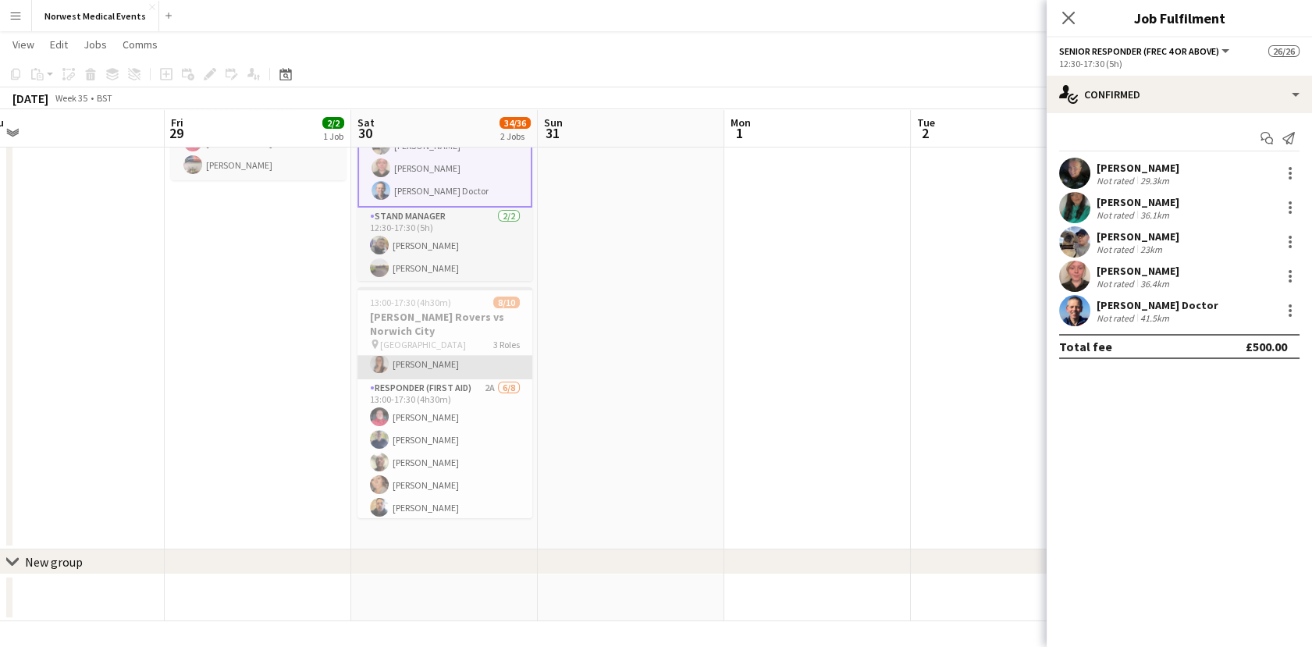
scroll to position [0, 0]
click at [443, 396] on app-card-role "Comms Manager 1/1 13:00-17:30 (4h30m) Olivia Pratt" at bounding box center [444, 382] width 175 height 53
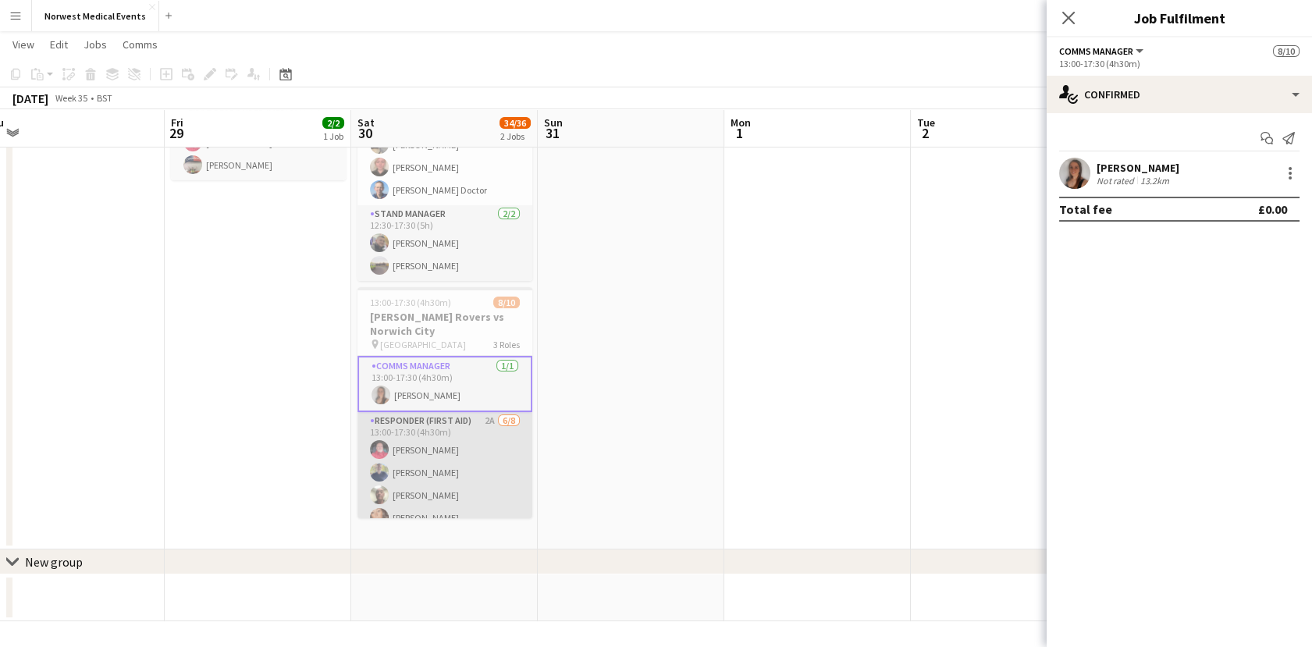
click at [429, 469] on app-card-role "Responder (First Aid) 2A 6/8 13:00-17:30 (4h30m) Mark Smith Paul Walmsley John …" at bounding box center [444, 517] width 175 height 211
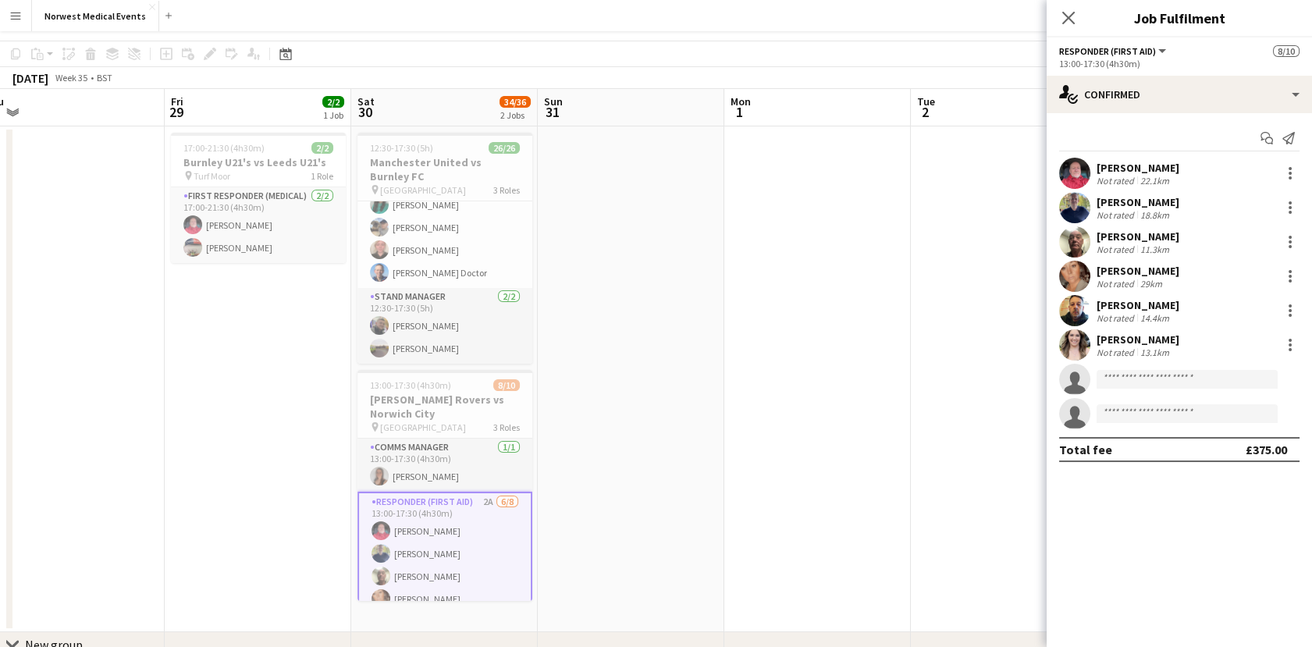
scroll to position [0, 0]
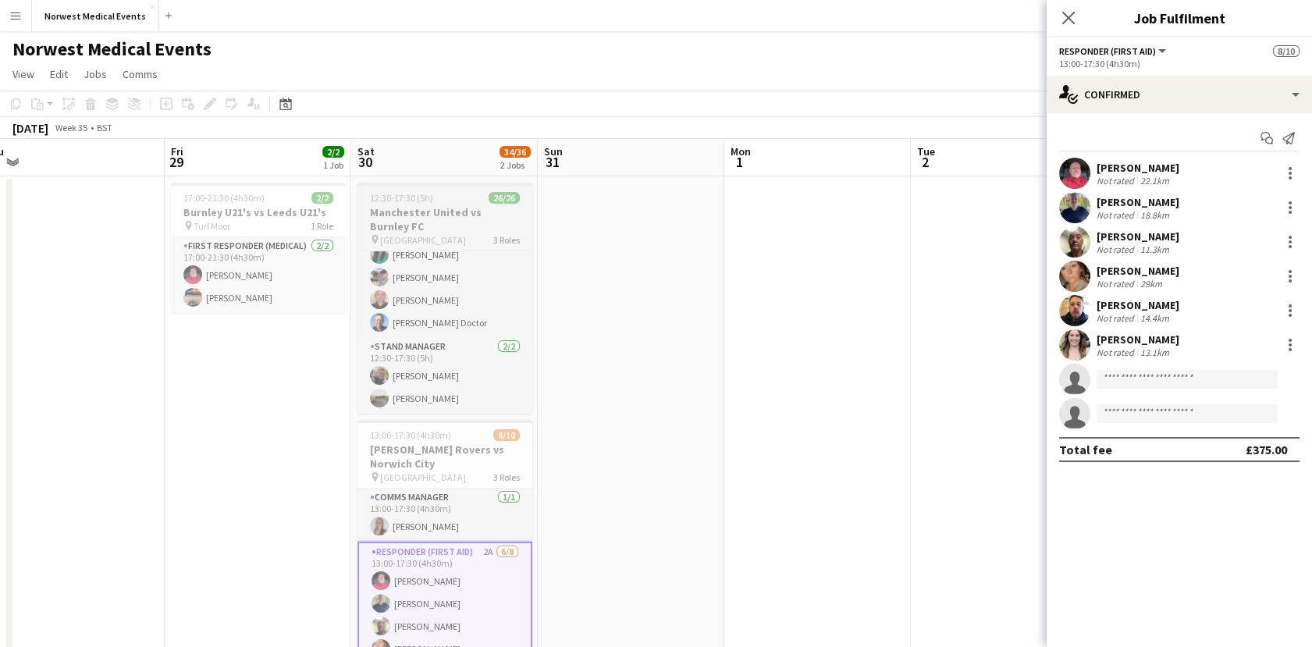
click at [431, 197] on span "12:30-17:30 (5h)" at bounding box center [401, 198] width 63 height 12
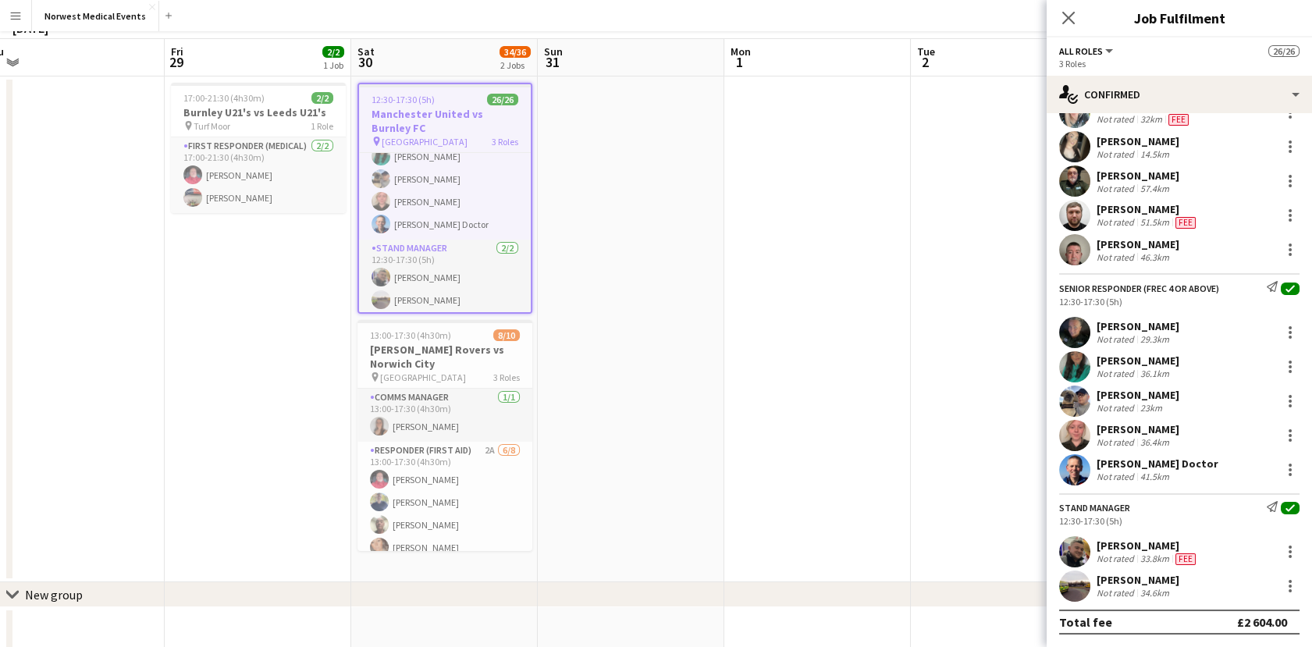
scroll to position [131, 0]
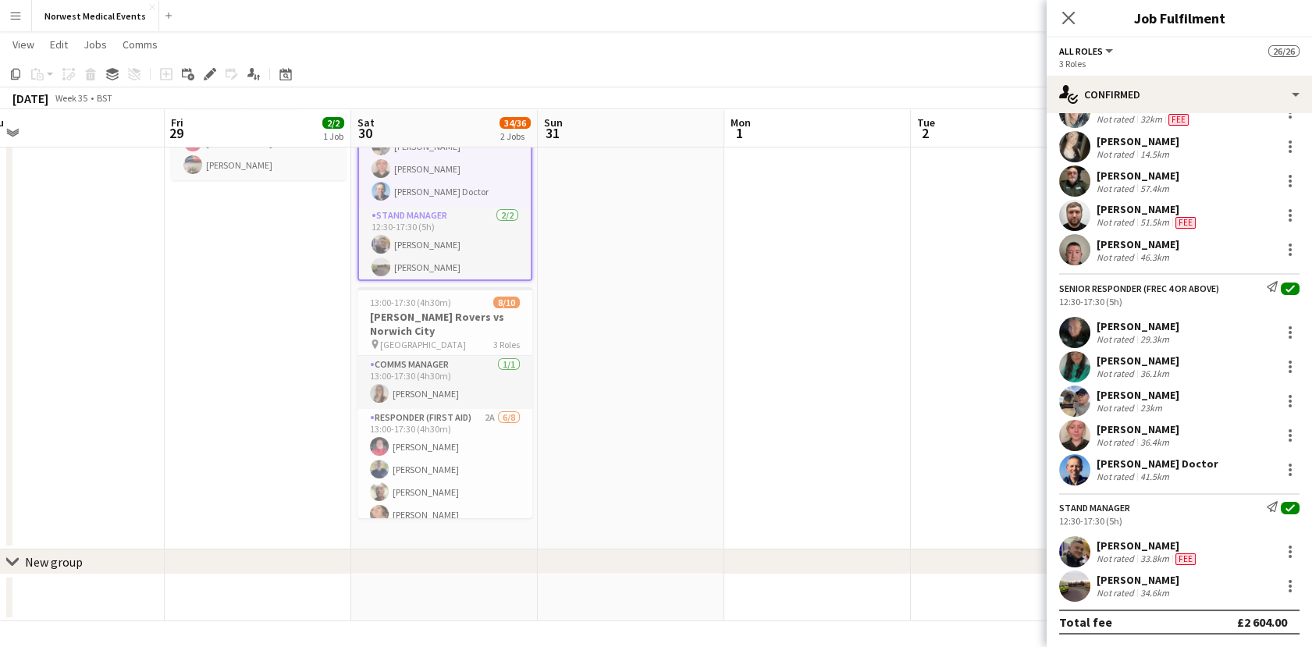
drag, startPoint x: 211, startPoint y: 341, endPoint x: 206, endPoint y: 497, distance: 156.2
click at [211, 584] on div "17:45-22:15 (4h30m) 12/12 Burnley FC vs Derby - Carabao Cup pin Turf Moor 3 Rol…" at bounding box center [631, 332] width 2425 height 577
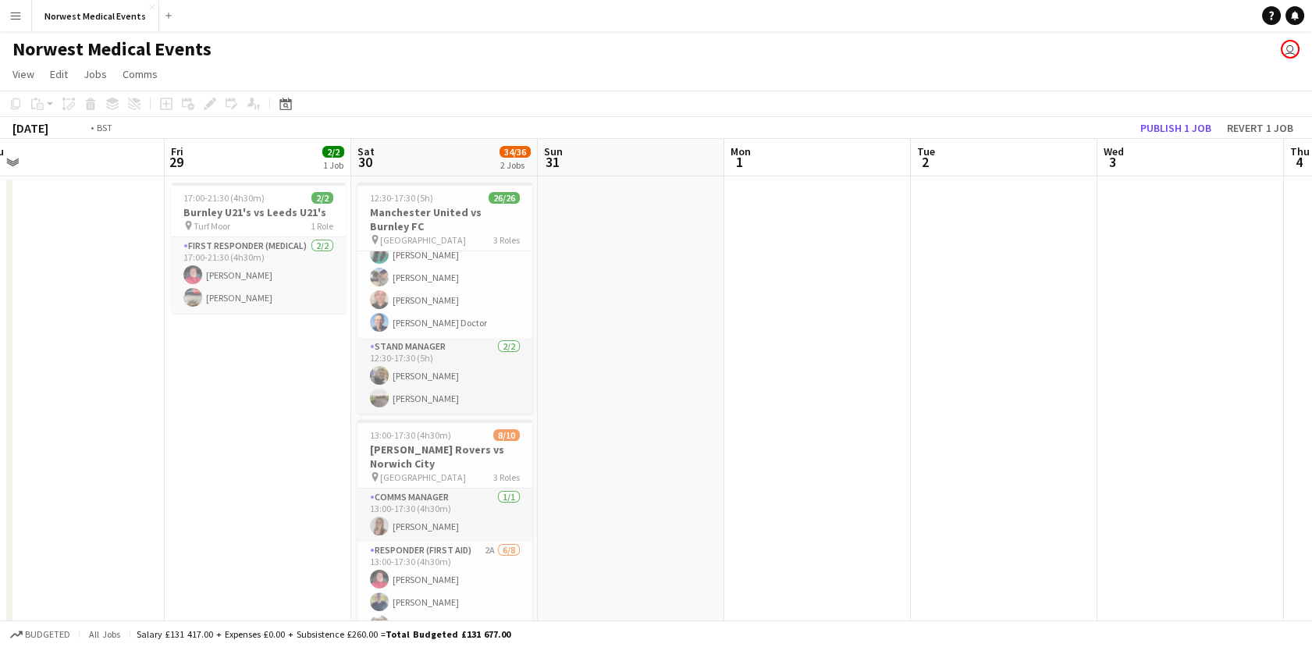
scroll to position [0, 462]
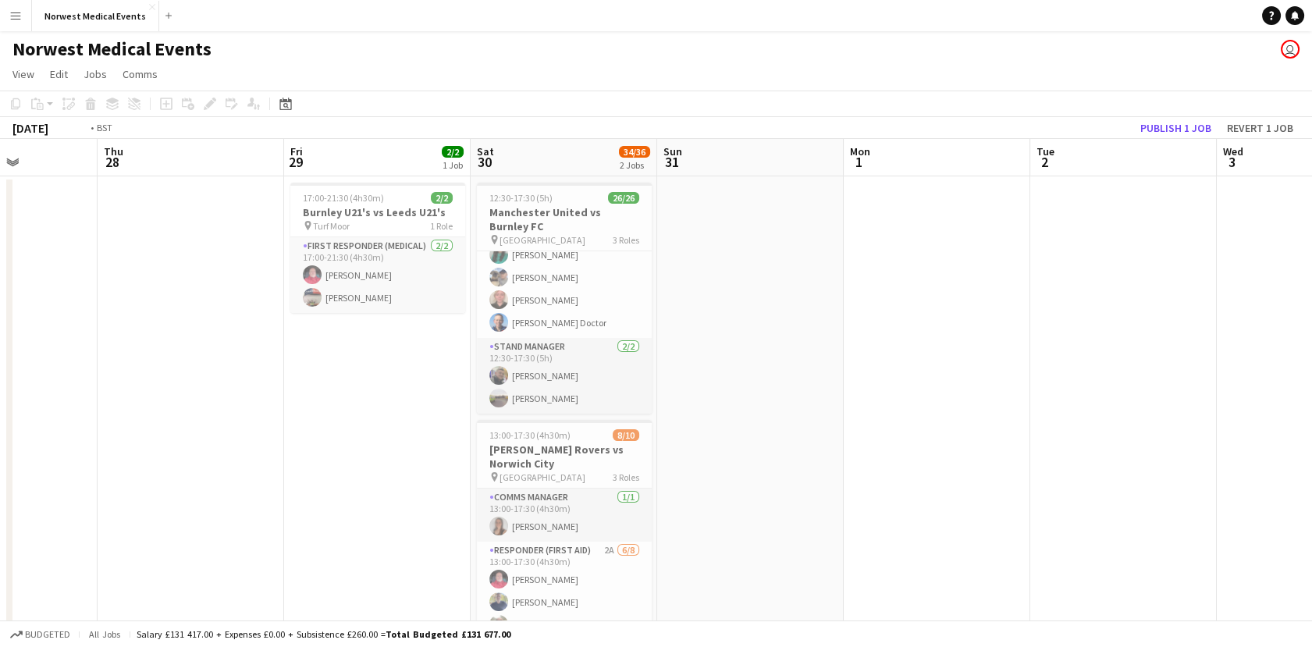
drag, startPoint x: 208, startPoint y: 378, endPoint x: 1073, endPoint y: 419, distance: 866.4
click at [1073, 419] on app-calendar-viewport "Mon 25 Tue 26 12/12 1 Job Wed 27 Thu 28 Fri 29 2/2 1 Job Sat 30 34/36 2 Jobs Su…" at bounding box center [656, 446] width 1312 height 615
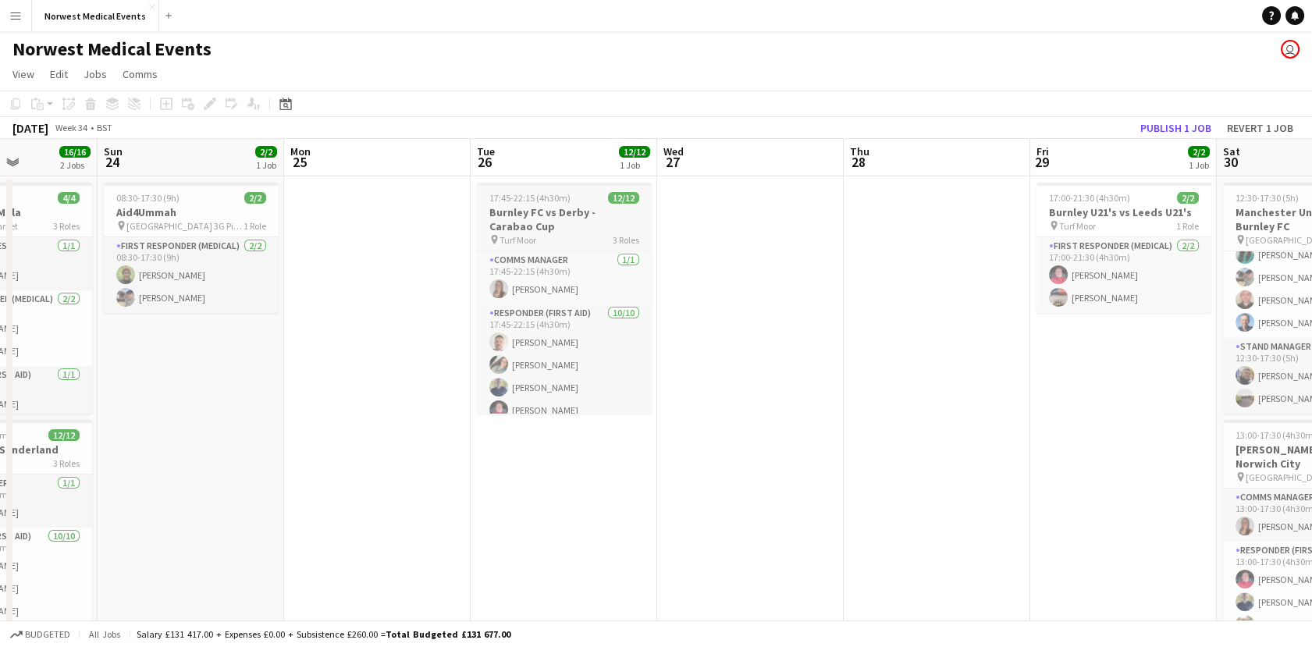
click at [546, 224] on h3 "Burnley FC vs Derby - Carabao Cup" at bounding box center [564, 219] width 175 height 28
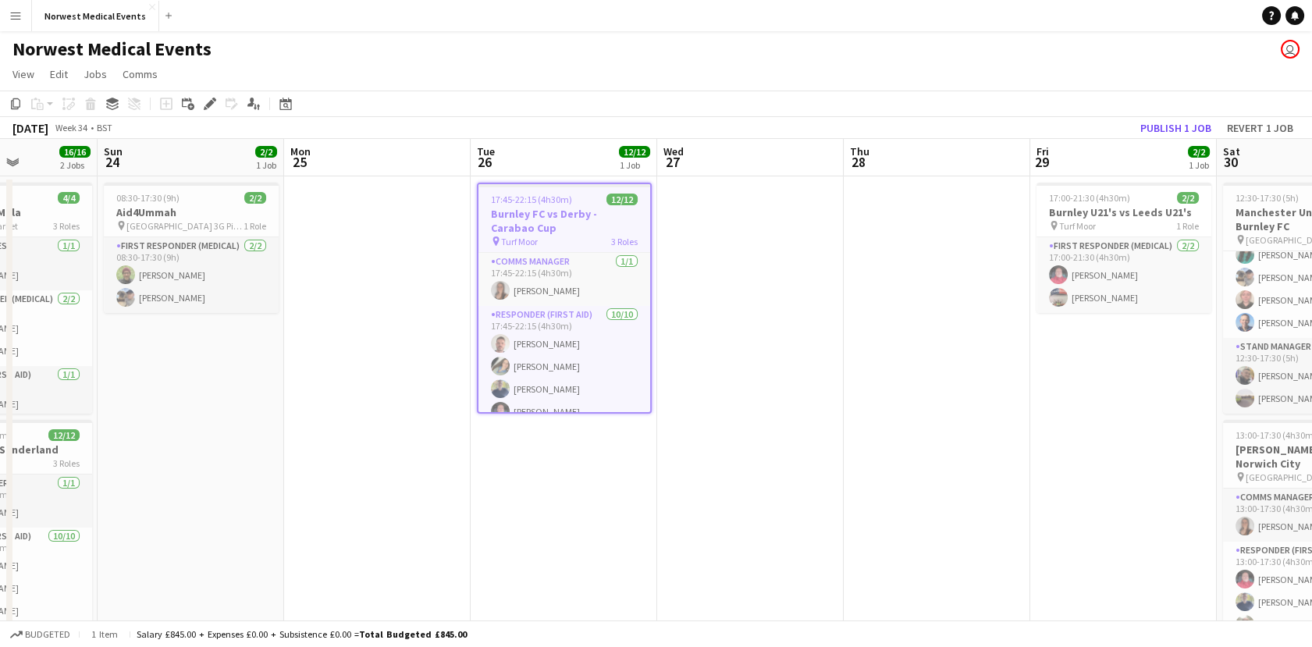
click at [536, 215] on h3 "Burnley FC vs Derby - Carabao Cup" at bounding box center [564, 221] width 172 height 28
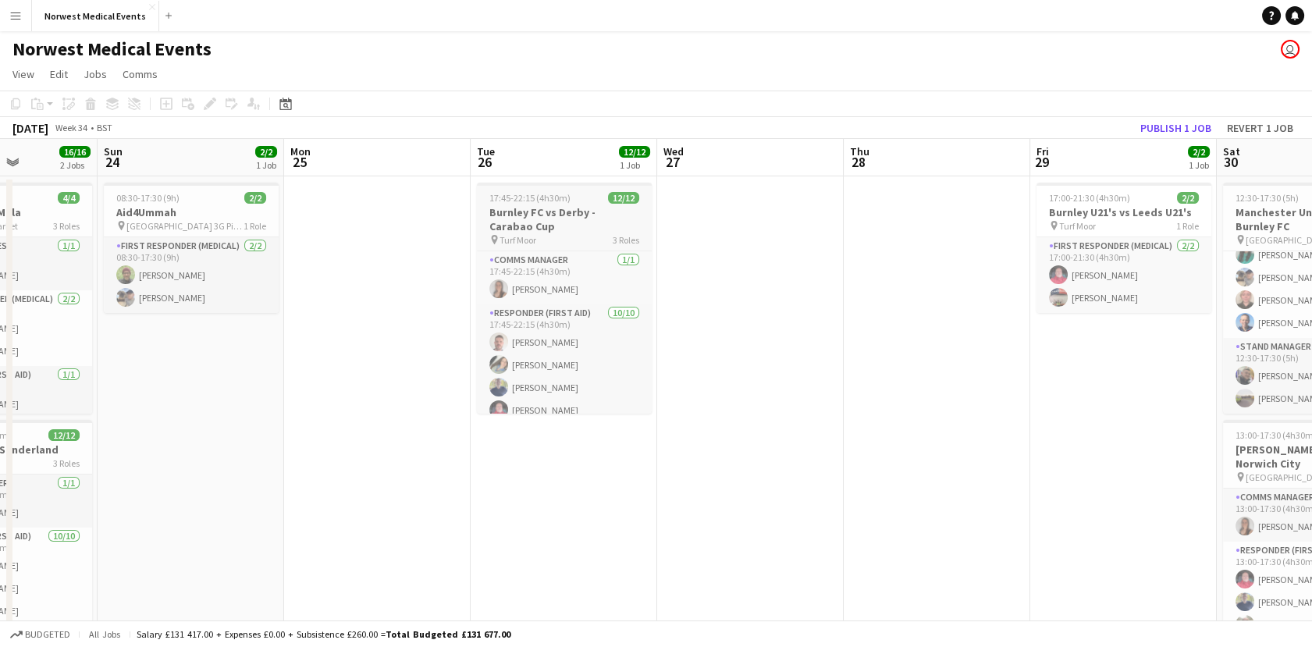
click at [531, 215] on h3 "Burnley FC vs Derby - Carabao Cup" at bounding box center [564, 219] width 175 height 28
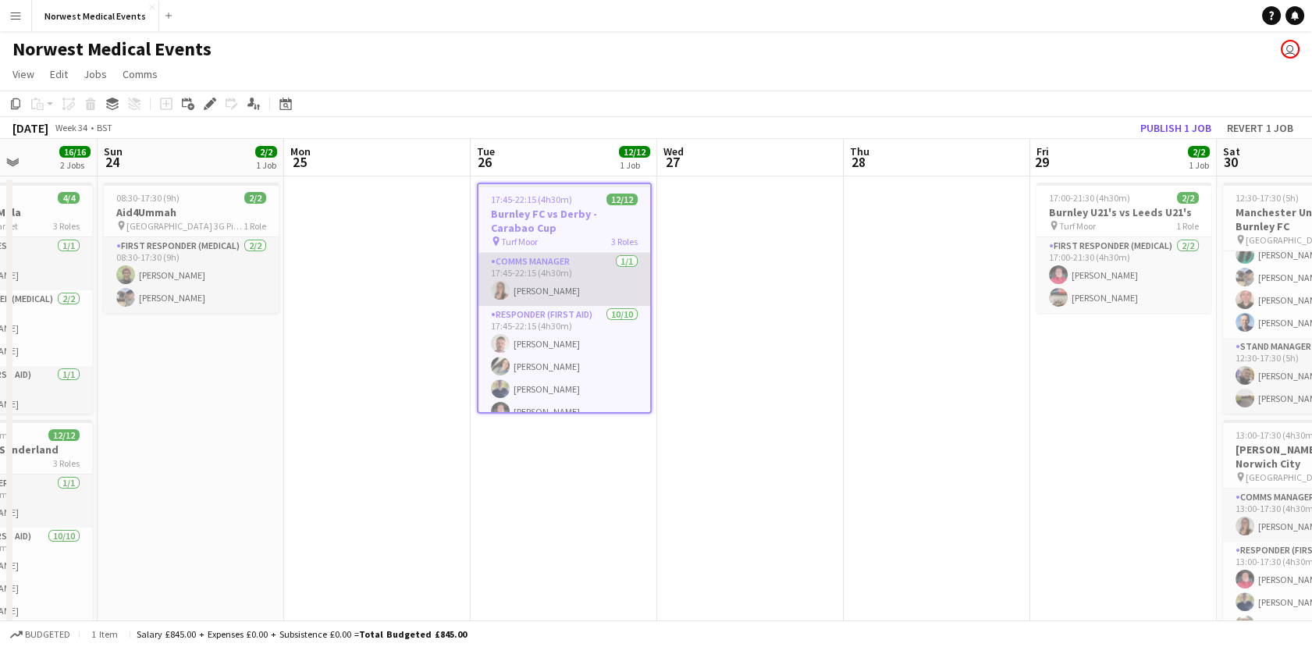
click at [559, 261] on app-card-role "Comms Manager 1/1 17:45-22:15 (4h30m) Olivia Pratt" at bounding box center [564, 279] width 172 height 53
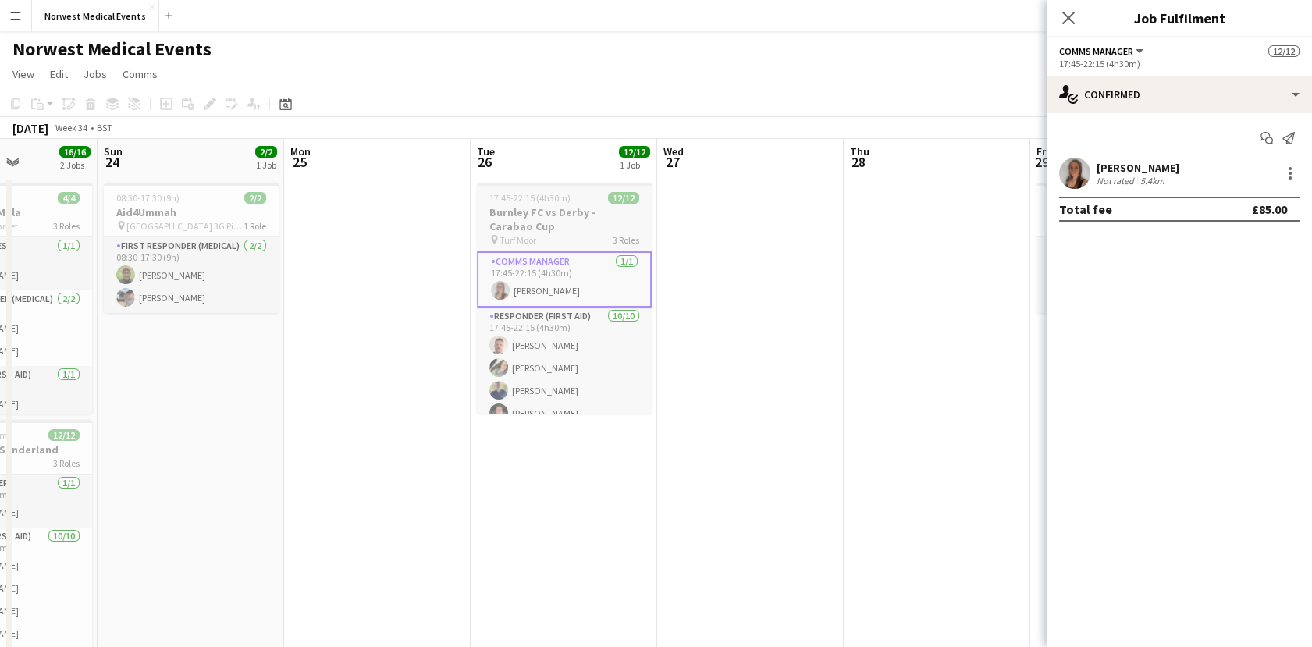
click at [562, 218] on h3 "Burnley FC vs Derby - Carabao Cup" at bounding box center [564, 219] width 175 height 28
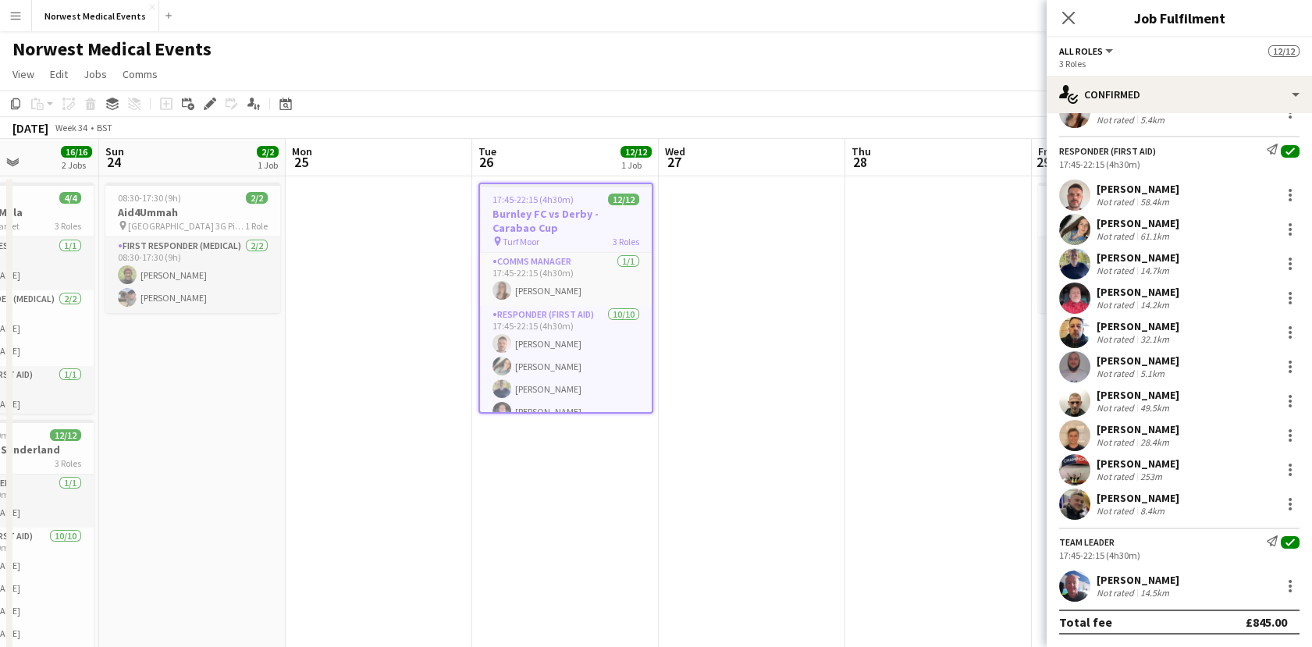
scroll to position [0, 331]
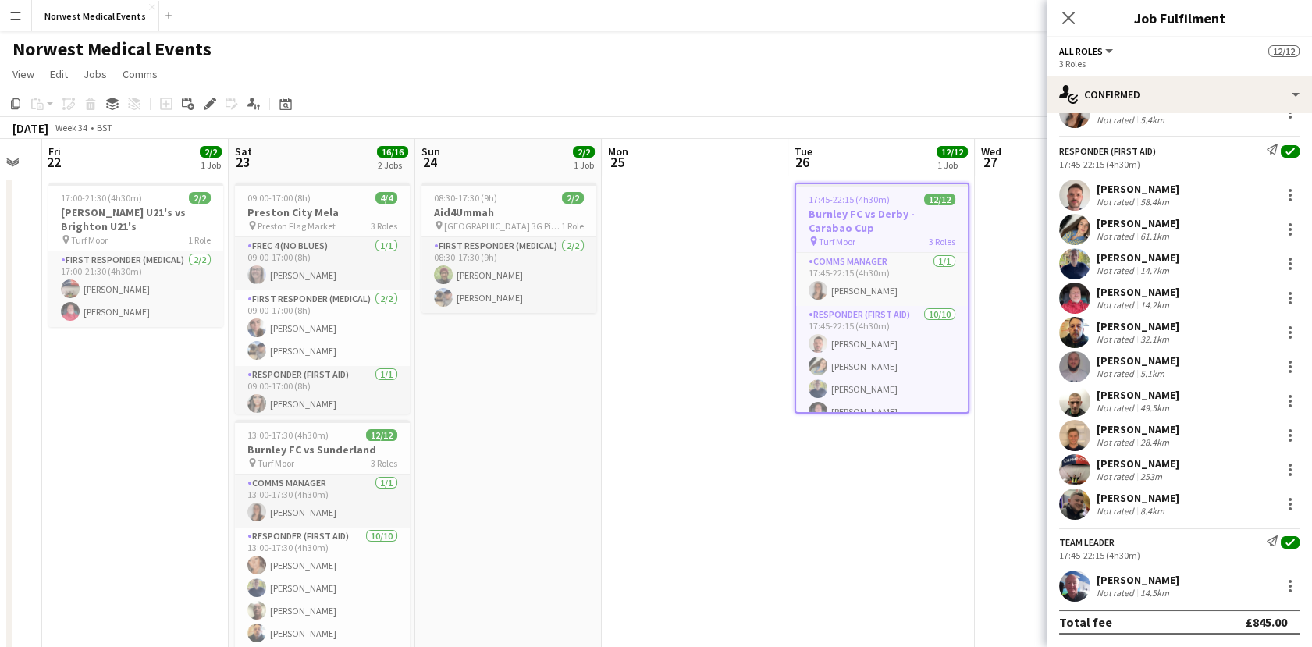
drag, startPoint x: 257, startPoint y: 410, endPoint x: 572, endPoint y: 380, distance: 316.7
click at [572, 380] on app-calendar-viewport "Wed 20 Thu 21 Fri 22 2/2 1 Job Sat 23 16/16 2 Jobs Sun 24 2/2 1 Job Mon 25 Tue …" at bounding box center [656, 446] width 1312 height 615
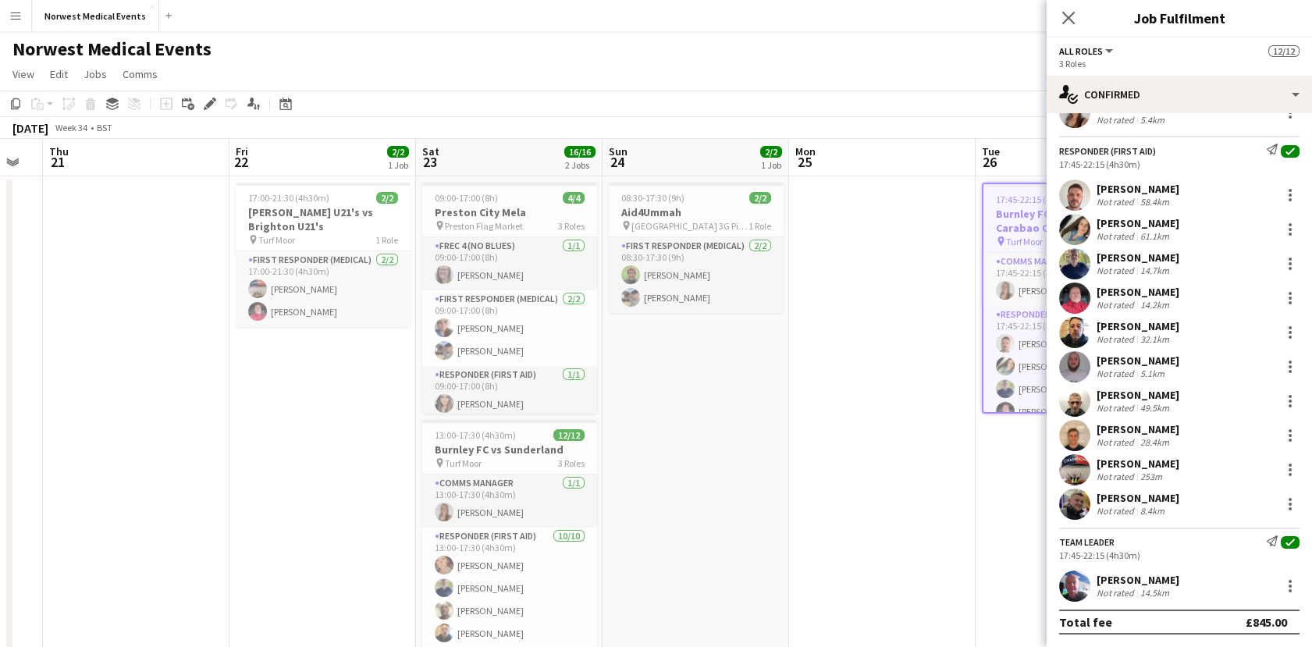
drag, startPoint x: 188, startPoint y: 527, endPoint x: 682, endPoint y: 524, distance: 494.0
click at [680, 524] on app-calendar-viewport "Tue 19 Wed 20 Thu 21 Fri 22 2/2 1 Job Sat 23 16/16 2 Jobs Sun 24 2/2 1 Job Mon …" at bounding box center [656, 446] width 1312 height 615
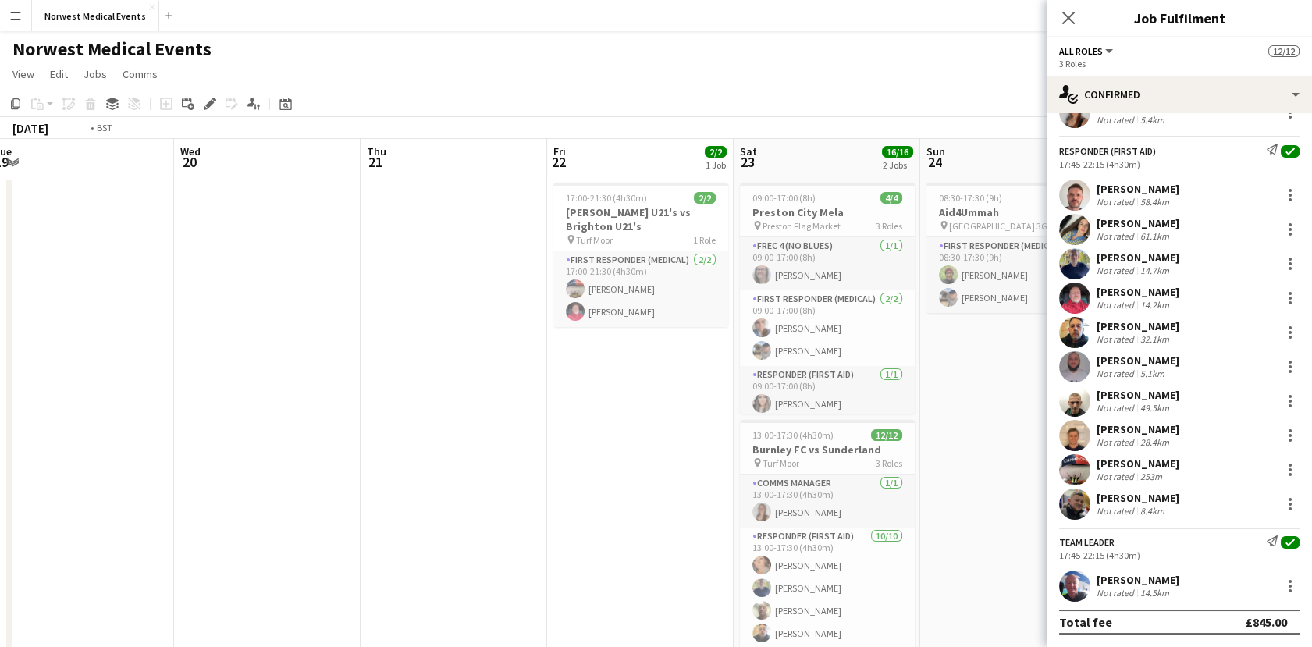
drag, startPoint x: 101, startPoint y: 390, endPoint x: 842, endPoint y: 396, distance: 740.6
click at [843, 394] on app-calendar-viewport "Sun 17 27/27 1 Job Mon 18 Tue 19 Wed 20 Thu 21 Fri 22 2/2 1 Job Sat 23 16/16 2 …" at bounding box center [656, 446] width 1312 height 615
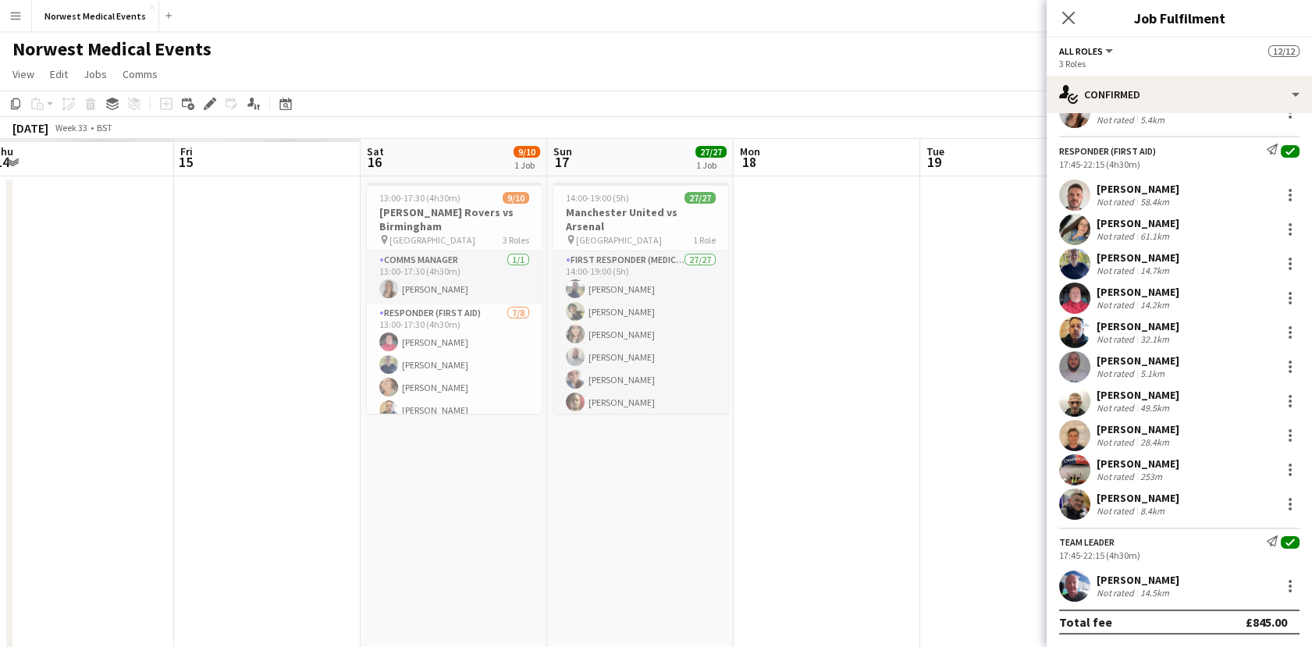
scroll to position [0, 521]
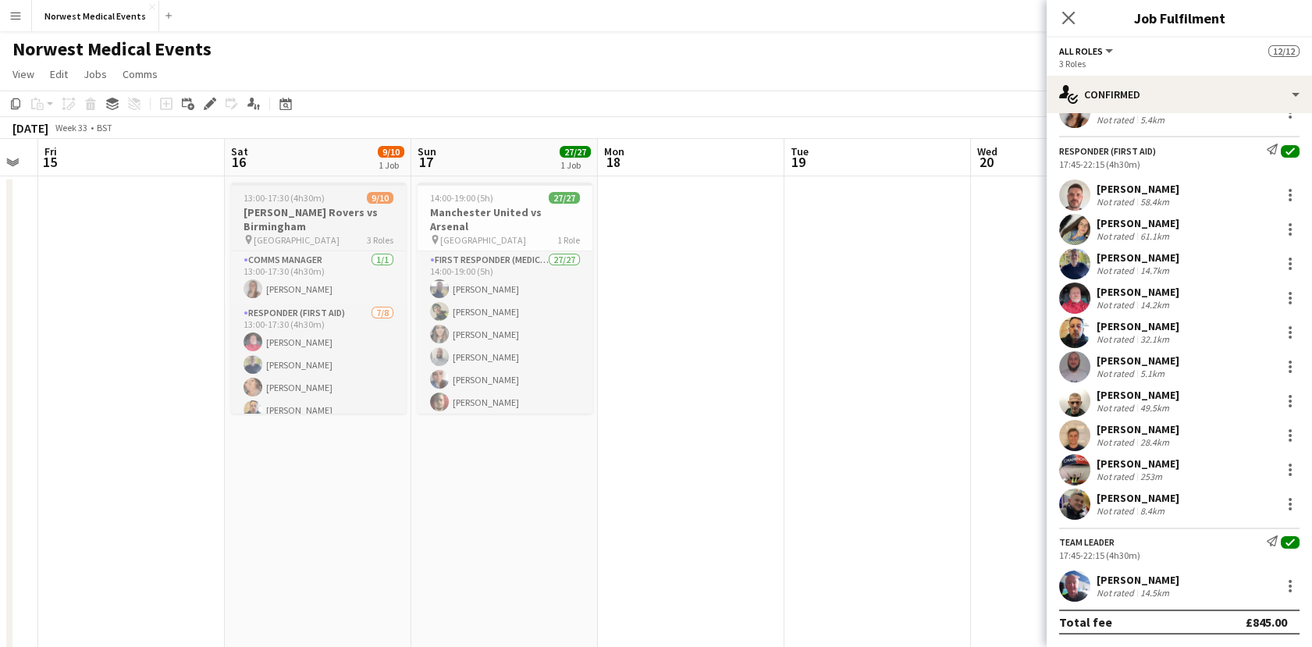
click at [300, 224] on h3 "[PERSON_NAME] Rovers vs Birmingham" at bounding box center [318, 219] width 175 height 28
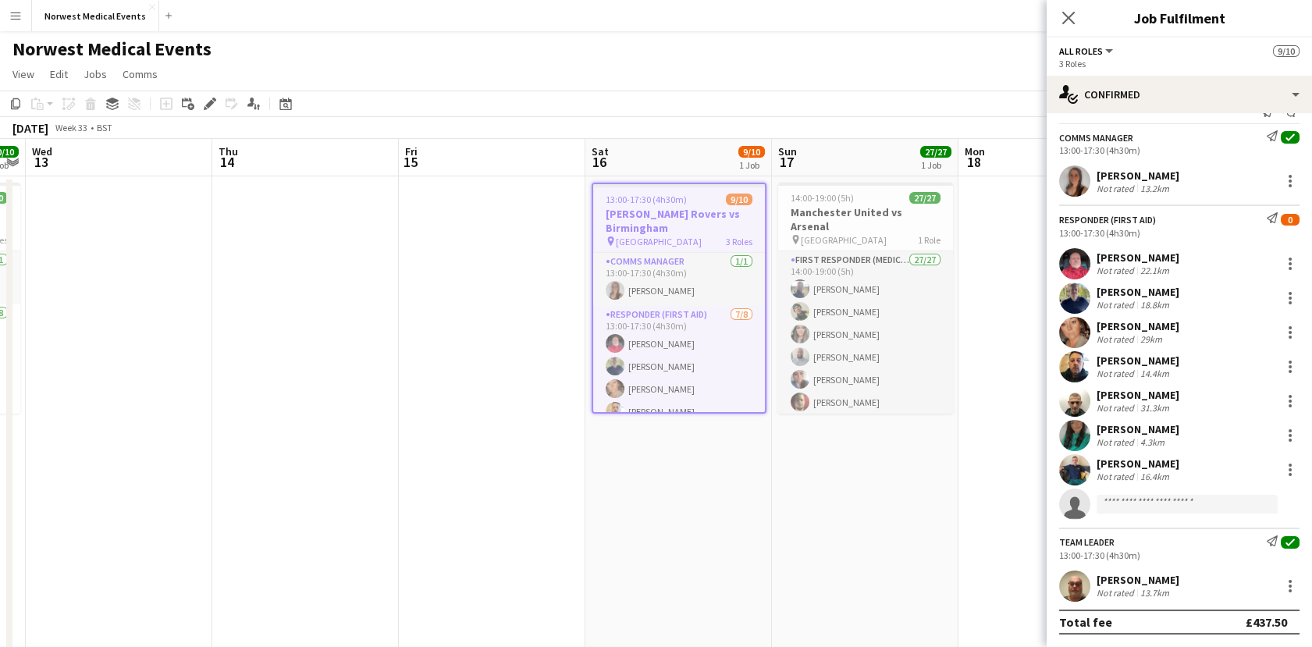
drag, startPoint x: 236, startPoint y: 500, endPoint x: 504, endPoint y: 419, distance: 280.4
click at [735, 452] on app-calendar-viewport "Mon 11 Tue 12 10/10 1 Job Wed 13 Thu 14 Fri 15 Sat 16 9/10 1 Job Sun 17 27/27 1…" at bounding box center [656, 446] width 1312 height 615
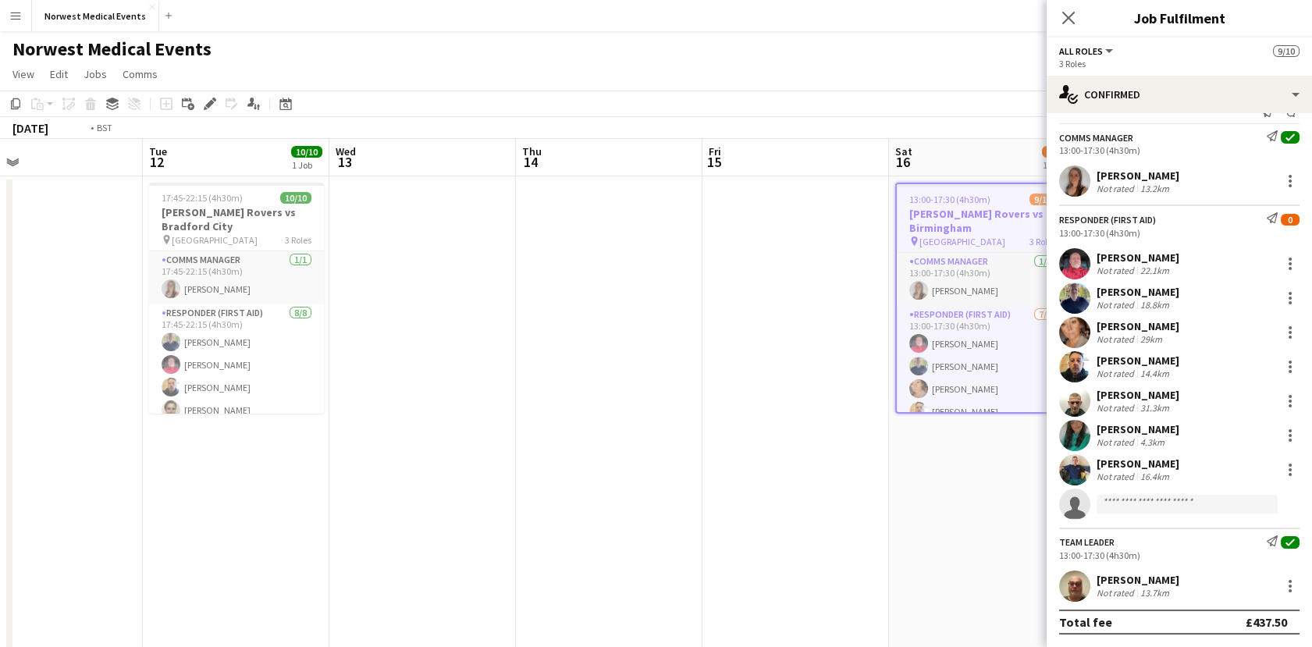
scroll to position [0, 396]
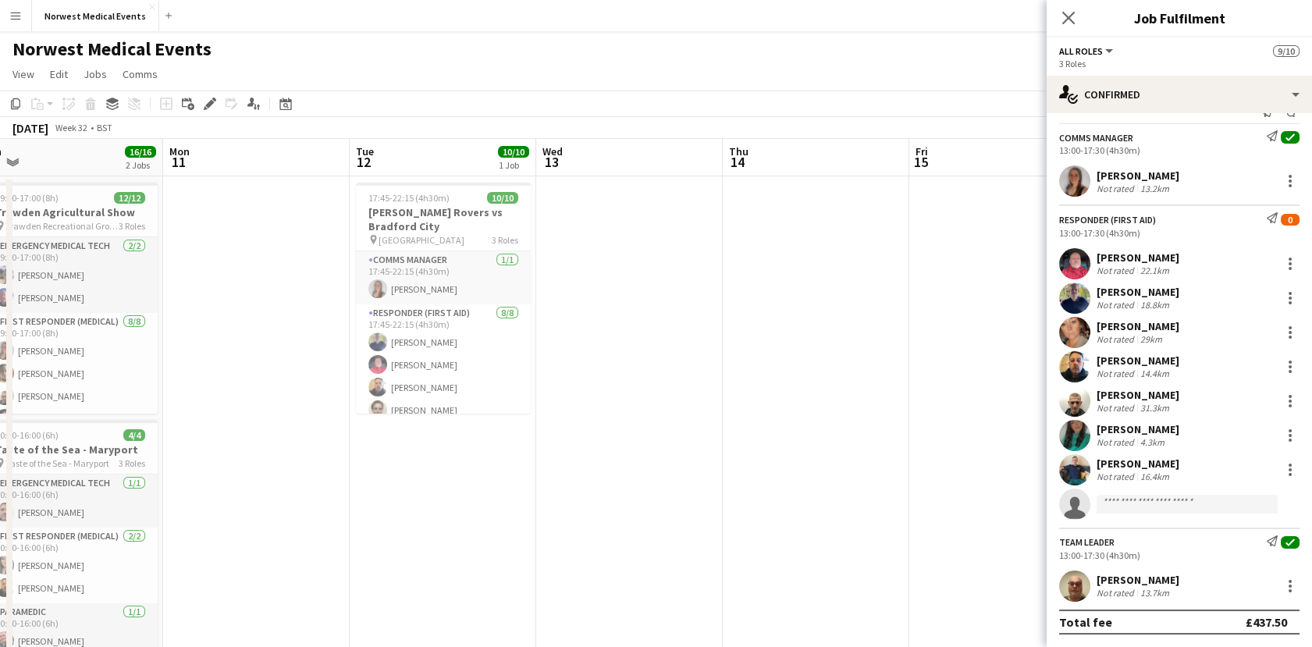
drag, startPoint x: 217, startPoint y: 457, endPoint x: 518, endPoint y: 457, distance: 301.2
click at [518, 457] on app-calendar-viewport "Fri 8 Sat 9 41/42 3 Jobs Sun 10 16/16 2 Jobs Mon 11 Tue 12 10/10 1 Job Wed 13 T…" at bounding box center [656, 565] width 1312 height 852
click at [437, 218] on h3 "[PERSON_NAME] Rovers vs Bradford City" at bounding box center [443, 219] width 175 height 28
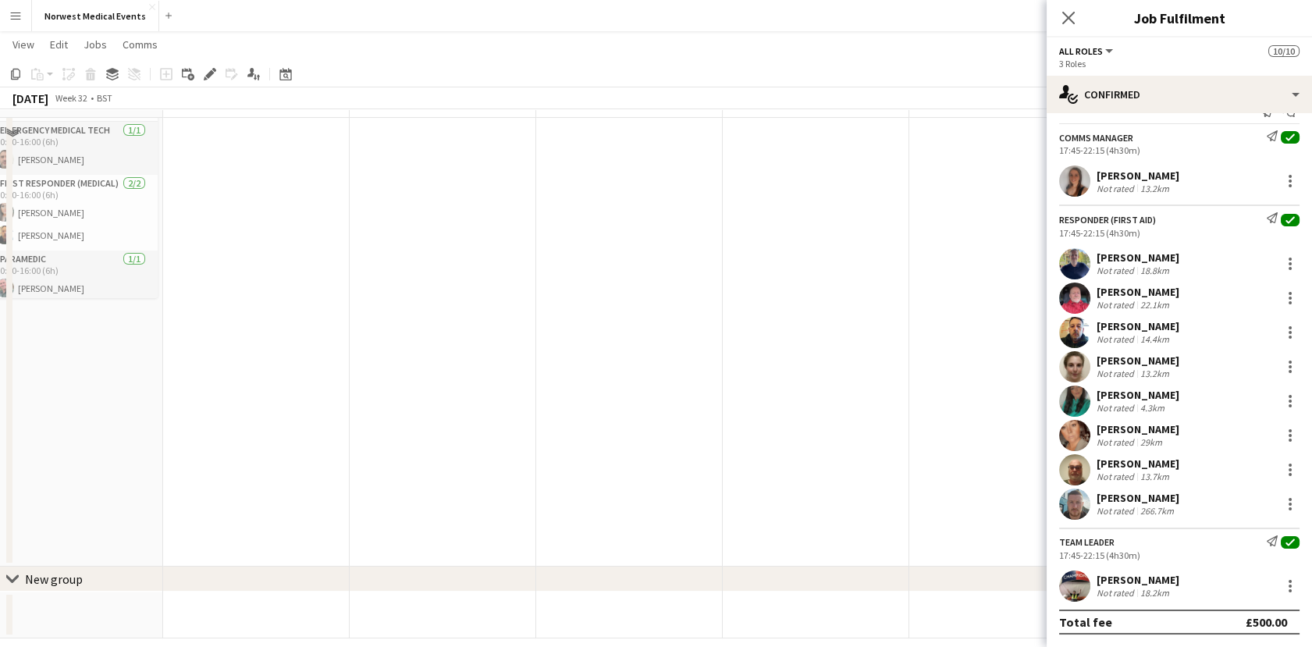
scroll to position [368, 0]
